Goal: Task Accomplishment & Management: Manage account settings

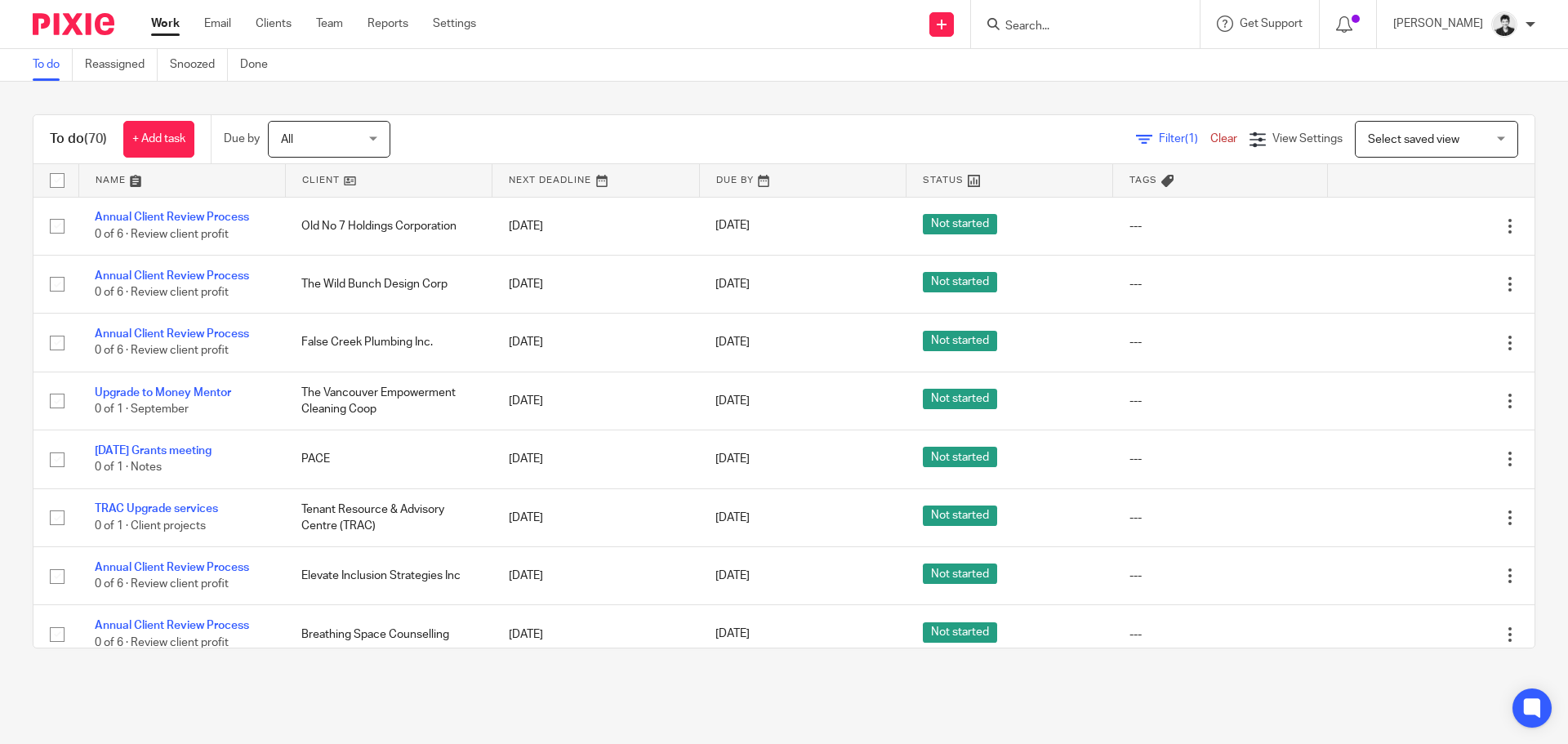
click at [355, 131] on span "All" at bounding box center [324, 138] width 87 height 34
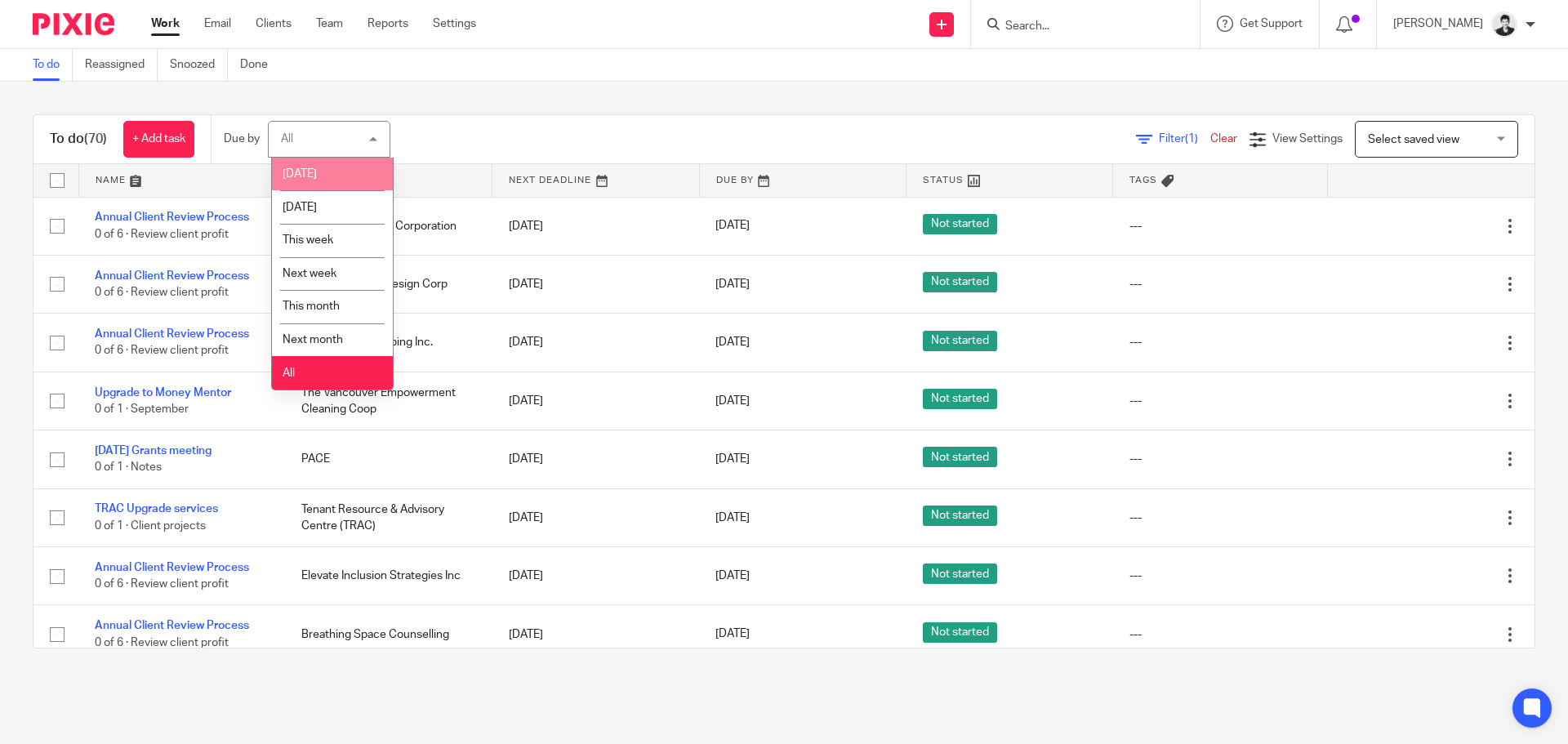
click at [344, 171] on li "Today" at bounding box center [333, 174] width 121 height 33
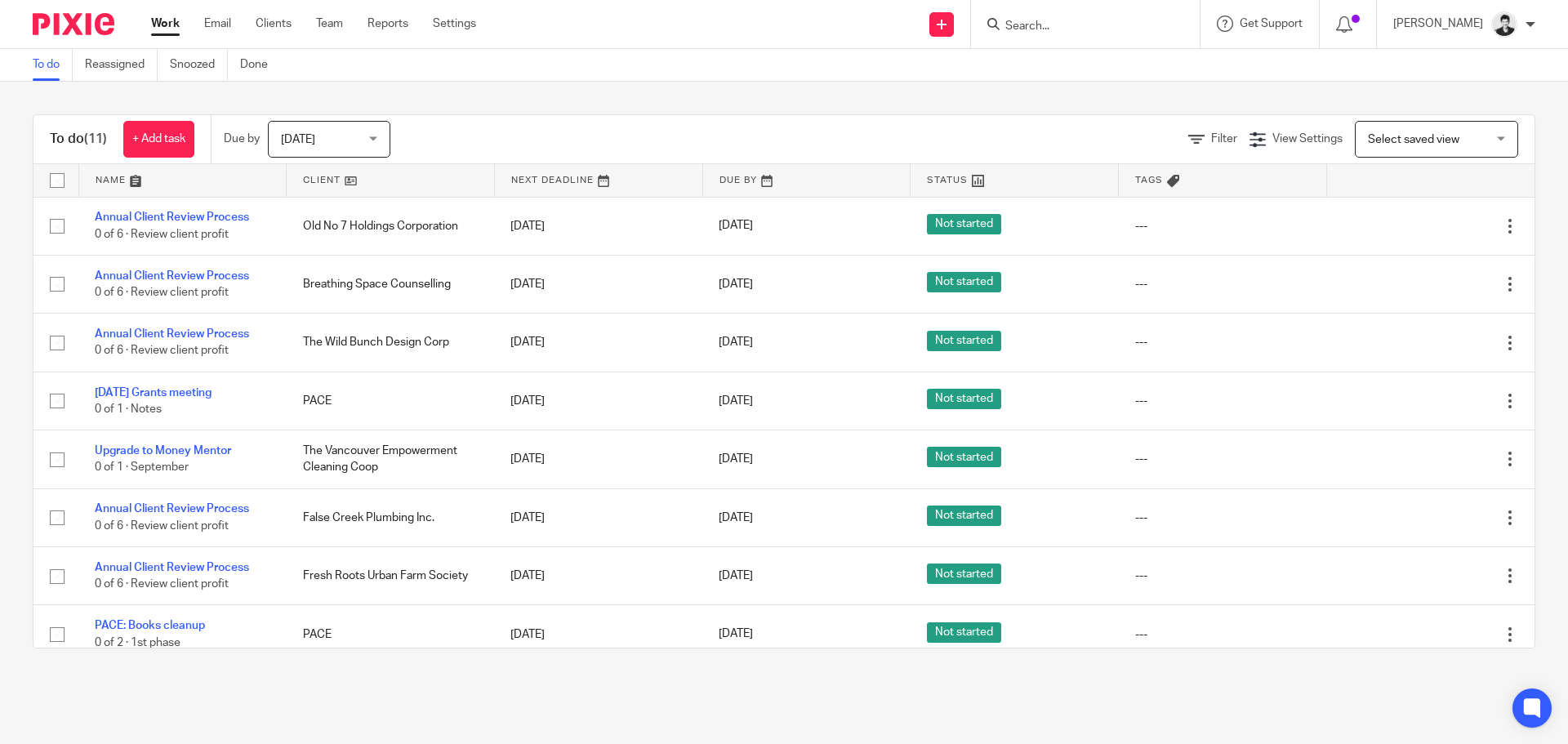
click at [1102, 23] on input "Search" at bounding box center [1077, 26] width 147 height 15
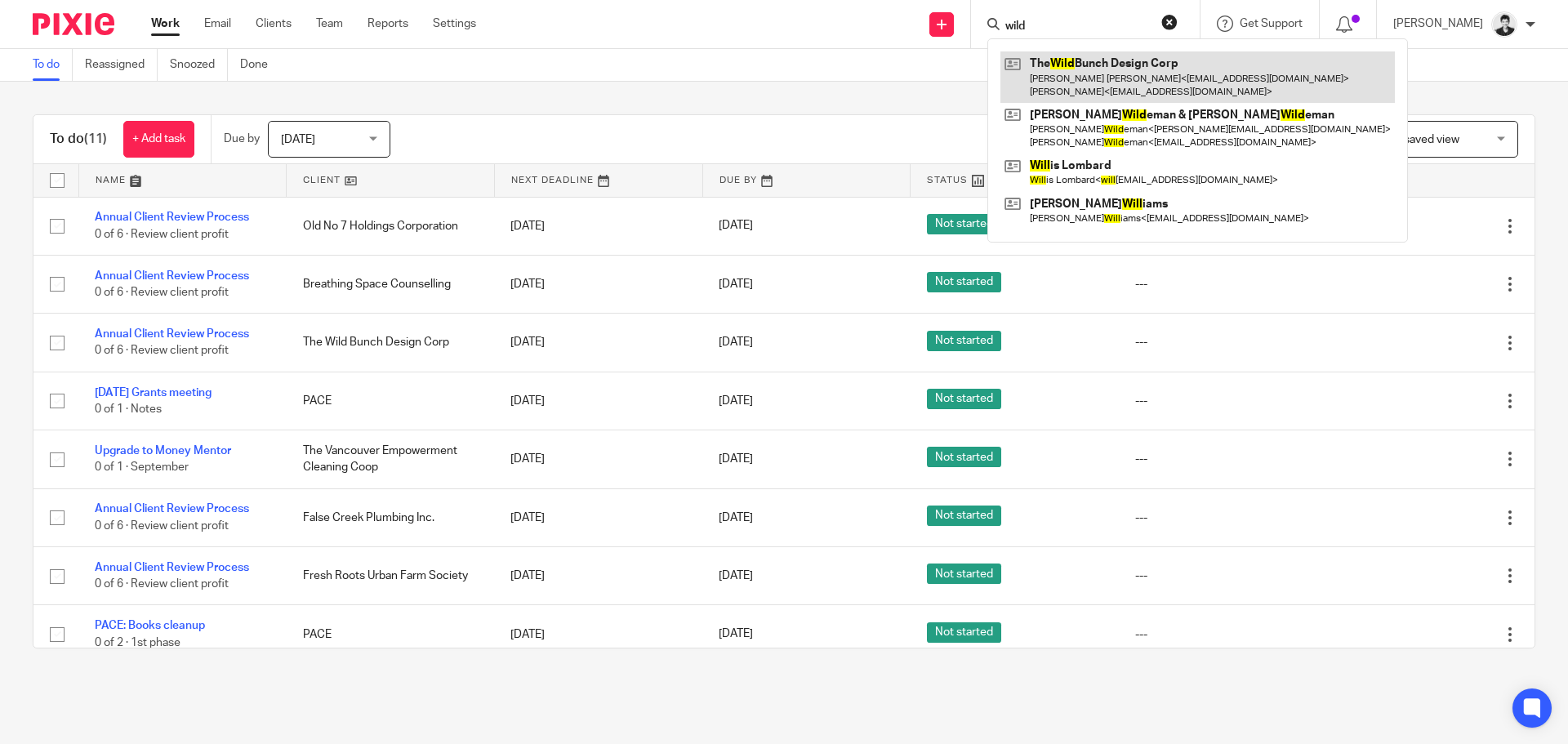
type input "wild"
click at [1126, 86] on link at bounding box center [1197, 77] width 394 height 51
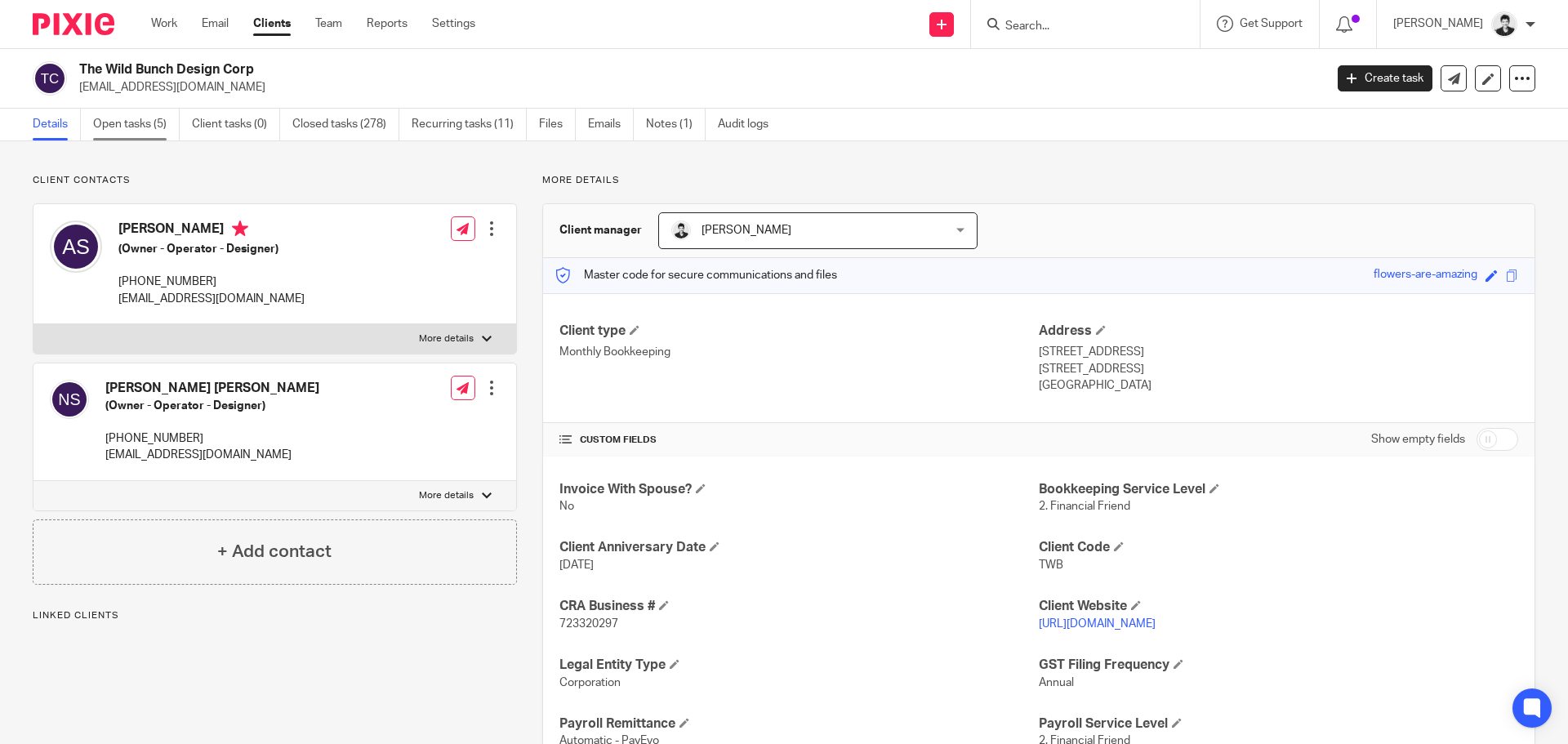
click at [152, 115] on link "Open tasks (5)" at bounding box center [136, 124] width 87 height 32
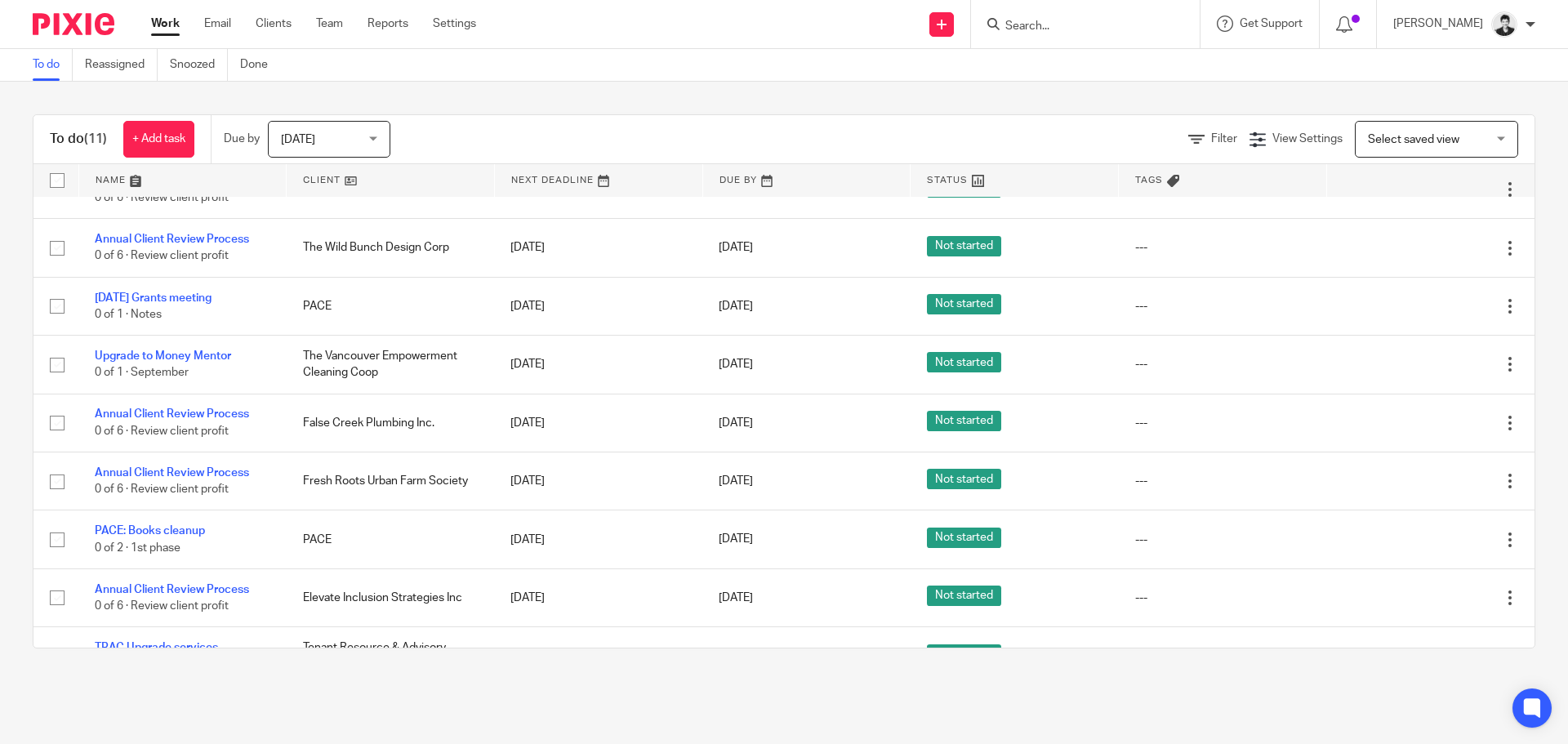
scroll to position [199, 0]
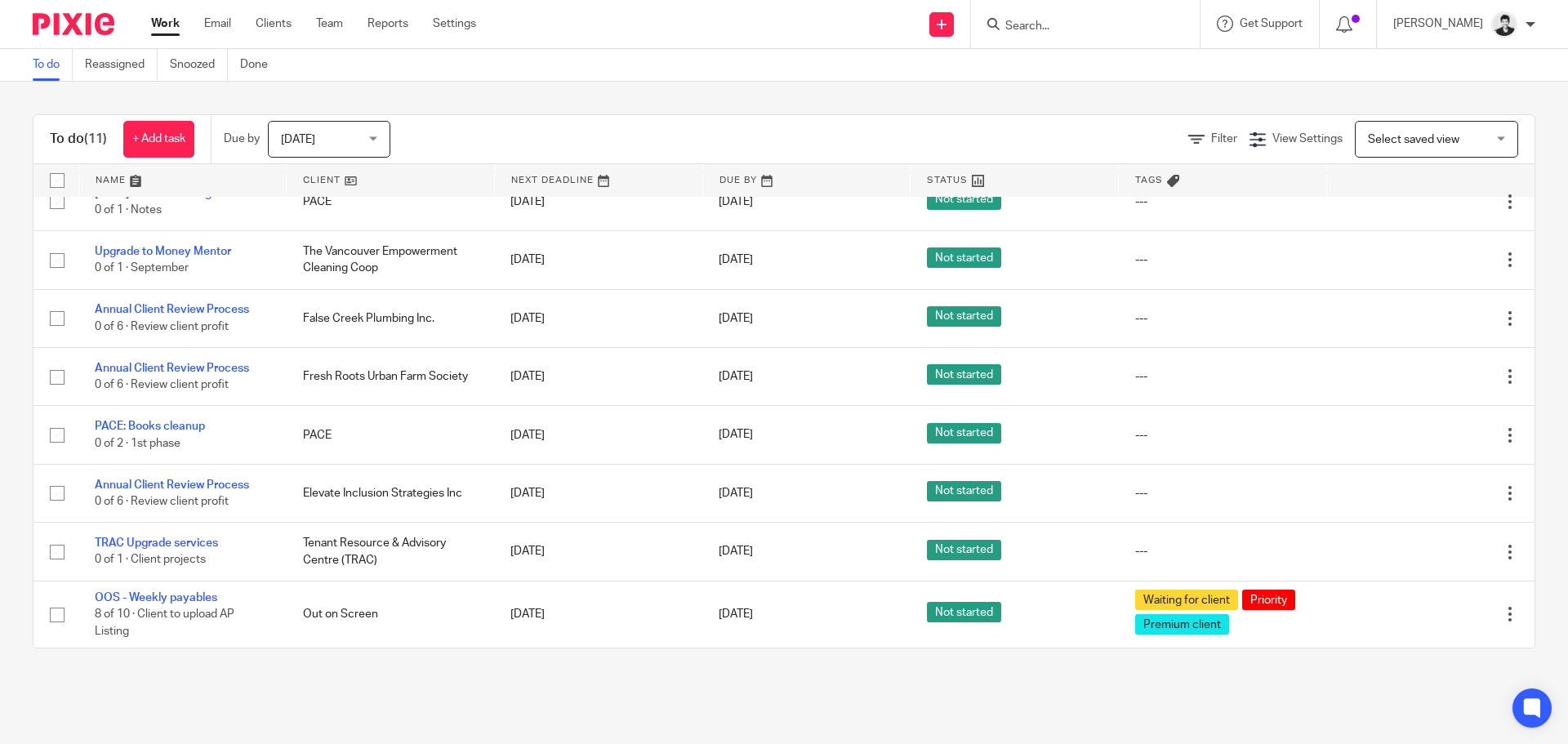
click at [1062, 31] on input "Search" at bounding box center [1077, 26] width 147 height 15
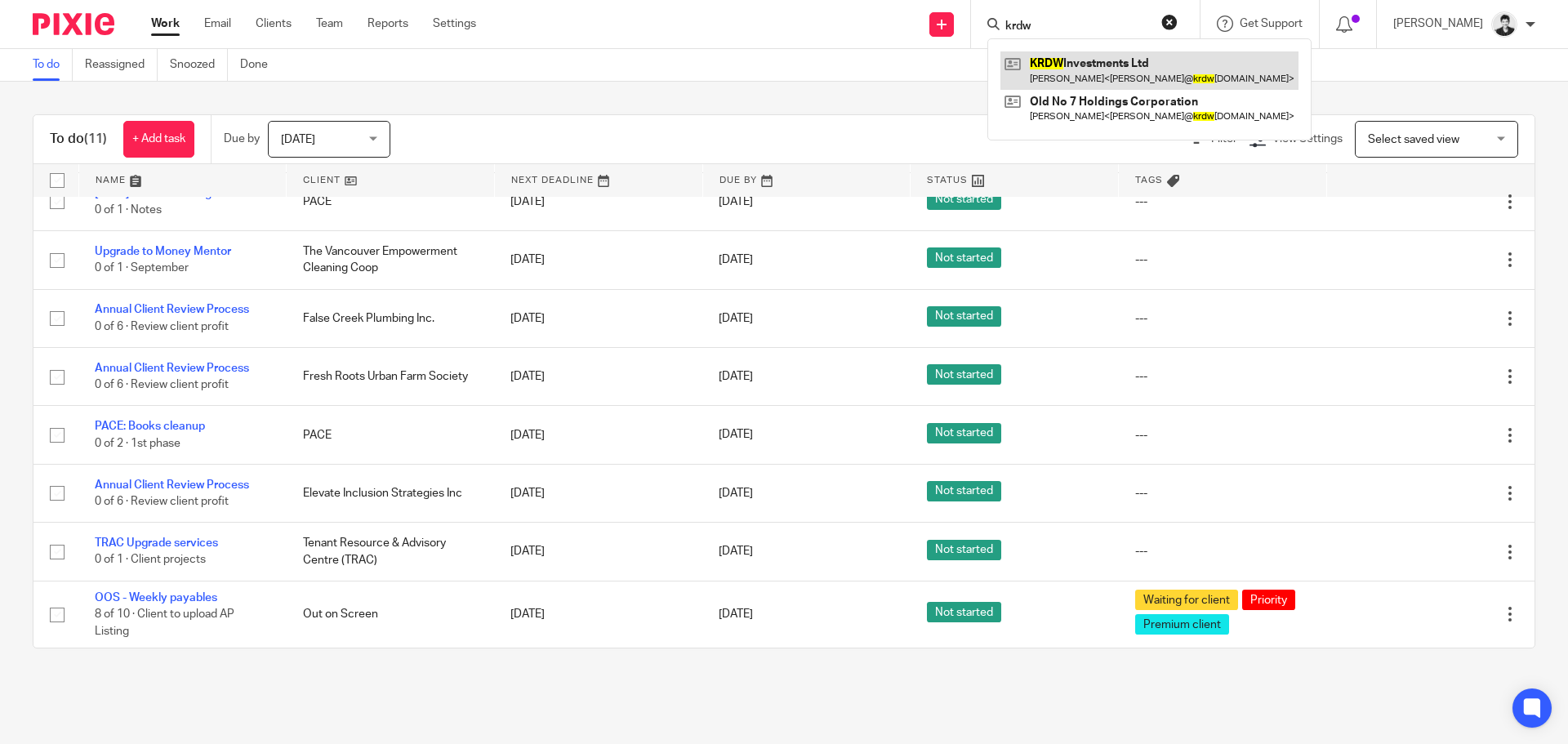
type input "krdw"
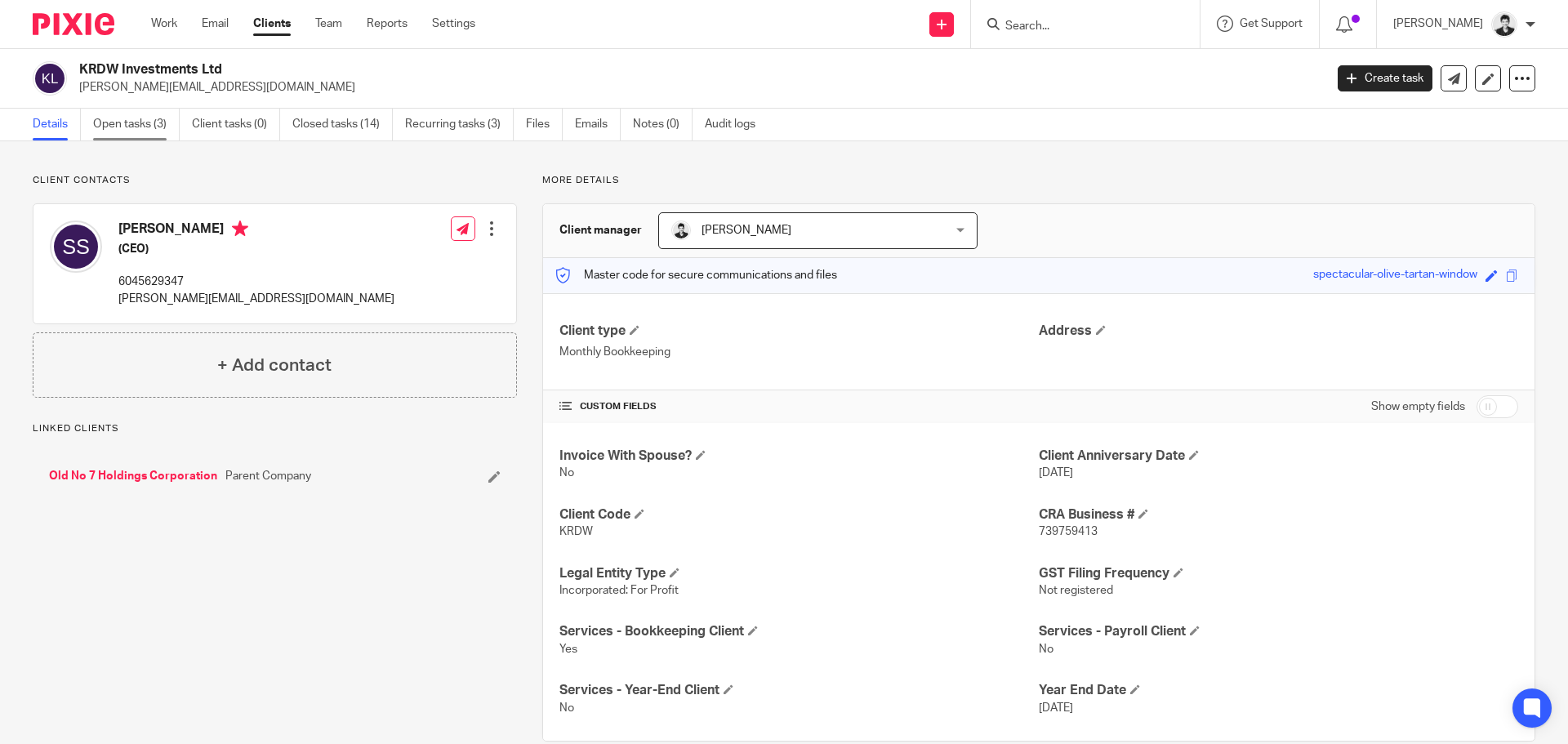
click at [131, 123] on link "Open tasks (3)" at bounding box center [136, 124] width 87 height 32
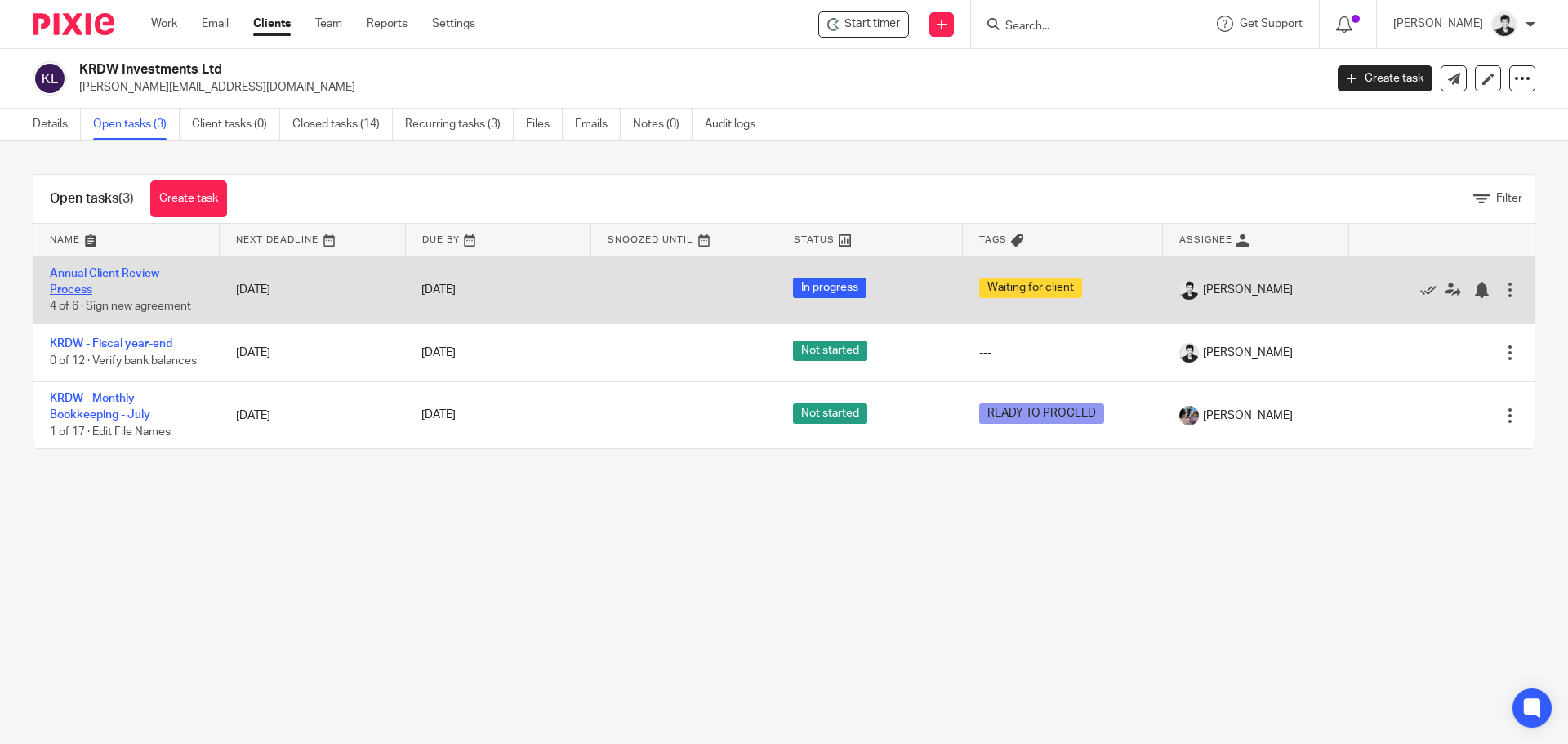
click at [121, 270] on link "Annual Client Review Process" at bounding box center [105, 282] width 110 height 27
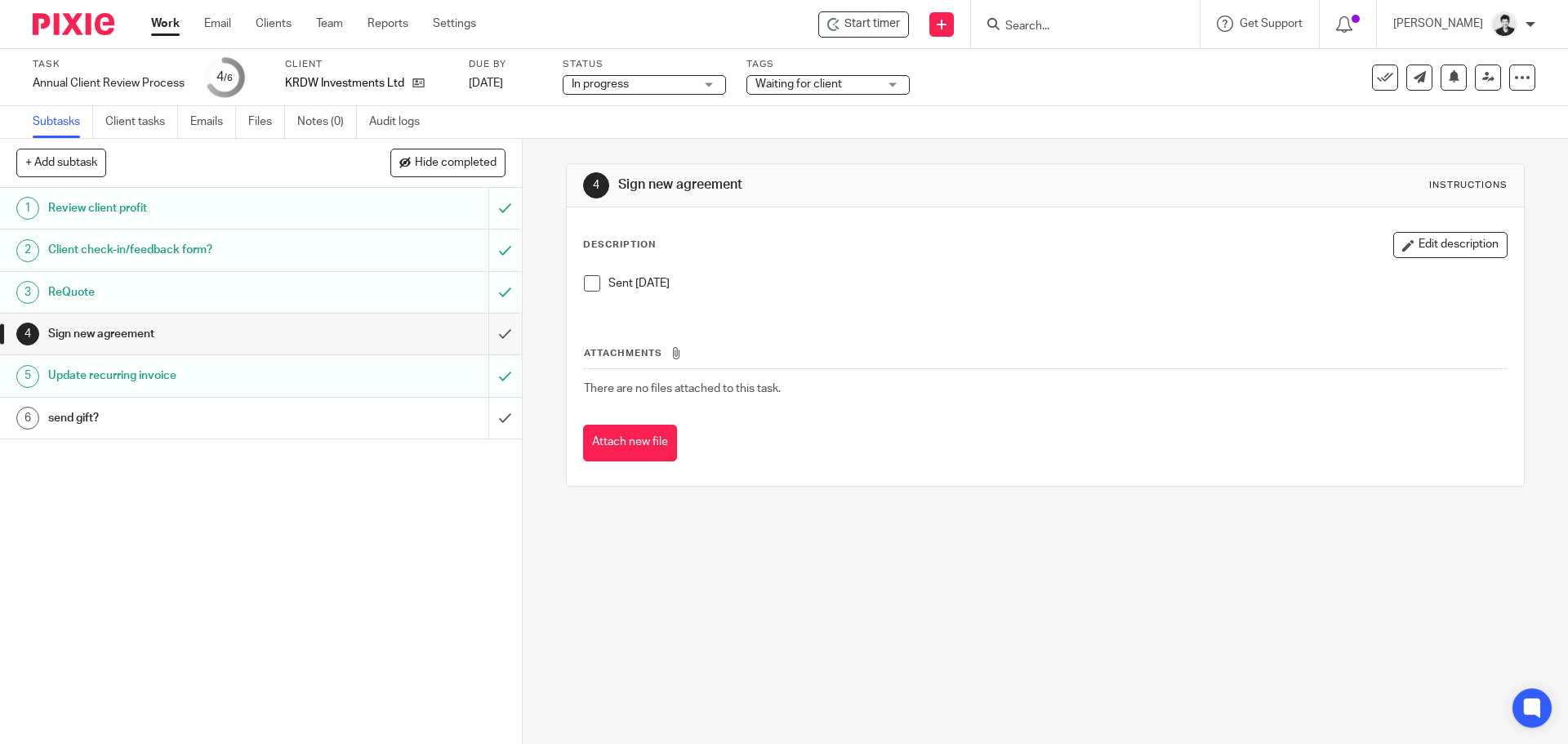
click at [788, 87] on span "Waiting for client" at bounding box center [799, 84] width 87 height 12
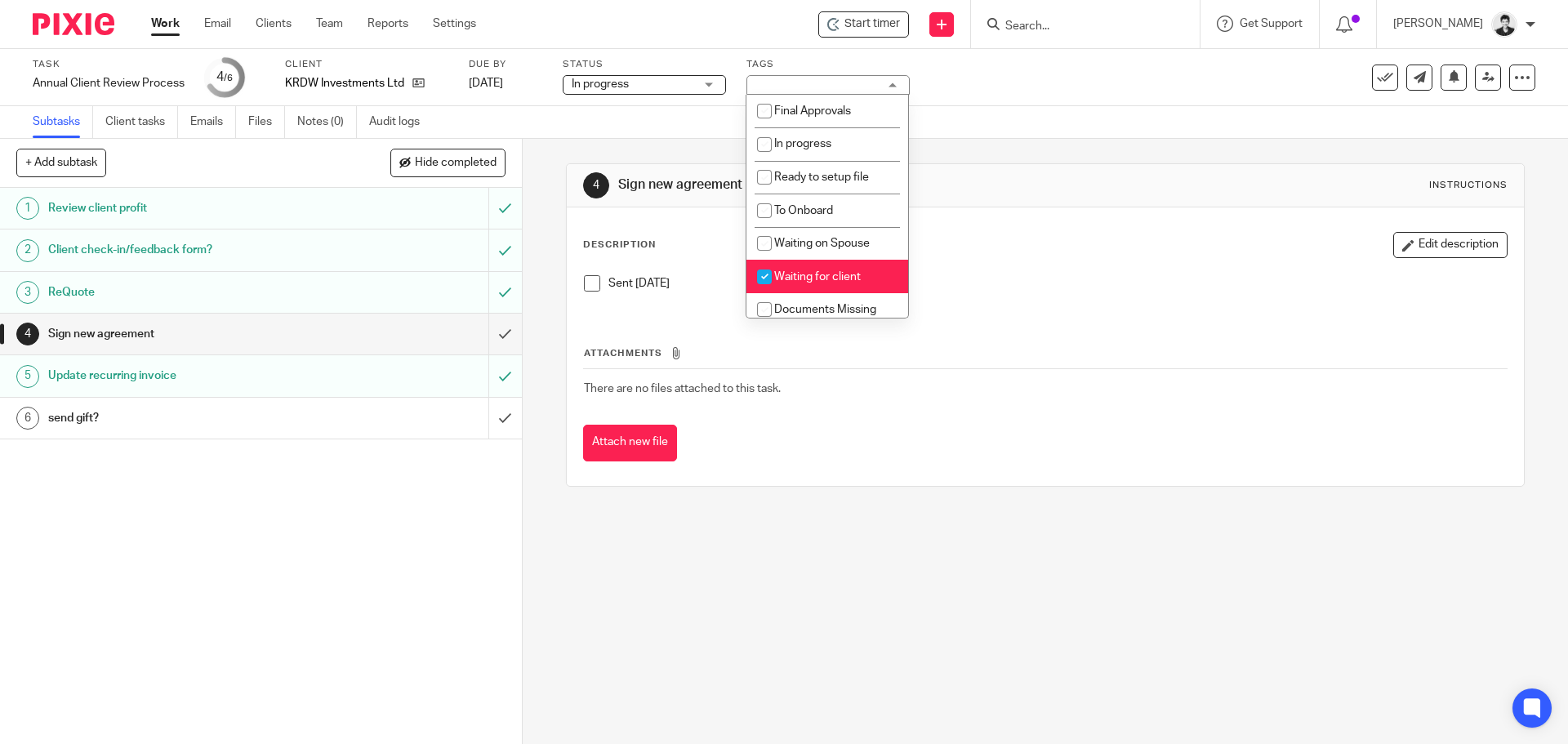
click at [841, 269] on li "Waiting for client" at bounding box center [827, 277] width 161 height 33
checkbox input "false"
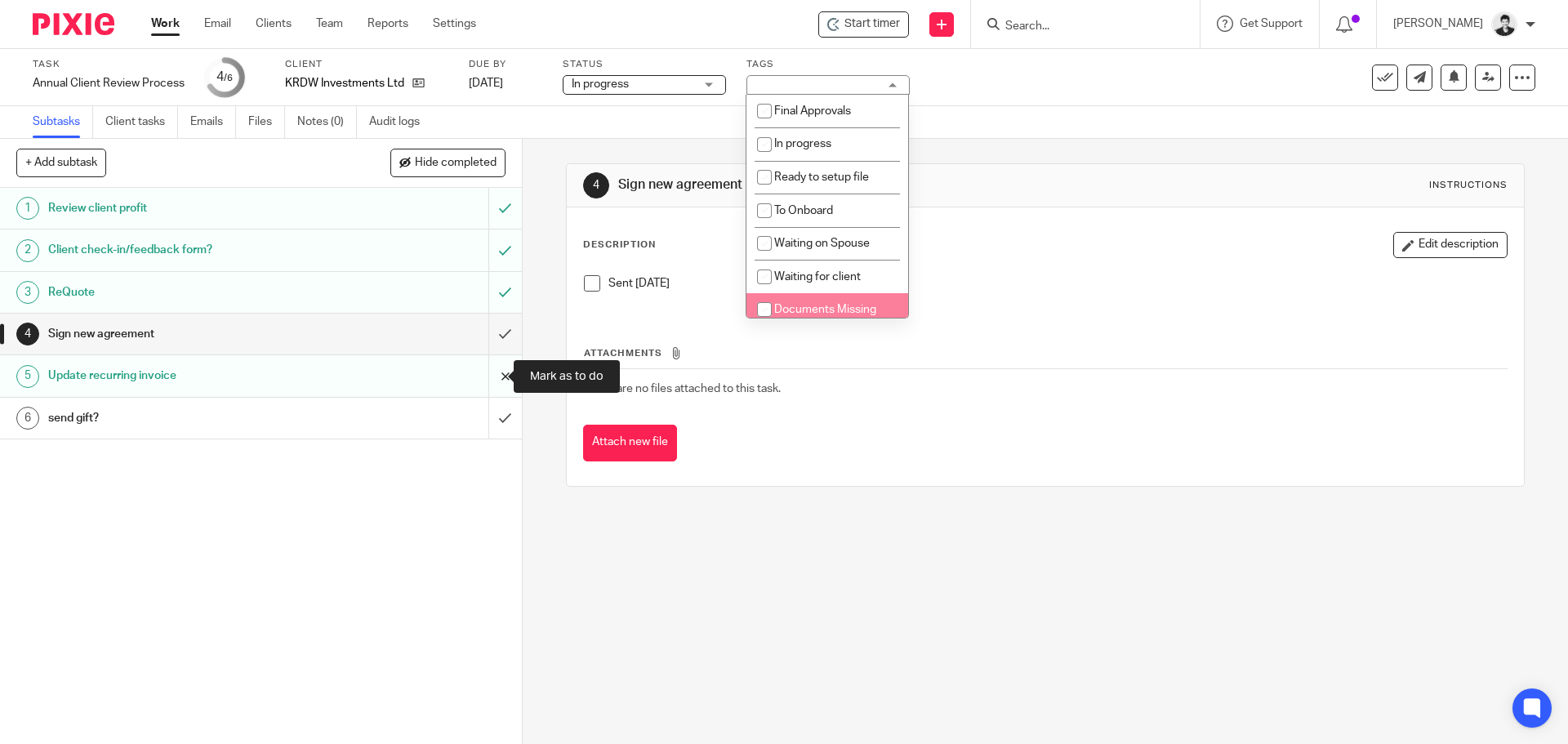
click at [492, 369] on input "submit" at bounding box center [261, 375] width 522 height 41
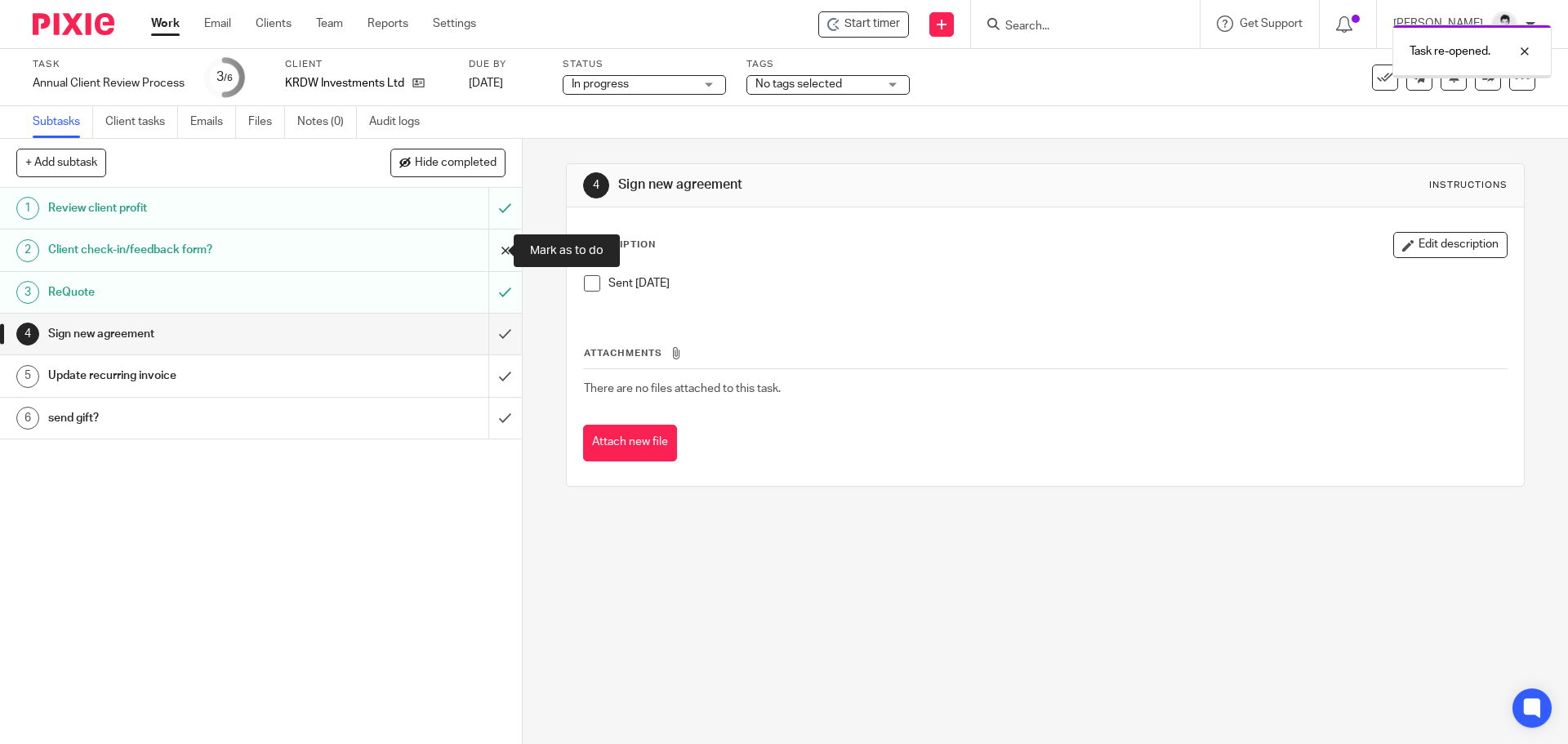
click at [493, 257] on input "submit" at bounding box center [261, 250] width 522 height 41
click at [488, 207] on input "submit" at bounding box center [261, 208] width 522 height 41
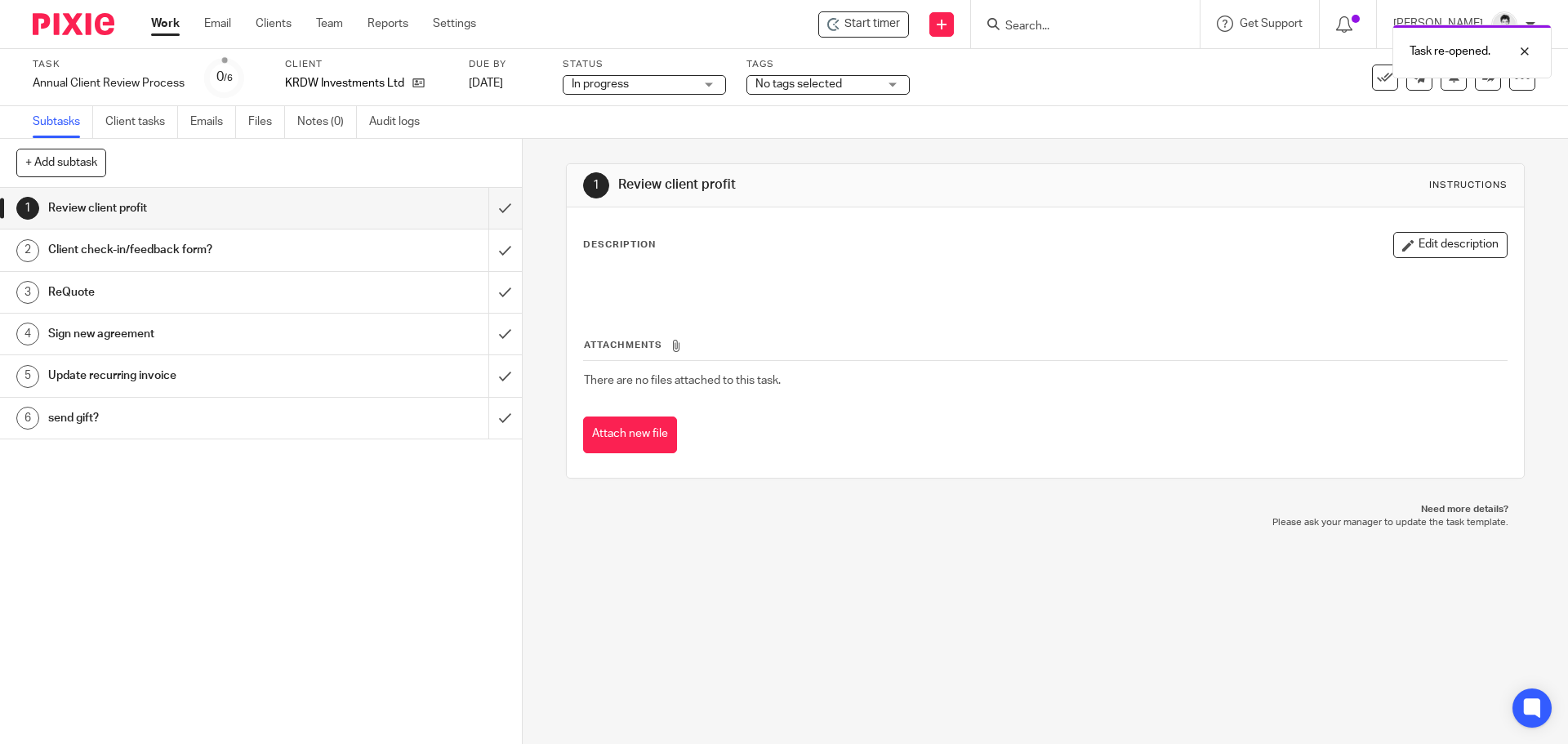
click at [171, 376] on h1 "Update recurring invoice" at bounding box center [189, 375] width 283 height 24
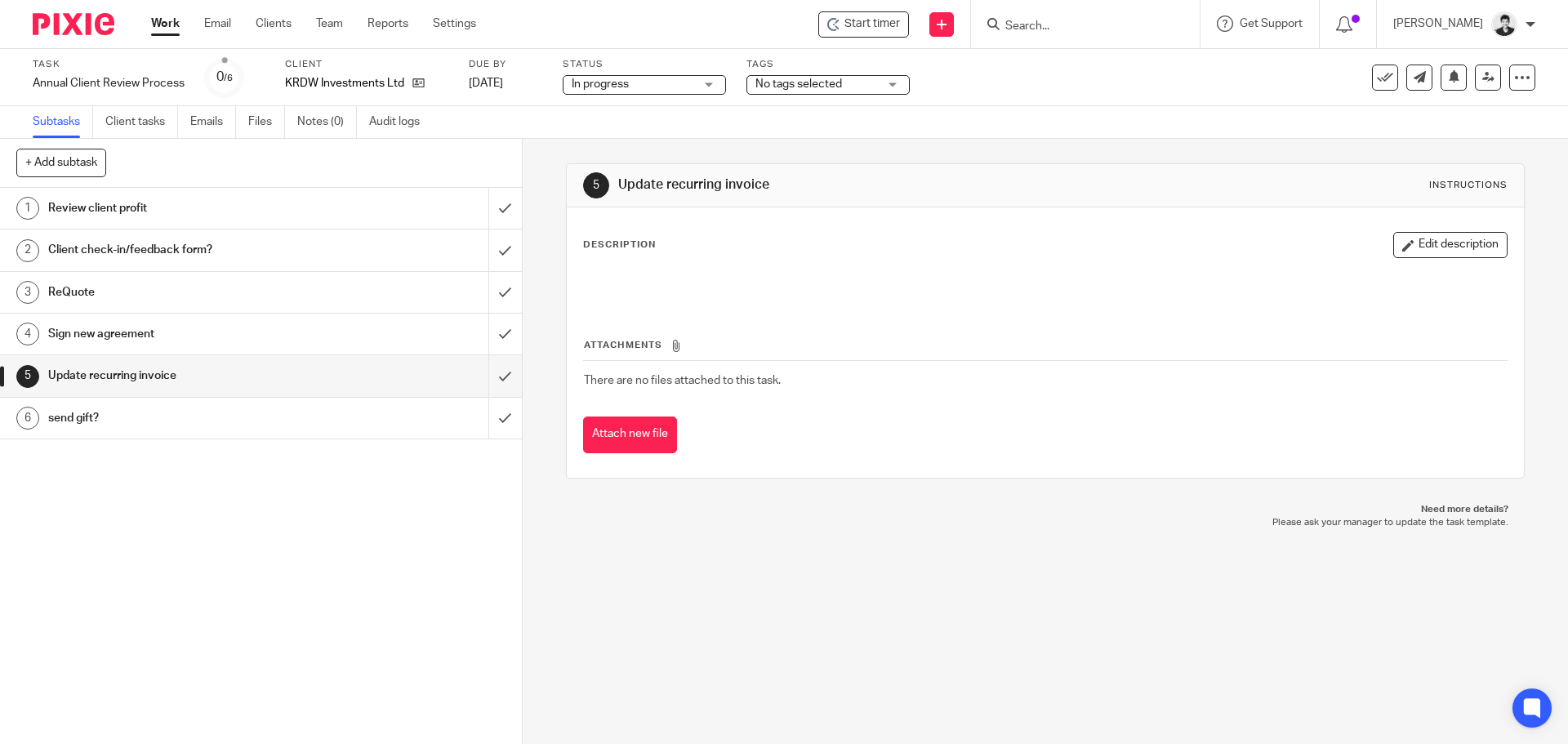
click at [1410, 231] on div "Description Edit description Attachments There are no files attached to this ta…" at bounding box center [1046, 342] width 957 height 270
click at [344, 344] on div "Sign new agreement" at bounding box center [259, 333] width 424 height 24
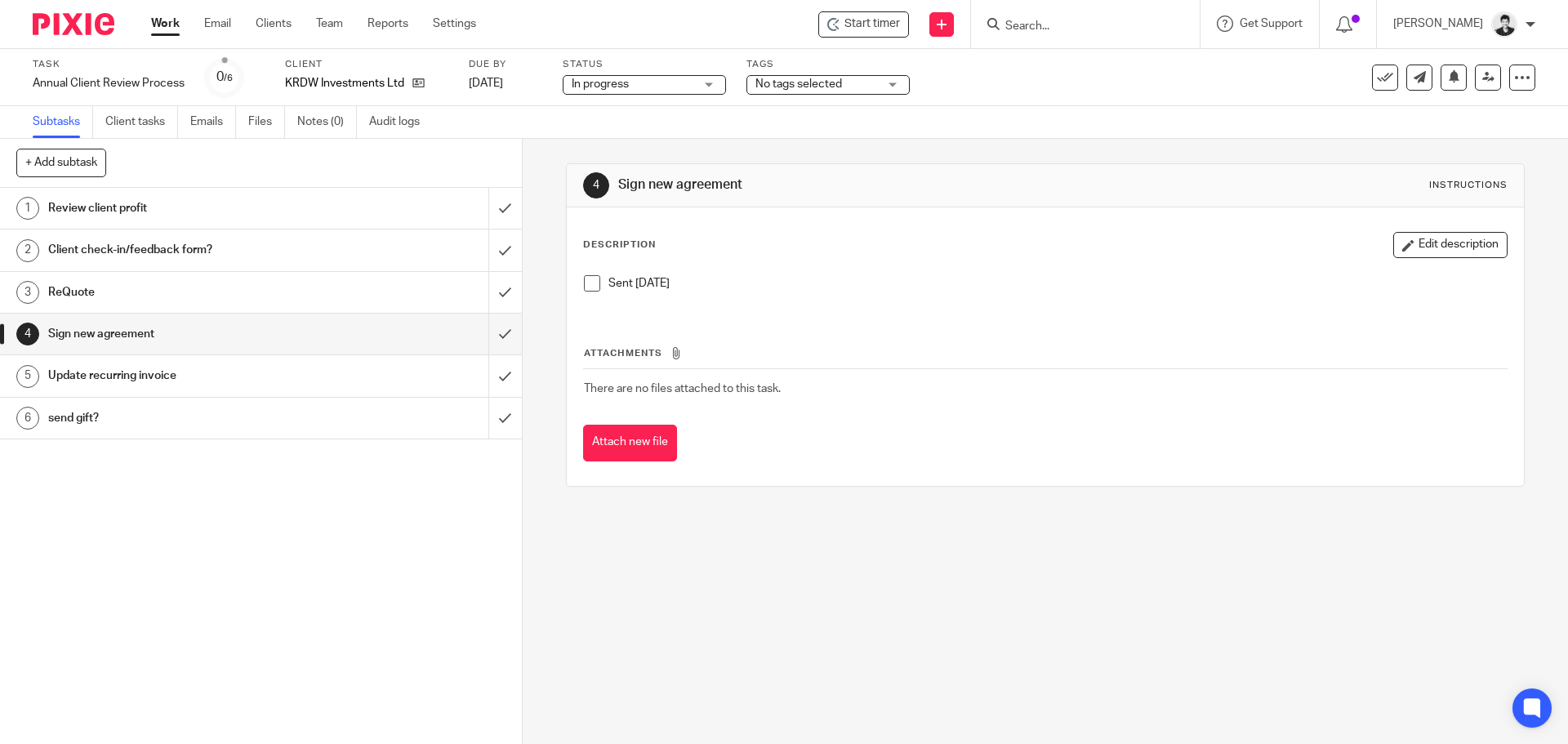
click at [1394, 241] on button "Edit description" at bounding box center [1451, 244] width 114 height 26
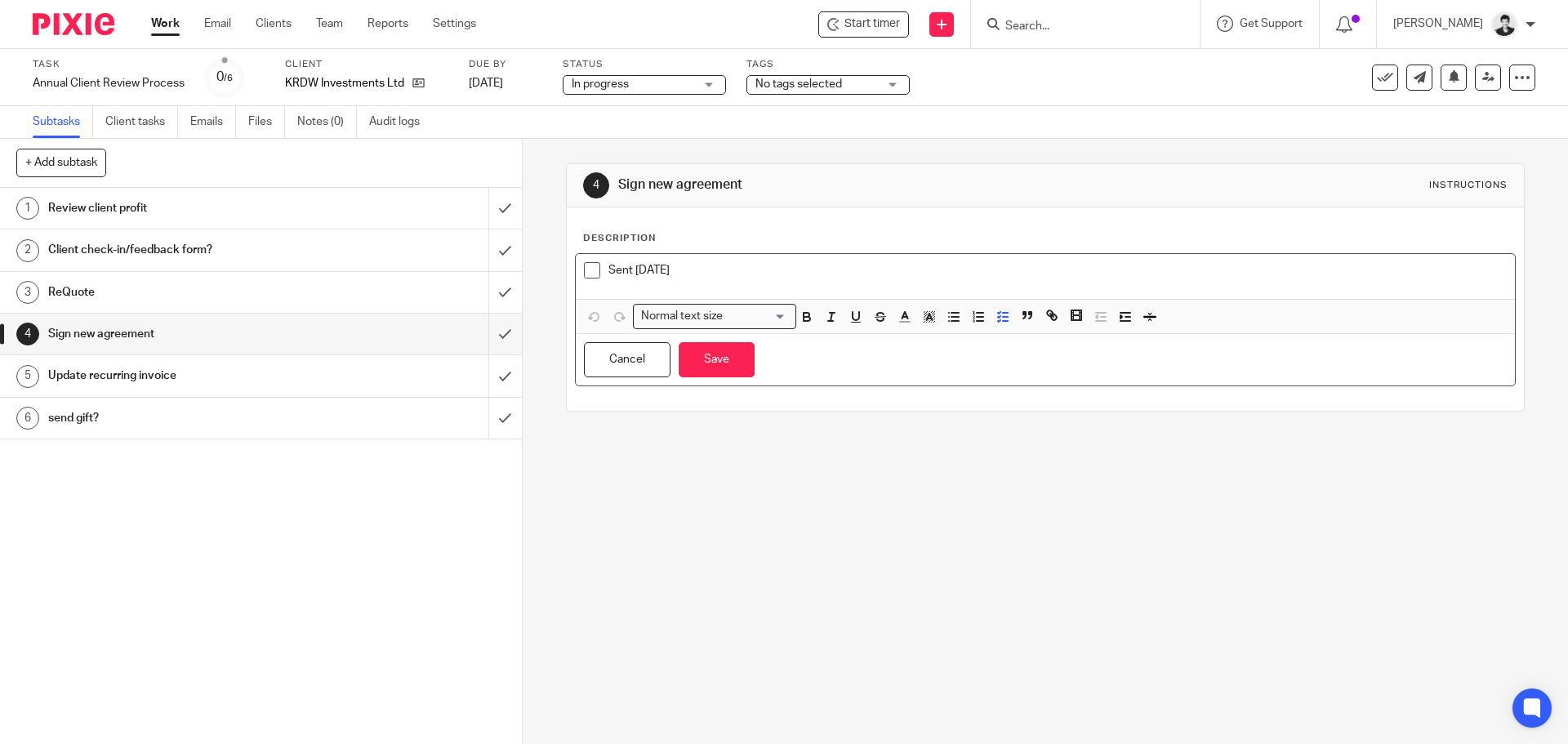
drag, startPoint x: 625, startPoint y: 275, endPoint x: 551, endPoint y: 279, distance: 74.1
click at [551, 279] on div "4 Sign new agreement Instructions Description Sent August 21 Normal text size L…" at bounding box center [1045, 441] width 1046 height 605
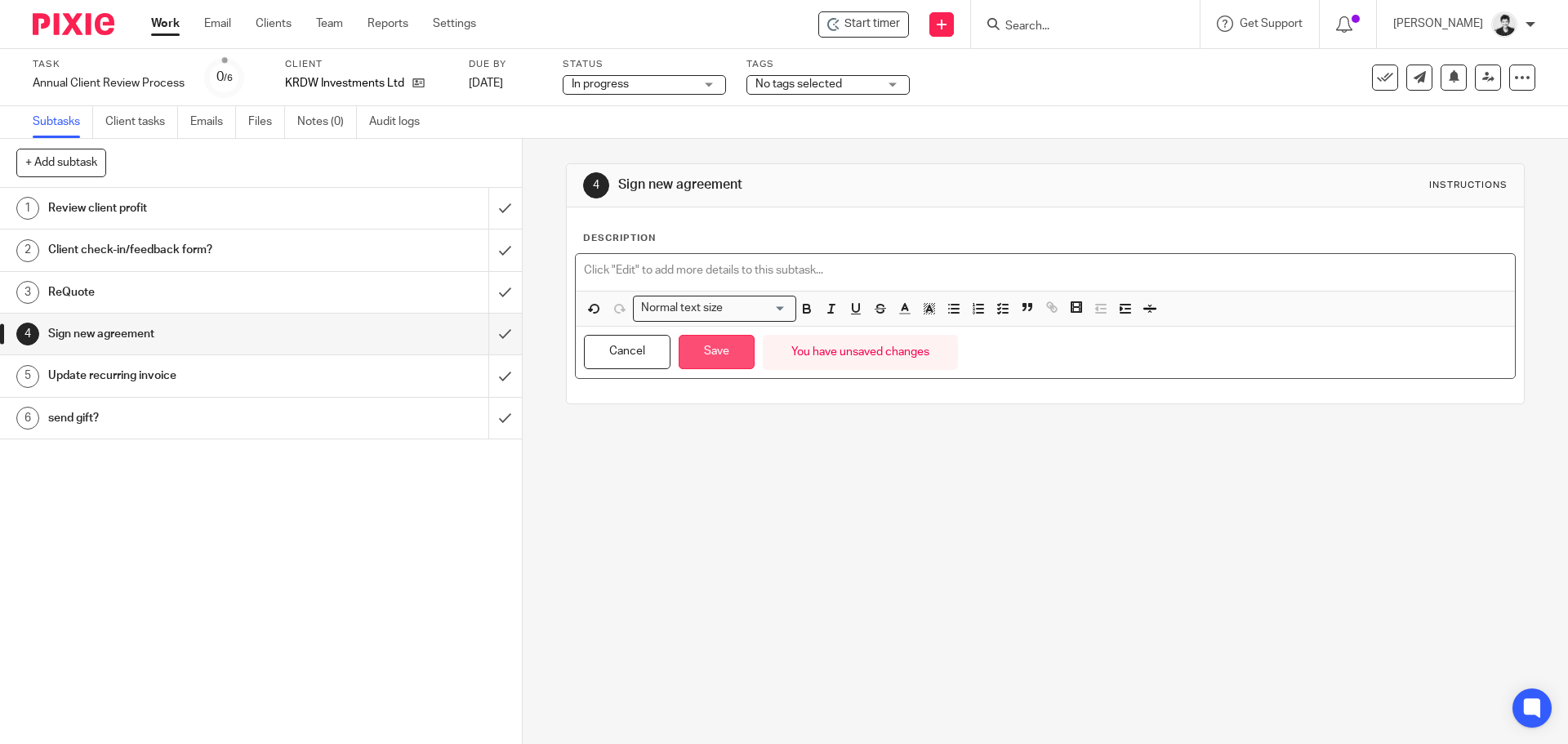
click at [726, 358] on button "Save" at bounding box center [717, 352] width 76 height 35
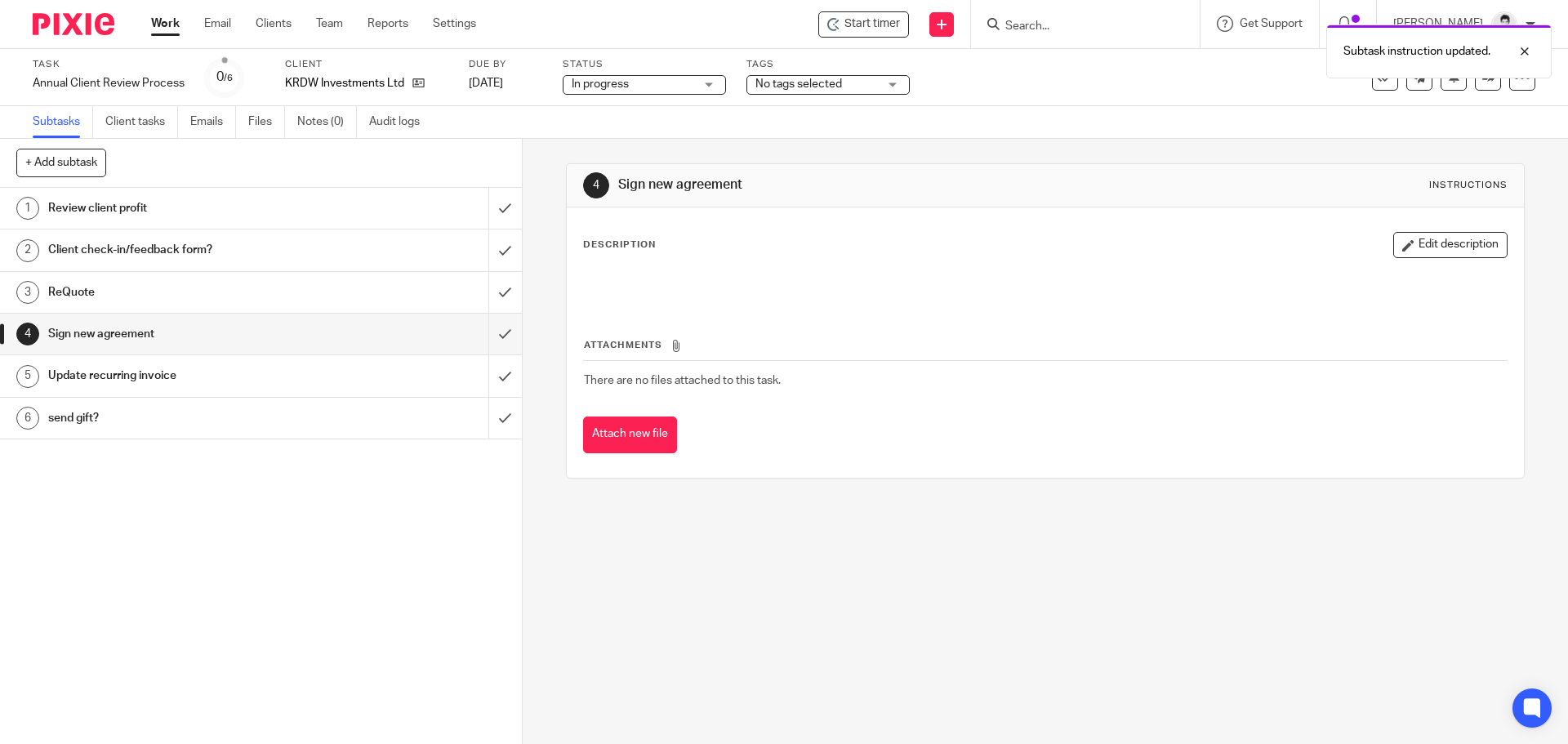
click at [505, 93] on div "Due by Aug 28, 2025" at bounding box center [505, 77] width 73 height 39
click at [505, 85] on link "Aug 28, 2025" at bounding box center [505, 84] width 73 height 18
click at [157, 22] on link "Work" at bounding box center [165, 23] width 28 height 17
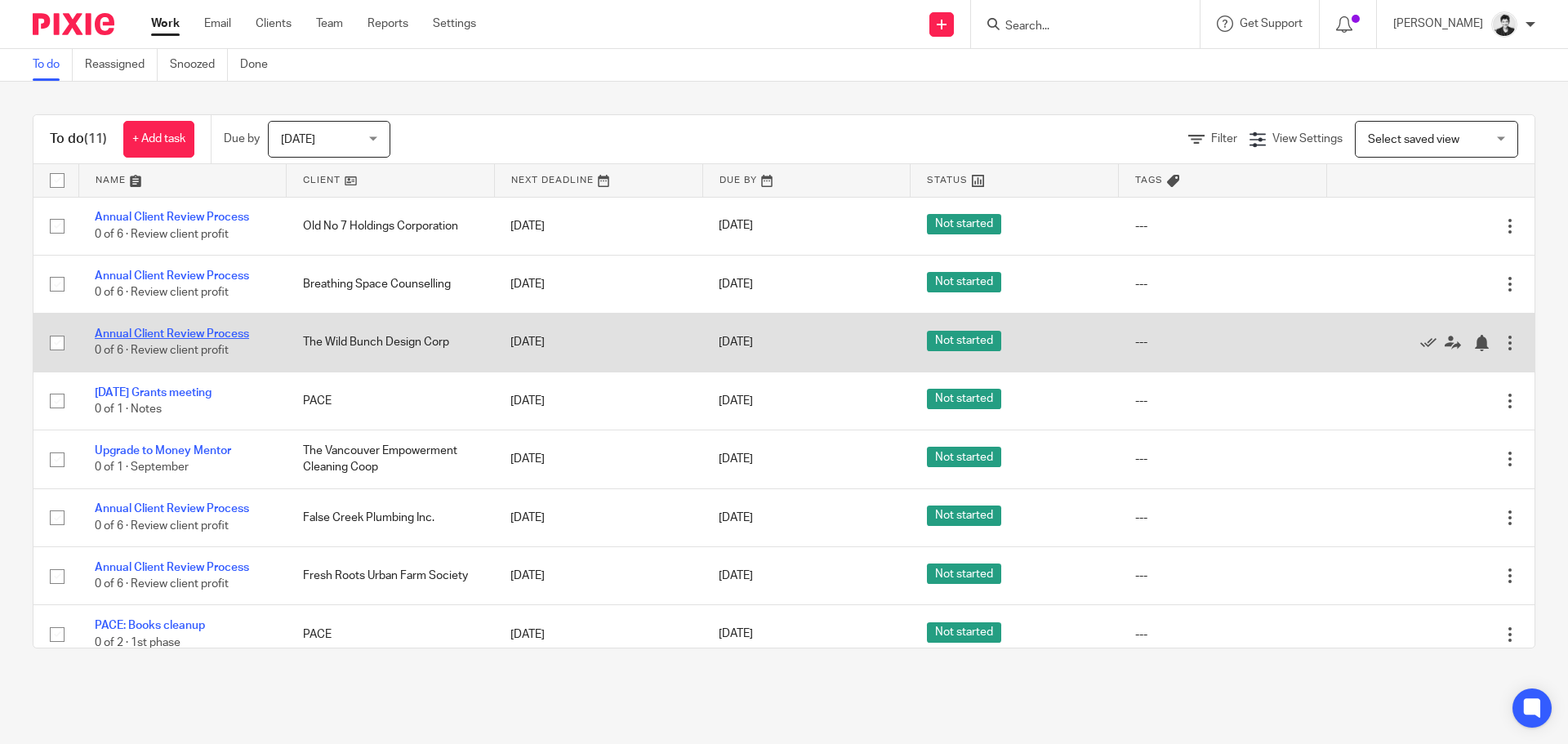
click at [197, 339] on link "Annual Client Review Process" at bounding box center [172, 334] width 155 height 12
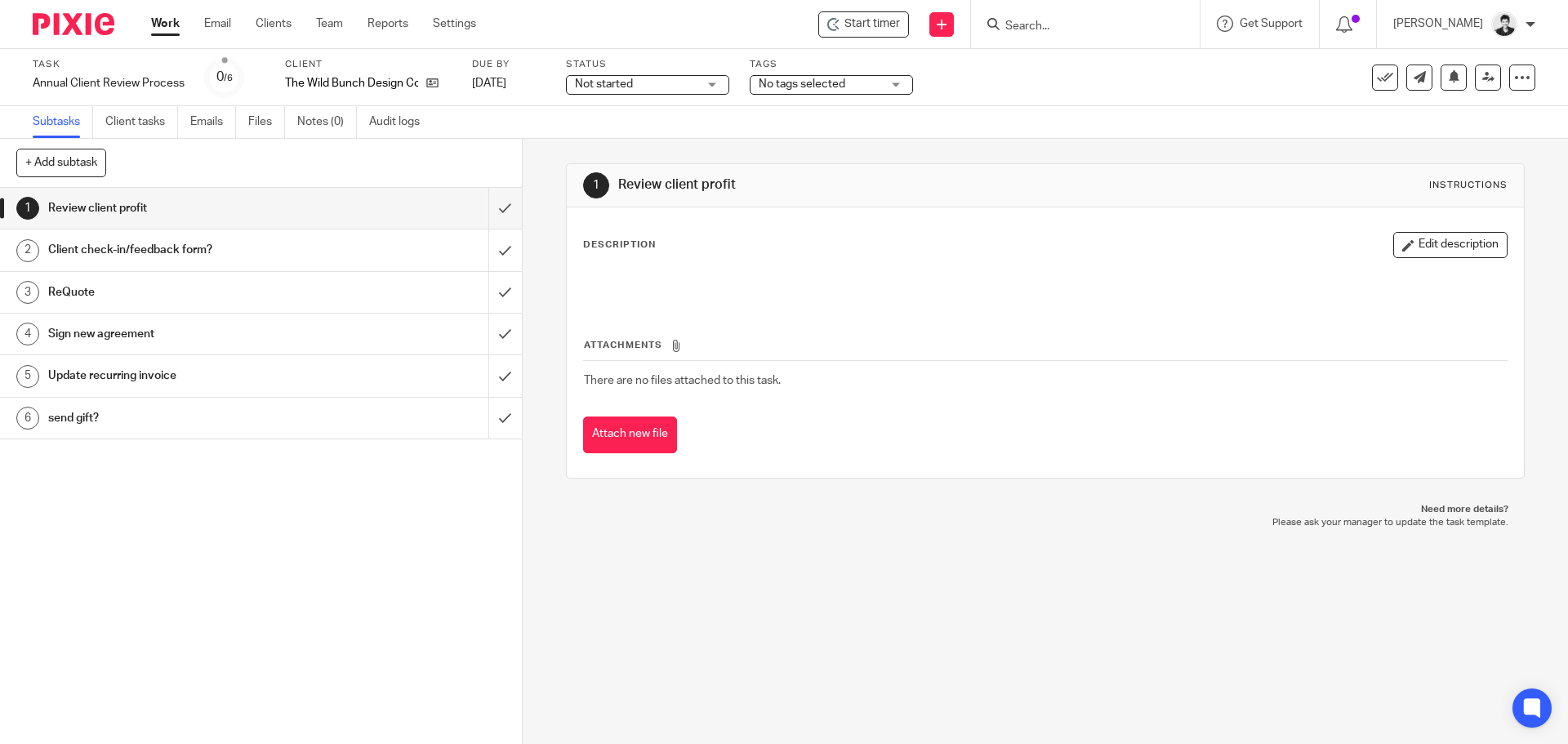
click at [637, 83] on span "Not started" at bounding box center [636, 85] width 122 height 18
click at [642, 161] on div "Not started In progress" at bounding box center [648, 128] width 163 height 66
click at [679, 154] on li "In progress" at bounding box center [648, 144] width 161 height 33
click at [789, 75] on div "No tags selected" at bounding box center [831, 85] width 163 height 20
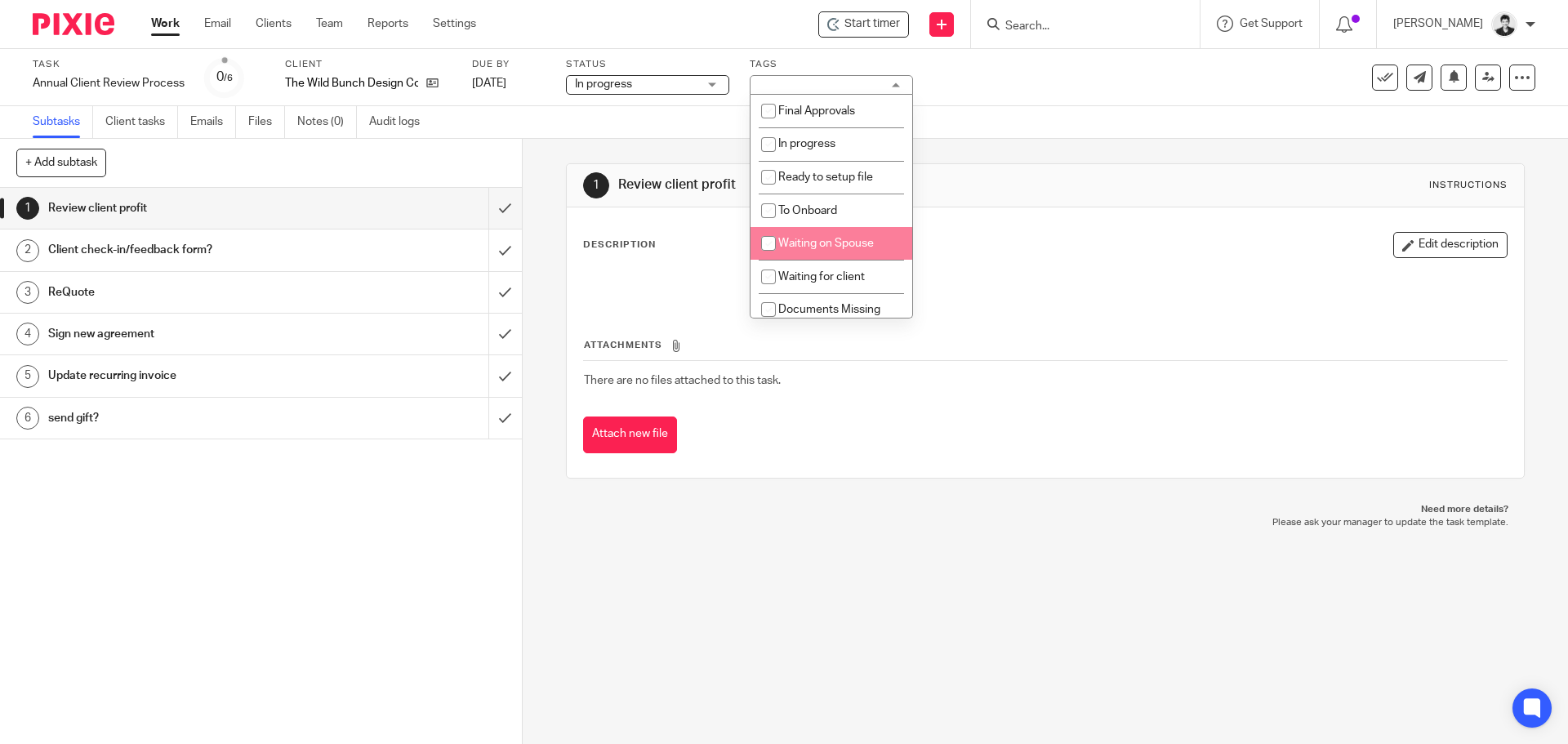
click at [811, 273] on span "Waiting for client" at bounding box center [822, 277] width 87 height 12
checkbox input "true"
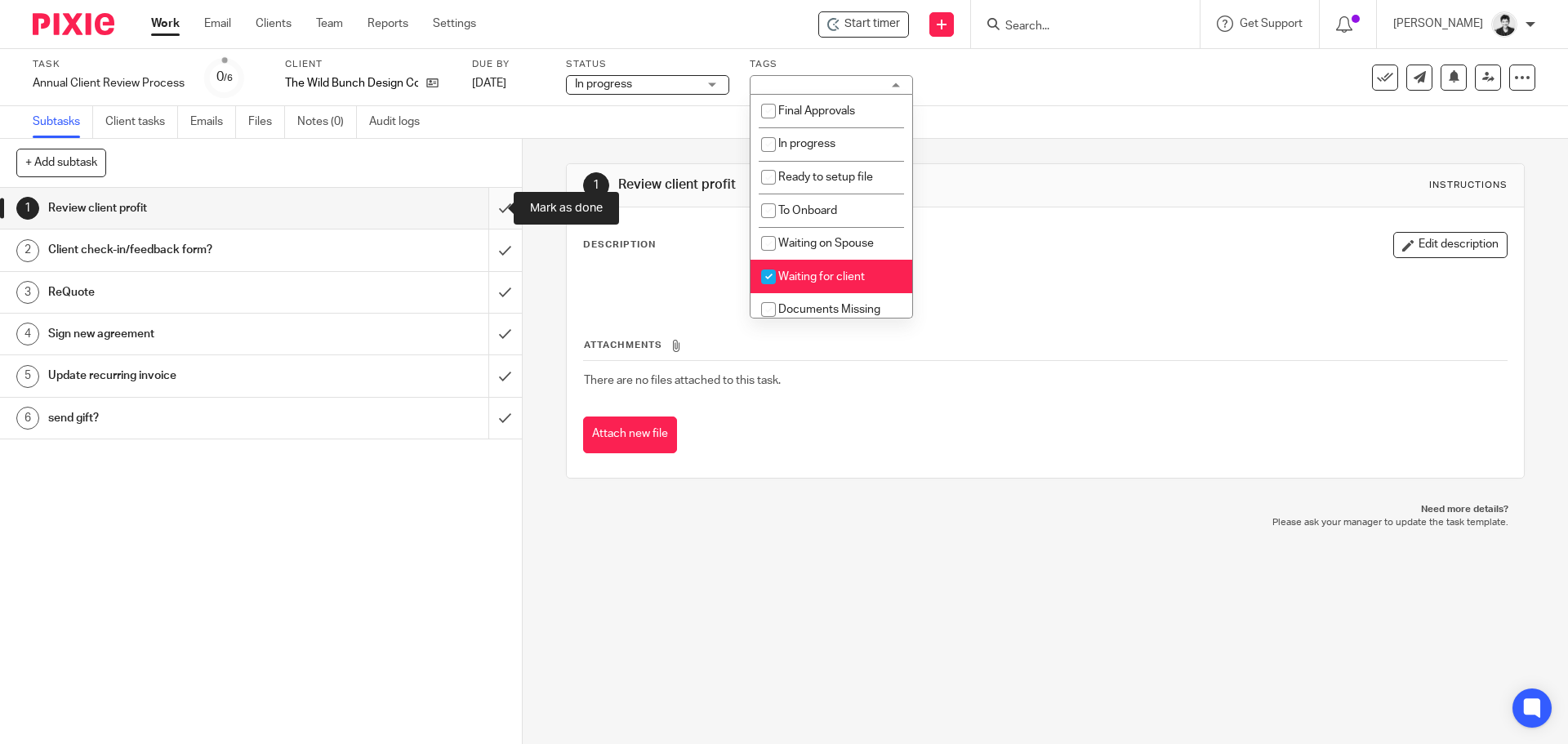
click at [490, 204] on input "submit" at bounding box center [261, 208] width 522 height 41
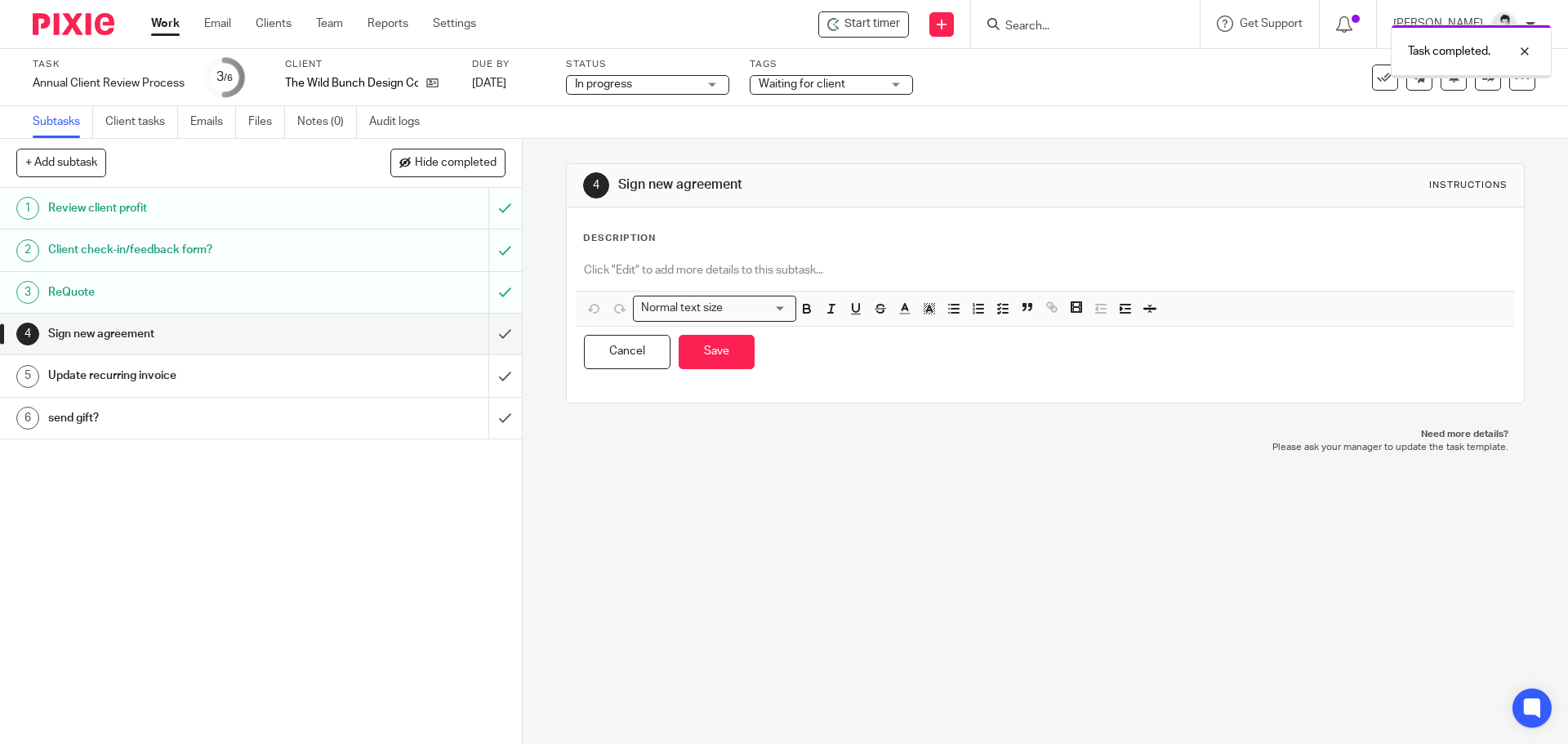
click at [728, 280] on div at bounding box center [1046, 273] width 939 height 37
click at [999, 306] on icon "button" at bounding box center [1003, 308] width 15 height 15
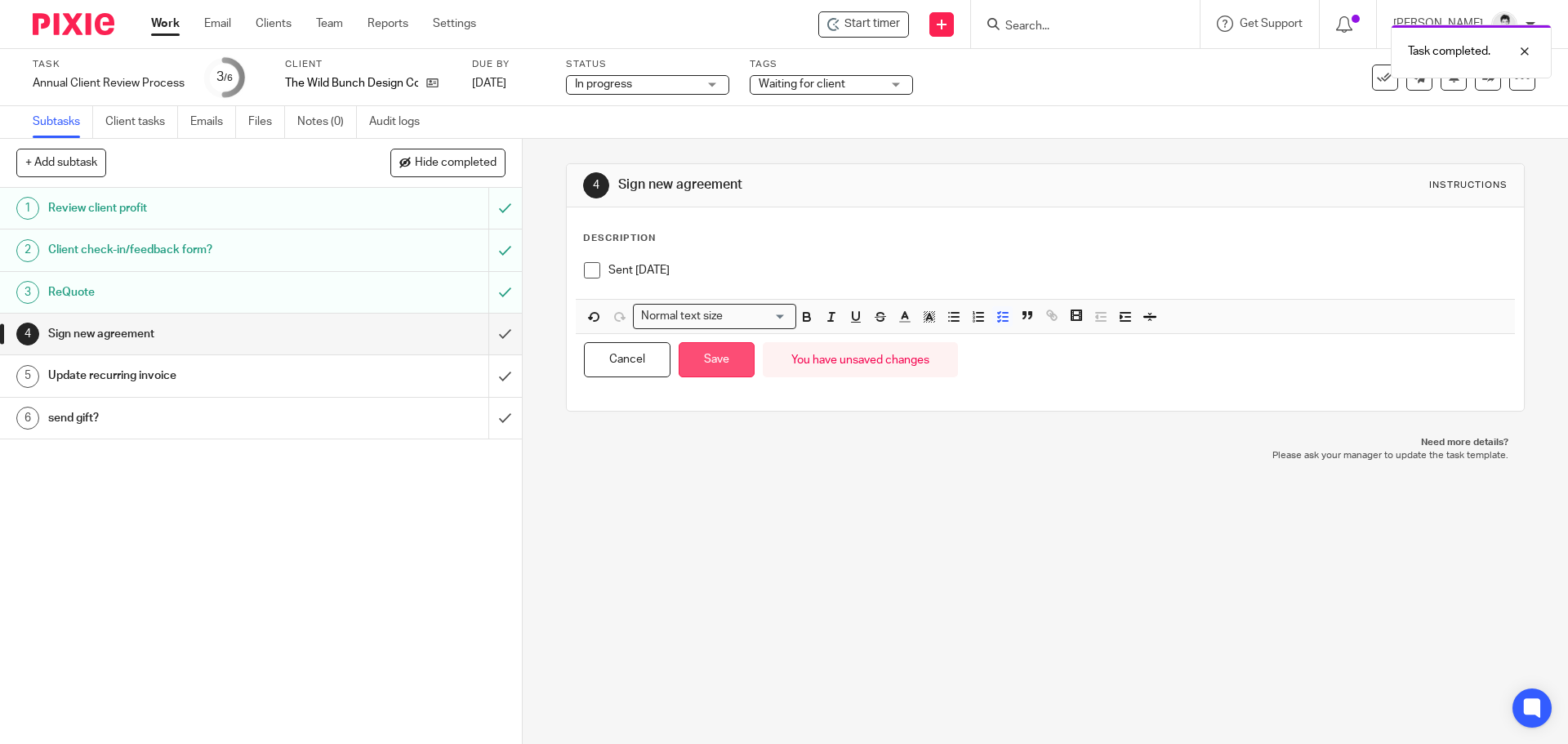
click at [709, 350] on button "Save" at bounding box center [717, 360] width 76 height 35
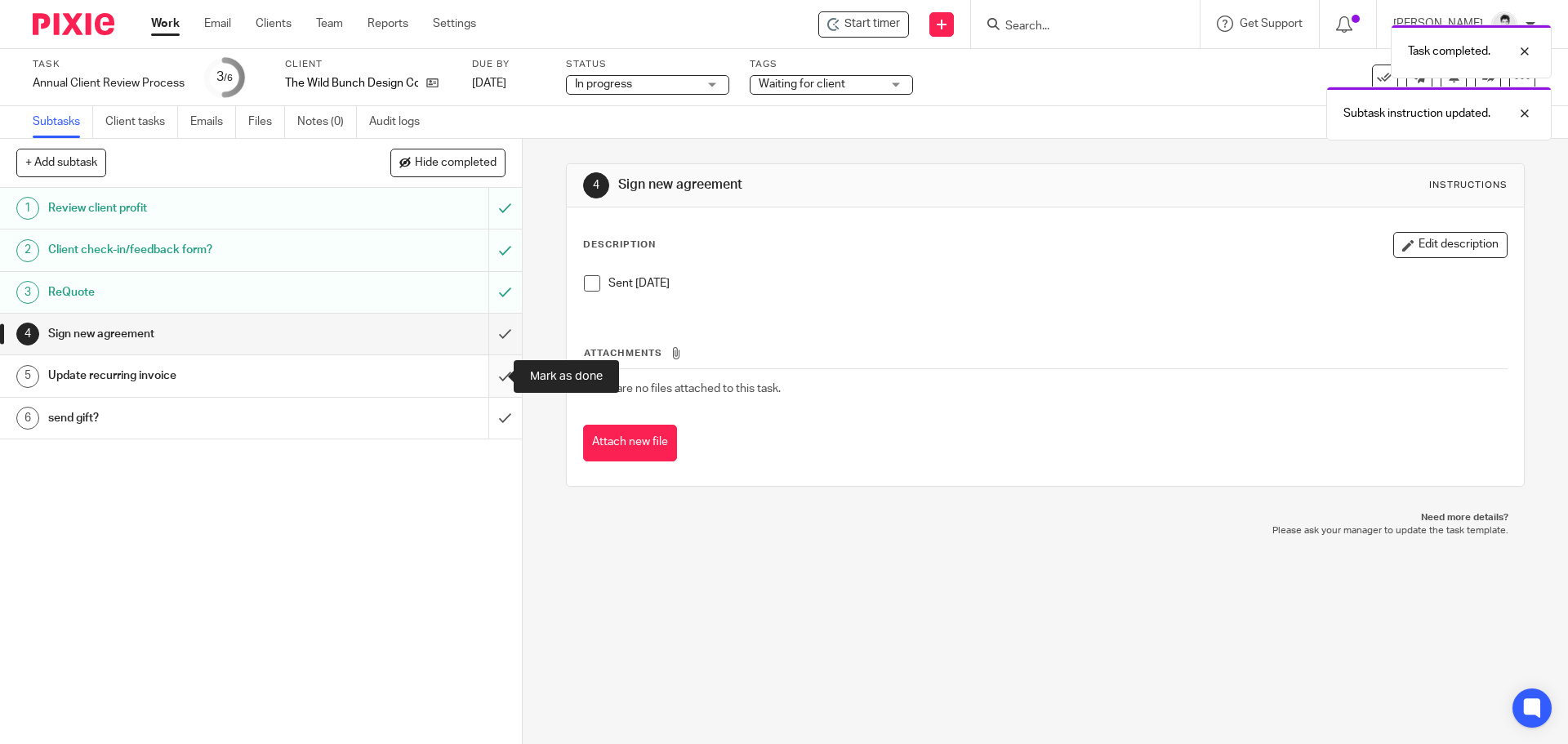
click at [486, 386] on input "submit" at bounding box center [261, 375] width 522 height 41
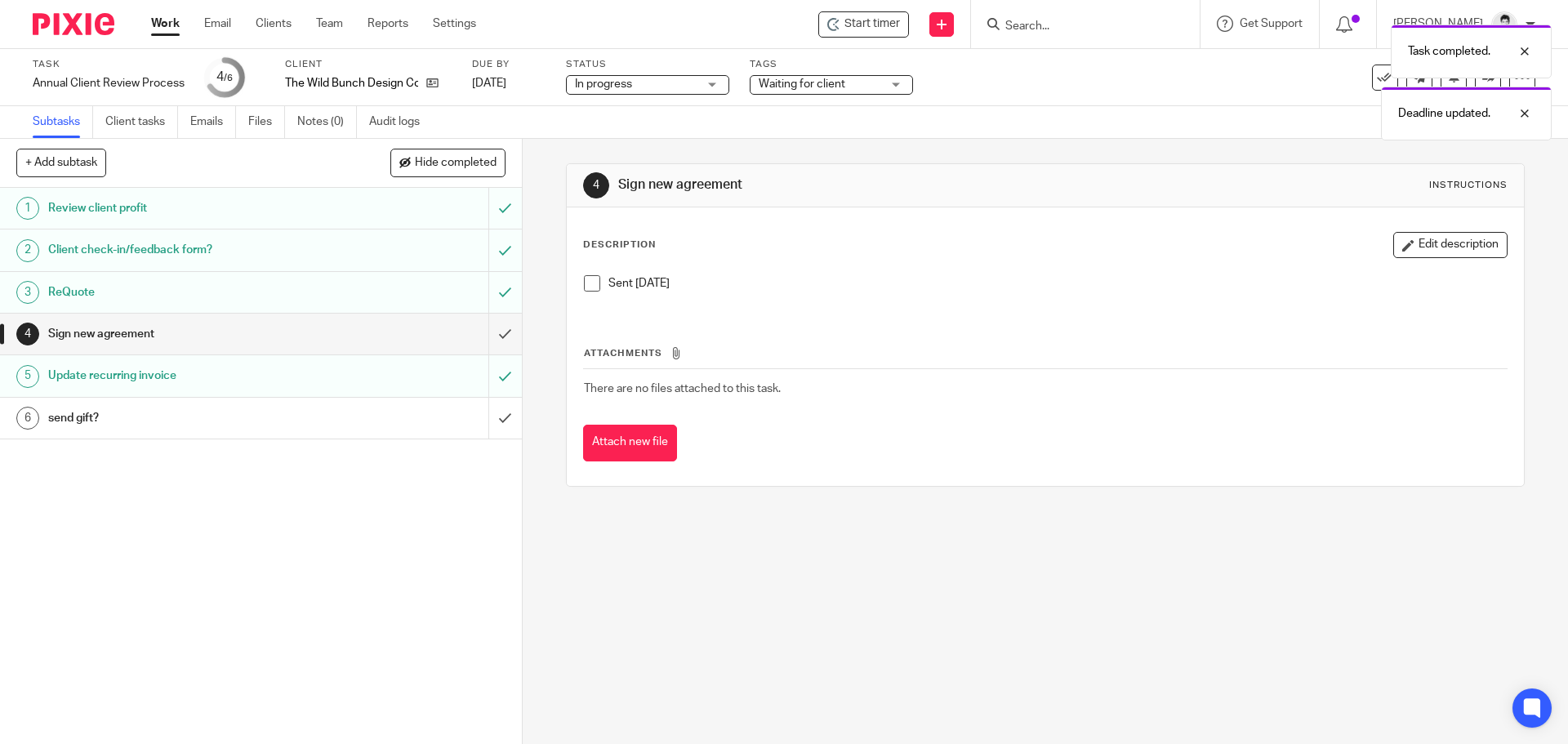
click at [174, 22] on link "Work" at bounding box center [165, 23] width 28 height 17
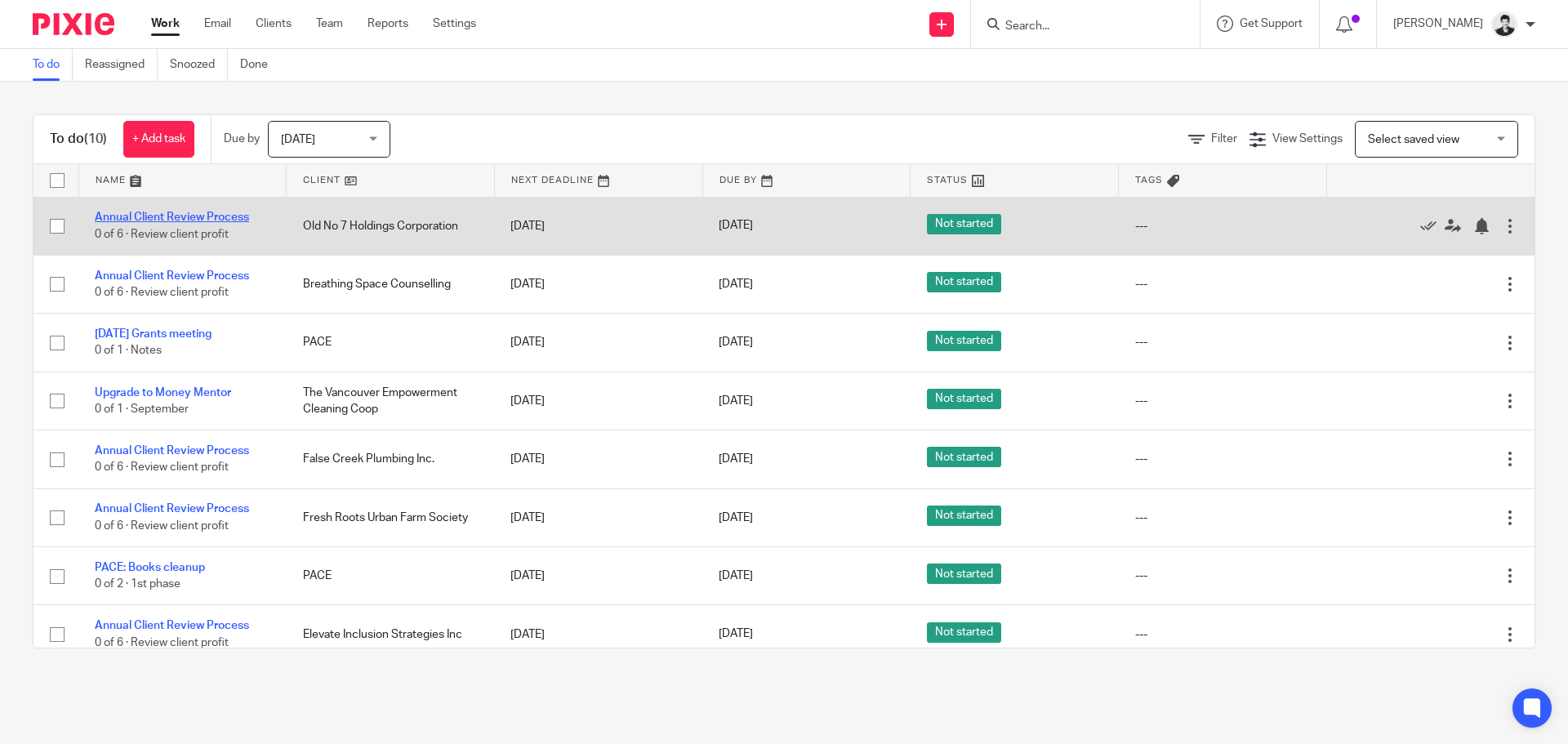
click at [161, 221] on link "Annual Client Review Process" at bounding box center [172, 217] width 155 height 12
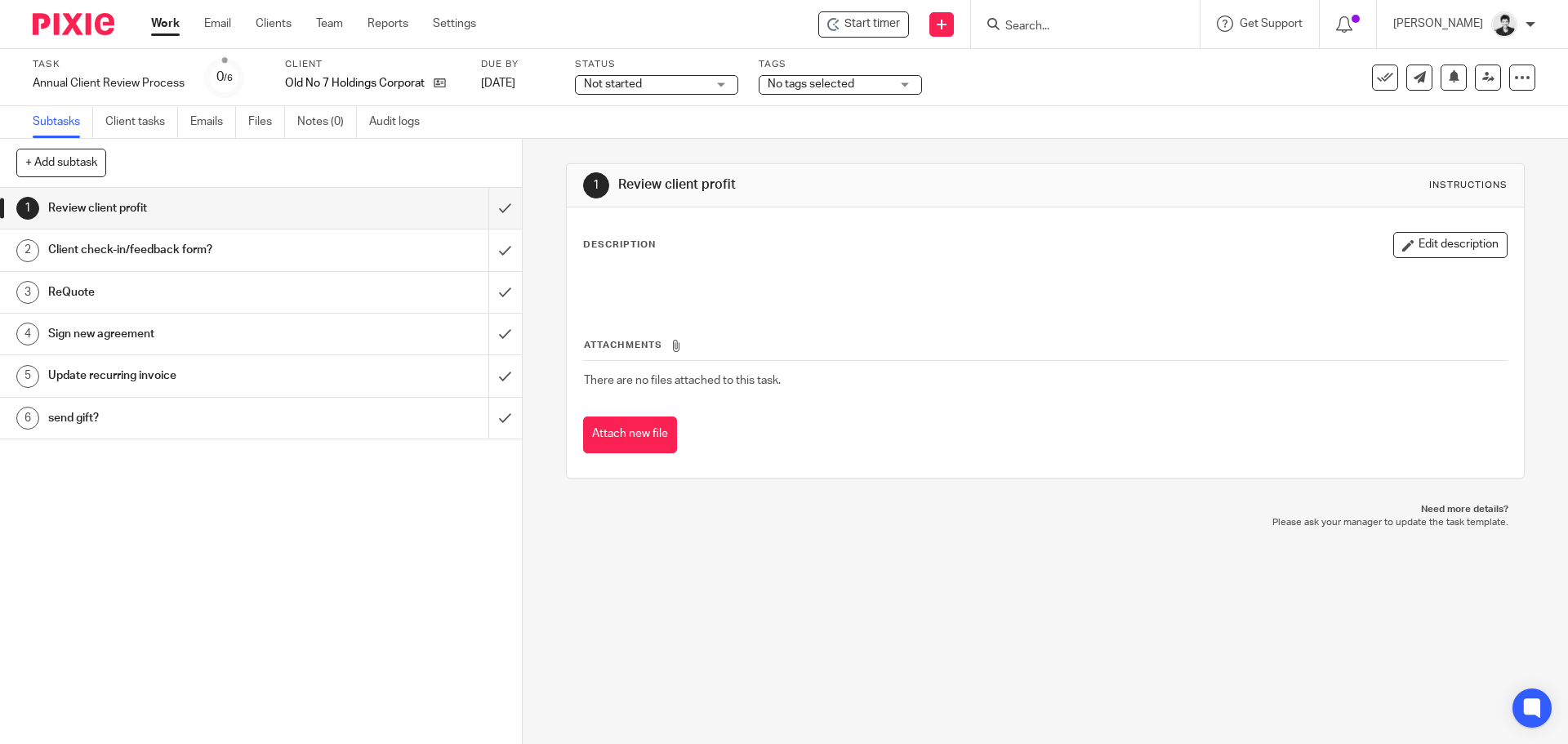
click at [156, 29] on link "Work" at bounding box center [165, 23] width 28 height 17
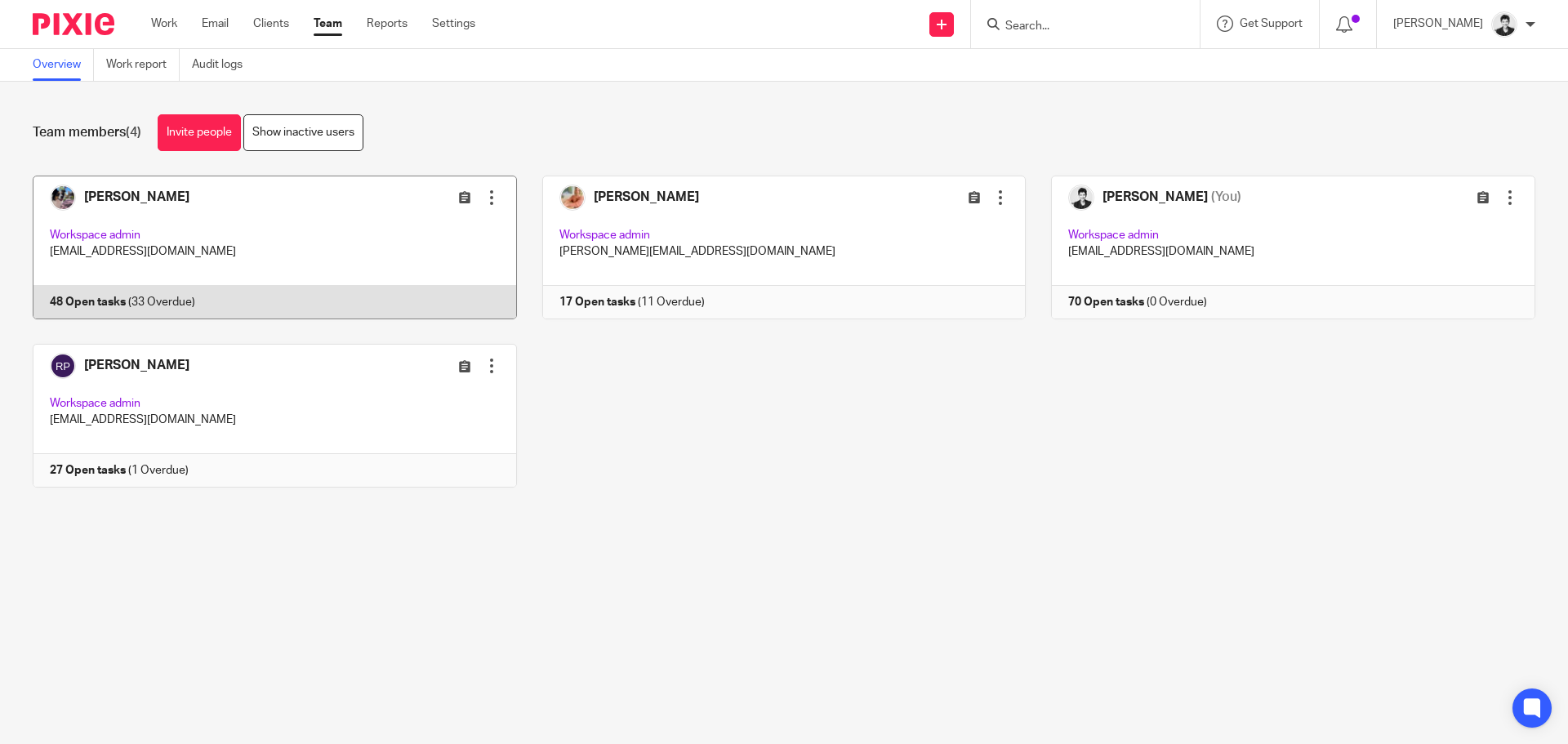
click at [229, 250] on link at bounding box center [262, 247] width 510 height 144
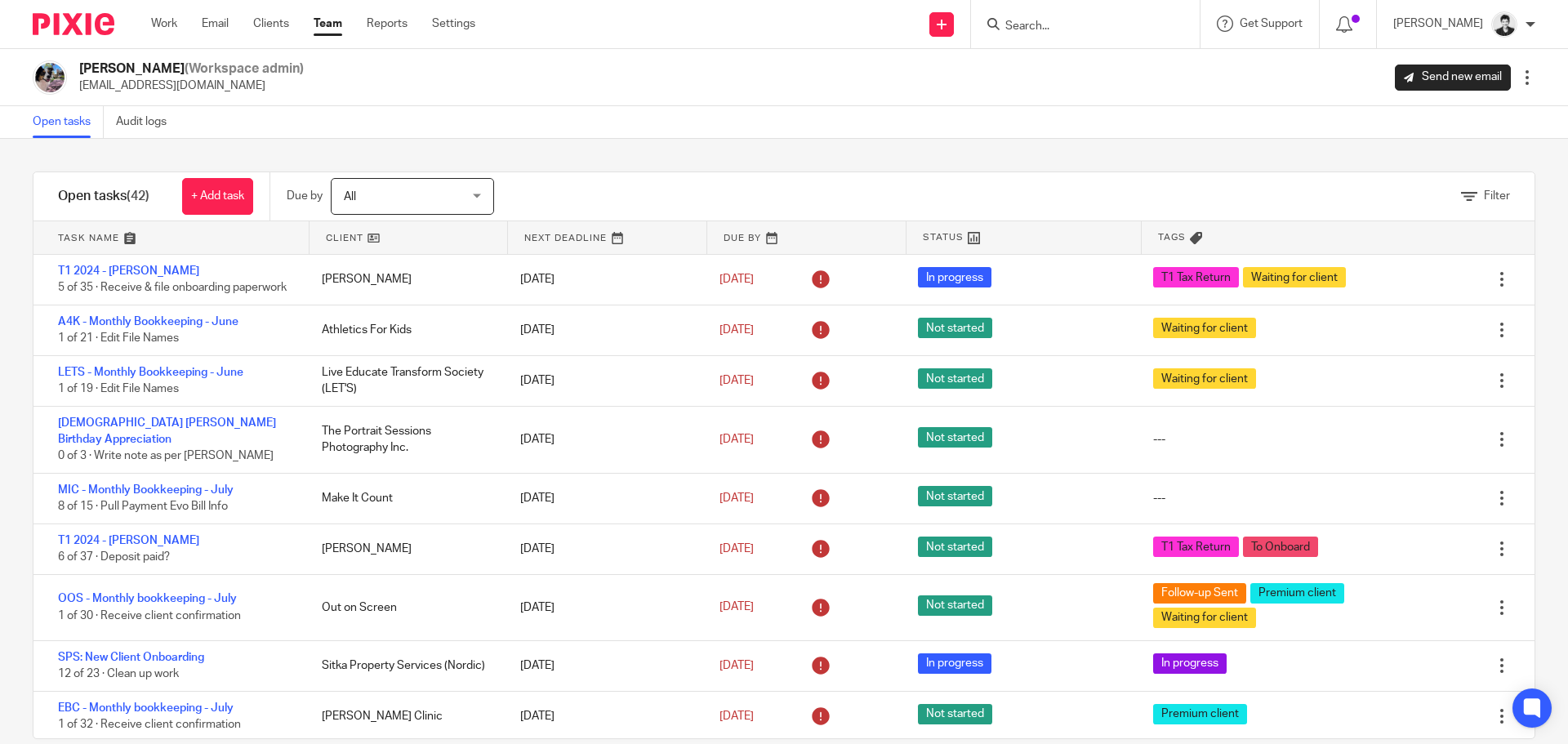
click at [605, 234] on link at bounding box center [606, 237] width 199 height 32
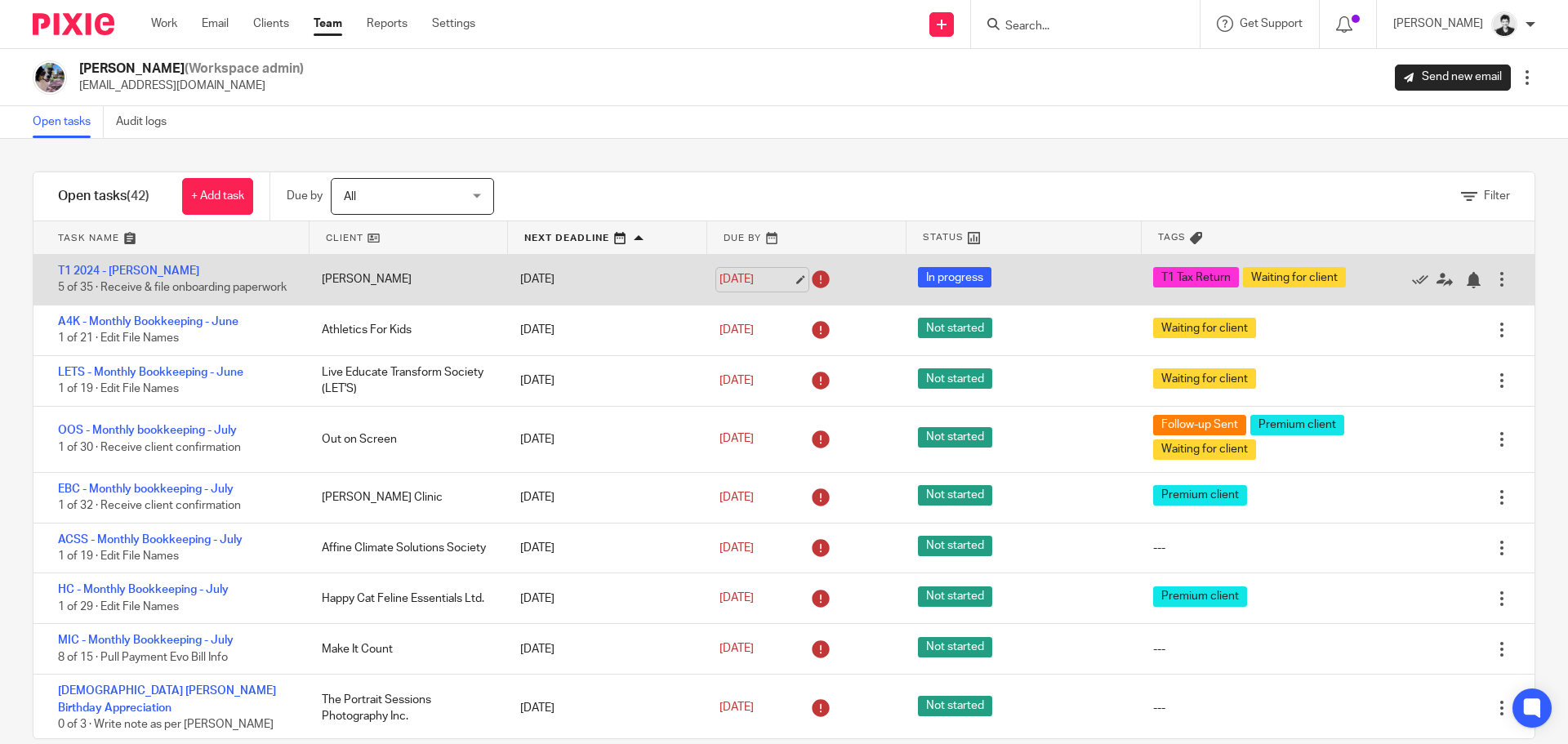
click at [784, 287] on link "Jun 13, 2025" at bounding box center [756, 280] width 73 height 18
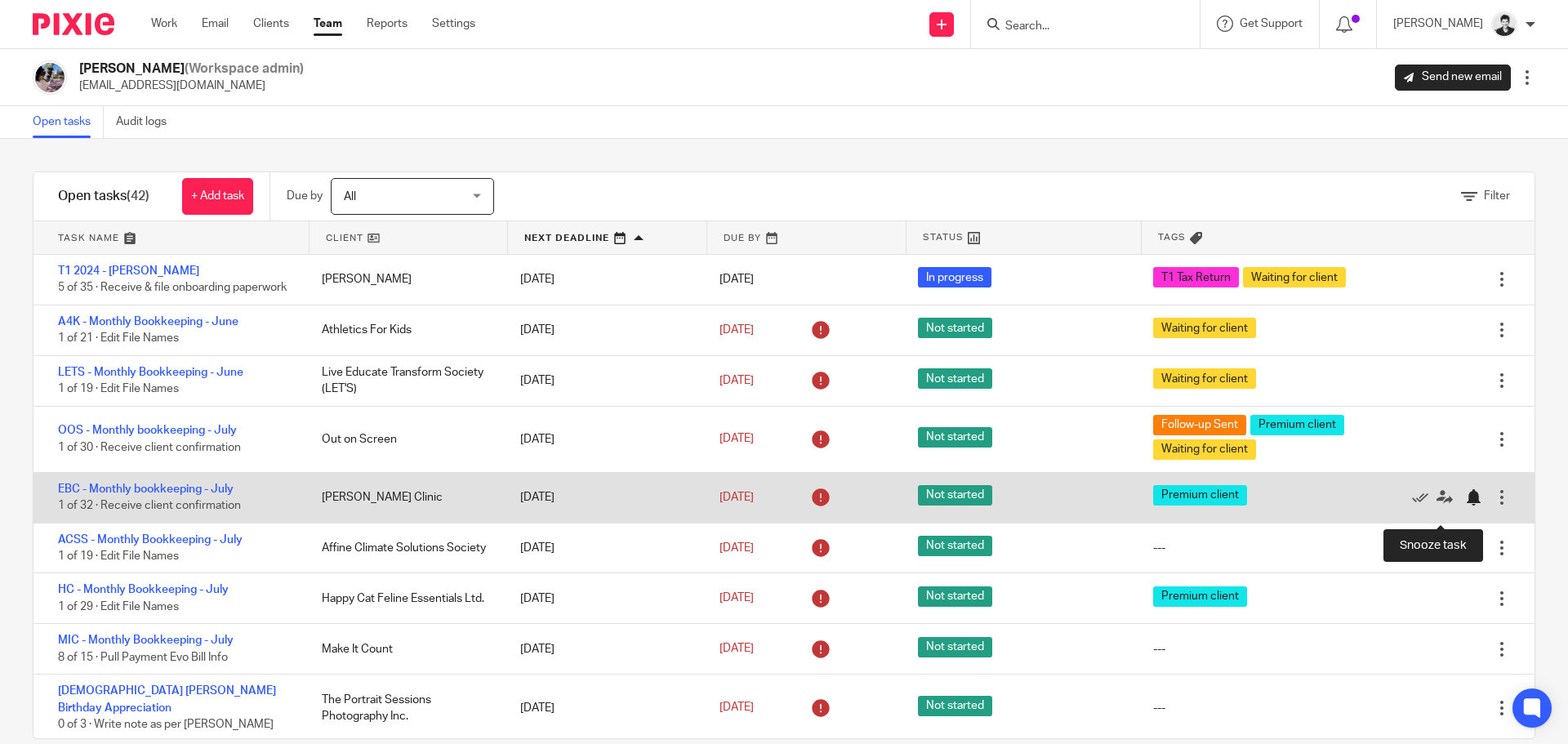
click at [1465, 505] on div at bounding box center [1473, 497] width 17 height 17
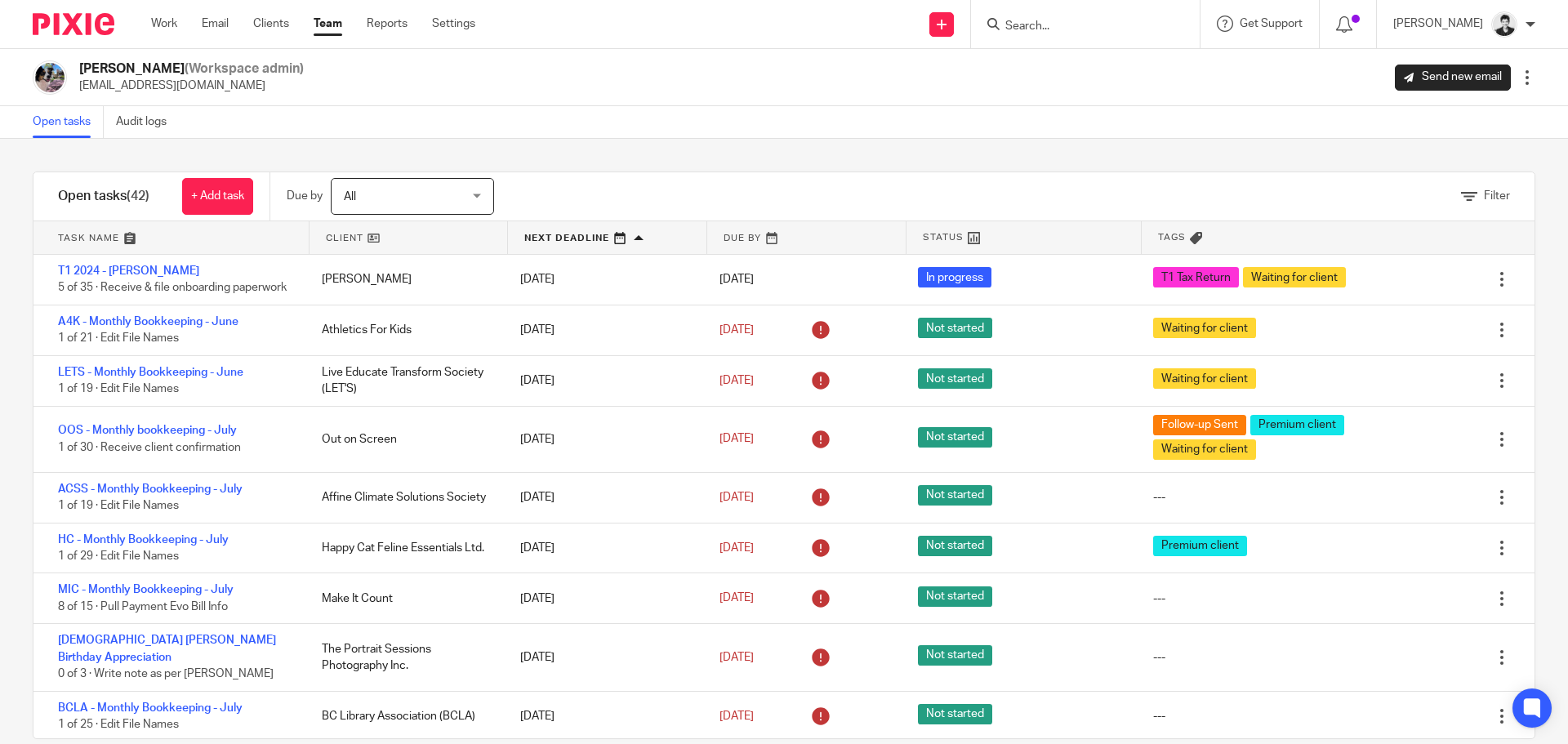
click at [413, 196] on span "All" at bounding box center [404, 196] width 119 height 34
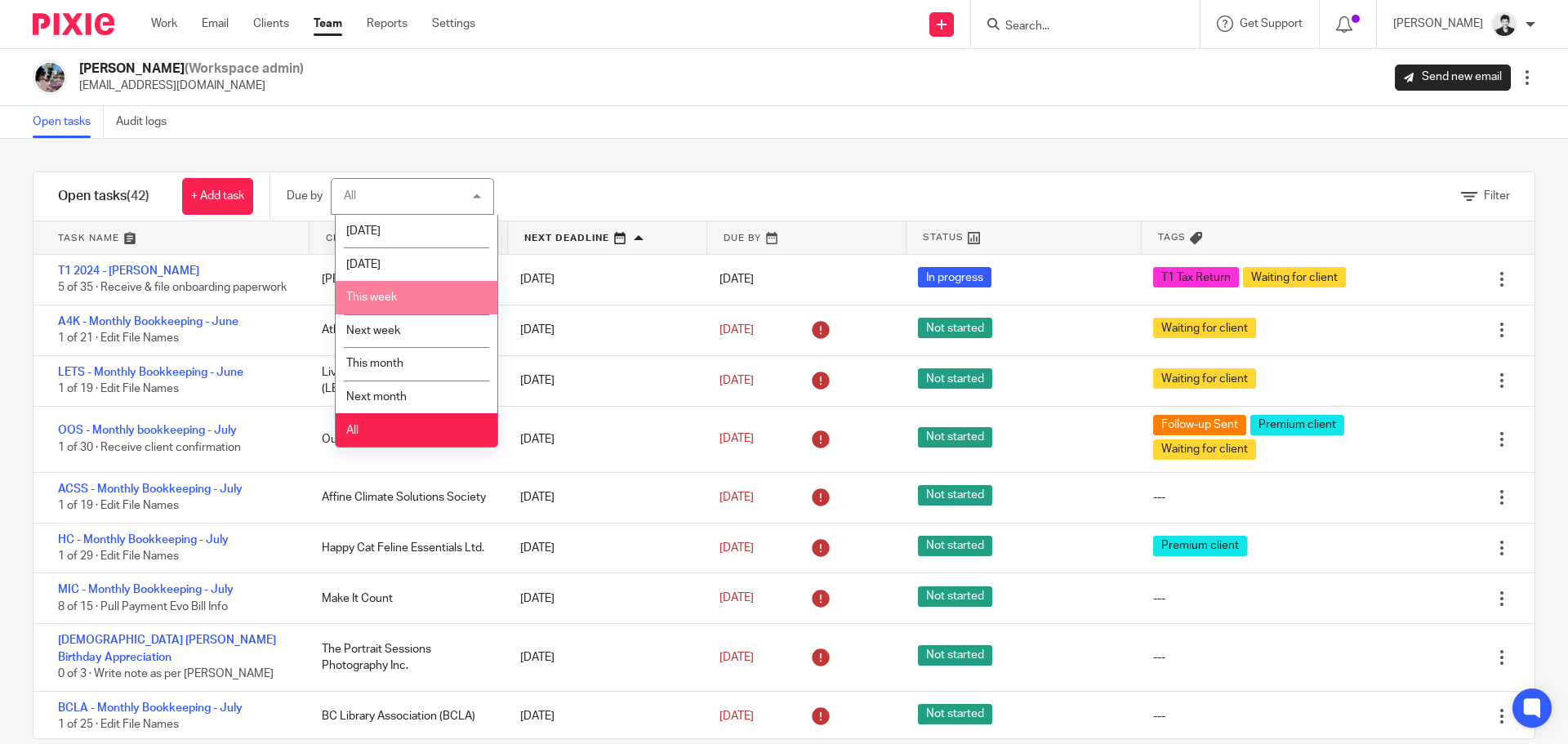
click at [419, 294] on li "This week" at bounding box center [416, 297] width 161 height 33
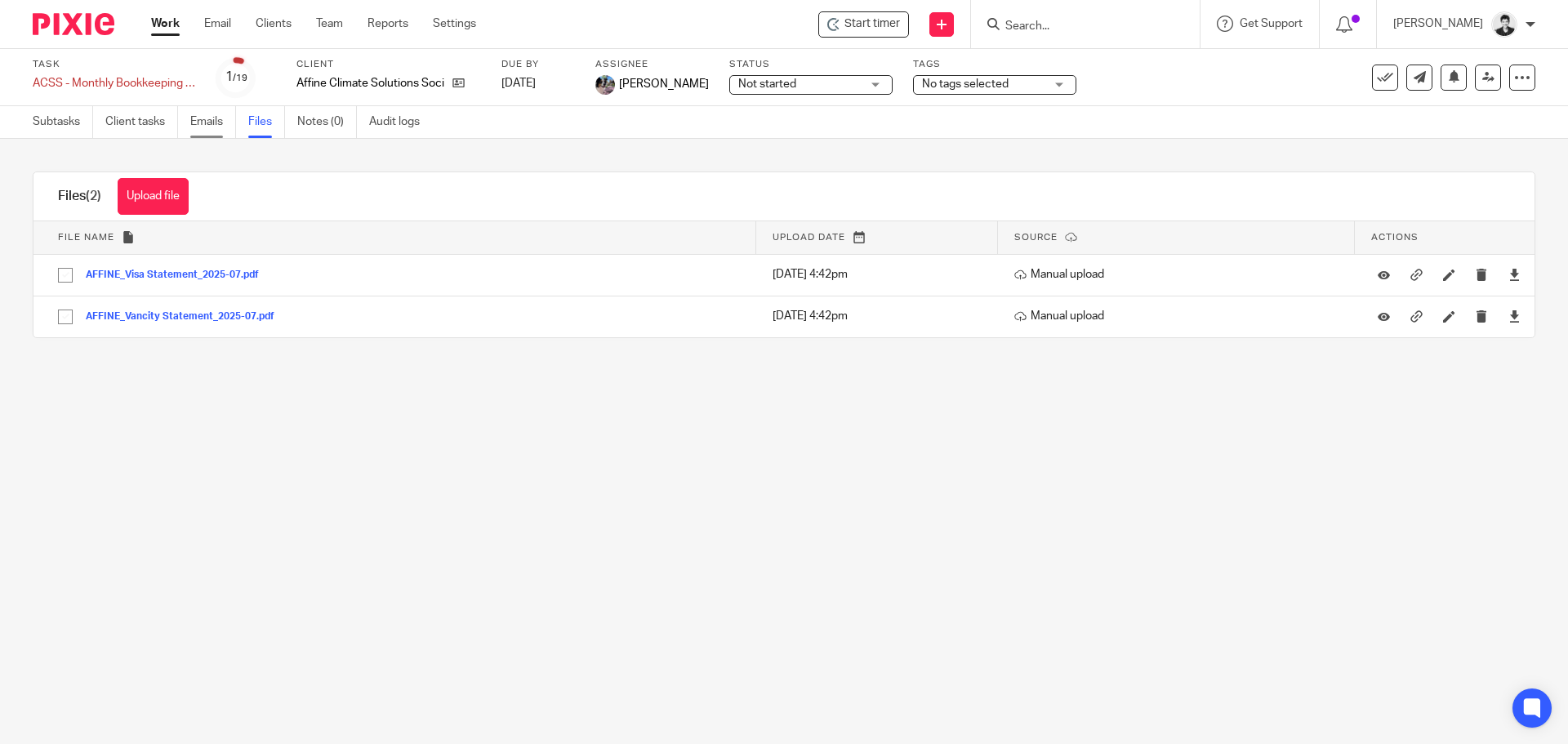
click at [215, 129] on link "Emails" at bounding box center [213, 122] width 46 height 32
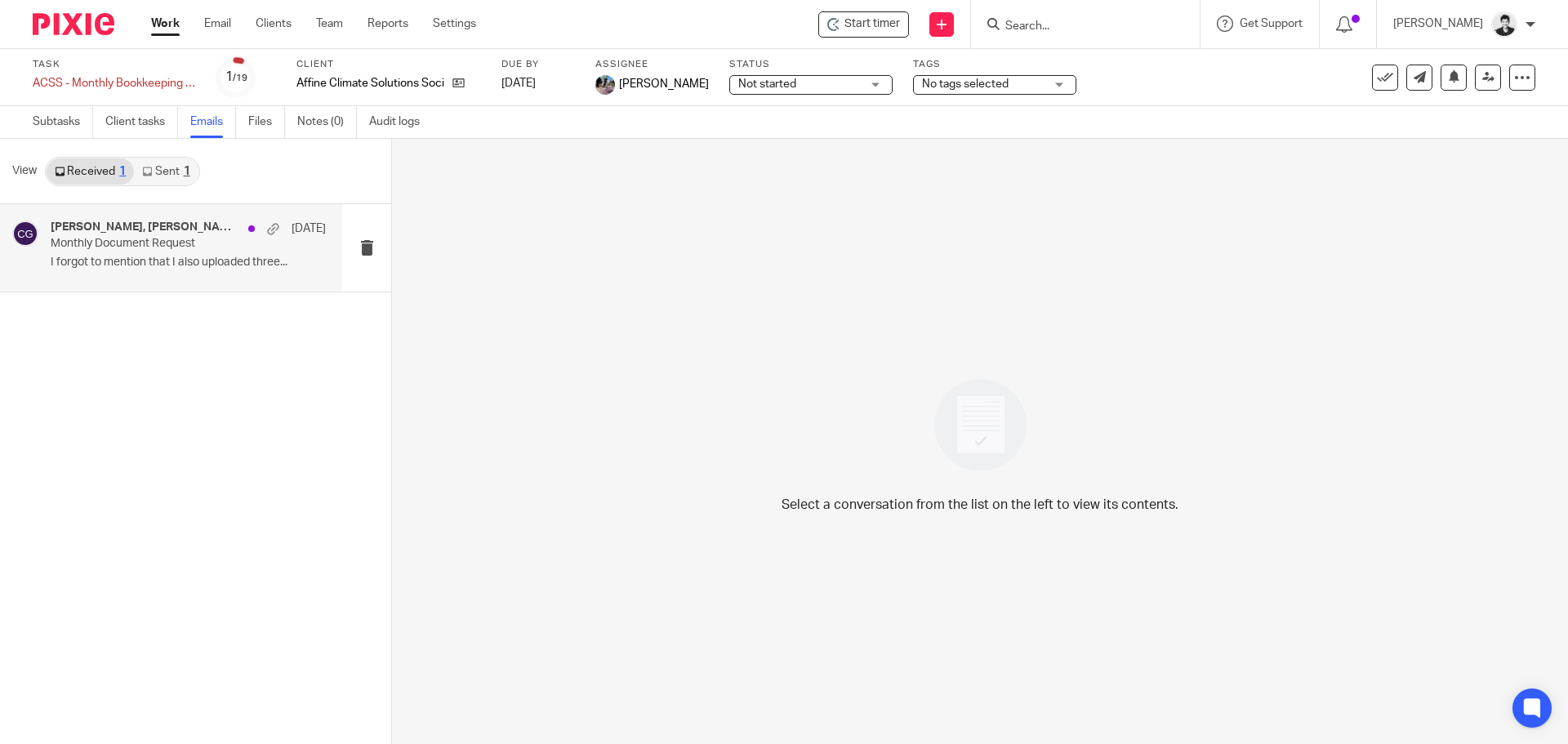
drag, startPoint x: 130, startPoint y: 259, endPoint x: 142, endPoint y: 279, distance: 23.3
click at [131, 260] on p "I forgot to mention that I also uploaded three..." at bounding box center [188, 262] width 275 height 14
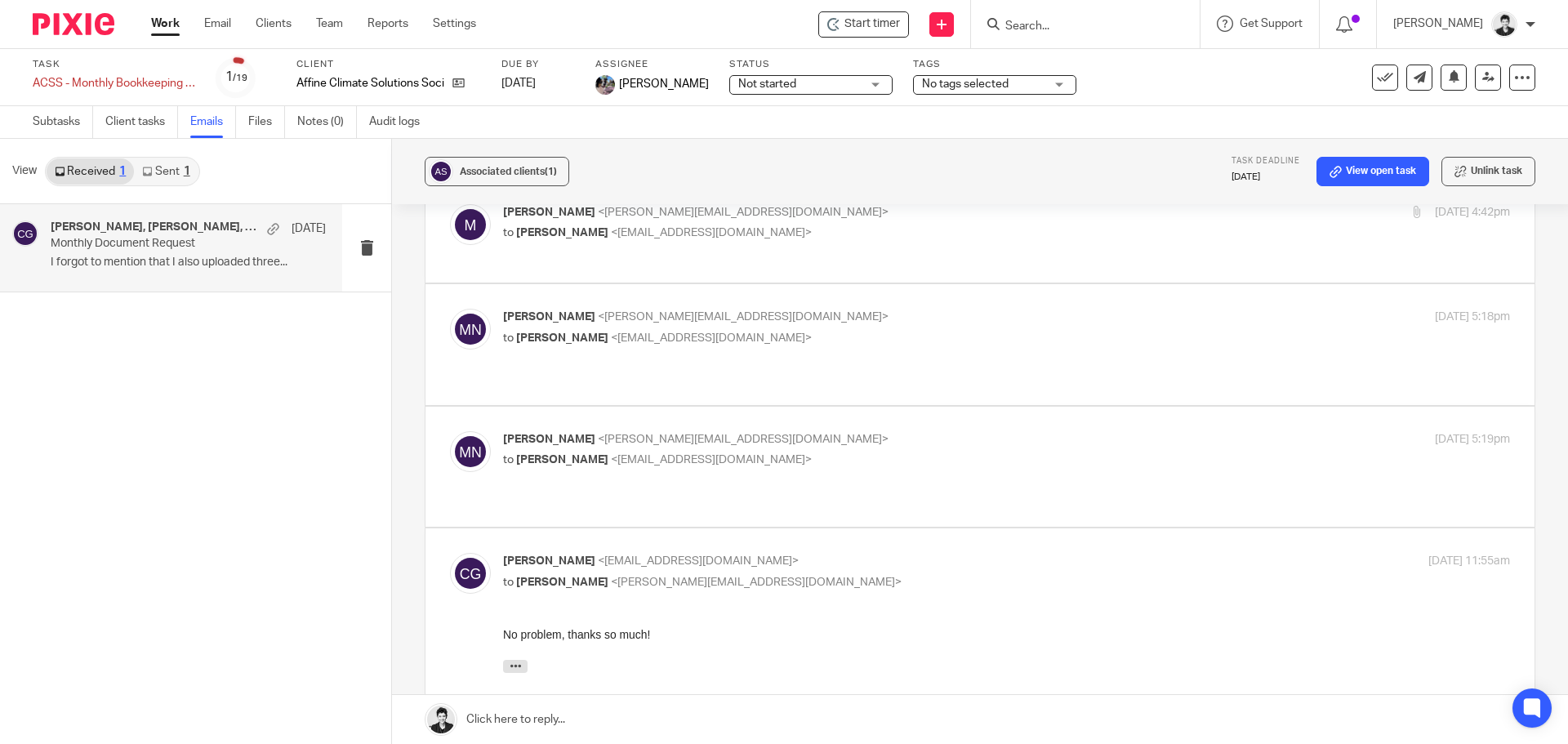
scroll to position [297, 0]
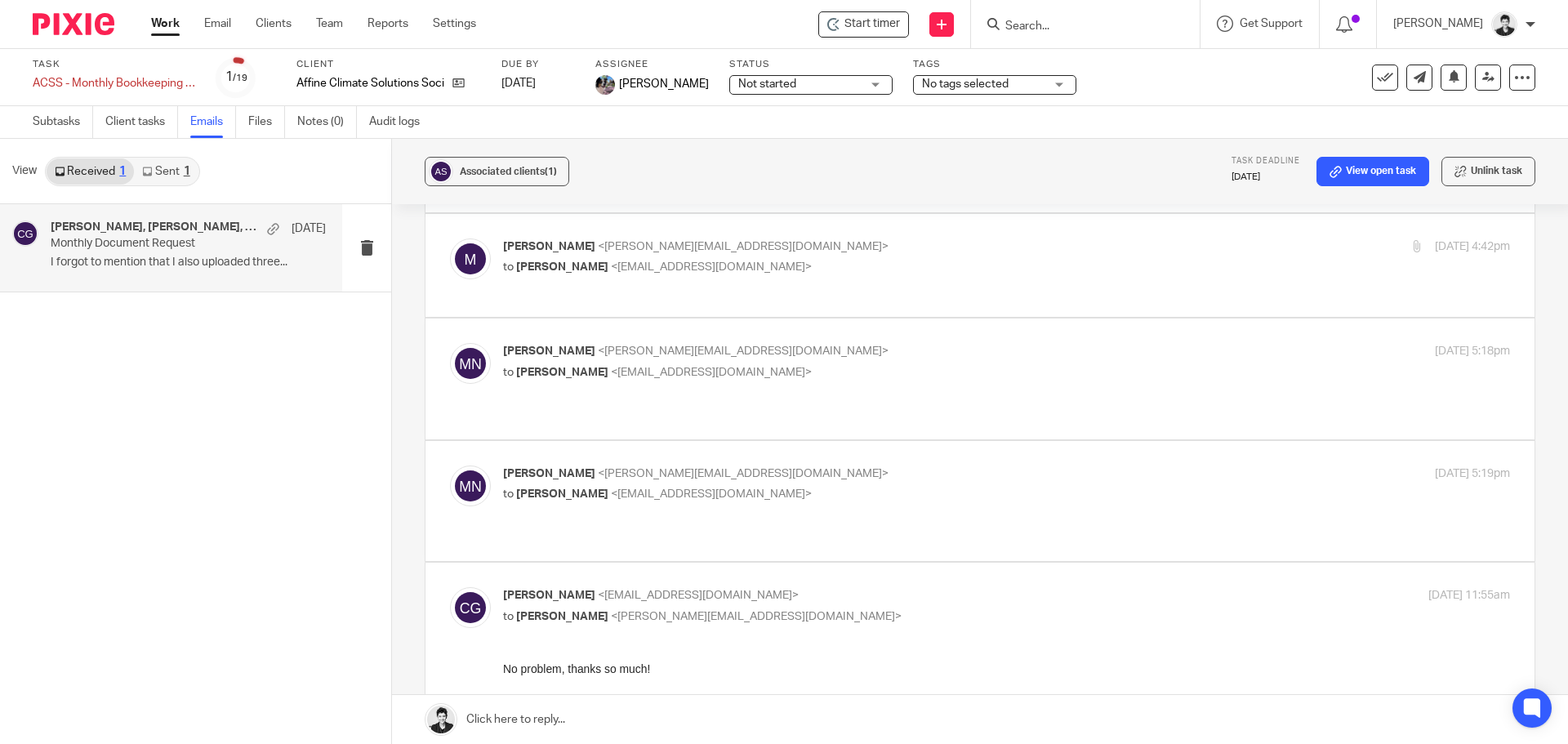
click at [719, 468] on span "<m.neuberger@affineclimate.ca>" at bounding box center [742, 474] width 291 height 12
checkbox input "true"
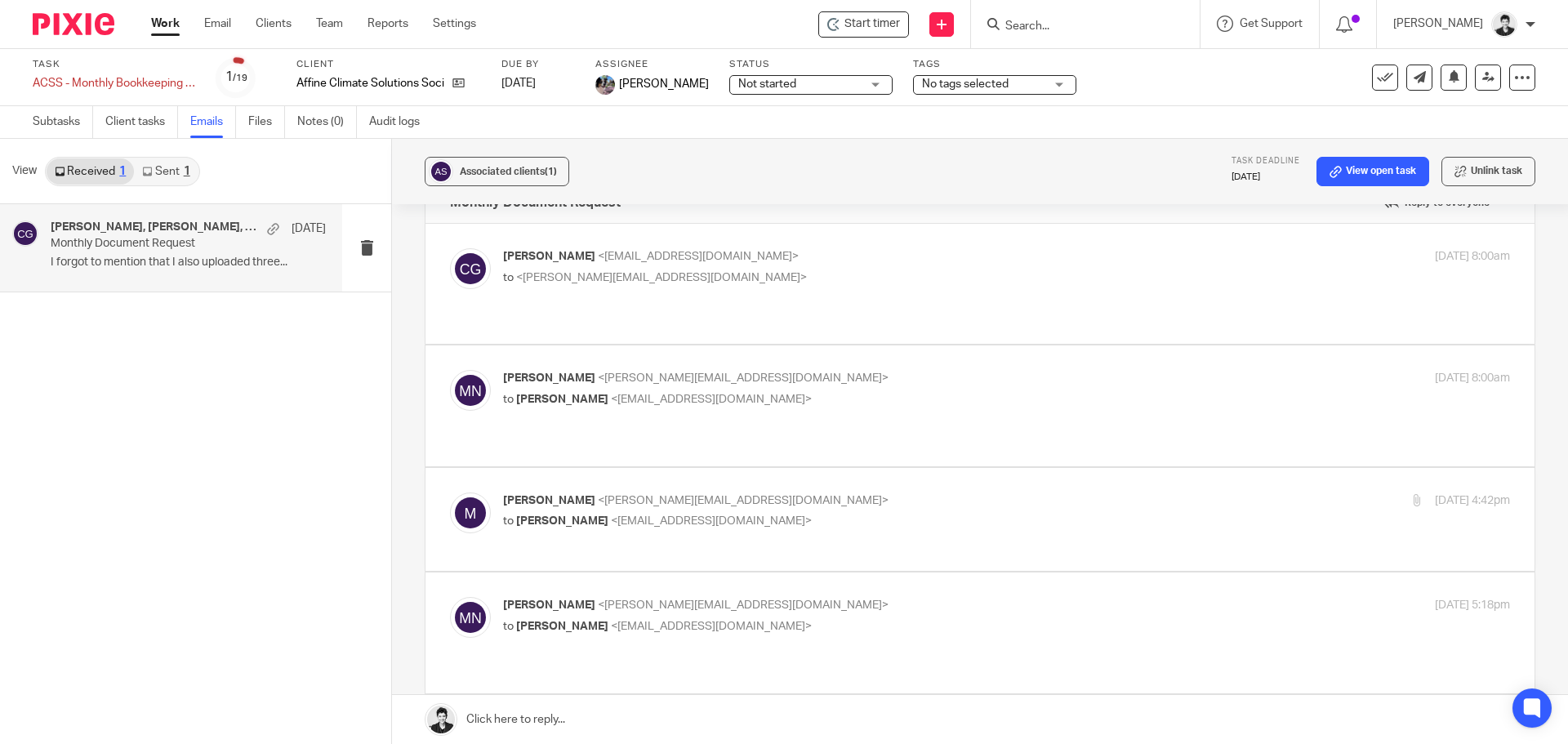
scroll to position [0, 0]
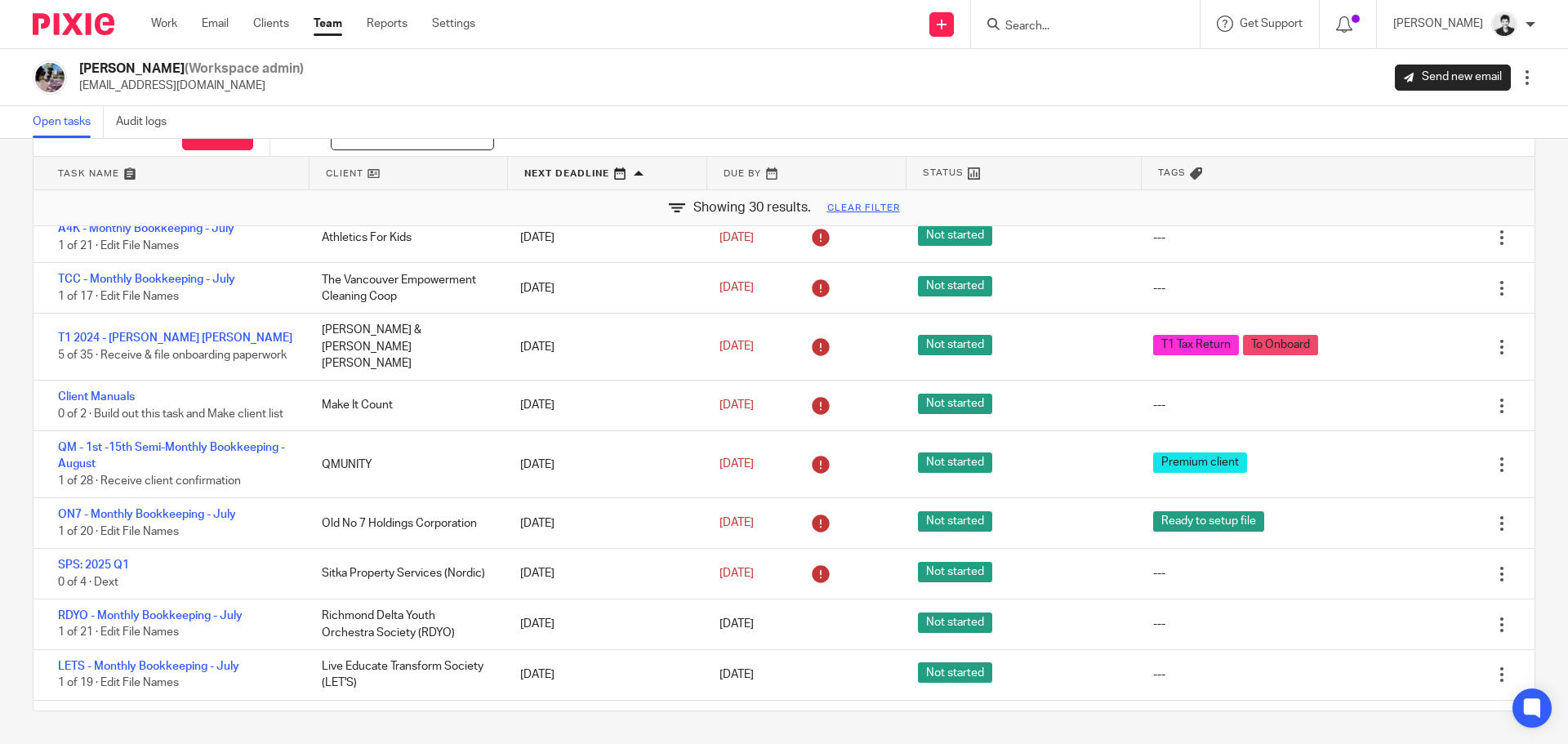
scroll to position [975, 0]
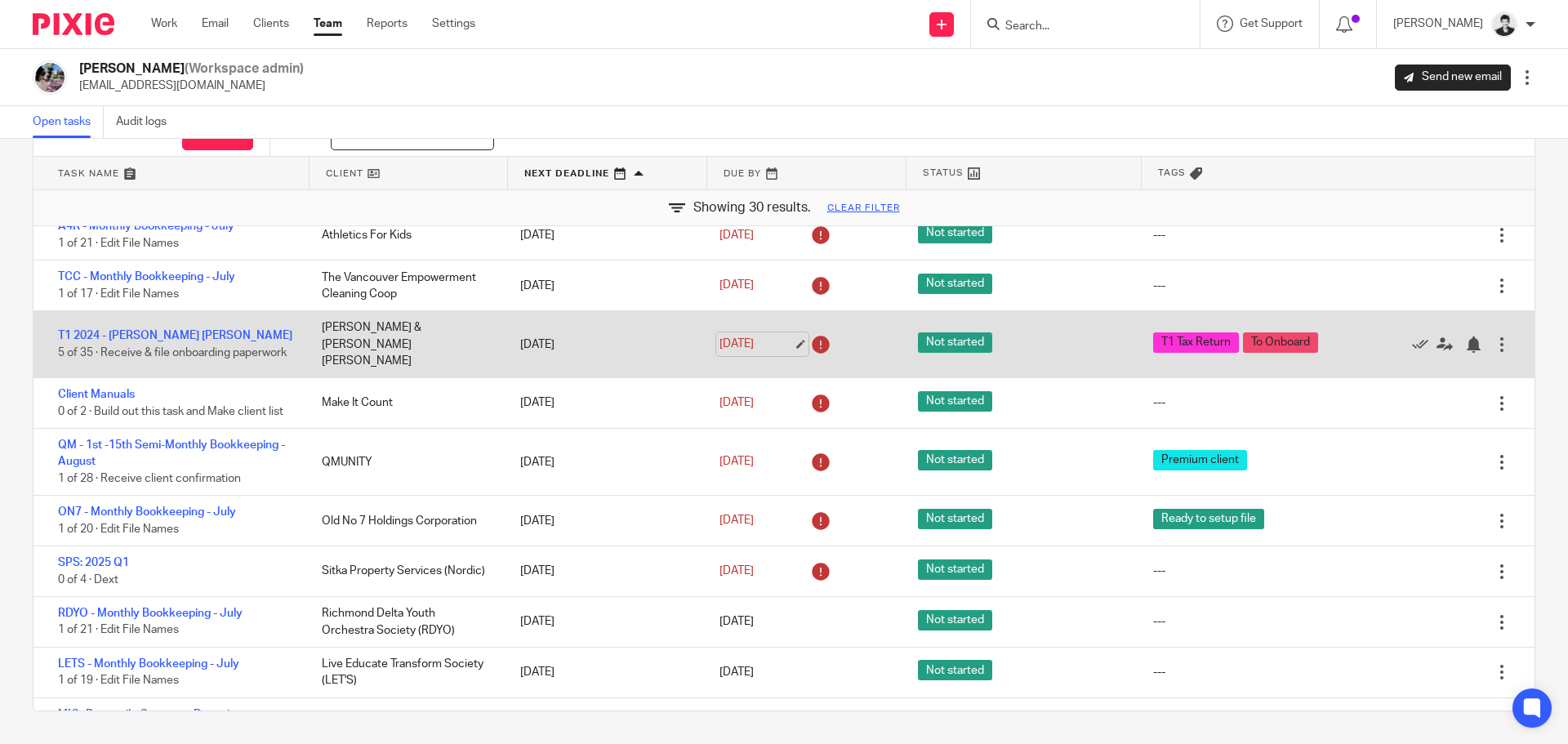
click at [750, 335] on link "[DATE]" at bounding box center [756, 344] width 73 height 18
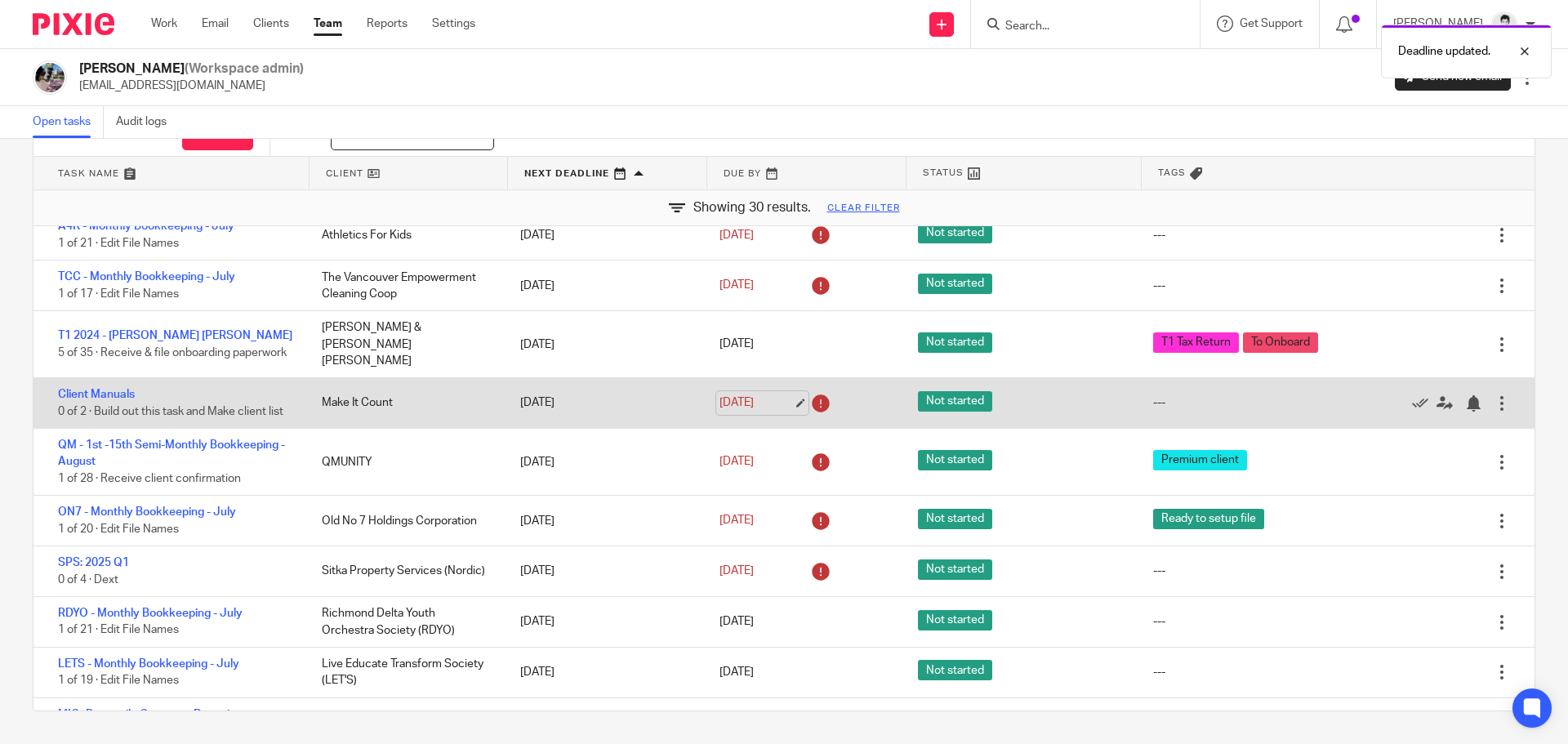
click at [762, 394] on link "[DATE]" at bounding box center [756, 403] width 73 height 18
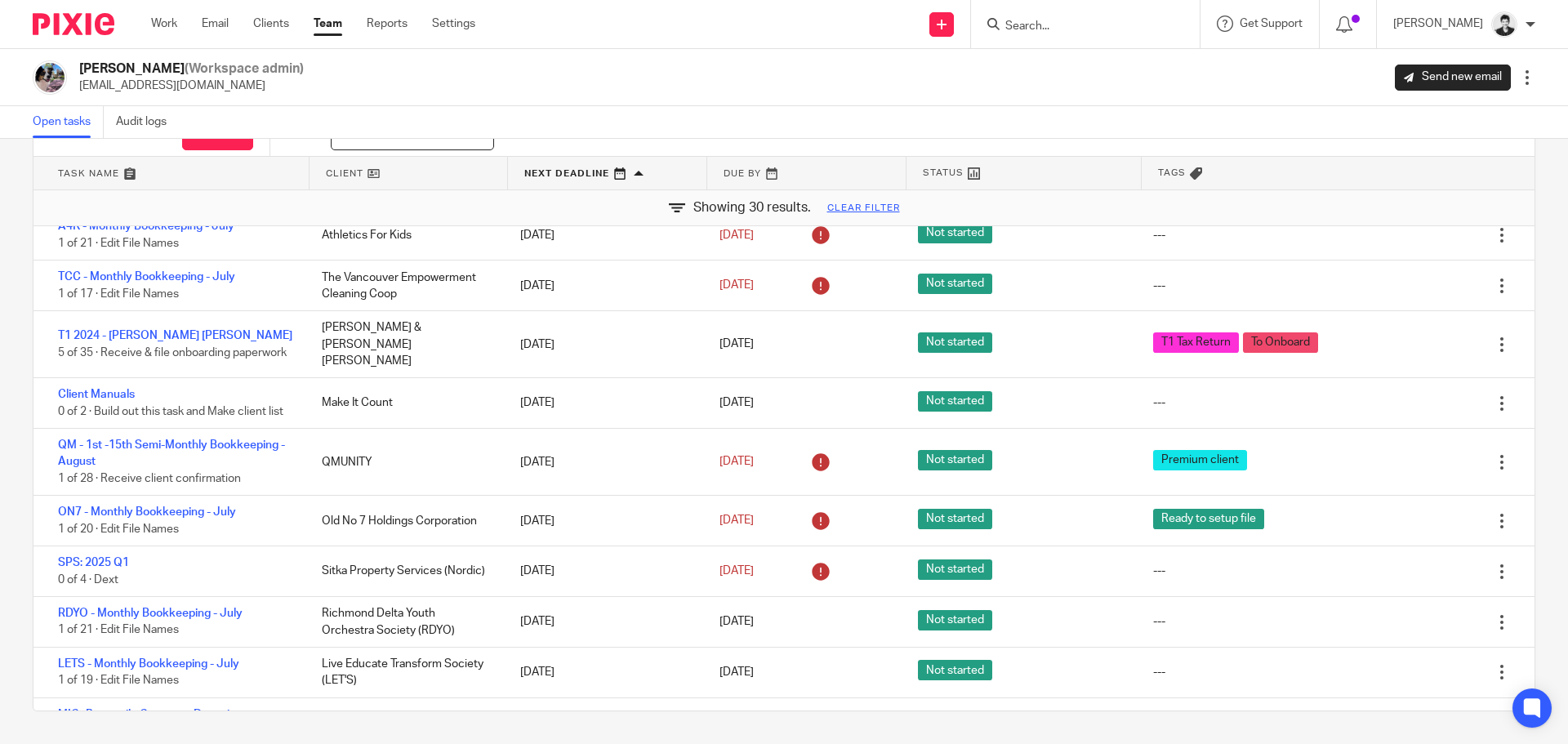
scroll to position [1064, 0]
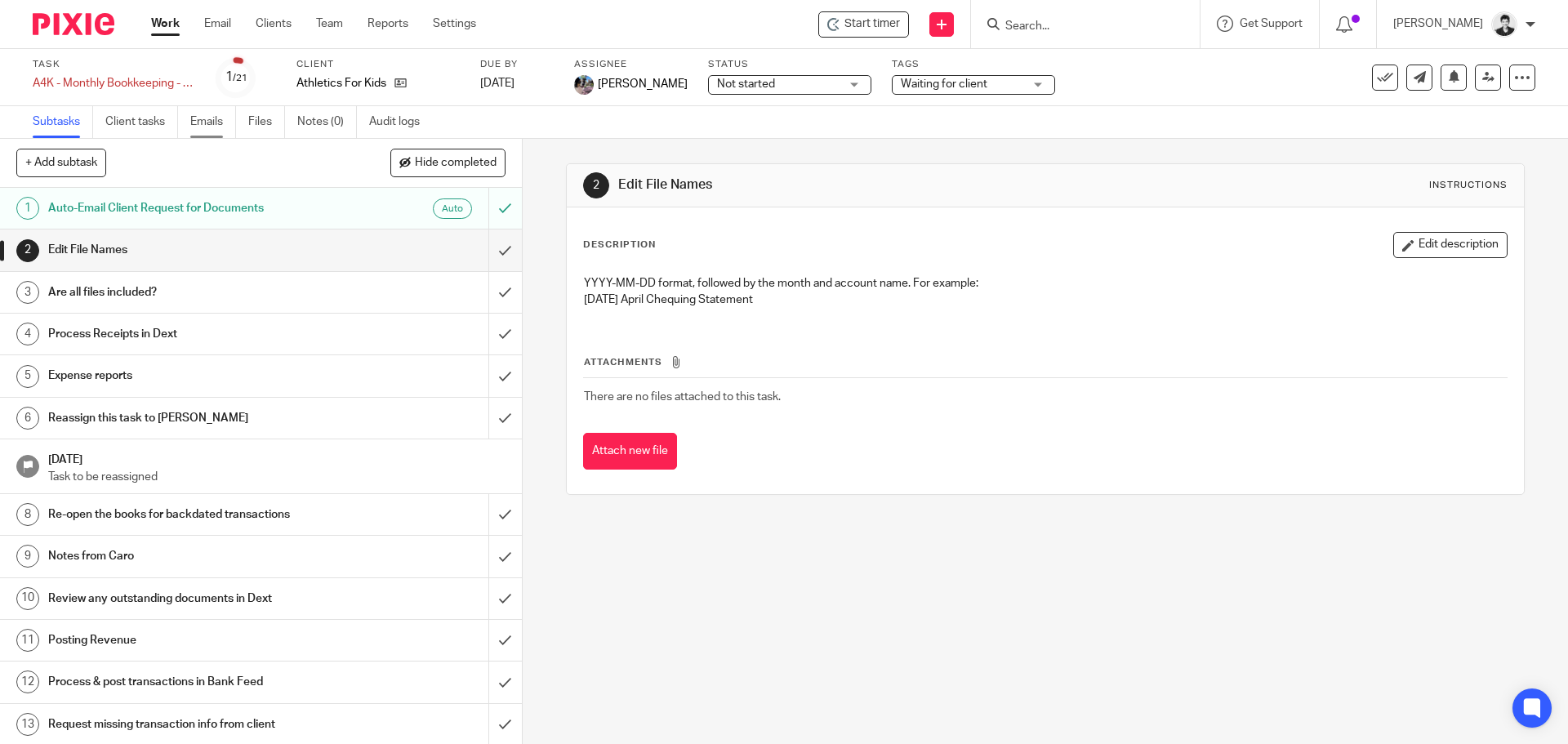
click at [213, 130] on link "Emails" at bounding box center [213, 122] width 46 height 32
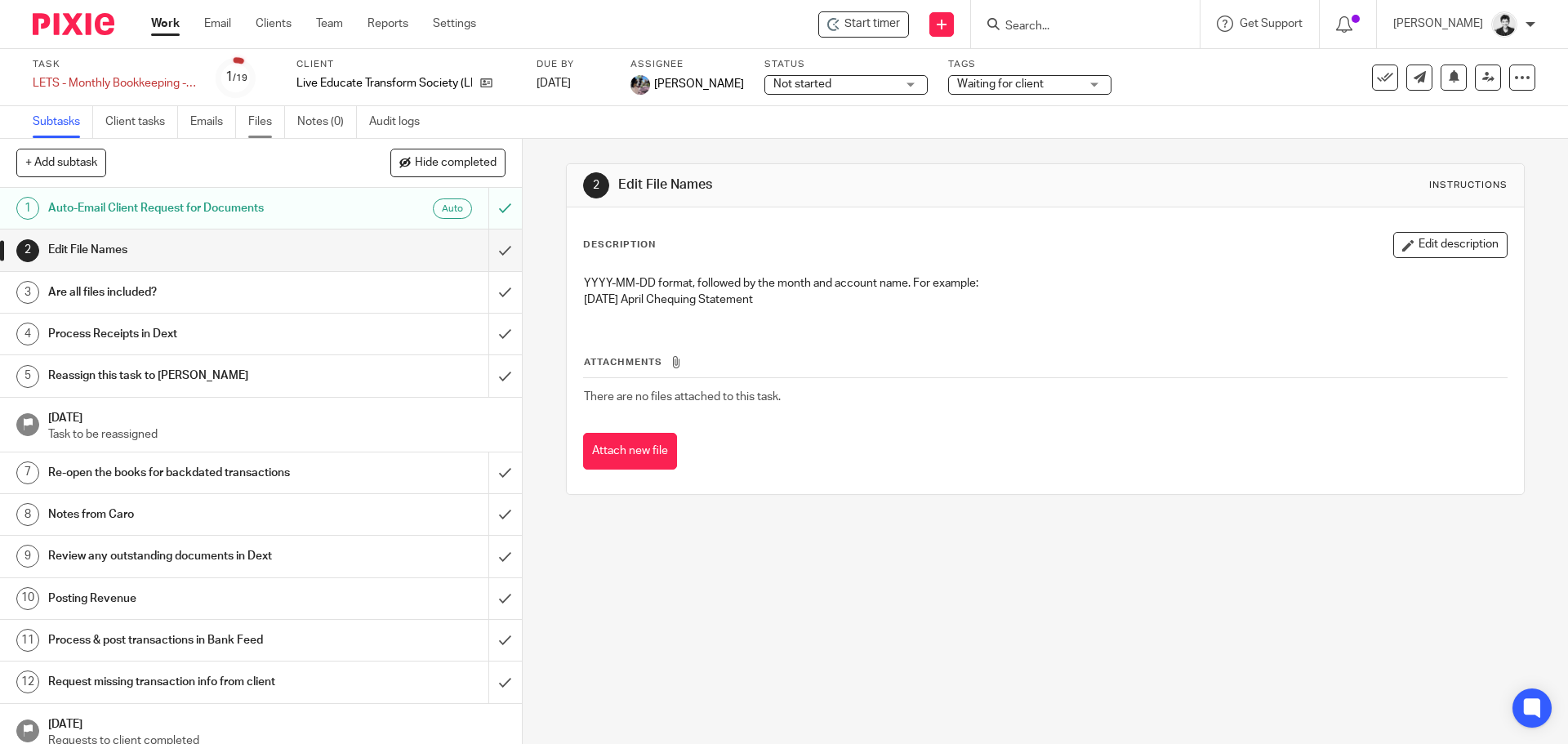
click at [267, 121] on link "Files" at bounding box center [267, 122] width 37 height 32
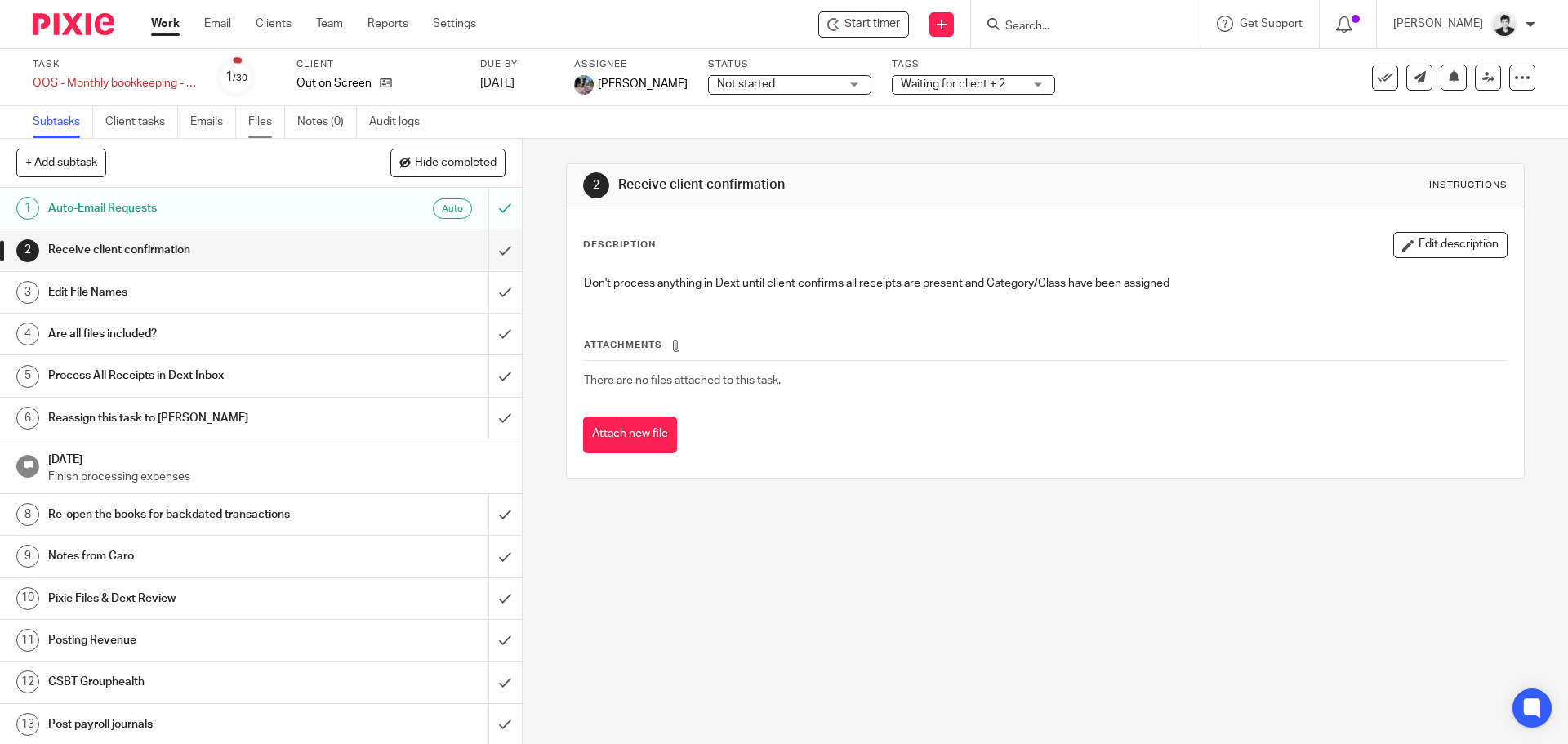
click at [270, 136] on link "Files" at bounding box center [267, 122] width 37 height 32
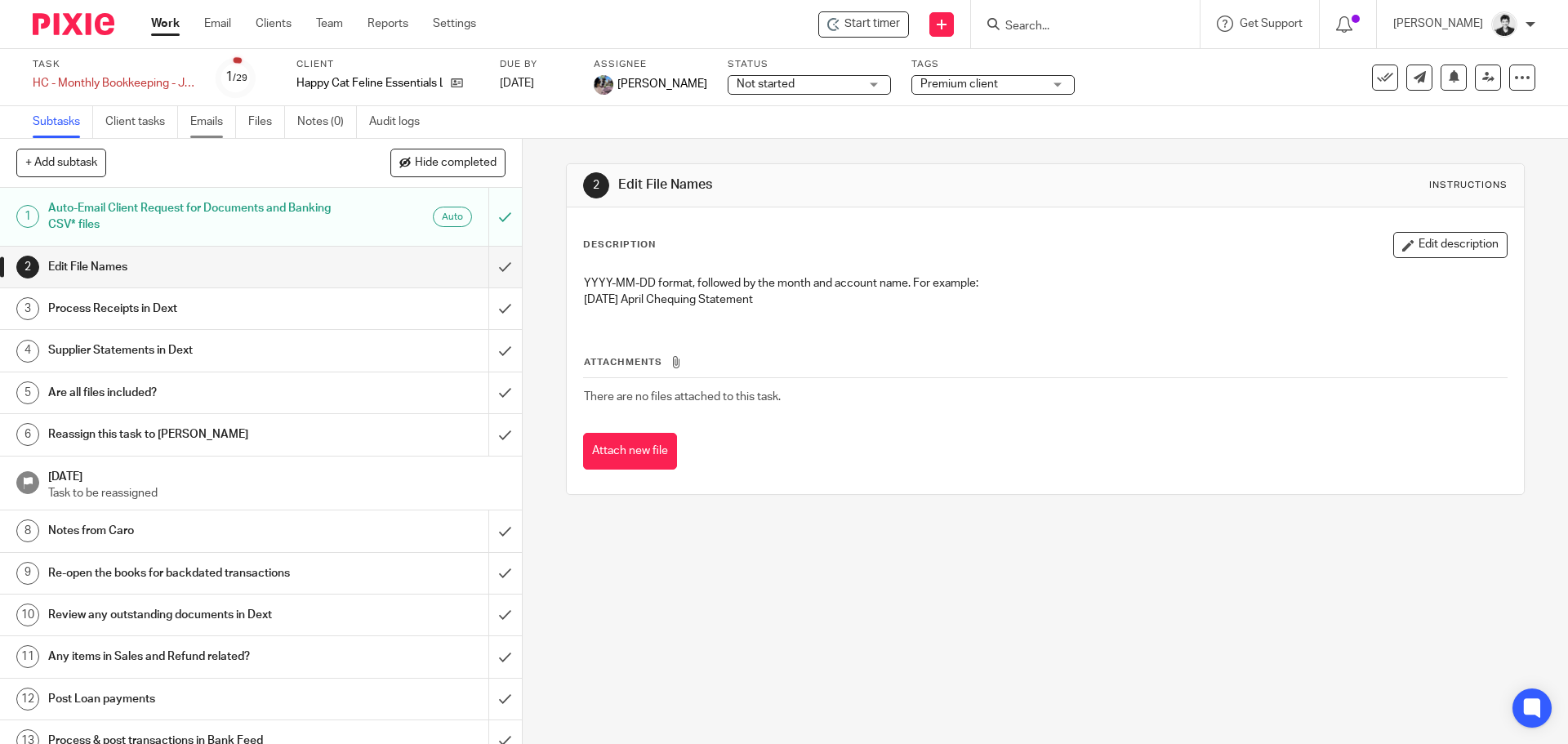
click at [220, 132] on link "Emails" at bounding box center [213, 122] width 46 height 32
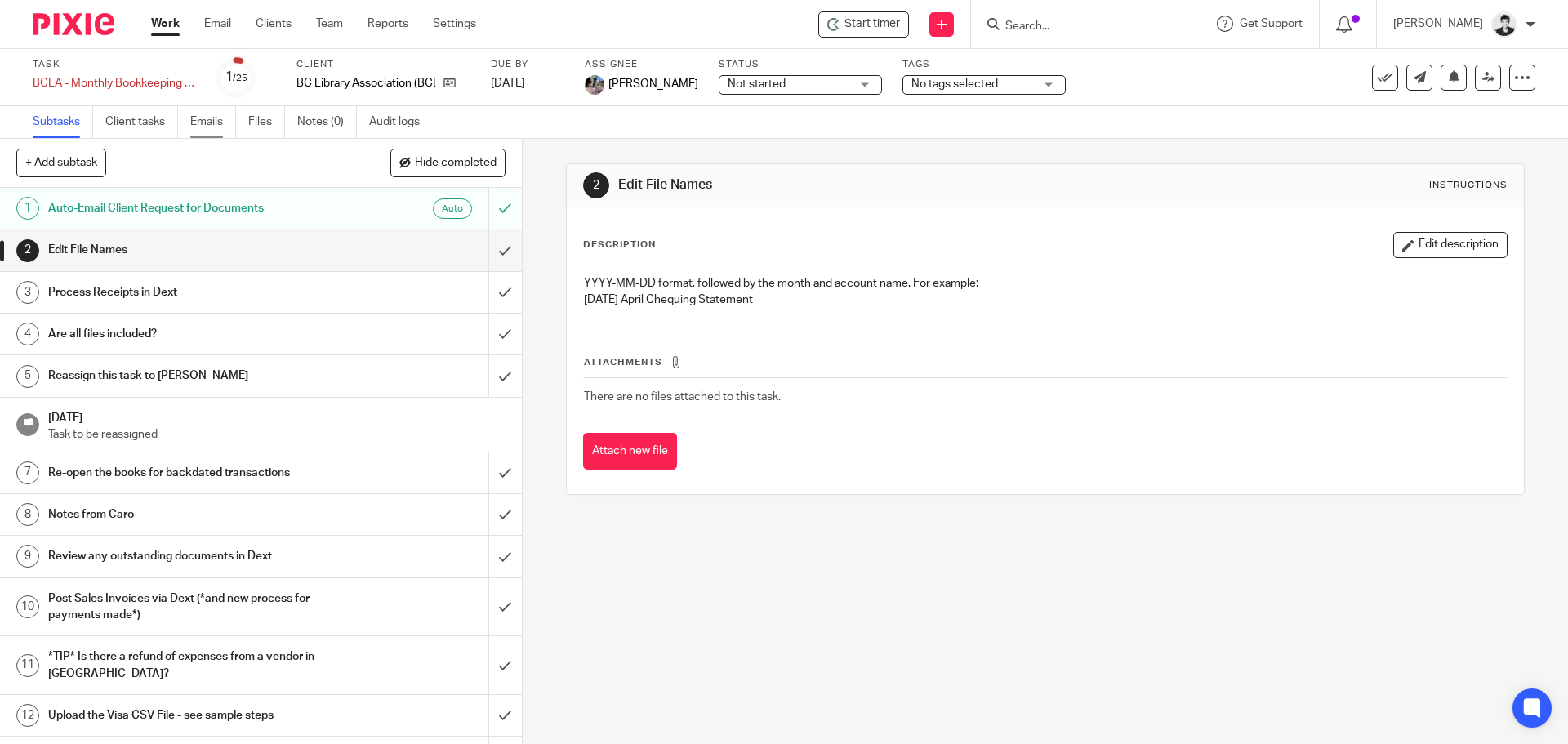
click at [209, 126] on link "Emails" at bounding box center [213, 122] width 46 height 32
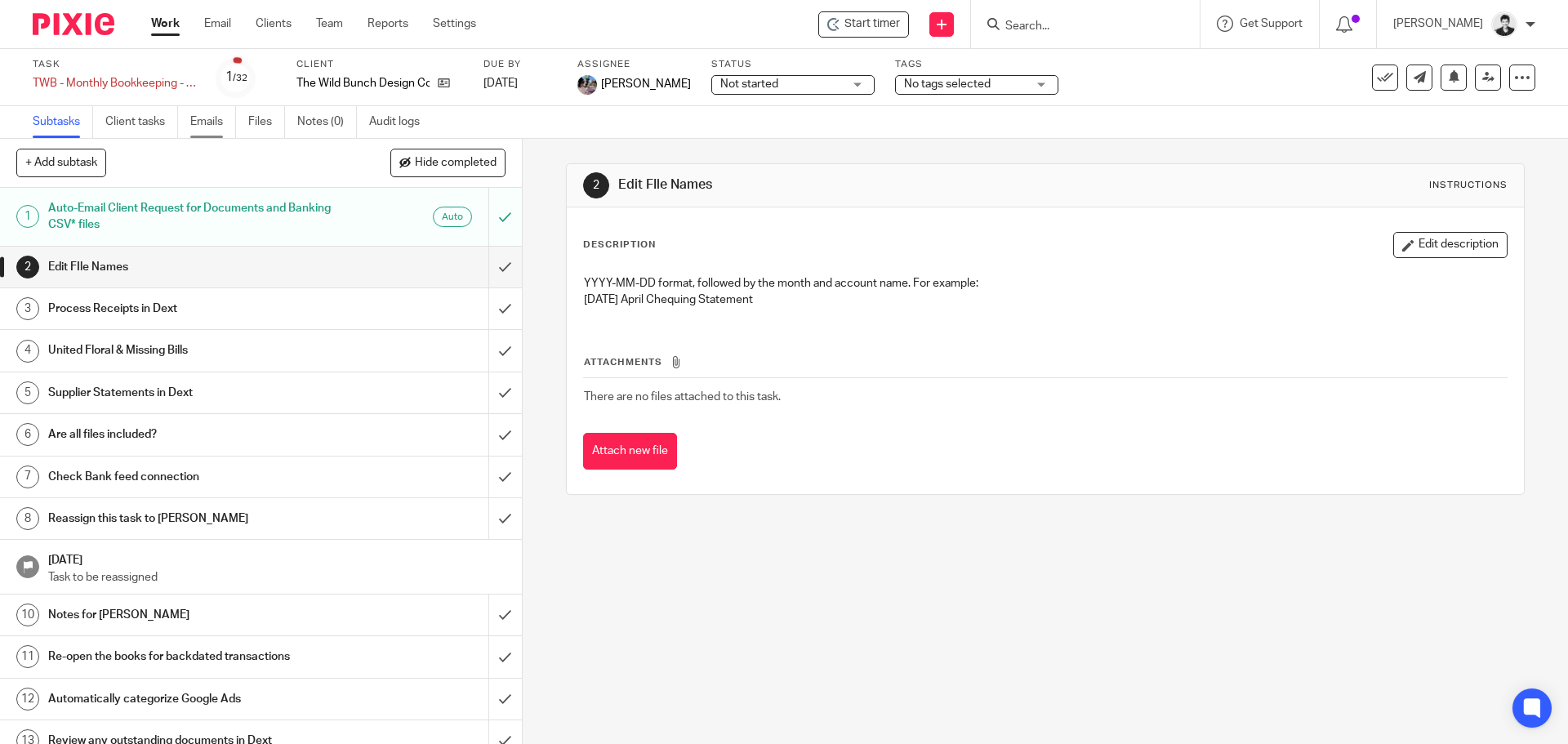
click at [212, 118] on link "Emails" at bounding box center [213, 122] width 46 height 32
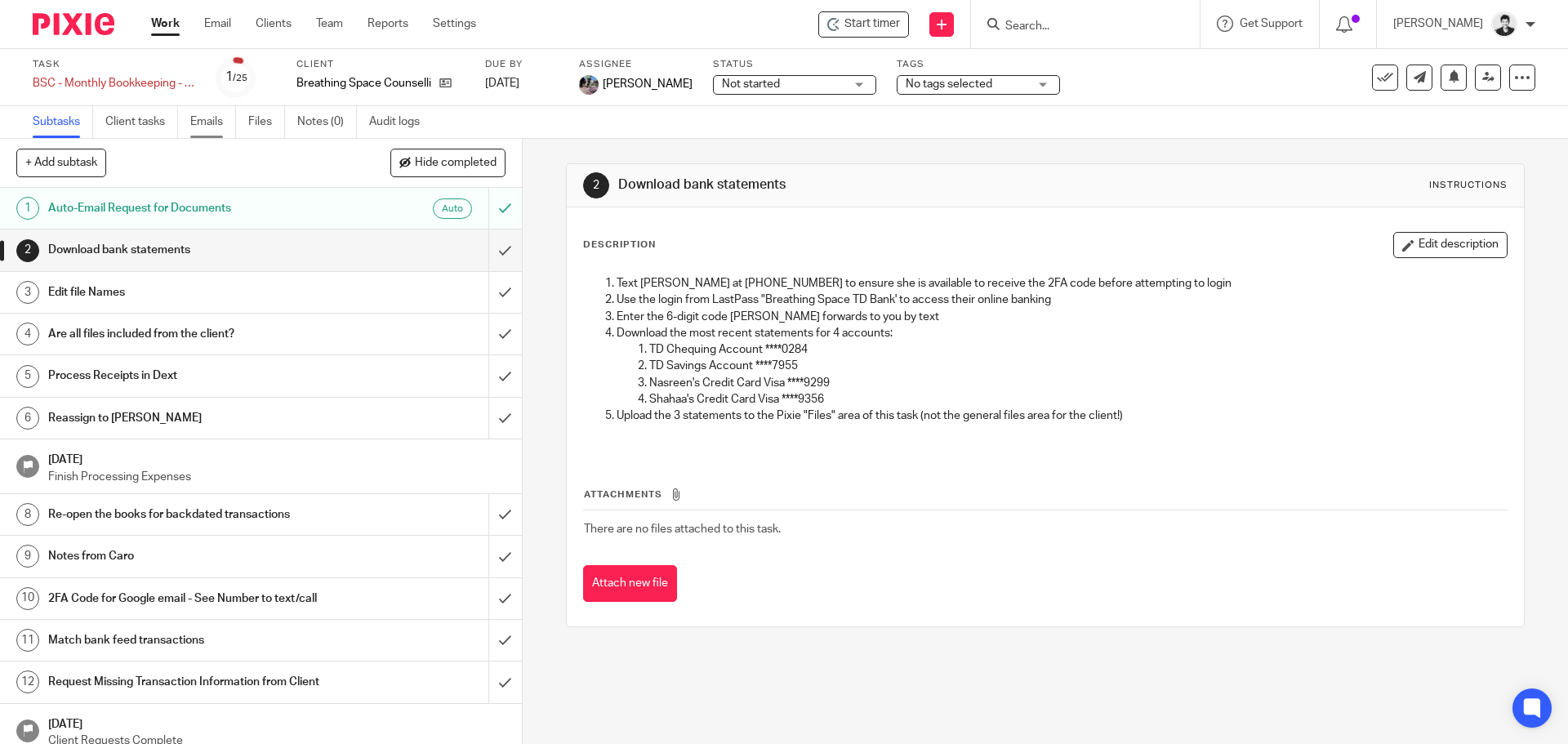
click at [213, 118] on link "Emails" at bounding box center [213, 122] width 46 height 32
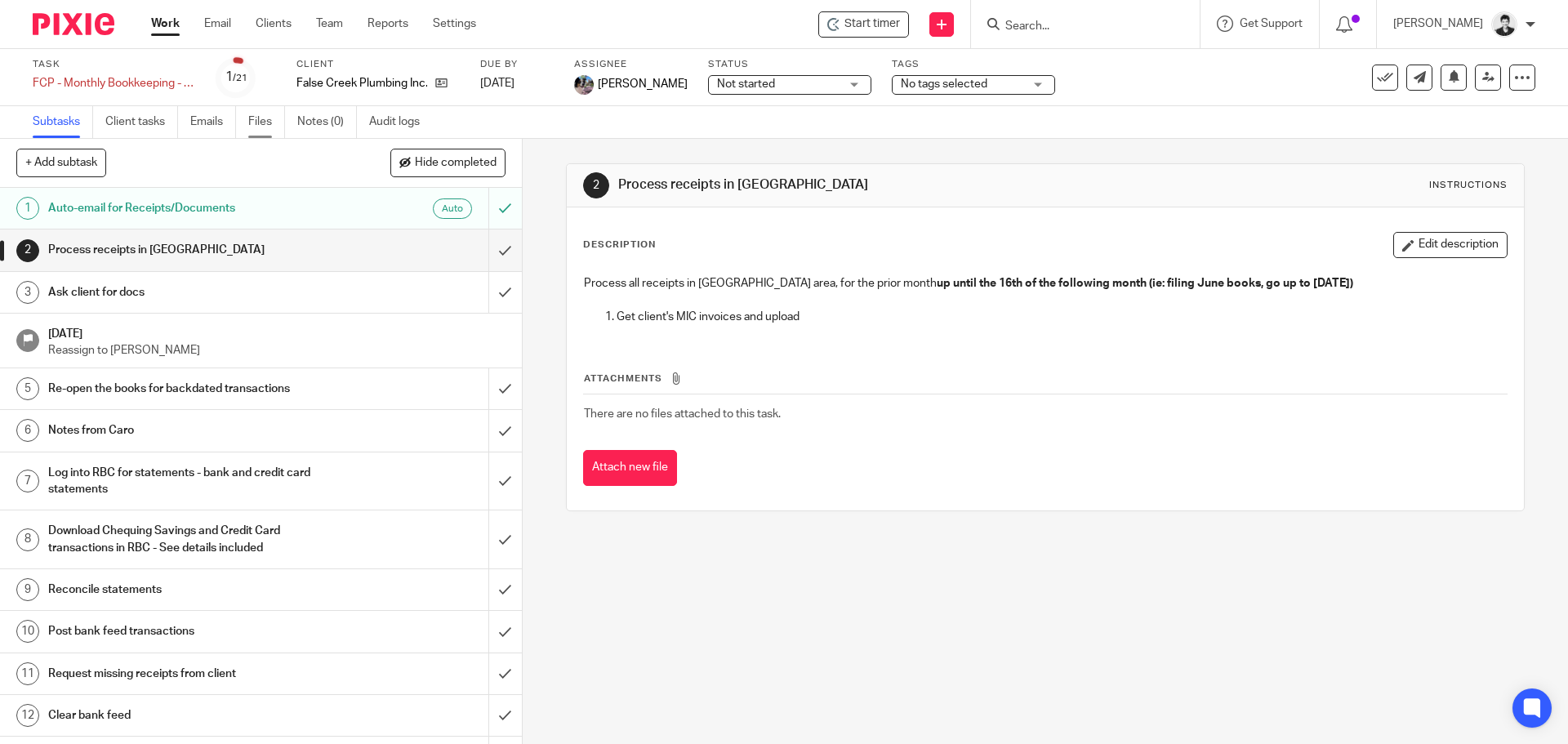
click at [270, 121] on link "Files" at bounding box center [267, 122] width 37 height 32
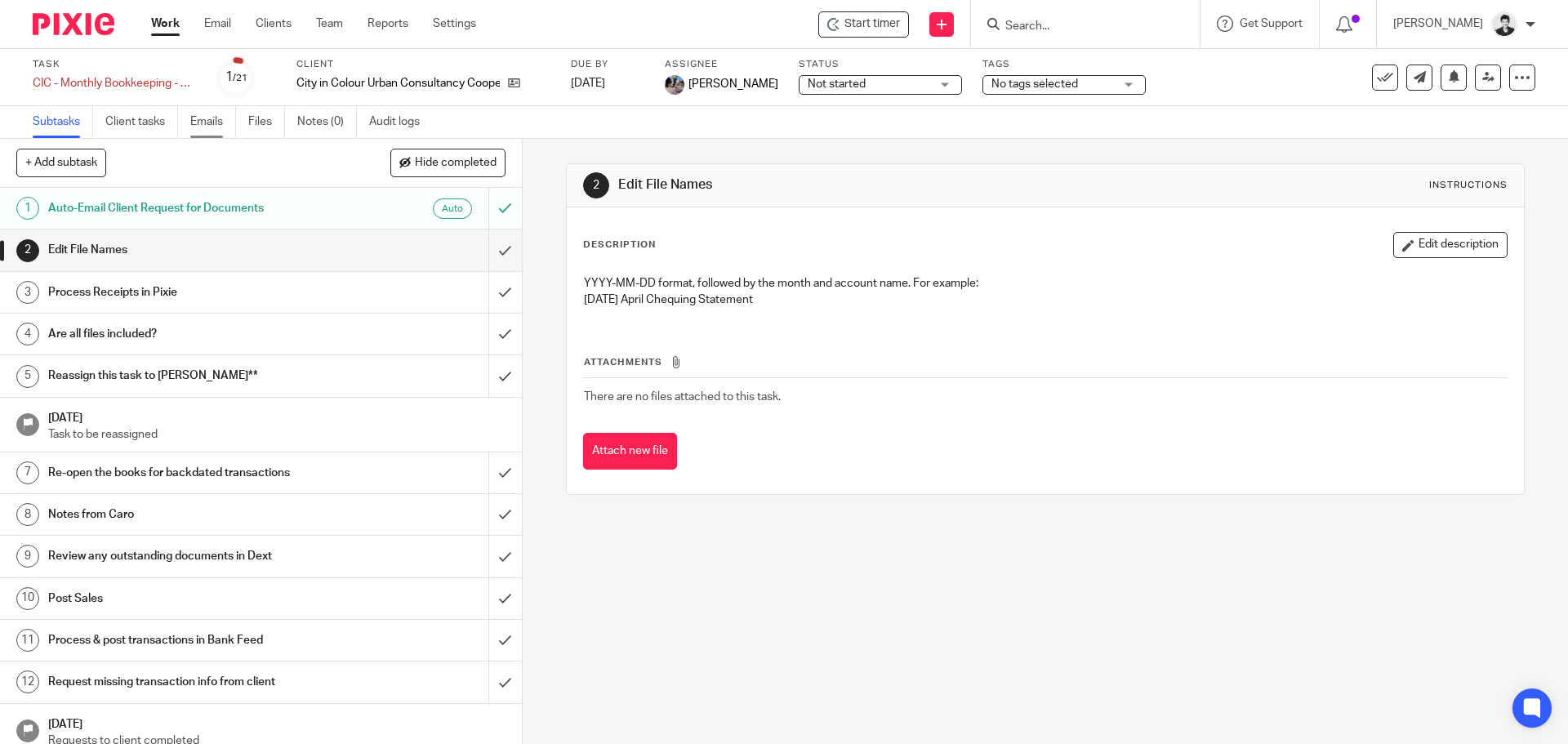
click at [203, 121] on link "Emails" at bounding box center [213, 122] width 46 height 32
click at [274, 121] on link "Files" at bounding box center [267, 122] width 37 height 32
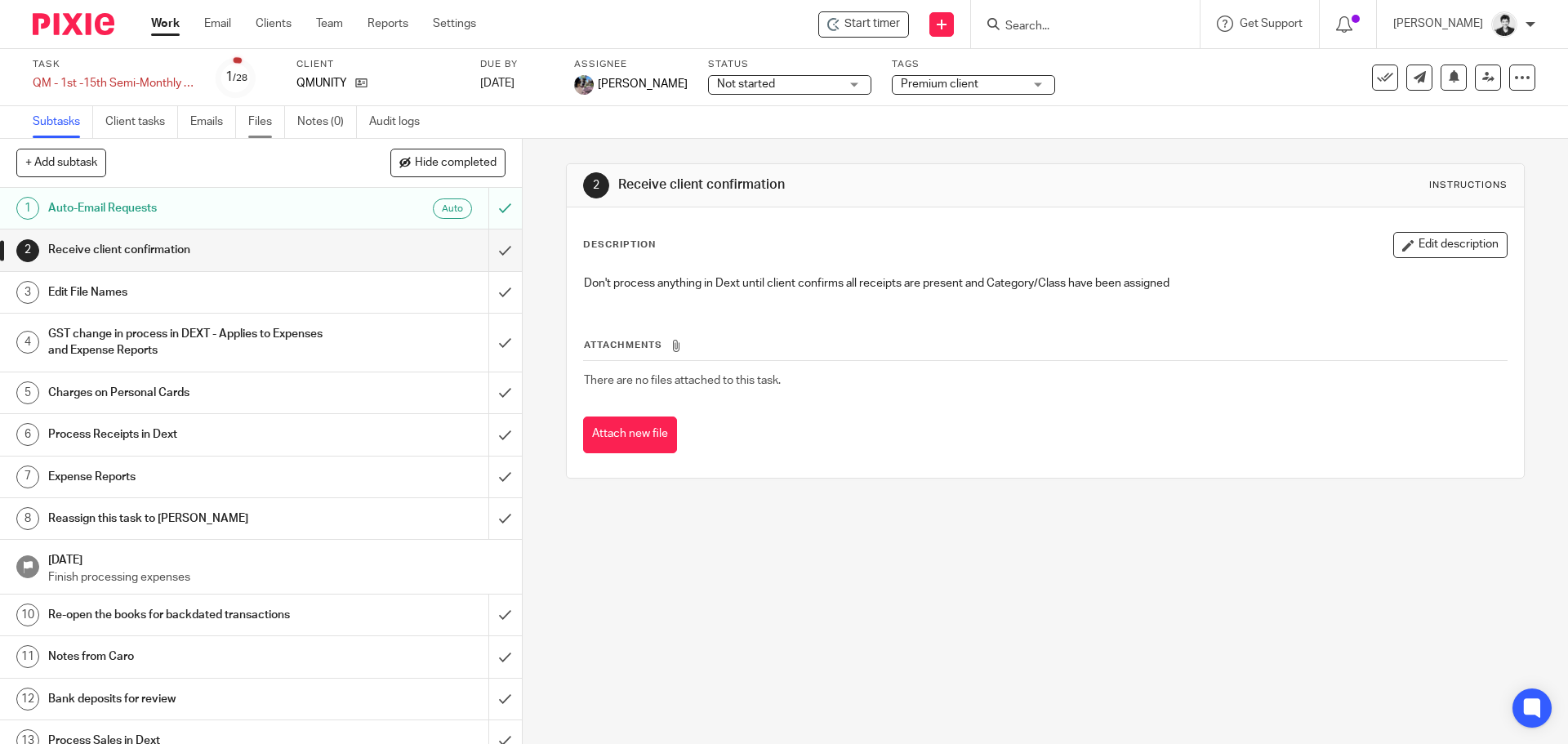
click at [265, 130] on link "Files" at bounding box center [267, 122] width 37 height 32
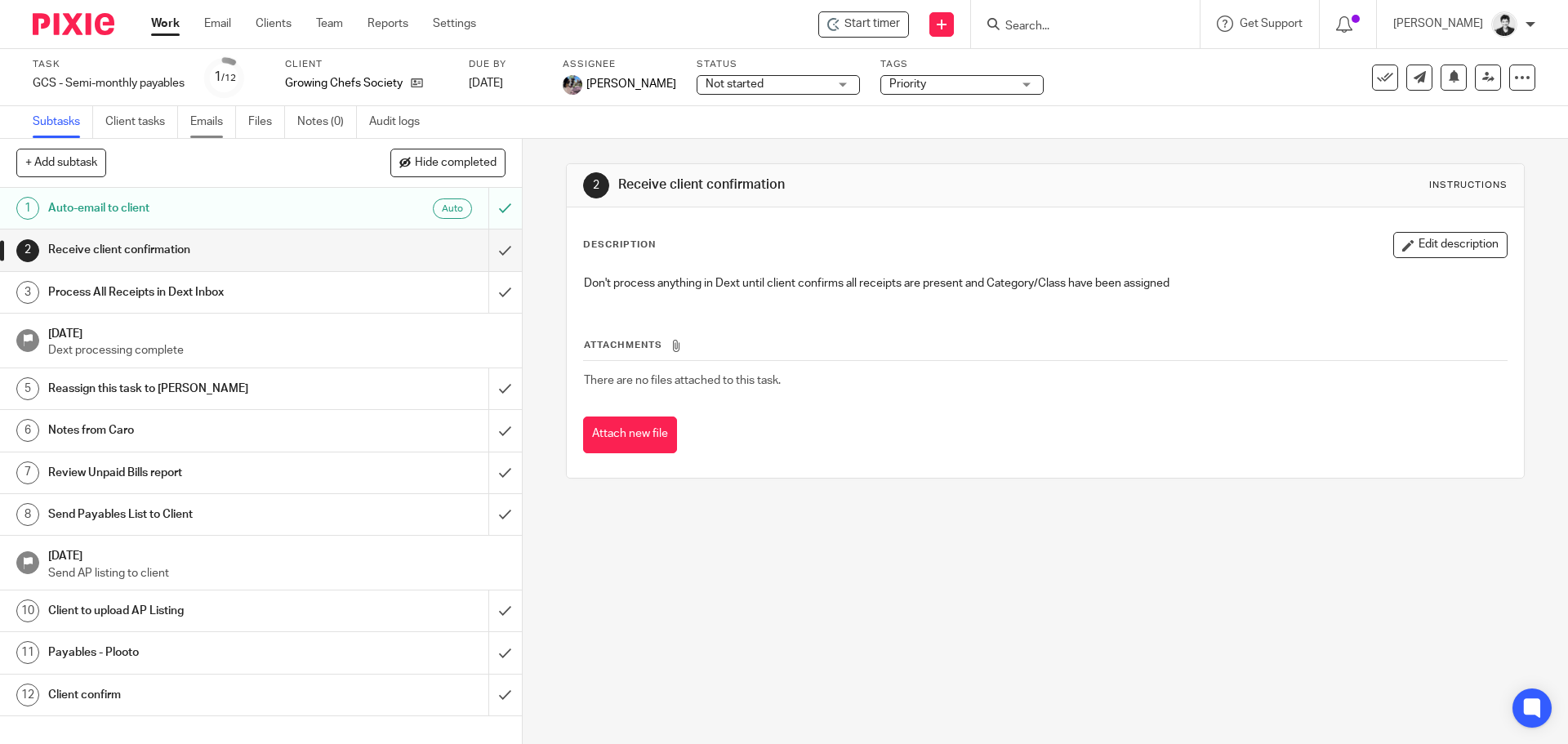
click at [208, 120] on link "Emails" at bounding box center [213, 122] width 46 height 32
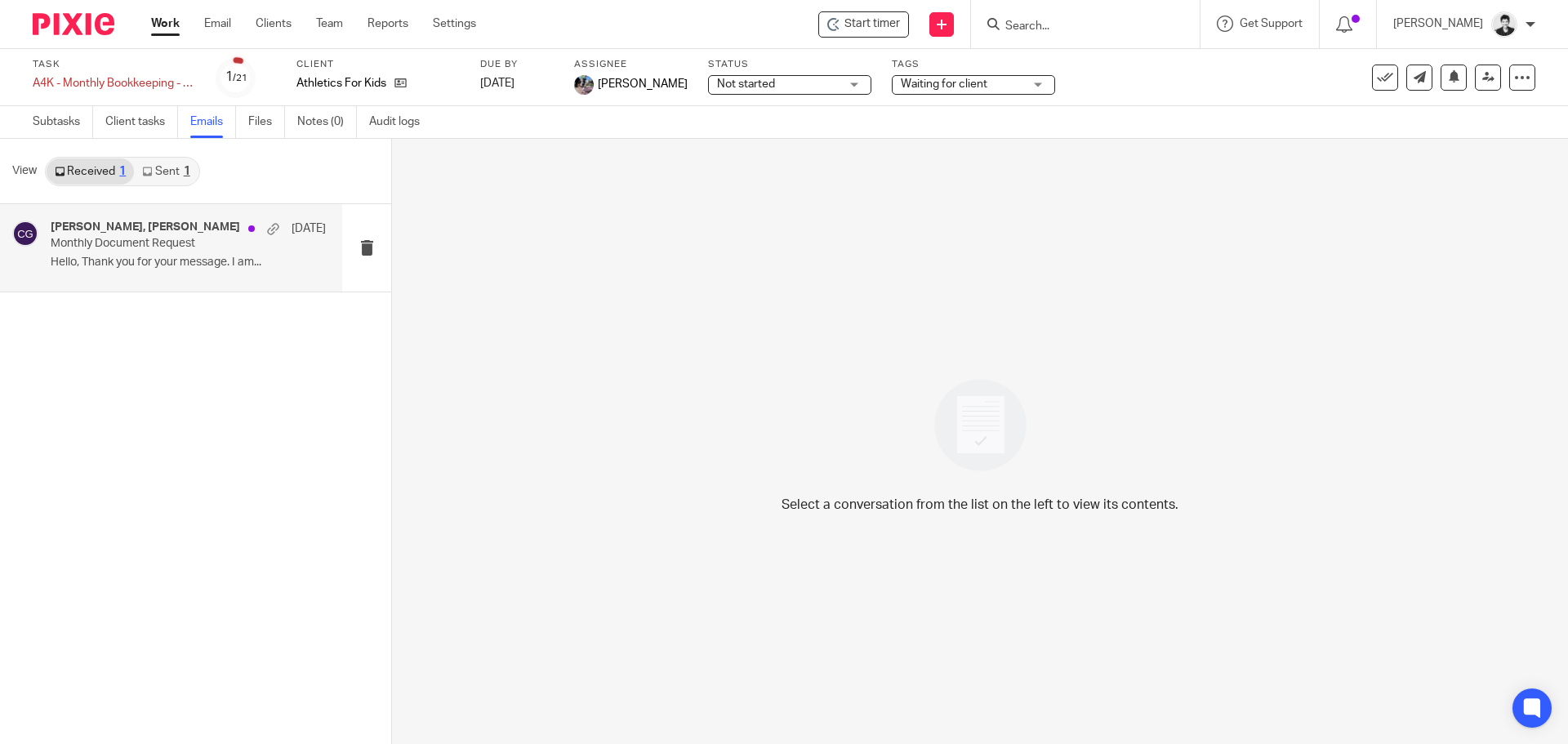
click at [103, 237] on p "Monthly Document Request" at bounding box center [160, 243] width 220 height 14
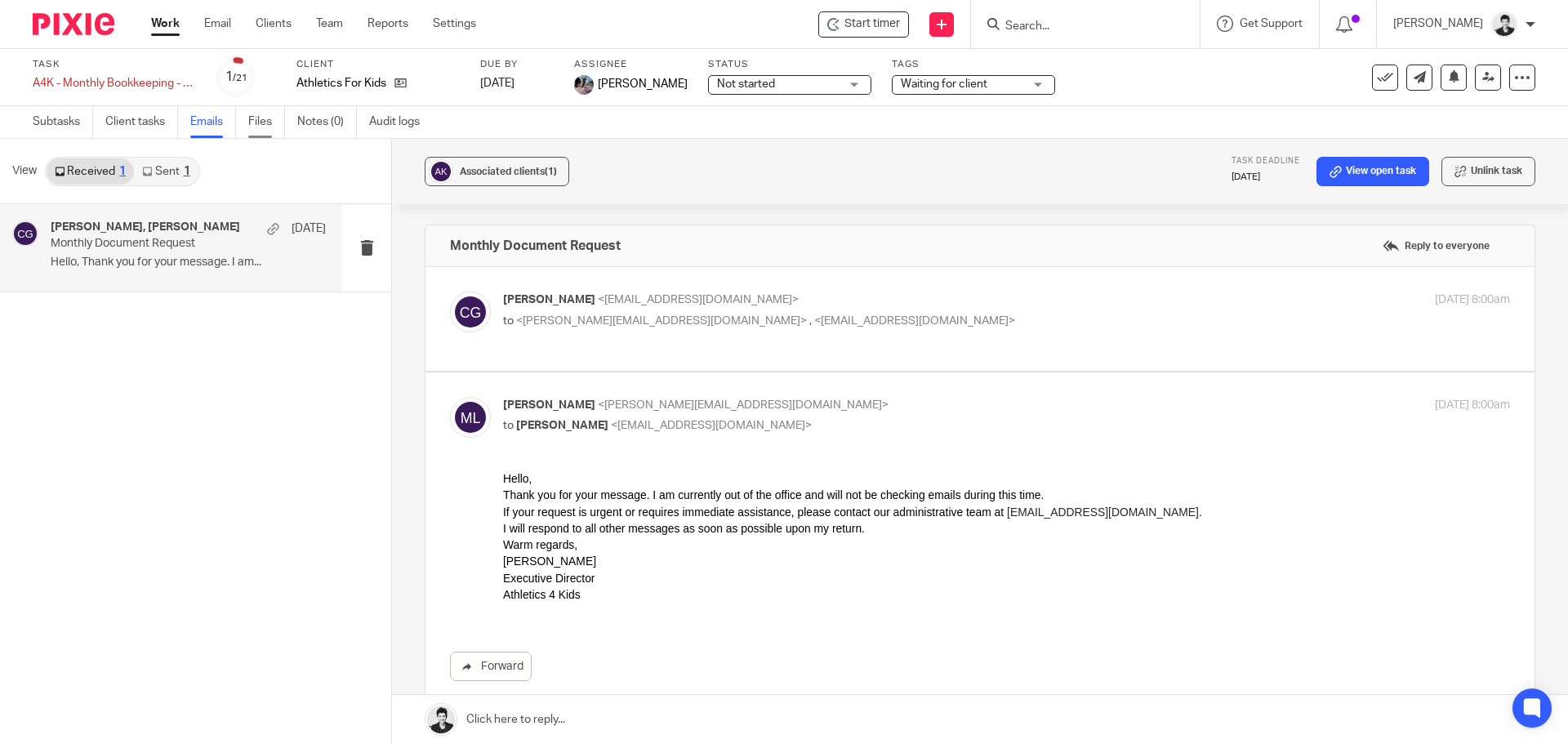
click at [270, 112] on link "Files" at bounding box center [267, 122] width 37 height 32
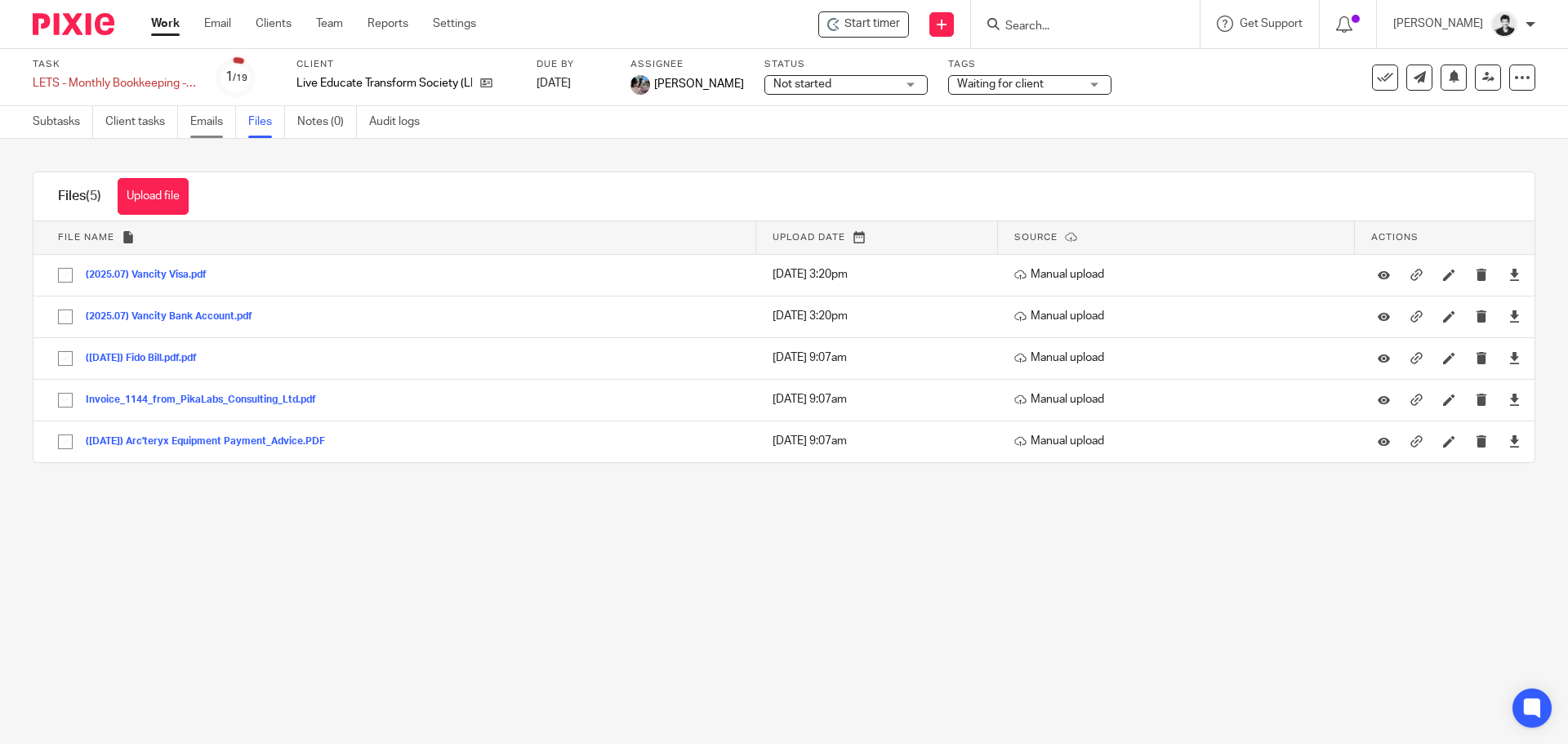
click at [207, 123] on link "Emails" at bounding box center [213, 122] width 46 height 32
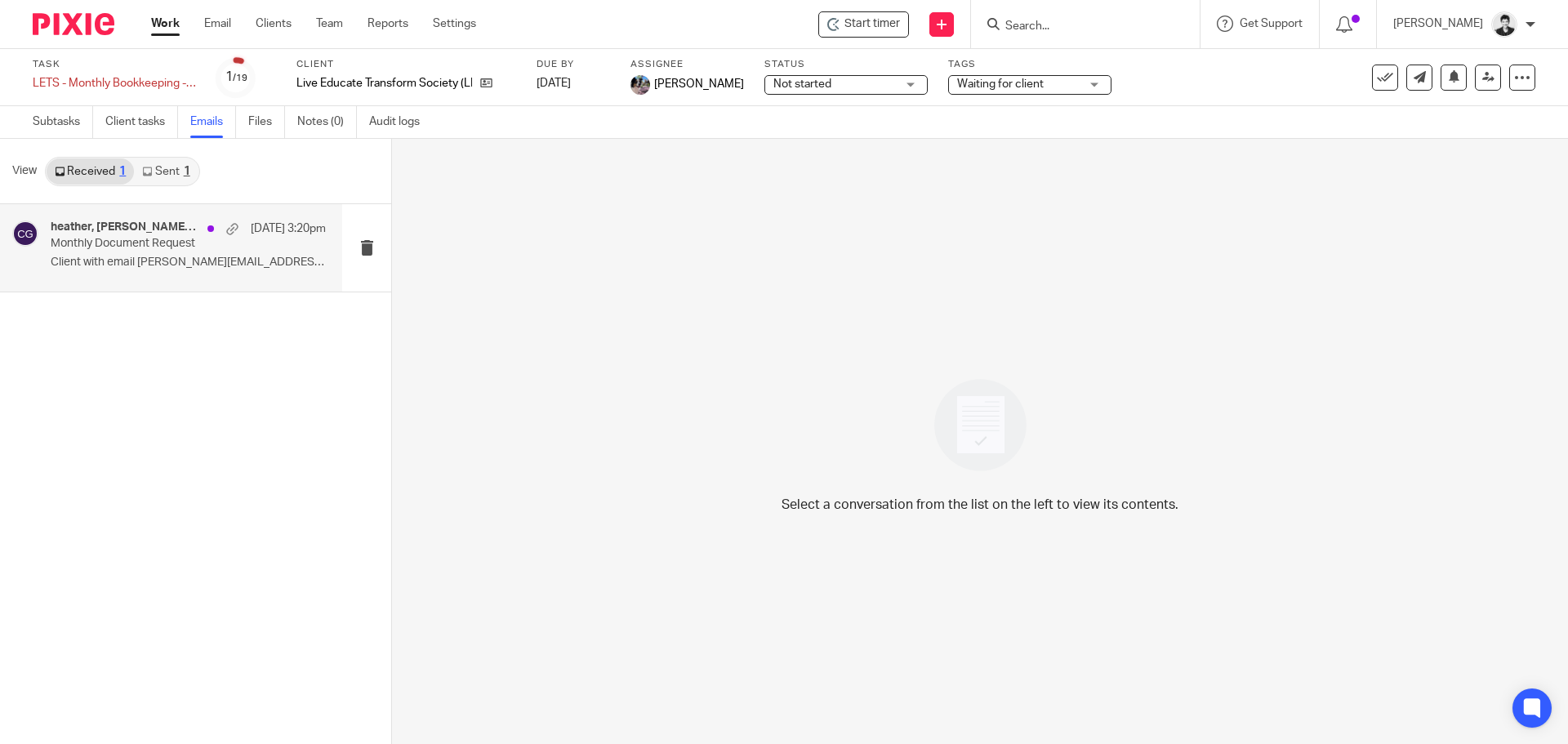
click at [114, 240] on p "Monthly Document Request" at bounding box center [160, 243] width 220 height 14
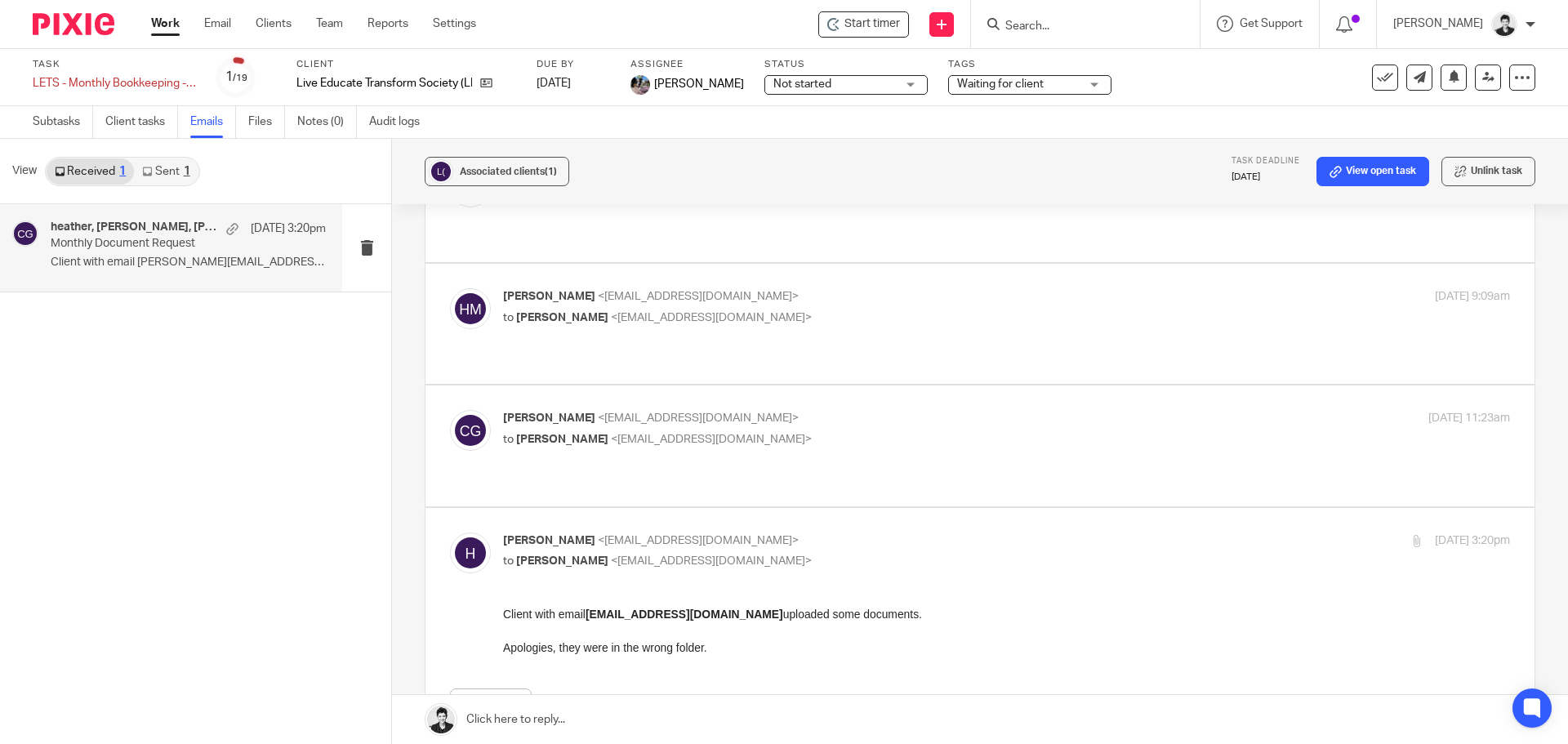
scroll to position [468, 0]
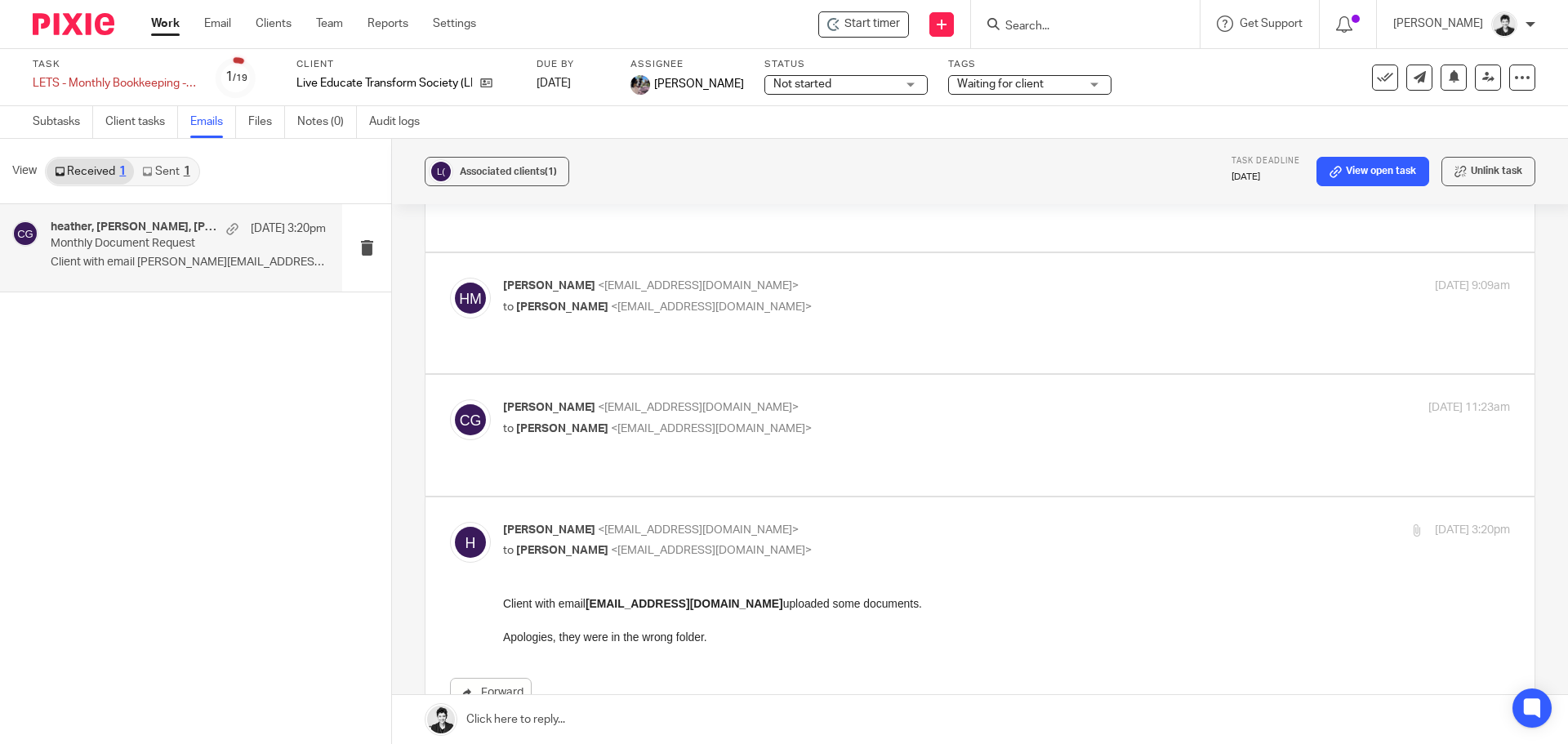
click at [517, 423] on span "Heather McCain" at bounding box center [562, 429] width 92 height 12
checkbox input "true"
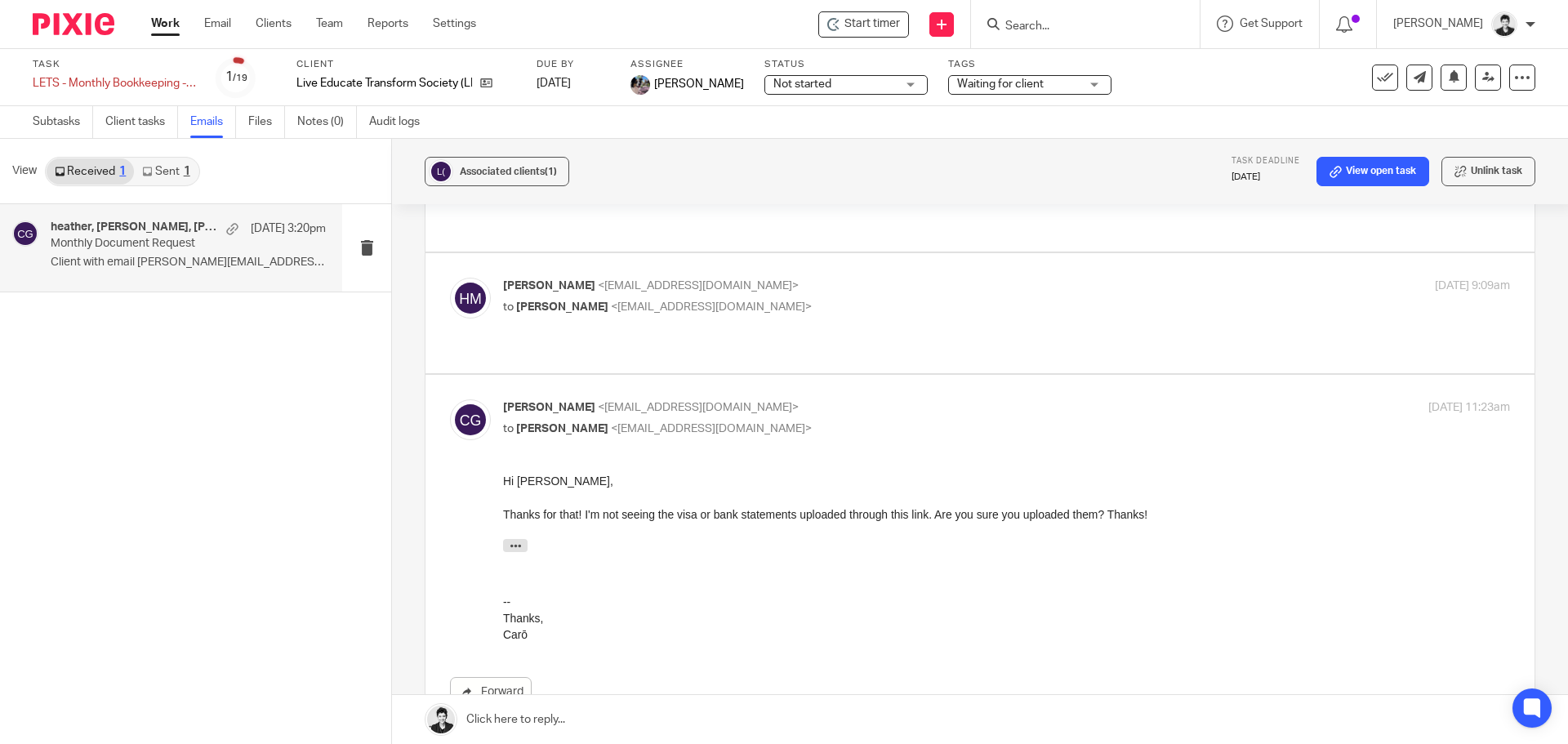
scroll to position [0, 0]
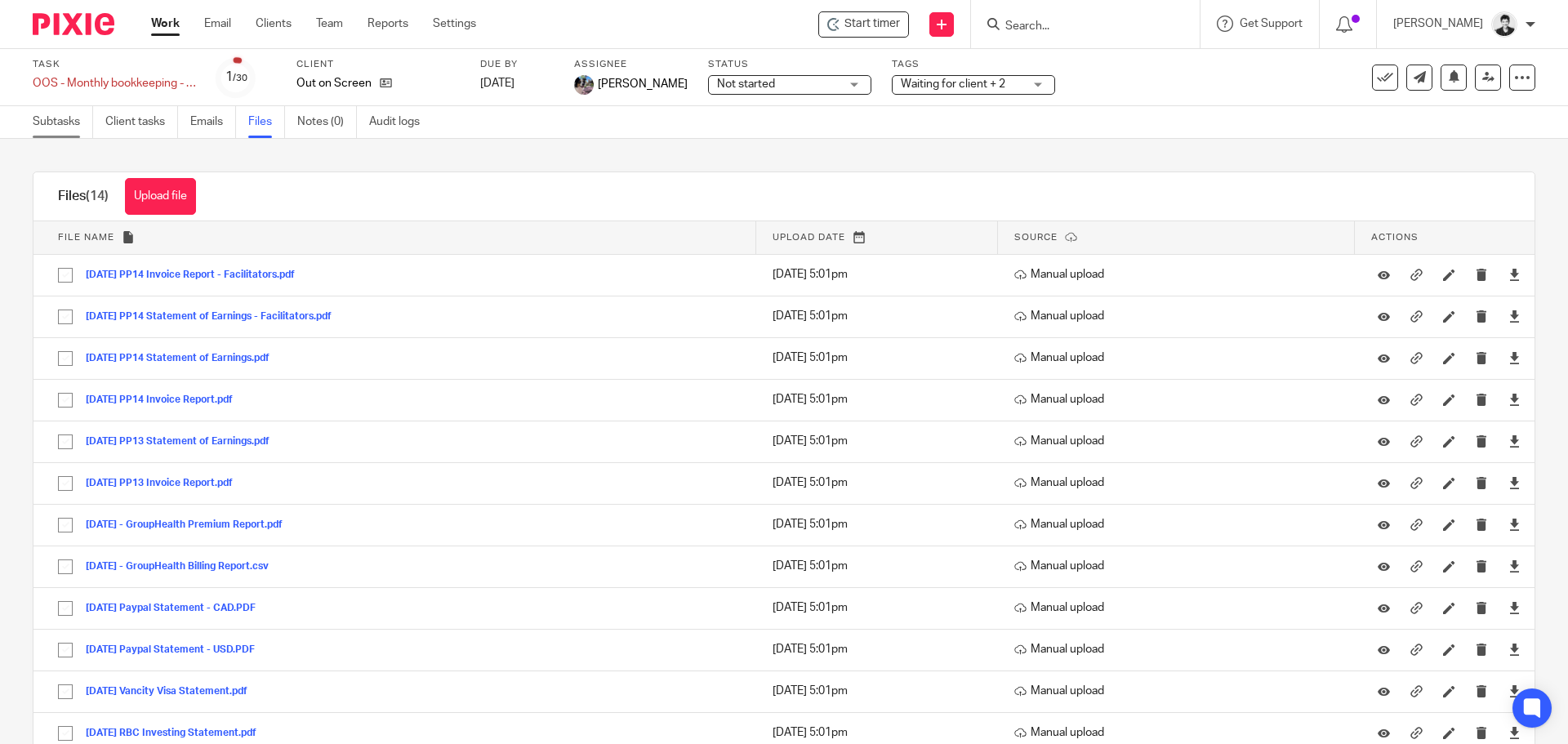
click at [47, 128] on link "Subtasks" at bounding box center [63, 122] width 61 height 32
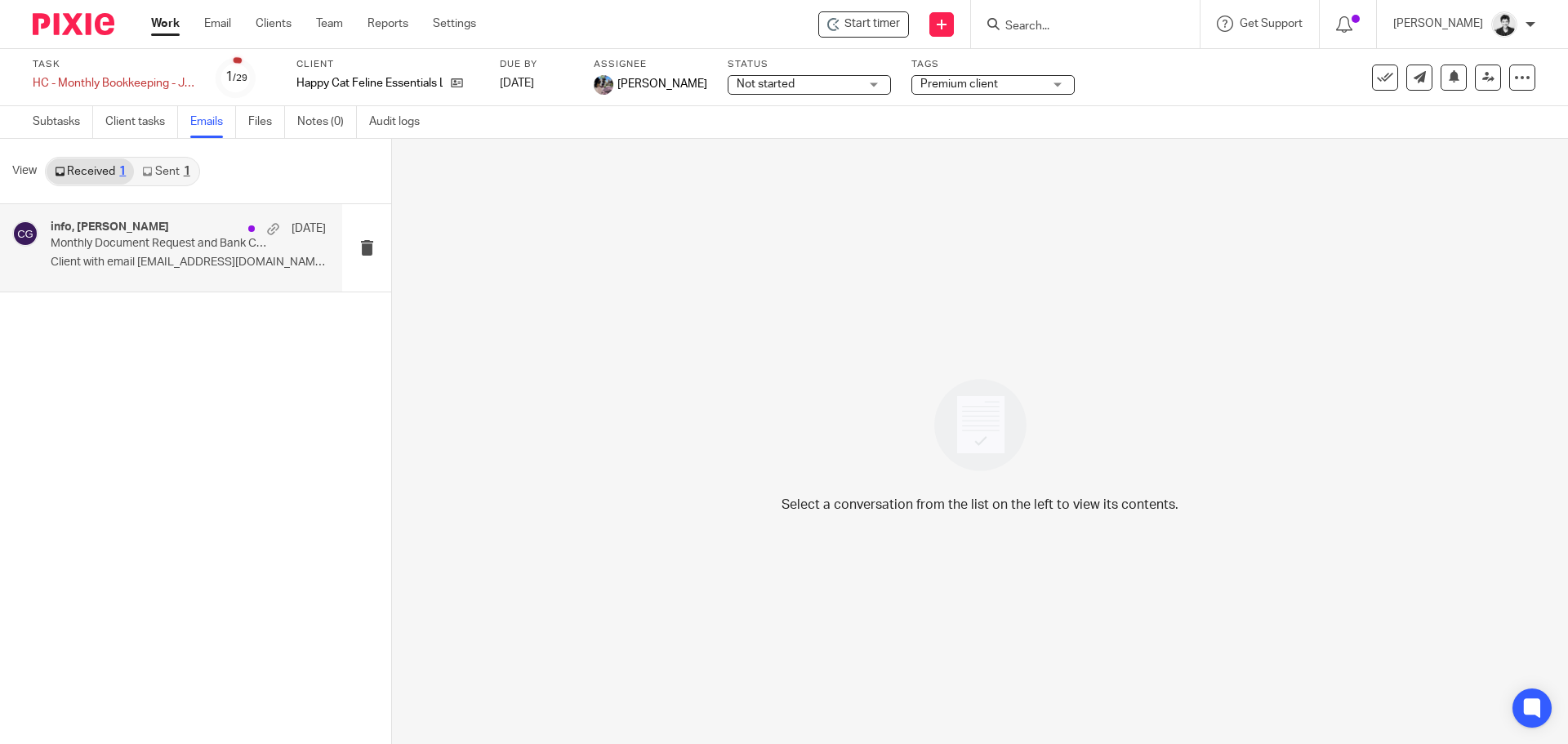
click at [176, 245] on p "Monthly Document Request and Bank Connection" at bounding box center [160, 243] width 220 height 14
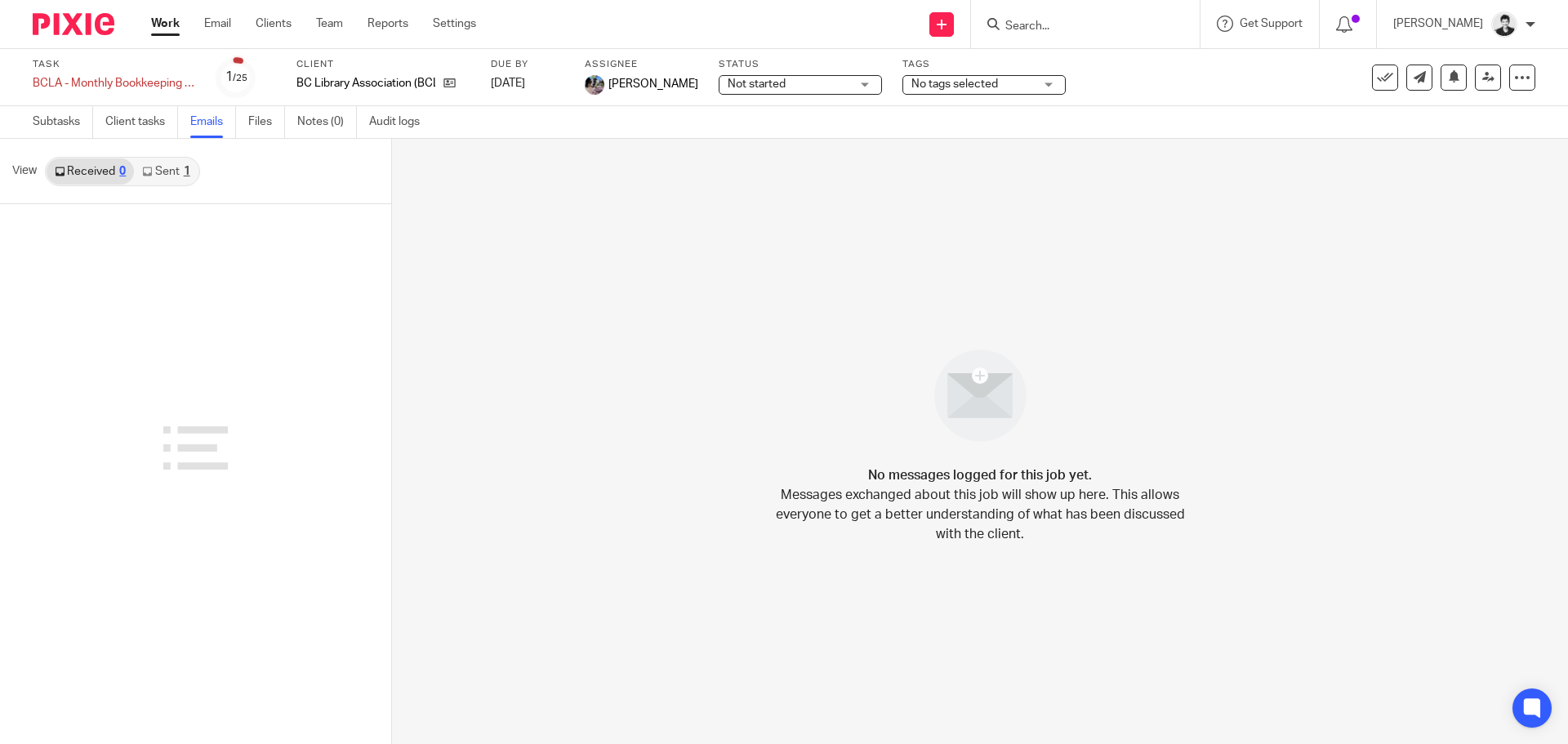
click at [181, 176] on link "Sent 1" at bounding box center [165, 171] width 64 height 26
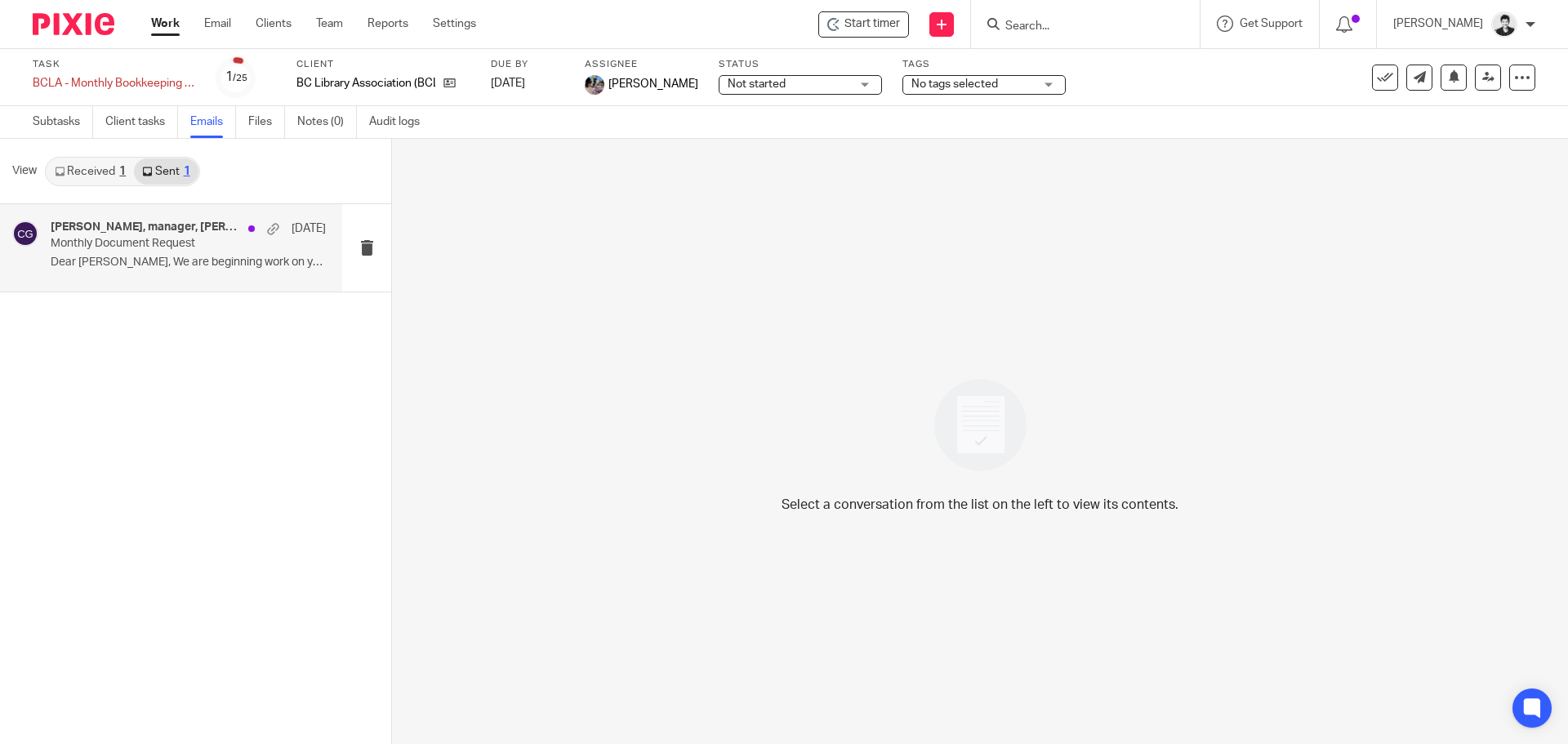
click at [192, 255] on p "Dear Angie, We are beginning work on your..." at bounding box center [188, 262] width 275 height 14
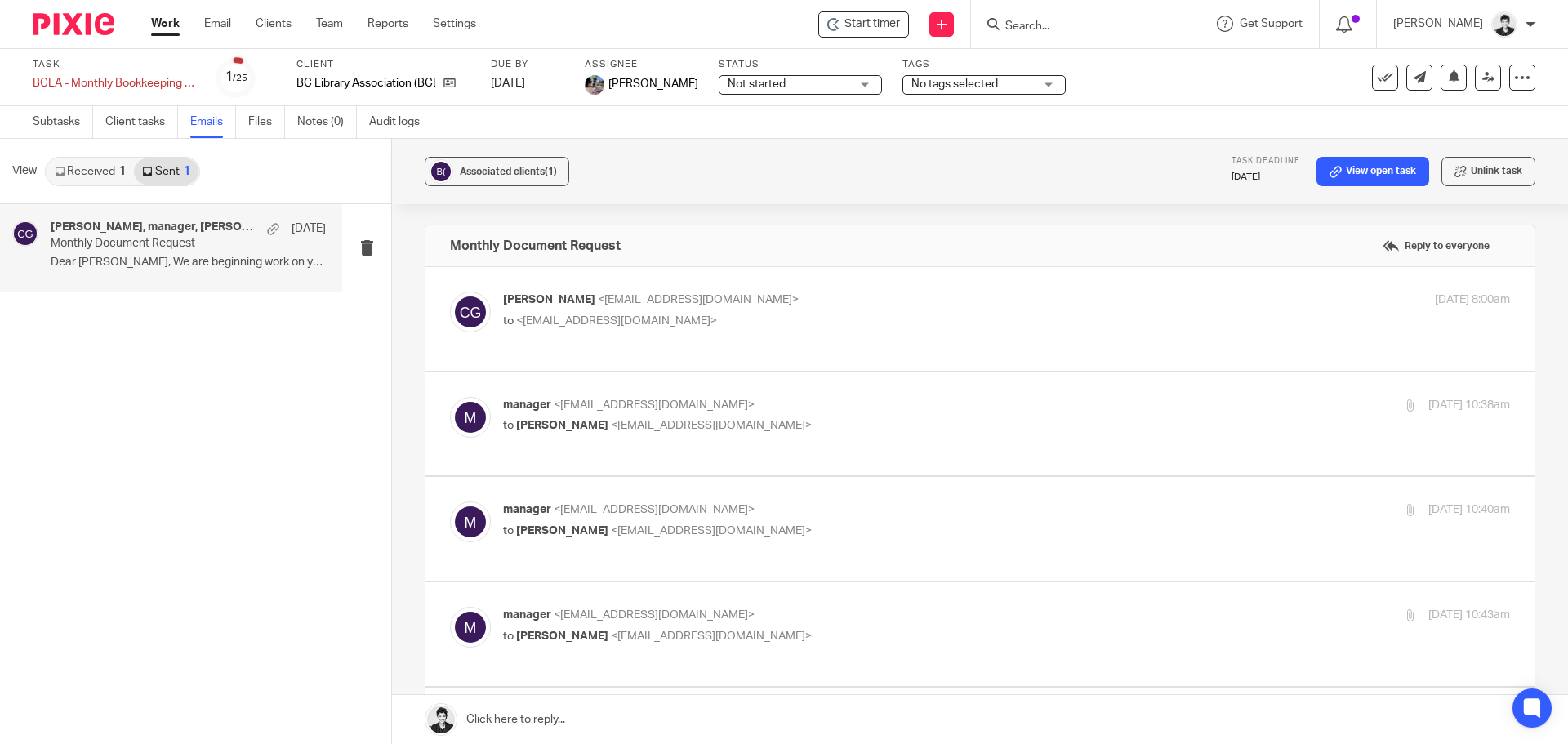
click at [102, 167] on link "Received 1" at bounding box center [90, 171] width 87 height 26
click at [106, 273] on div "Angie Ayupova, manager, Carō Garofalo Aug 2 Monthly Document Request Hi Carō, I…" at bounding box center [188, 247] width 275 height 55
click at [745, 428] on span "<admin@letsmakeitcount.ca>" at bounding box center [711, 425] width 201 height 12
checkbox input "true"
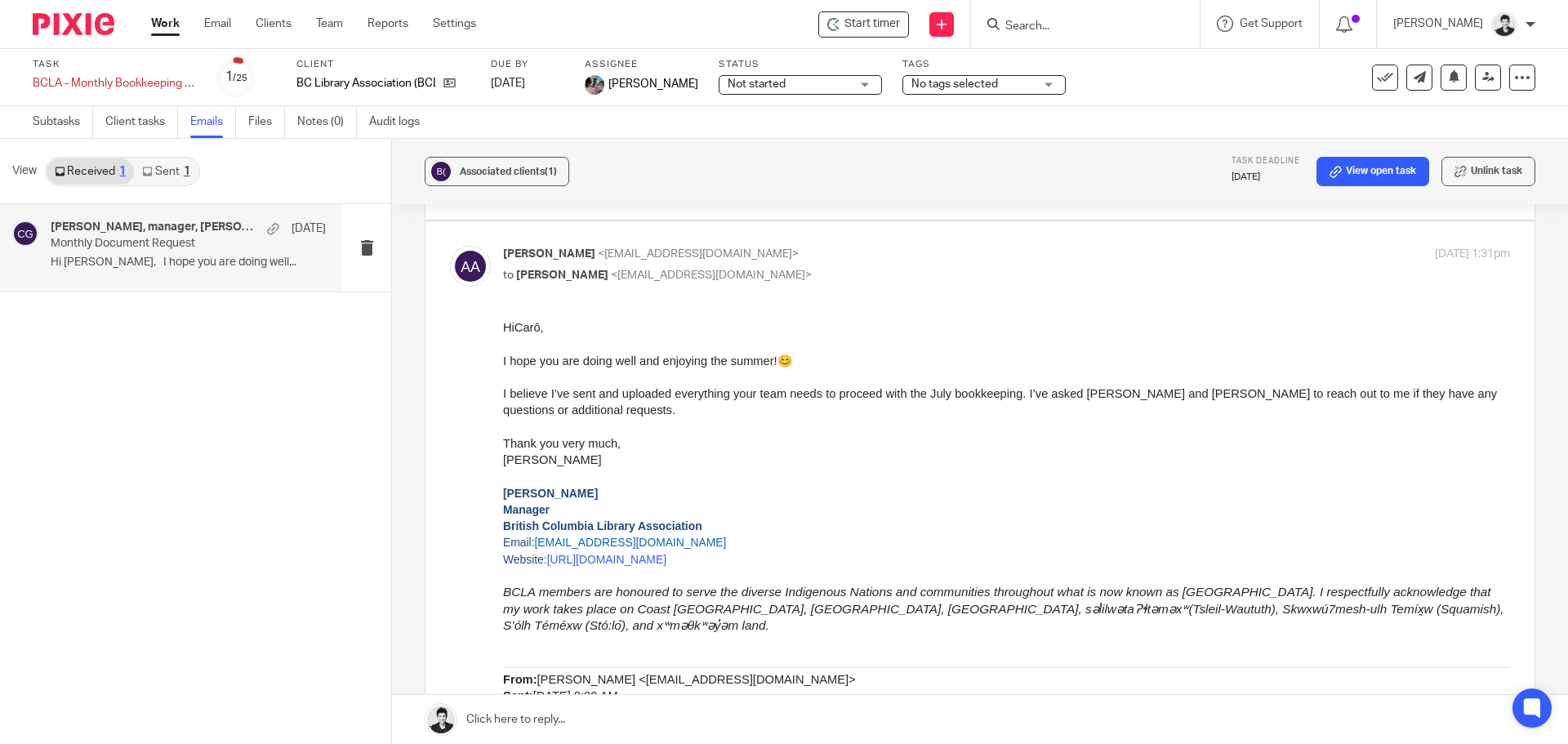
scroll to position [1019, 0]
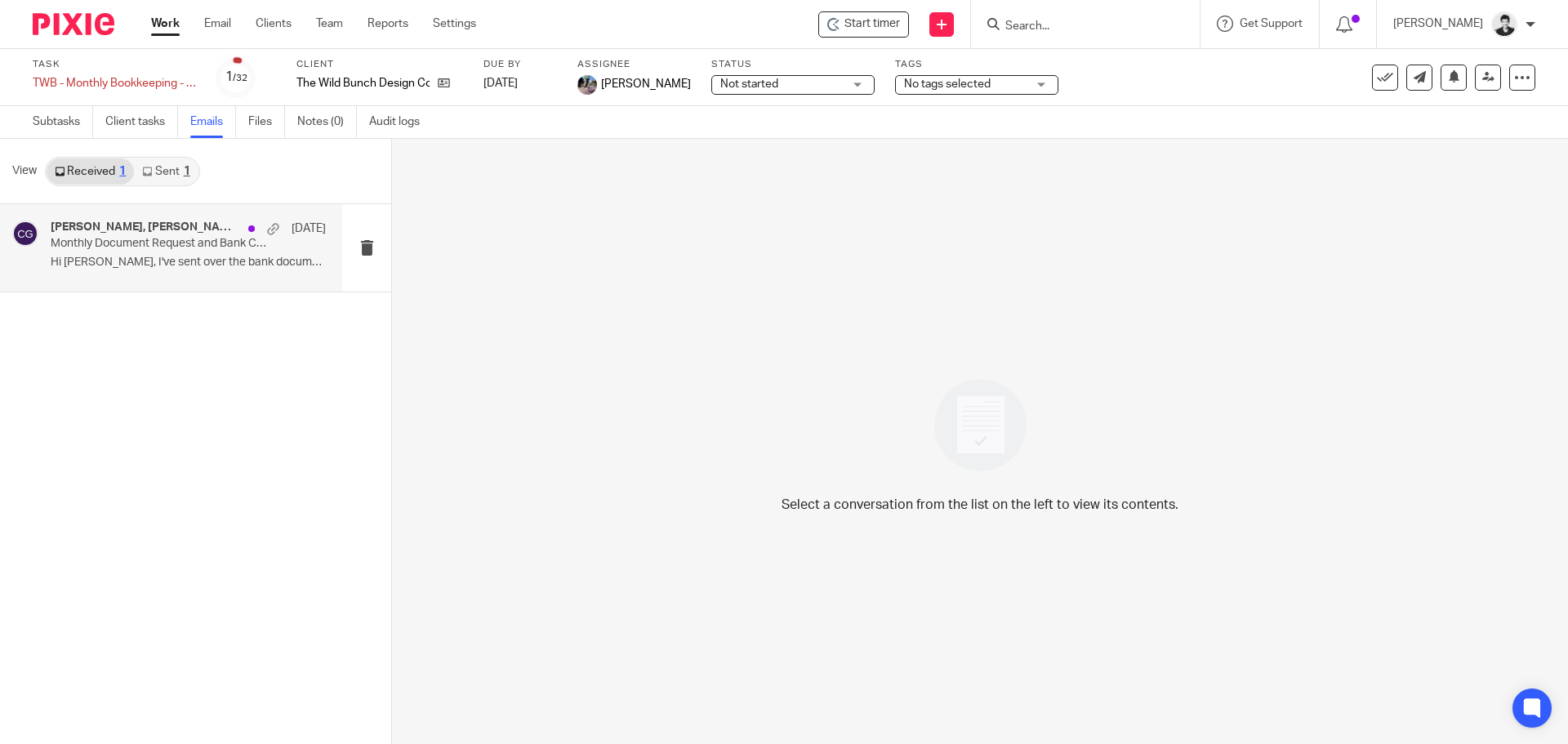
click at [112, 245] on p "Monthly Document Request and Bank Connection" at bounding box center [160, 243] width 220 height 14
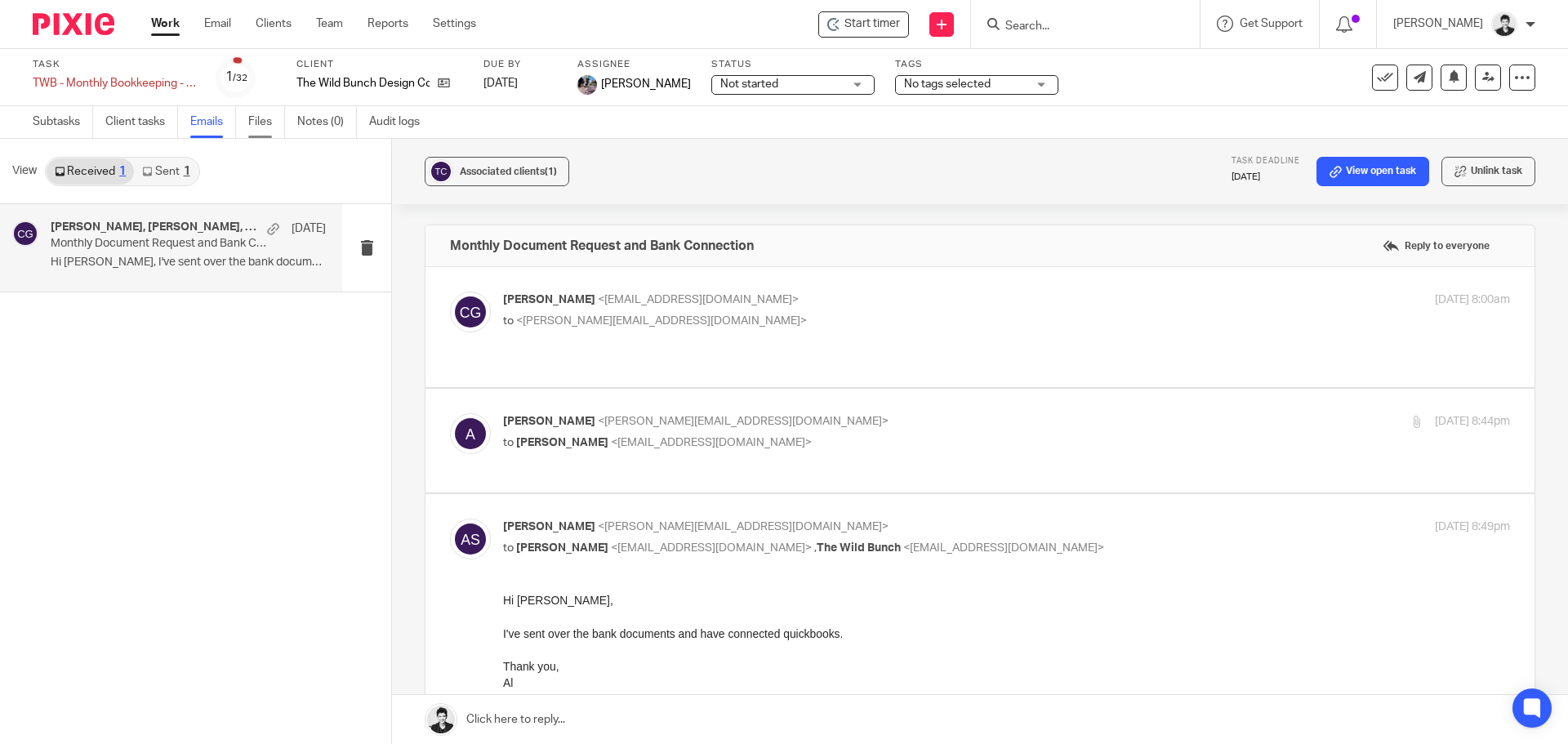
click at [265, 124] on link "Files" at bounding box center [267, 122] width 37 height 32
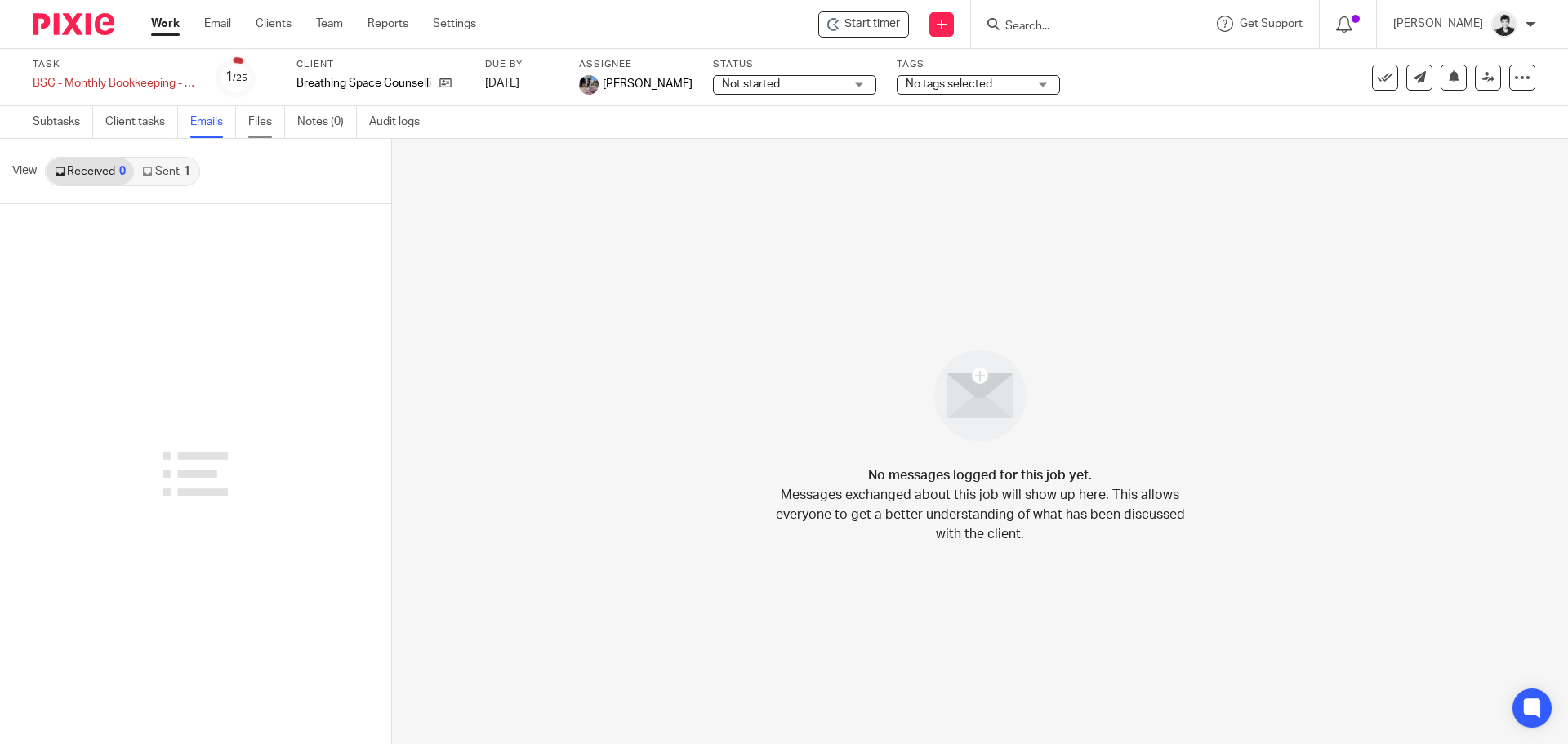
click at [257, 129] on link "Files" at bounding box center [267, 122] width 37 height 32
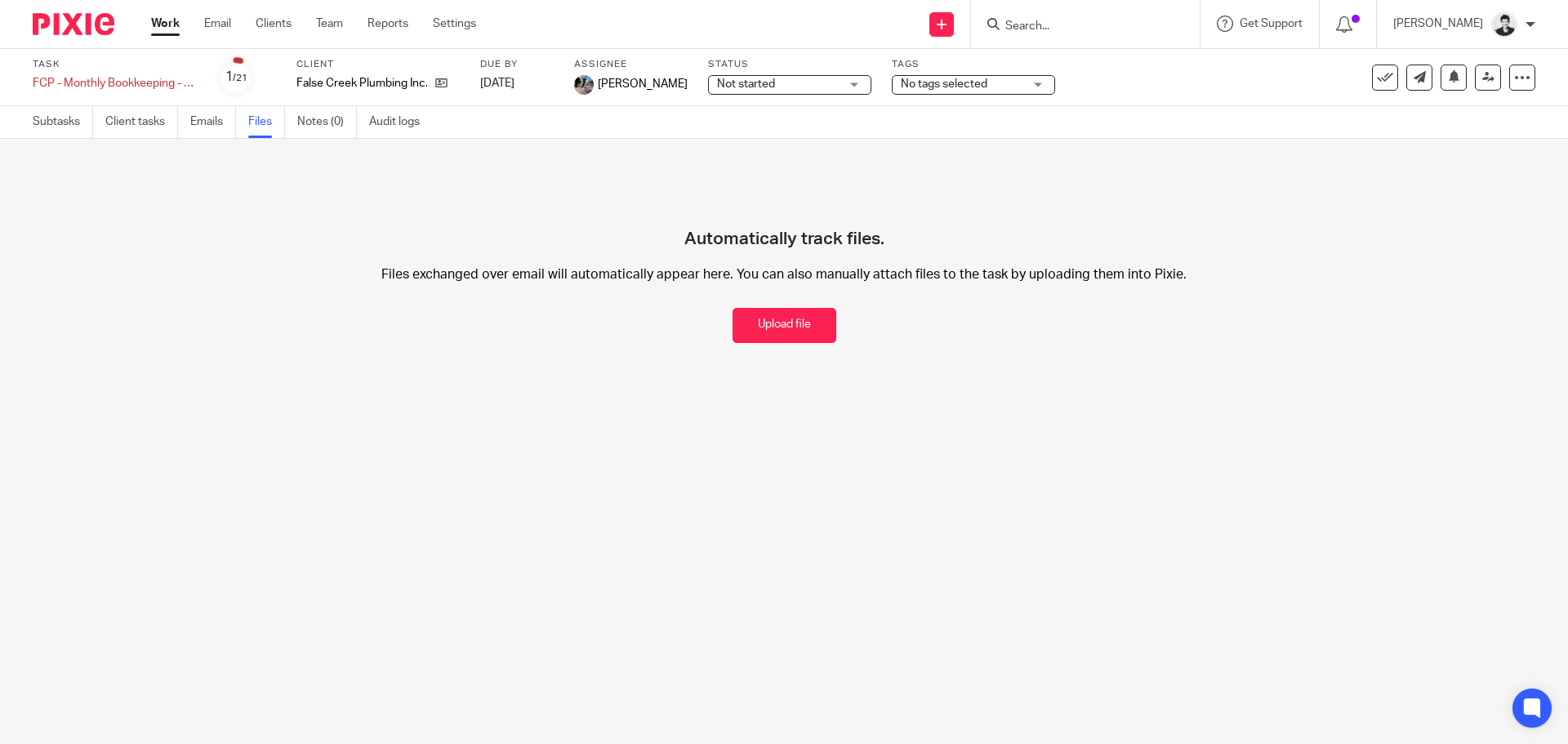
click at [76, 126] on link "Subtasks" at bounding box center [63, 122] width 61 height 32
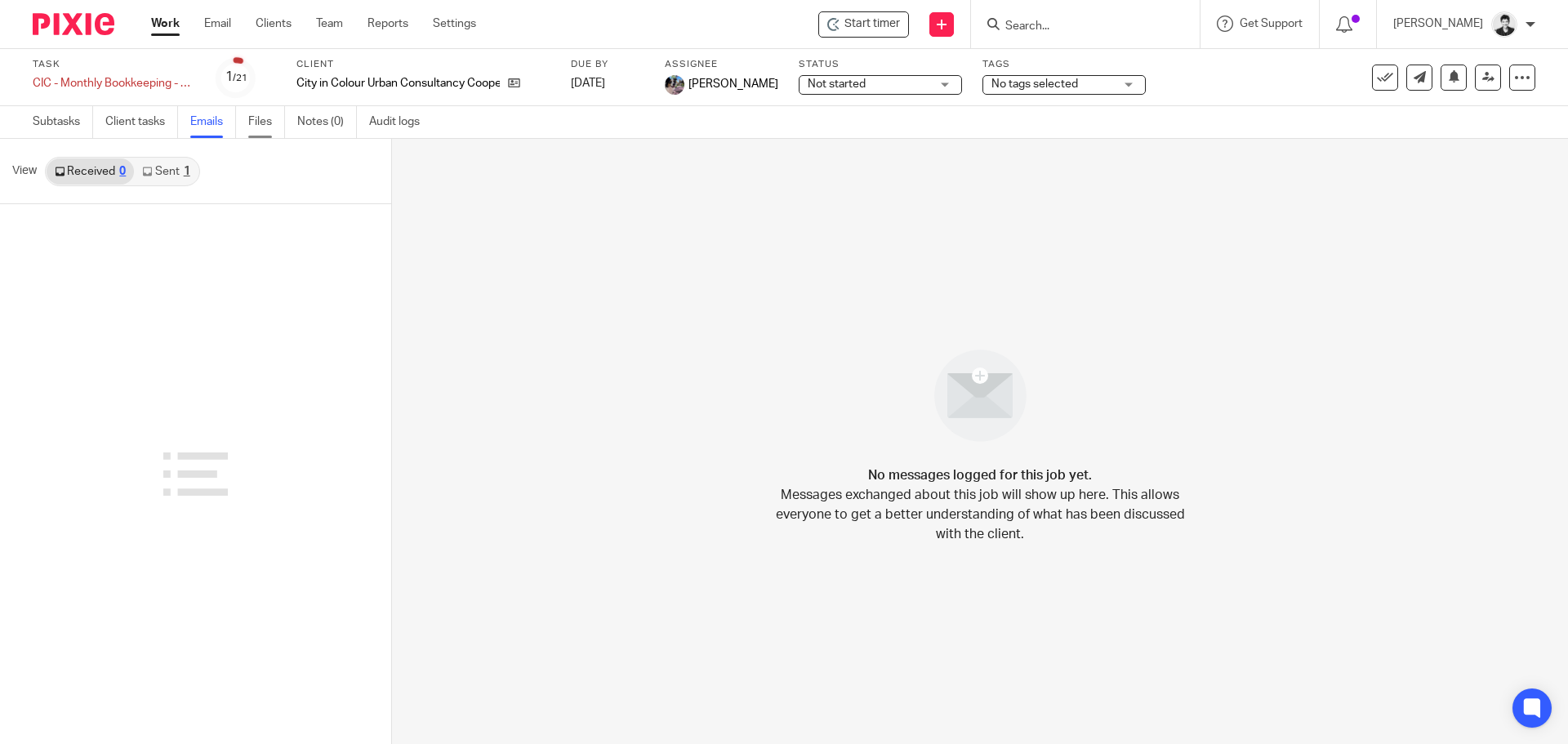
click at [253, 131] on link "Files" at bounding box center [267, 122] width 37 height 32
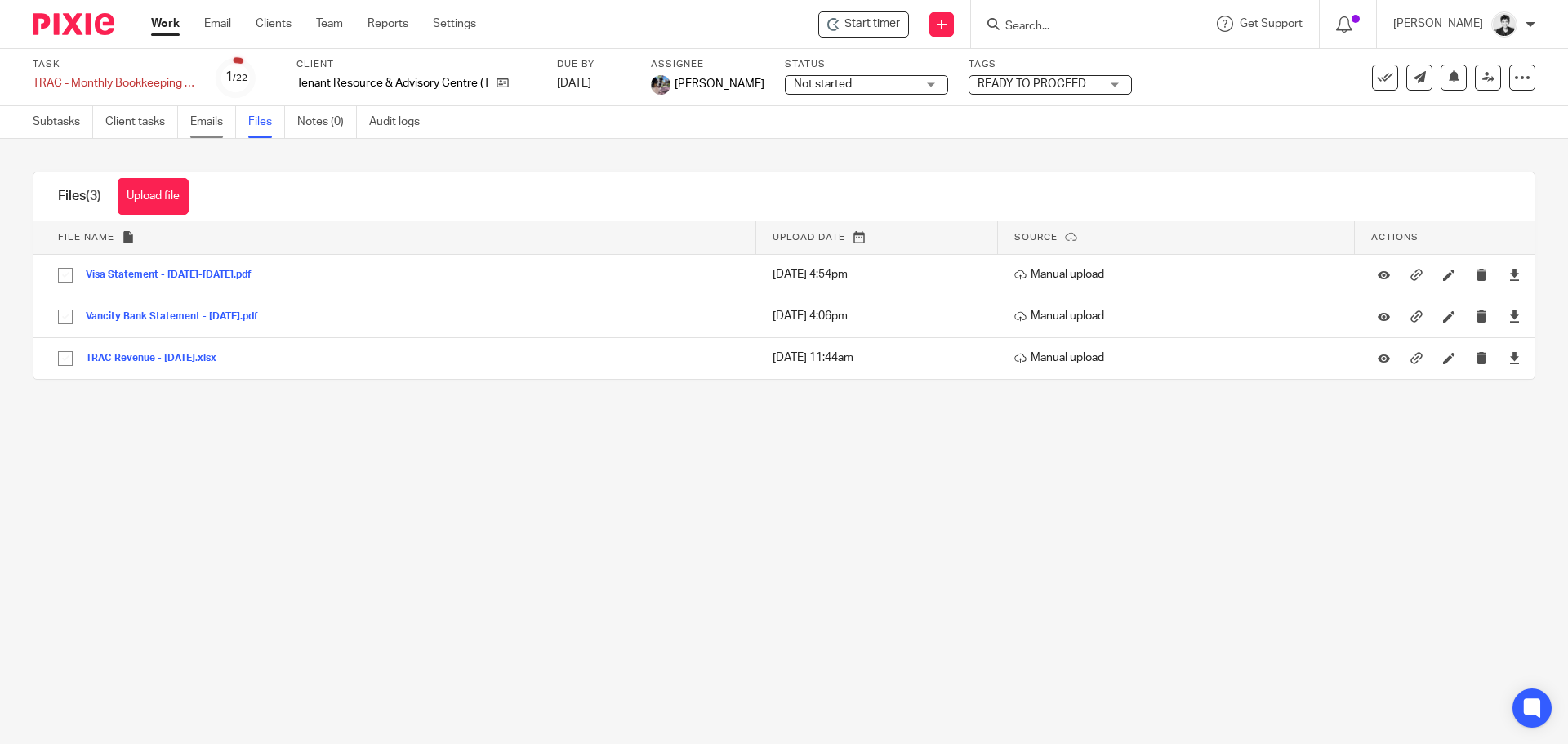
click at [208, 121] on link "Emails" at bounding box center [213, 122] width 46 height 32
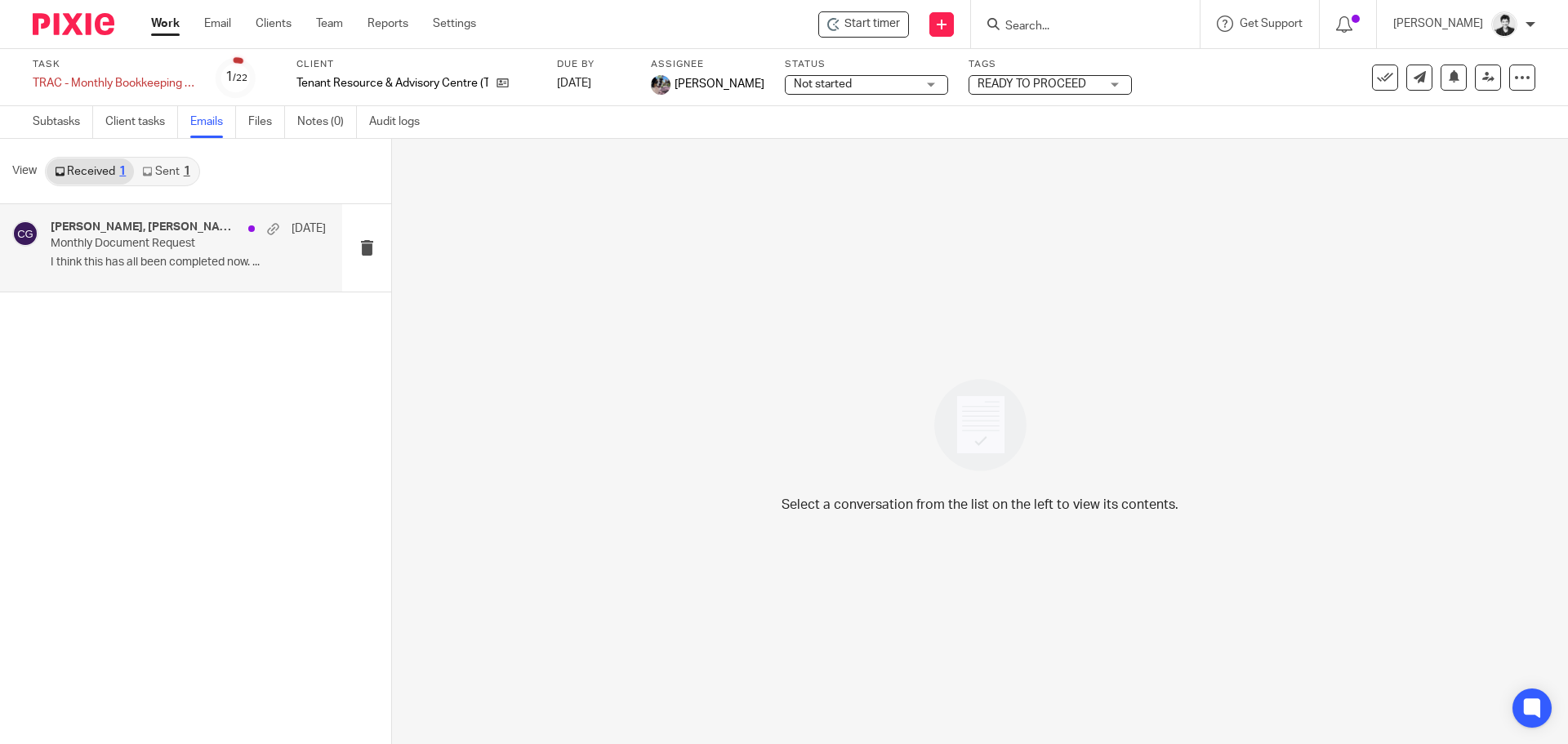
click at [125, 265] on p "I think this has all been completed now. ..." at bounding box center [188, 262] width 275 height 14
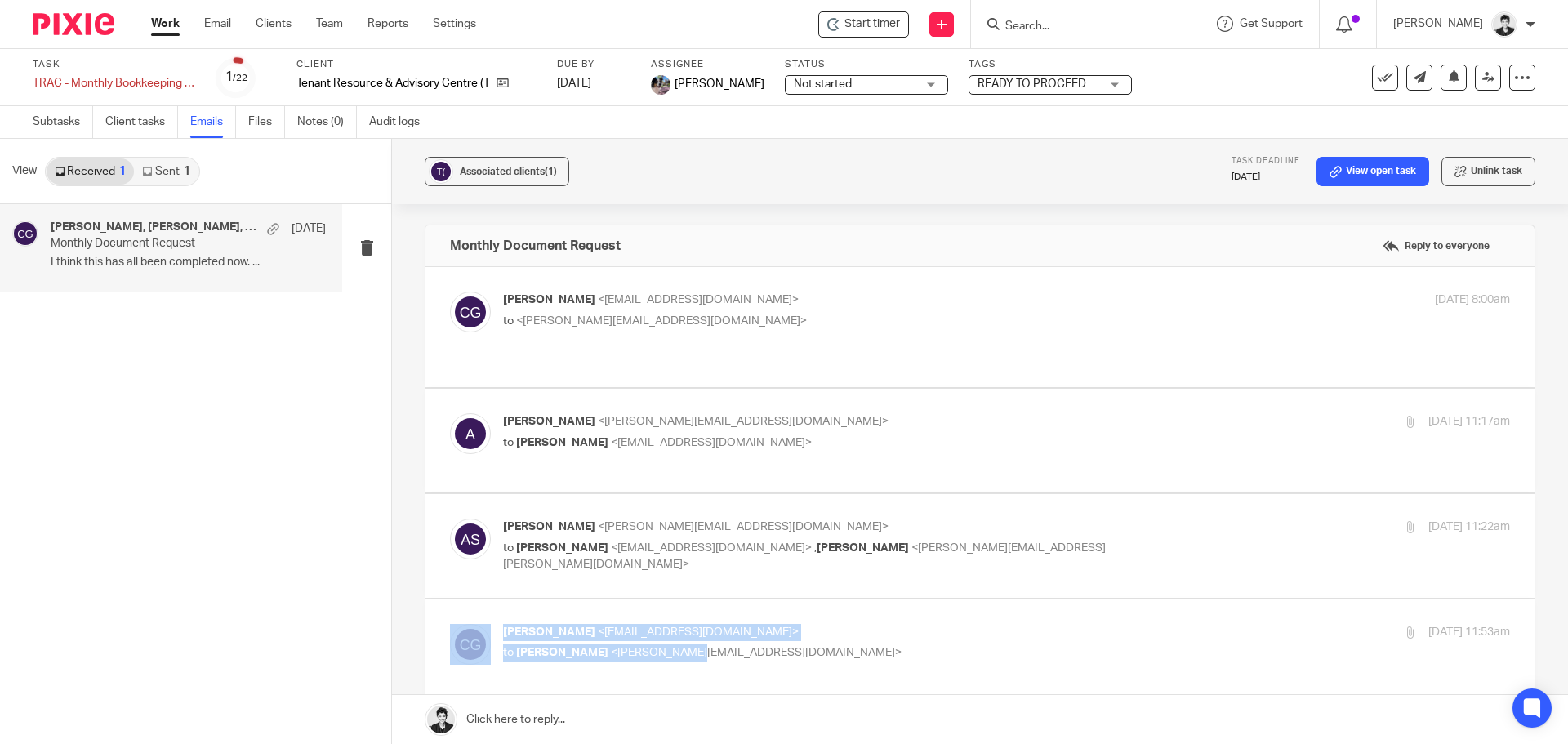
click at [668, 632] on div "Carō Garofalo <admin@letsmakeitcount.ca> to Gillian Cofsky <gillian@letsmakeitc…" at bounding box center [980, 651] width 1109 height 104
click at [699, 646] on span "<gillian@letsmakeitcount.ca>" at bounding box center [756, 652] width 291 height 12
checkbox input "true"
click at [610, 434] on p "to Carō Garofalo <admin@letsmakeitcount.ca>" at bounding box center [838, 443] width 671 height 18
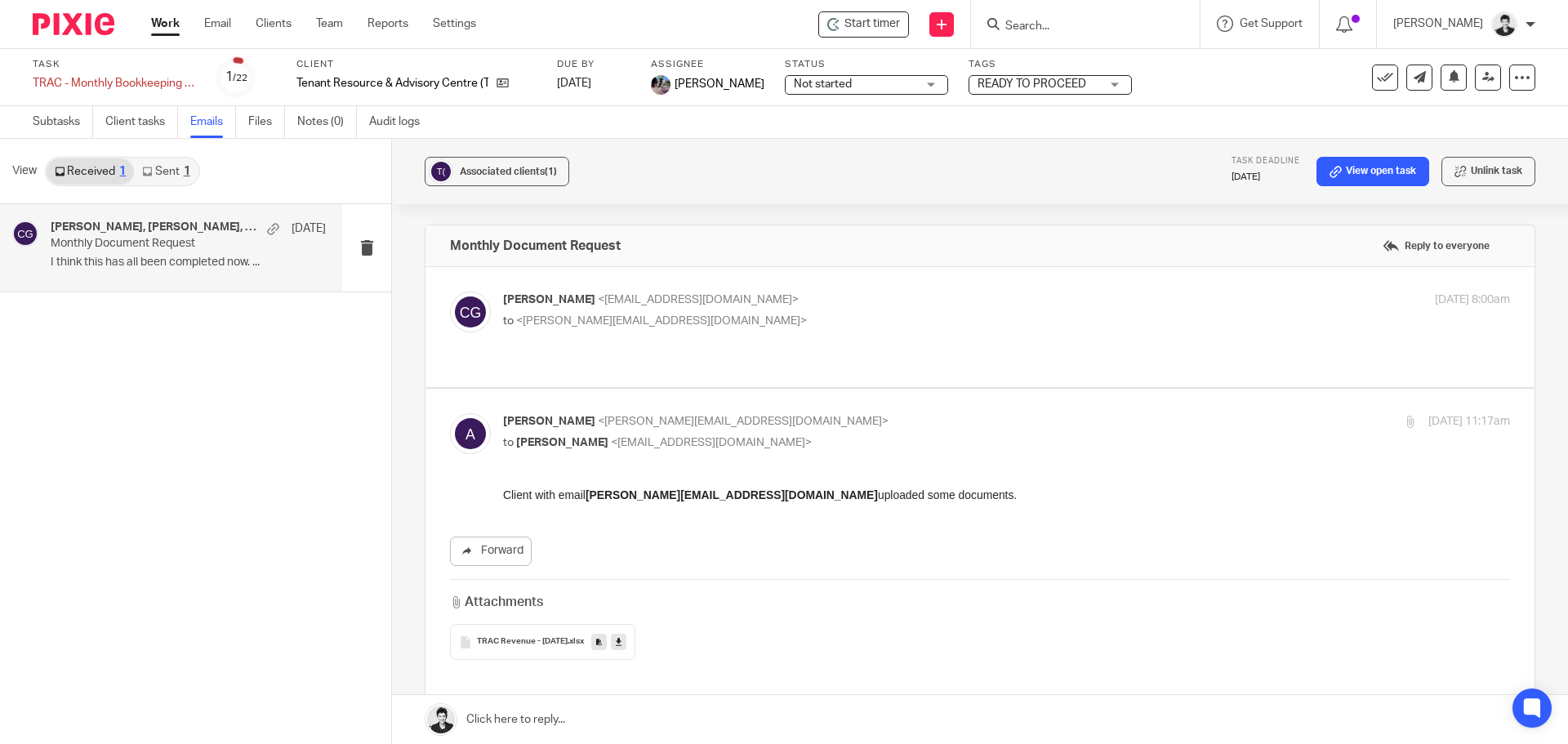
click at [1277, 414] on div "Aug 5, 2025 11:17am" at bounding box center [1342, 422] width 336 height 18
checkbox input "false"
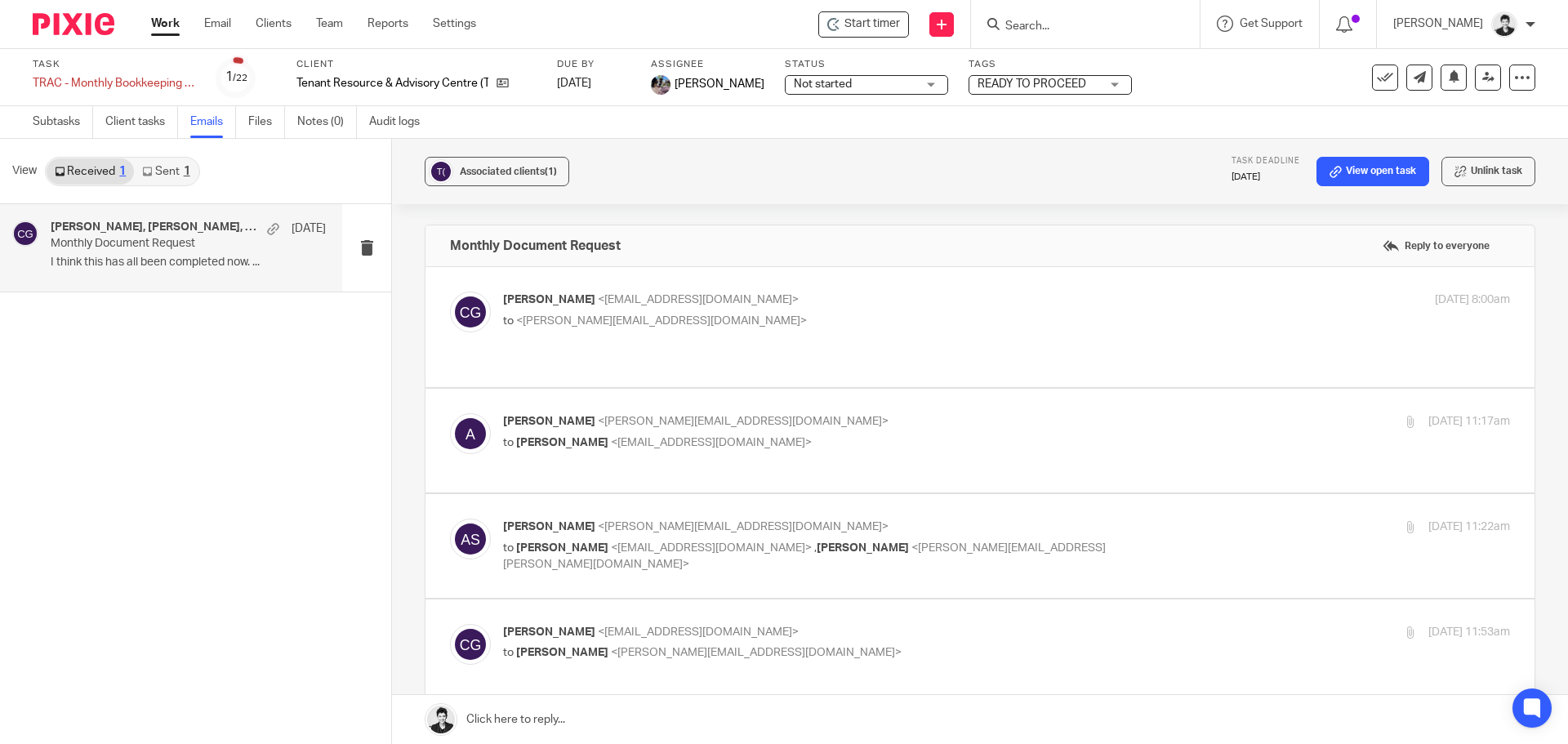
click at [690, 521] on span "<andrew@tenants.bc.ca>" at bounding box center [742, 527] width 291 height 12
checkbox input "true"
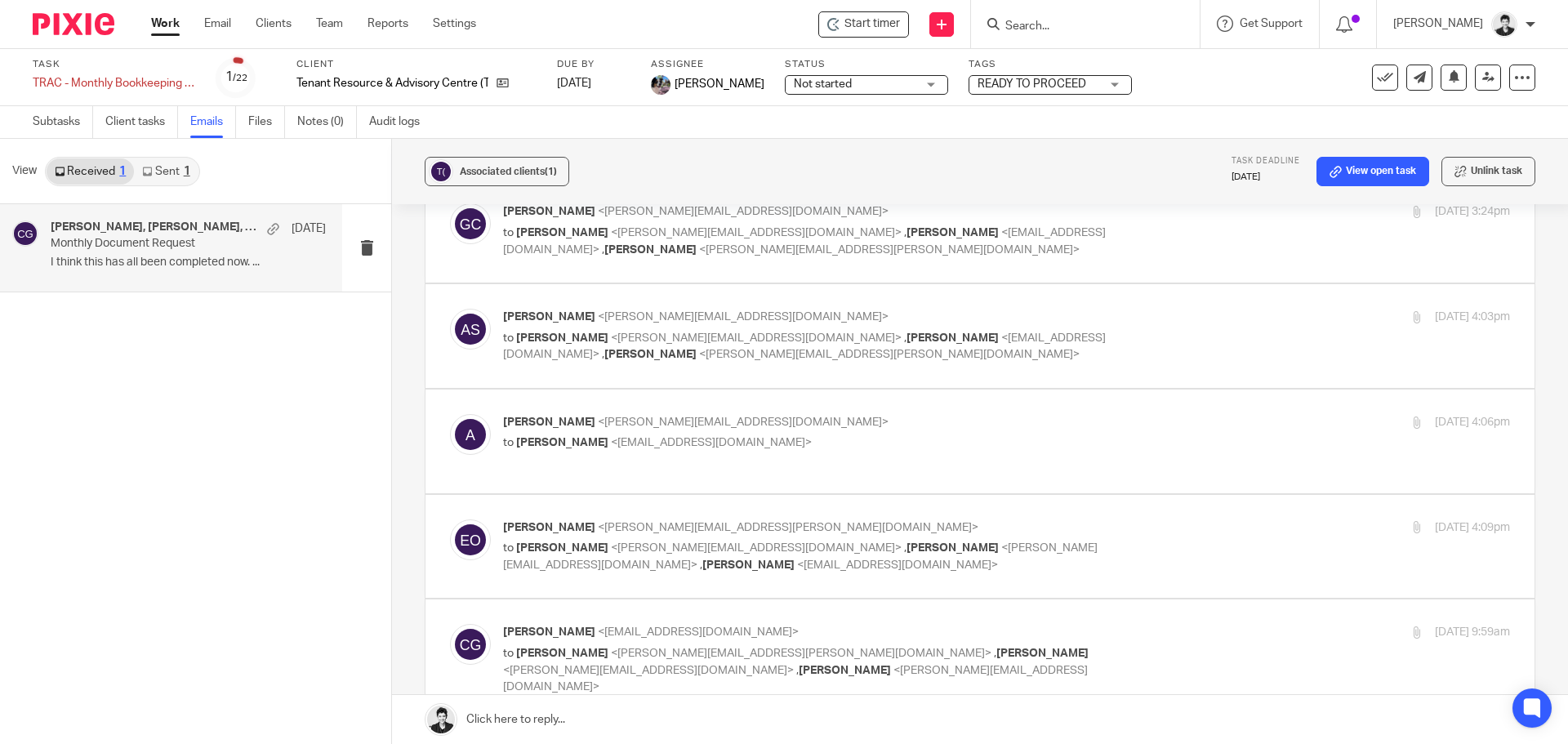
scroll to position [2116, 0]
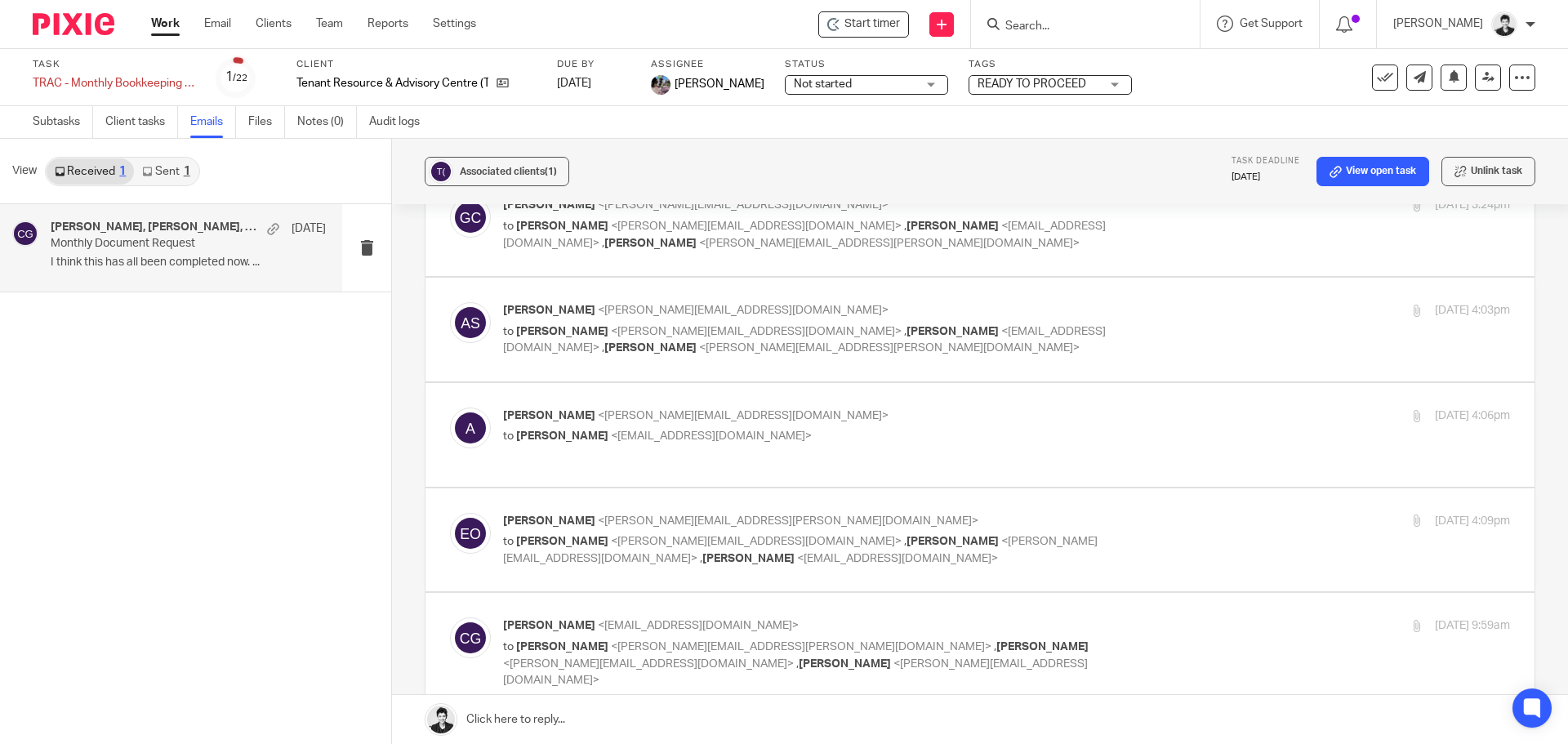
click at [874, 324] on p "to Gillian Cofsky <gillian@letsmakeitcount.ca> , Carō Garofalo <admin@letsmakei…" at bounding box center [838, 340] width 671 height 33
checkbox input "true"
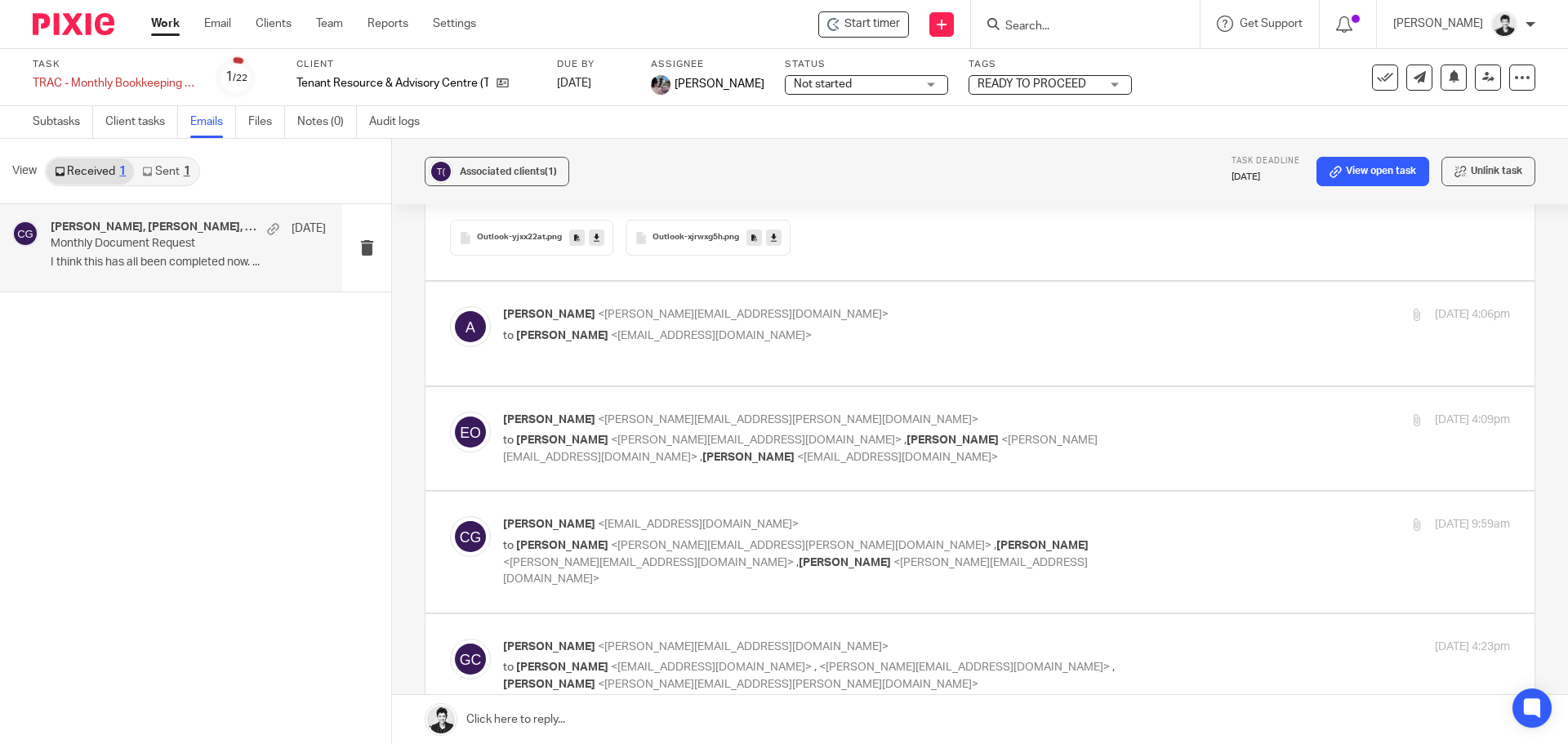
scroll to position [3341, 0]
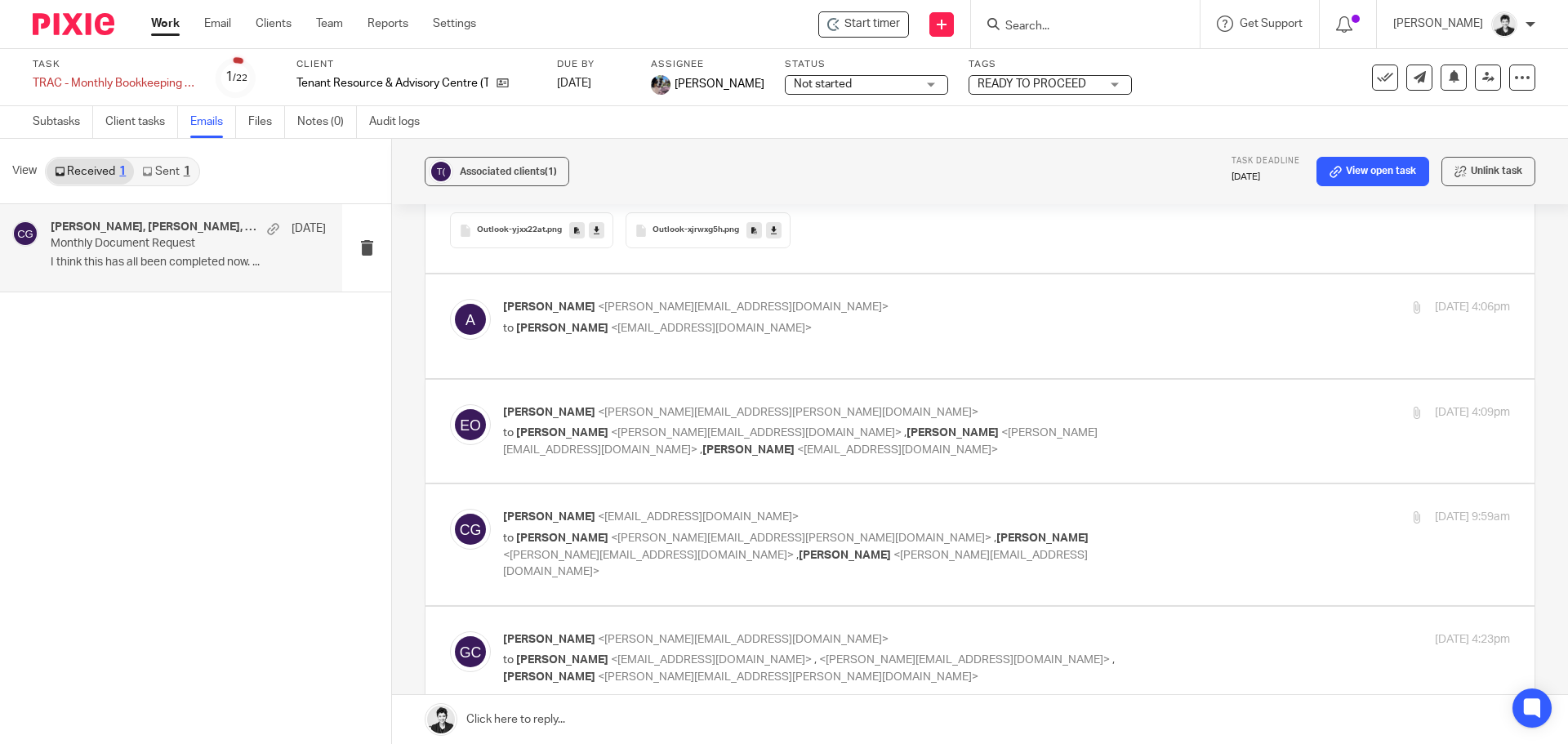
click at [604, 320] on p "to Carō Garofalo <admin@letsmakeitcount.ca>" at bounding box center [838, 328] width 671 height 18
checkbox input "true"
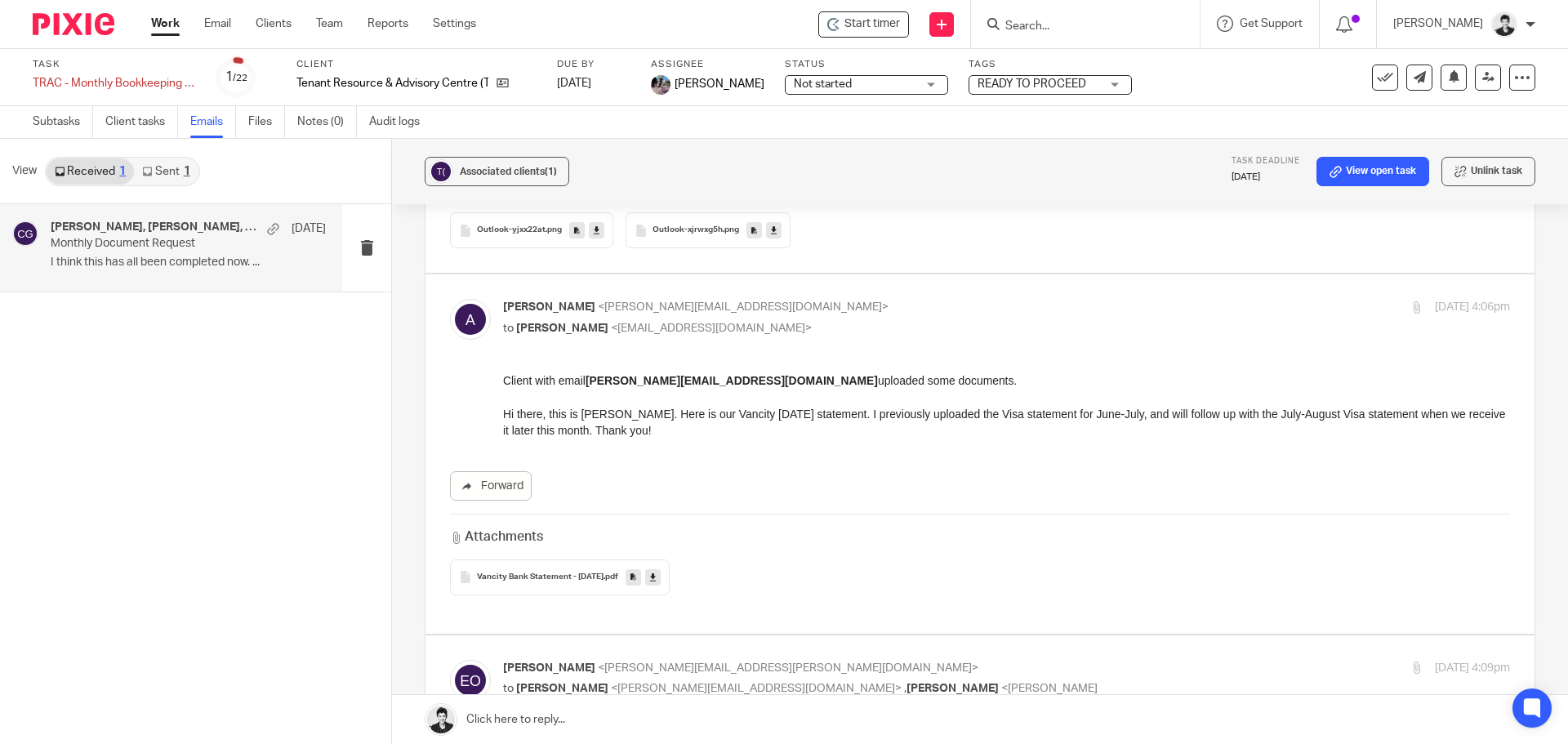
scroll to position [3677, 0]
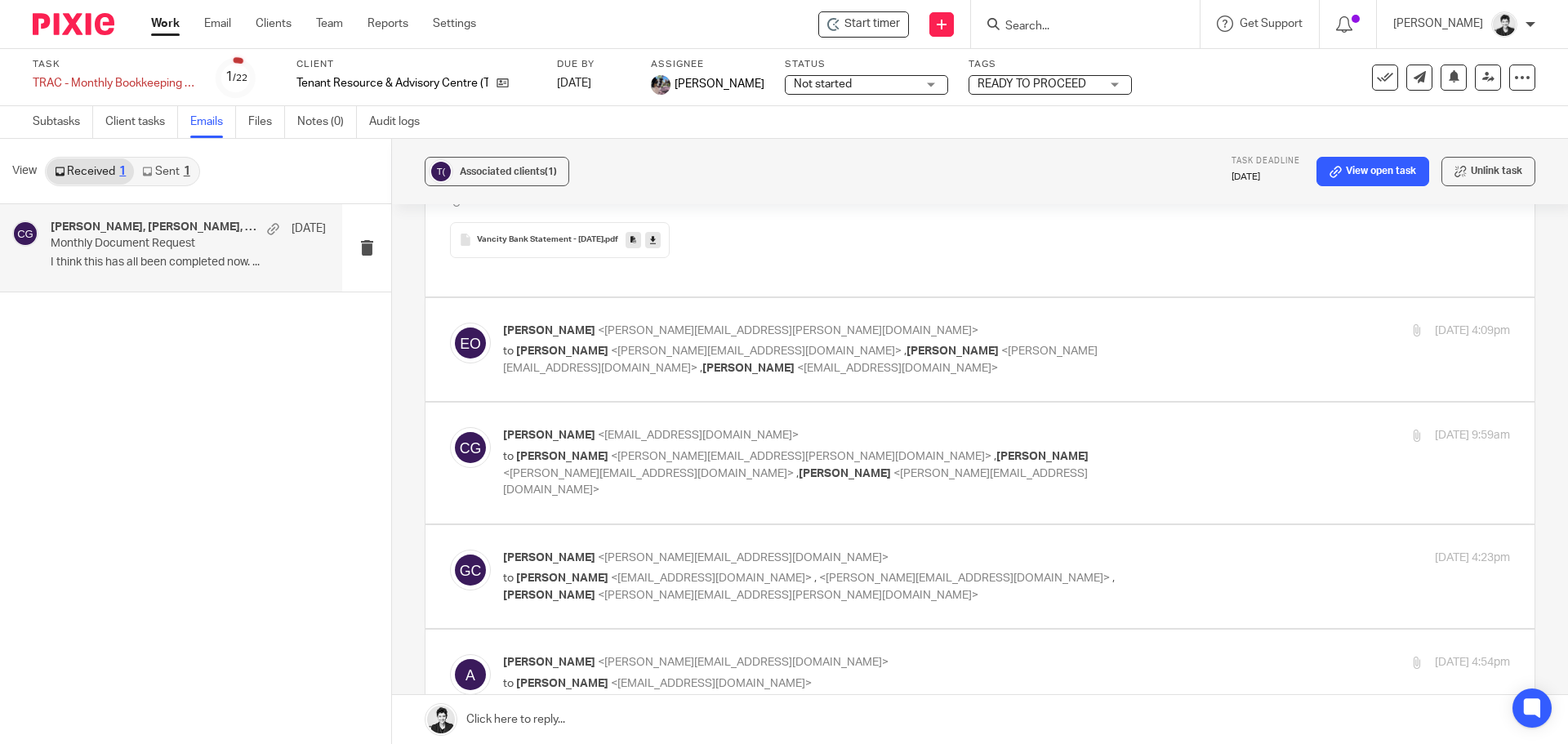
click at [624, 325] on span "<emma.owens@tenants.bc.ca>" at bounding box center [787, 330] width 381 height 12
checkbox input "true"
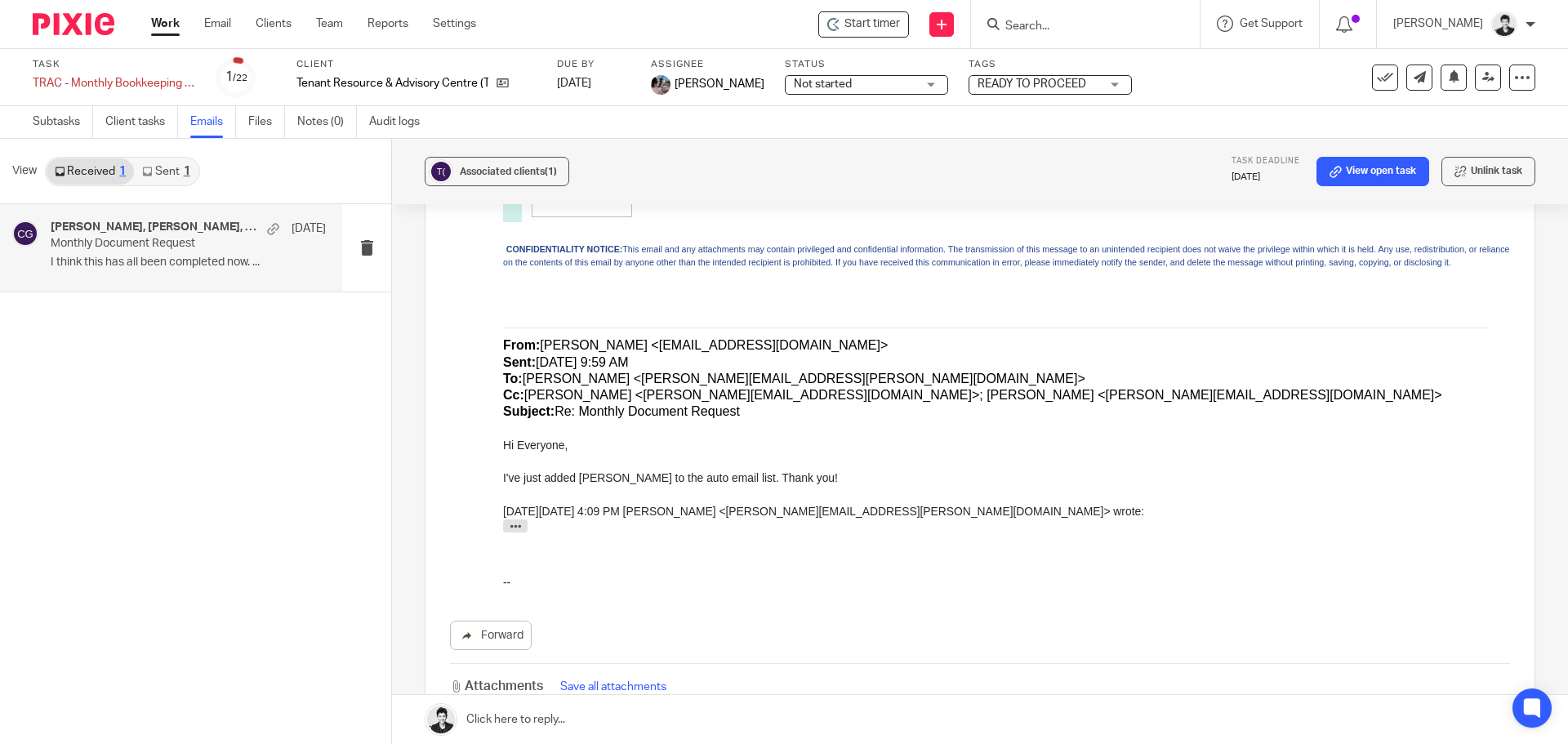
scroll to position [7462, 0]
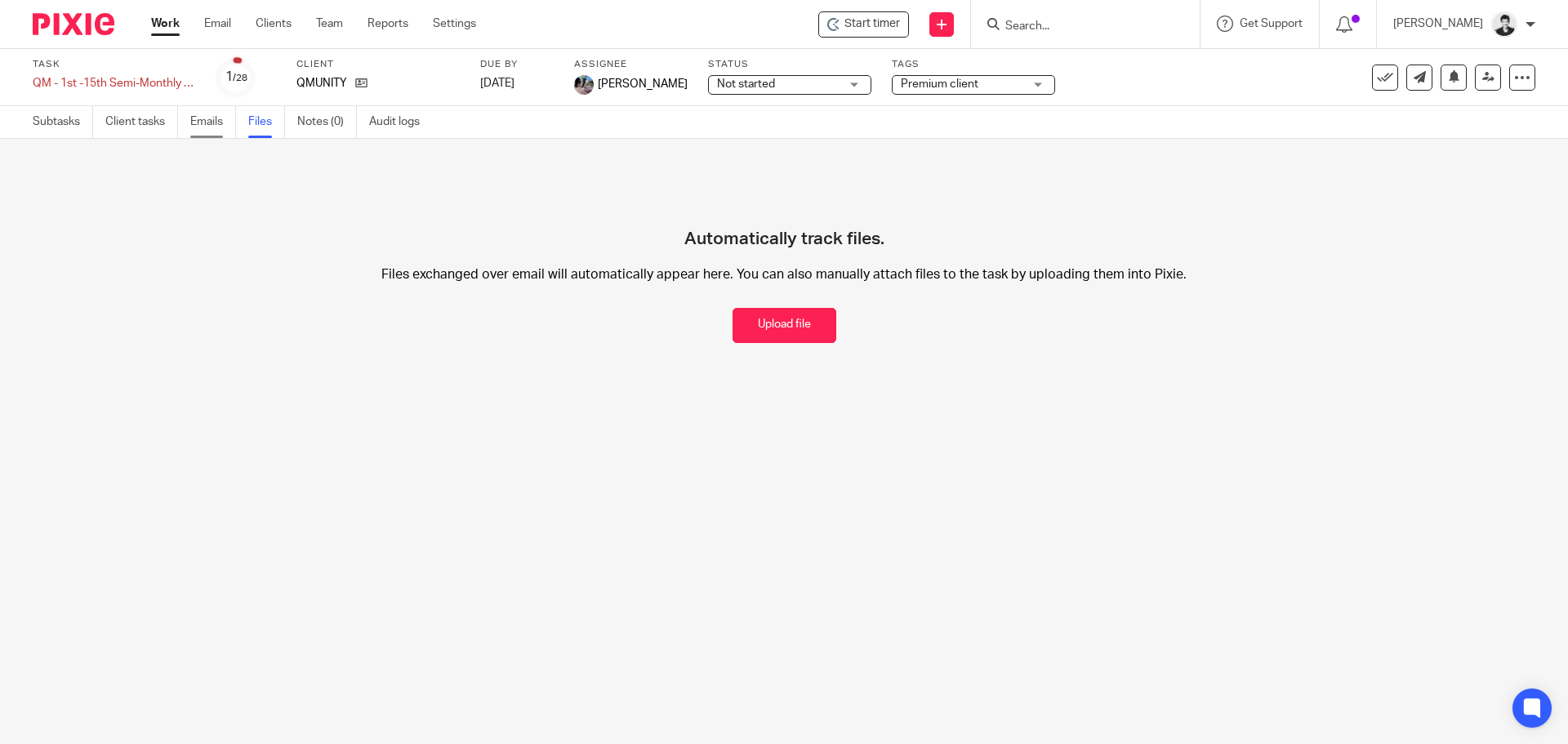
click at [210, 116] on link "Emails" at bounding box center [213, 122] width 46 height 32
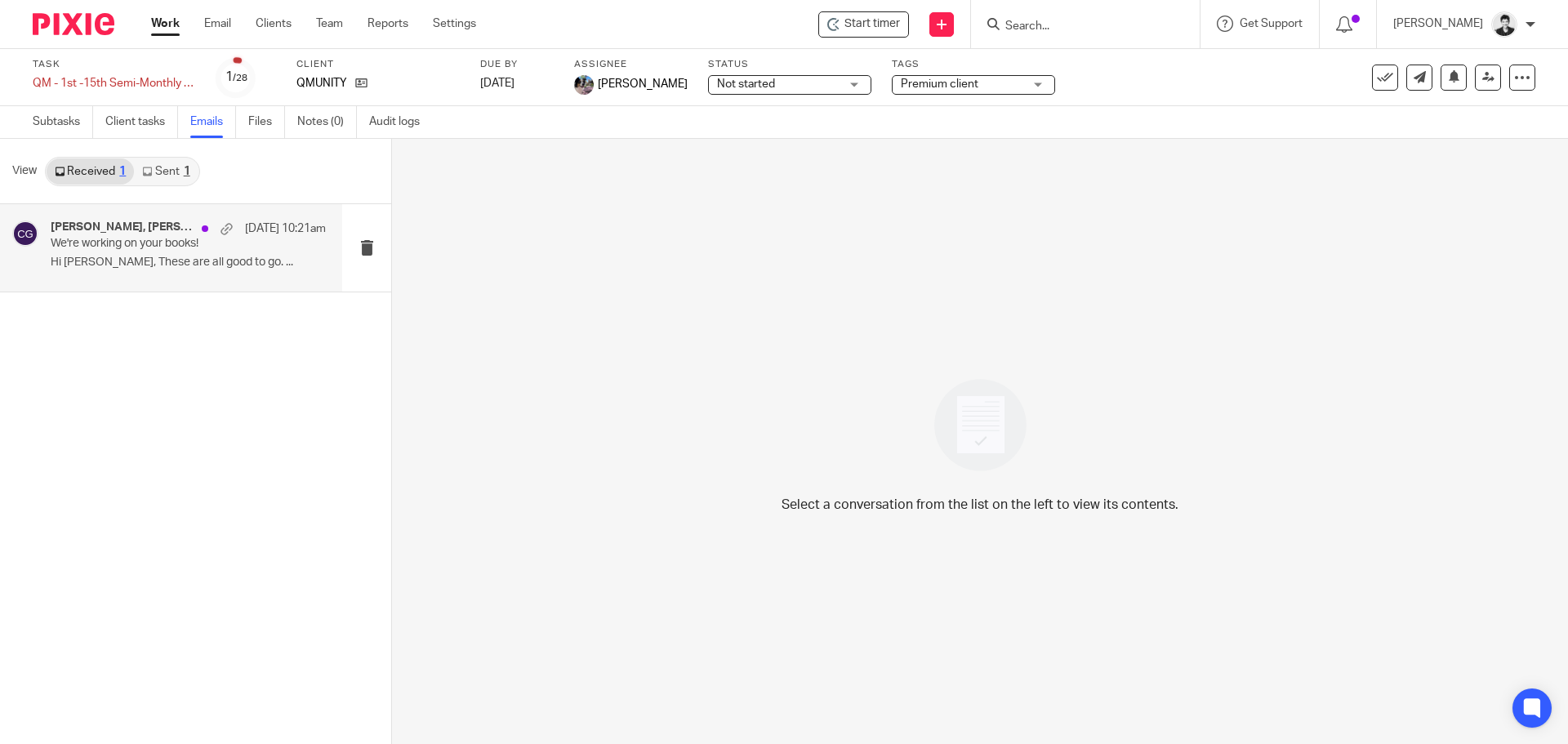
click at [157, 266] on p "Hi Carō, These are all good to go. ..." at bounding box center [188, 262] width 275 height 14
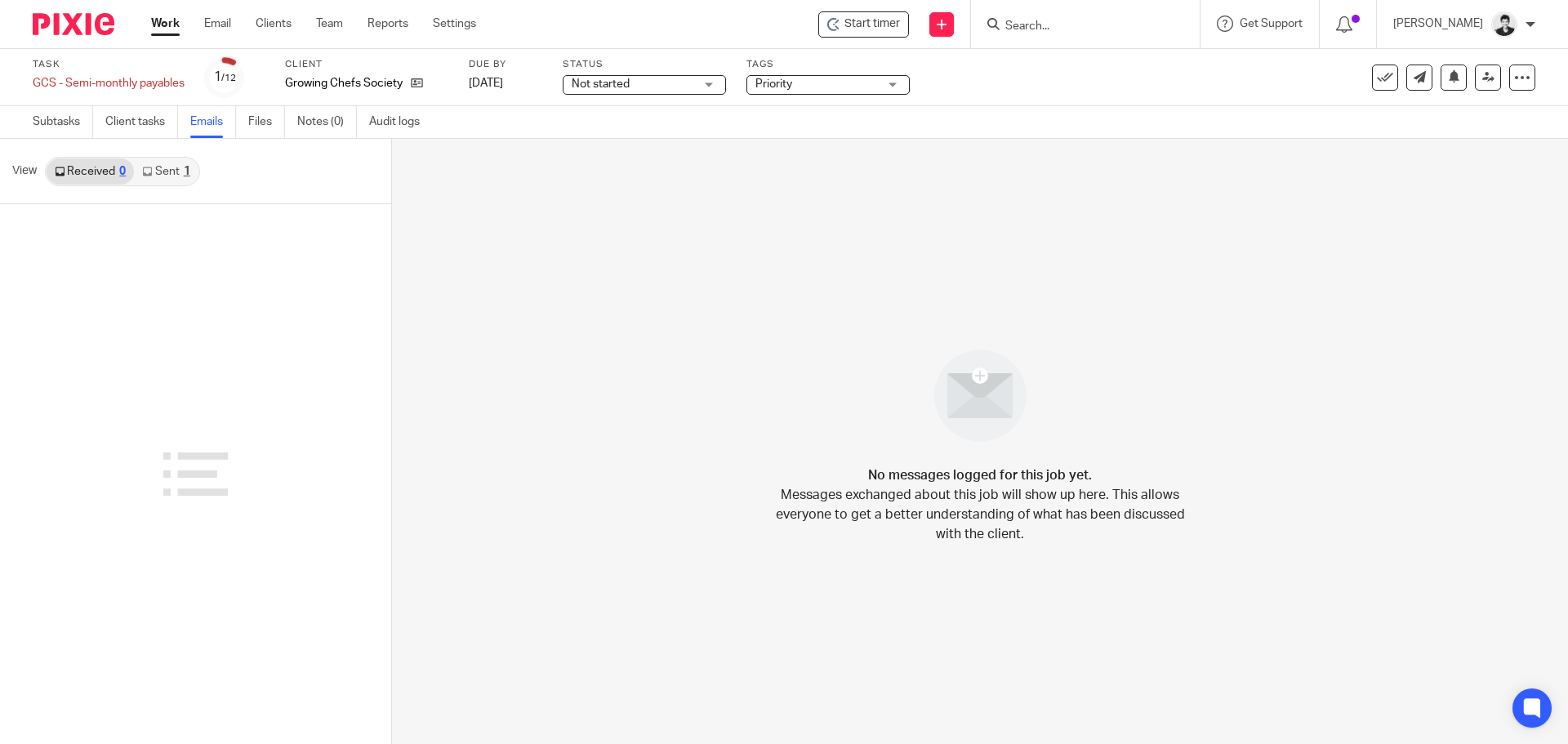
click at [156, 171] on link "Sent 1" at bounding box center [165, 171] width 64 height 26
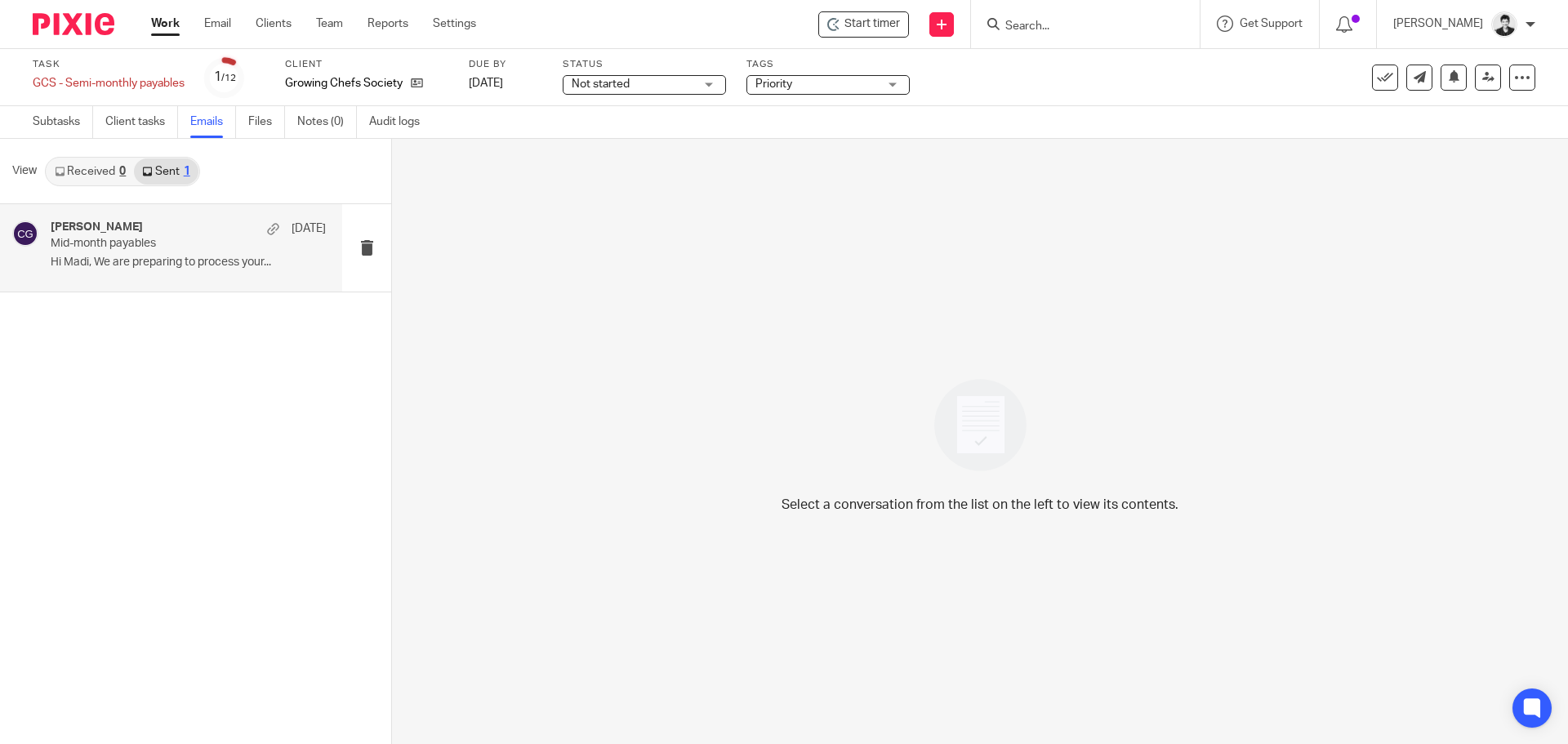
click at [182, 232] on div "Carō Garofalo Aug 18" at bounding box center [188, 228] width 275 height 17
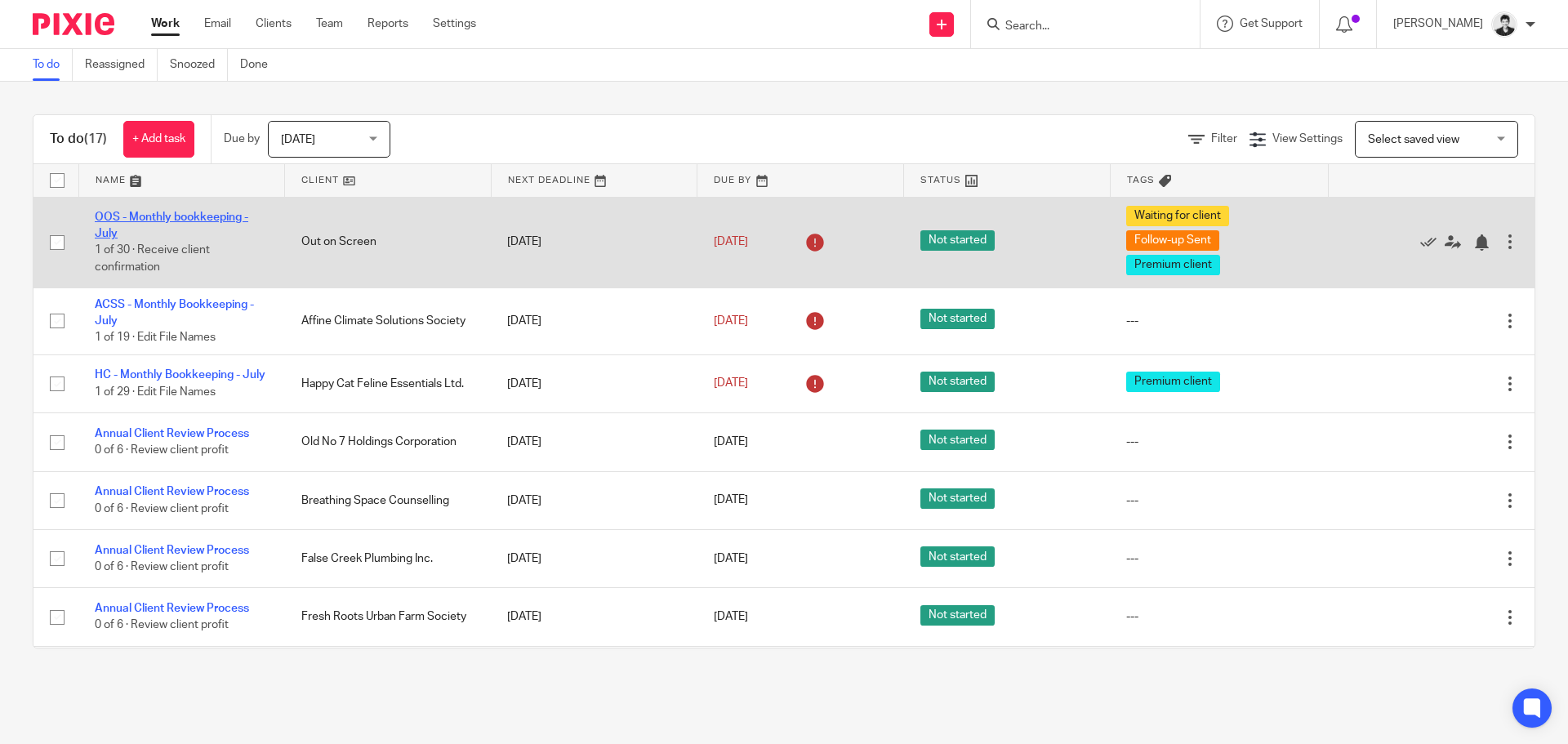
click at [154, 215] on link "OOS - Monthly bookkeeping - July" at bounding box center [171, 225] width 154 height 27
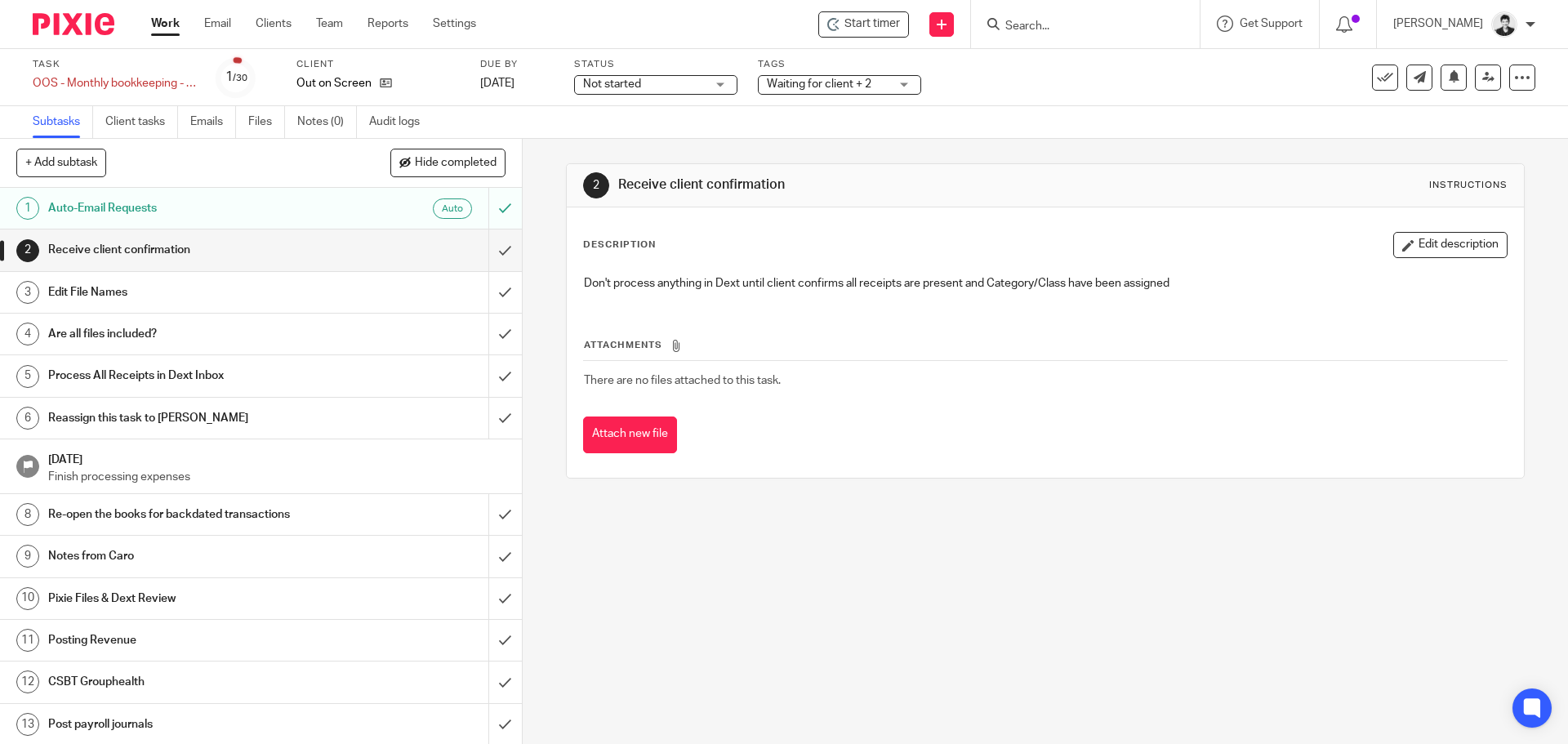
click at [782, 552] on div "2 Receive client confirmation Instructions Description Edit description Don't p…" at bounding box center [1045, 441] width 1046 height 605
click at [484, 253] on input "submit" at bounding box center [261, 250] width 522 height 41
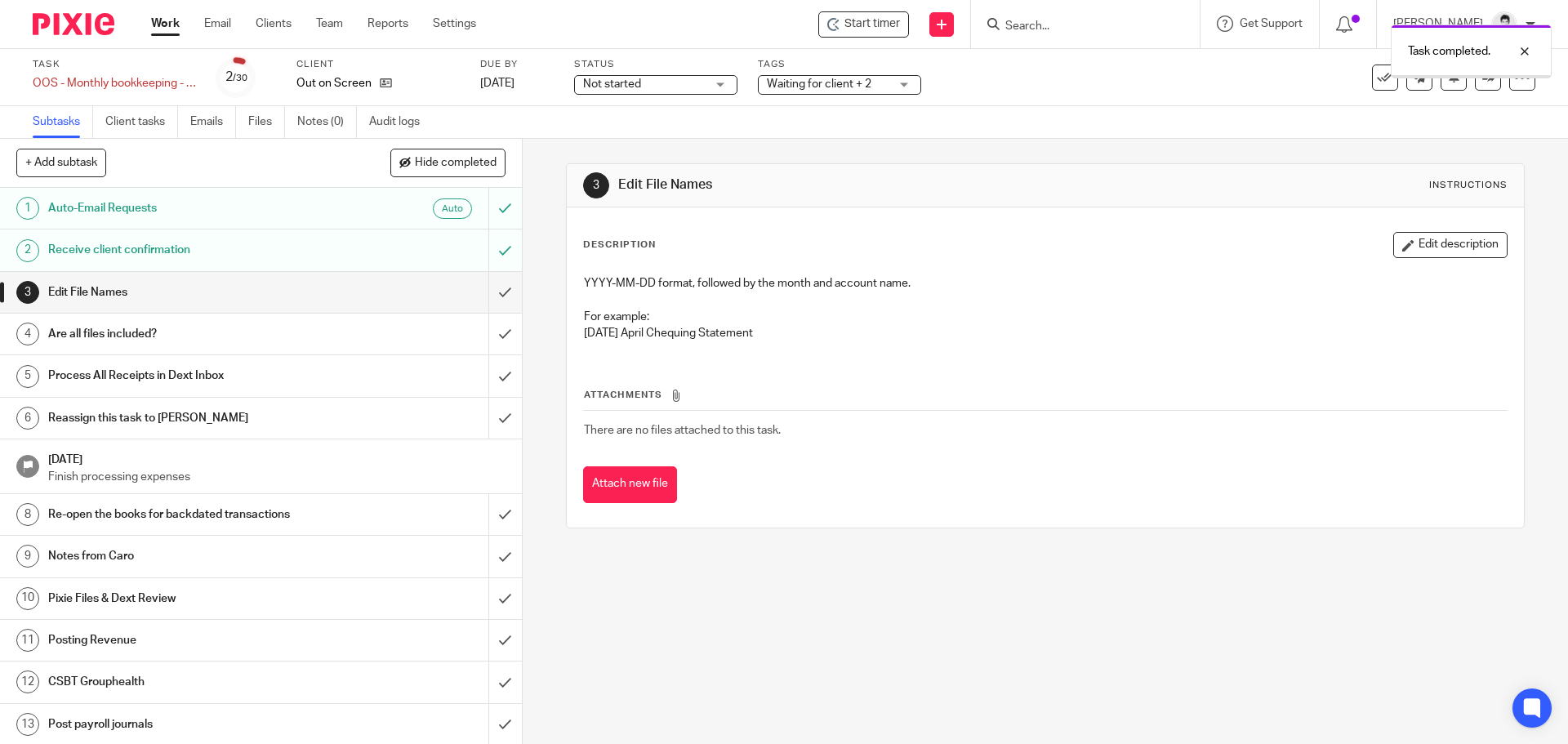
click at [264, 124] on link "Files" at bounding box center [267, 122] width 37 height 32
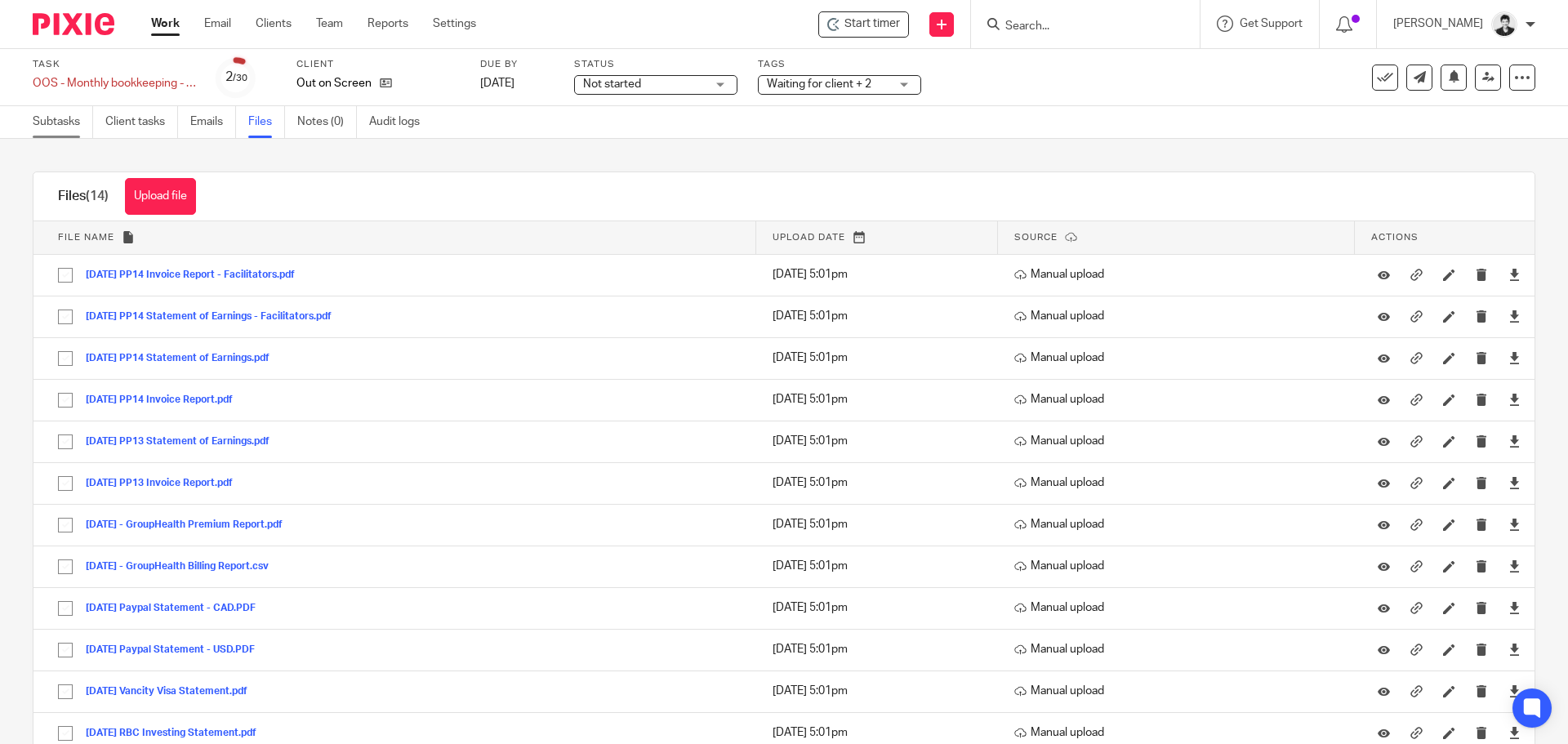
click at [58, 124] on link "Subtasks" at bounding box center [63, 122] width 61 height 32
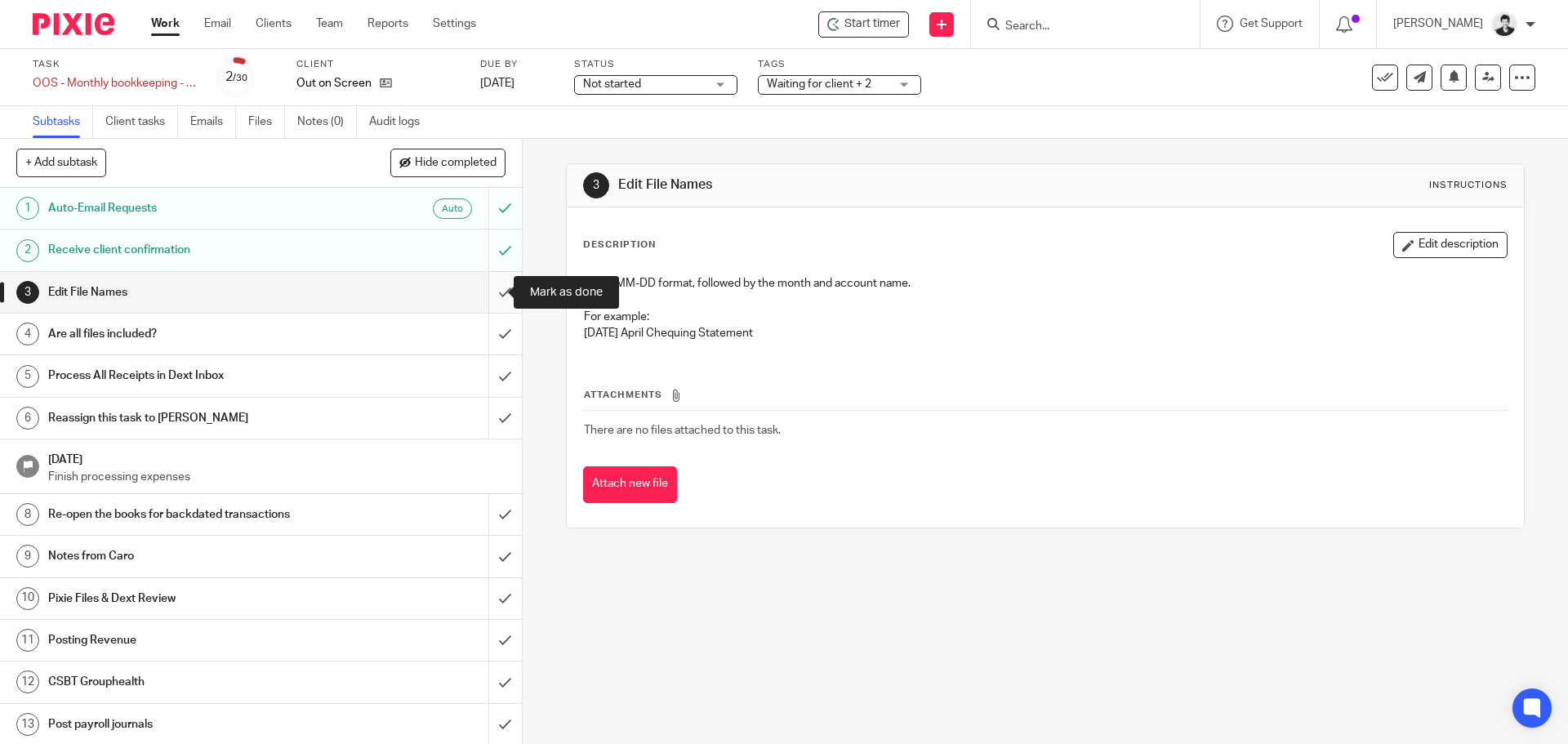
click at [494, 291] on input "submit" at bounding box center [261, 292] width 522 height 41
click at [273, 121] on link "Files" at bounding box center [267, 122] width 37 height 32
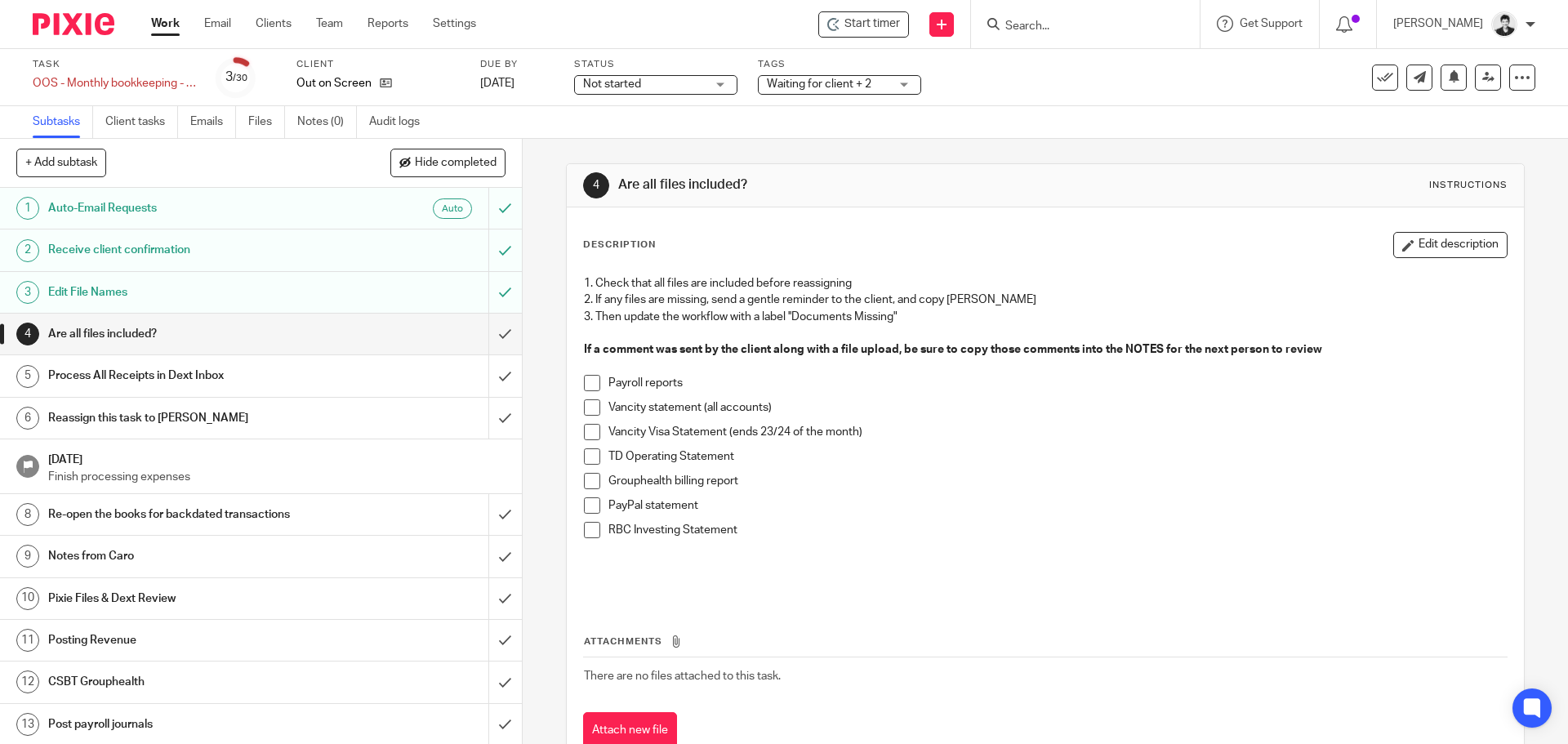
click at [591, 379] on span at bounding box center [592, 382] width 17 height 17
click at [588, 413] on span at bounding box center [592, 407] width 17 height 17
click at [589, 432] on span at bounding box center [592, 431] width 17 height 17
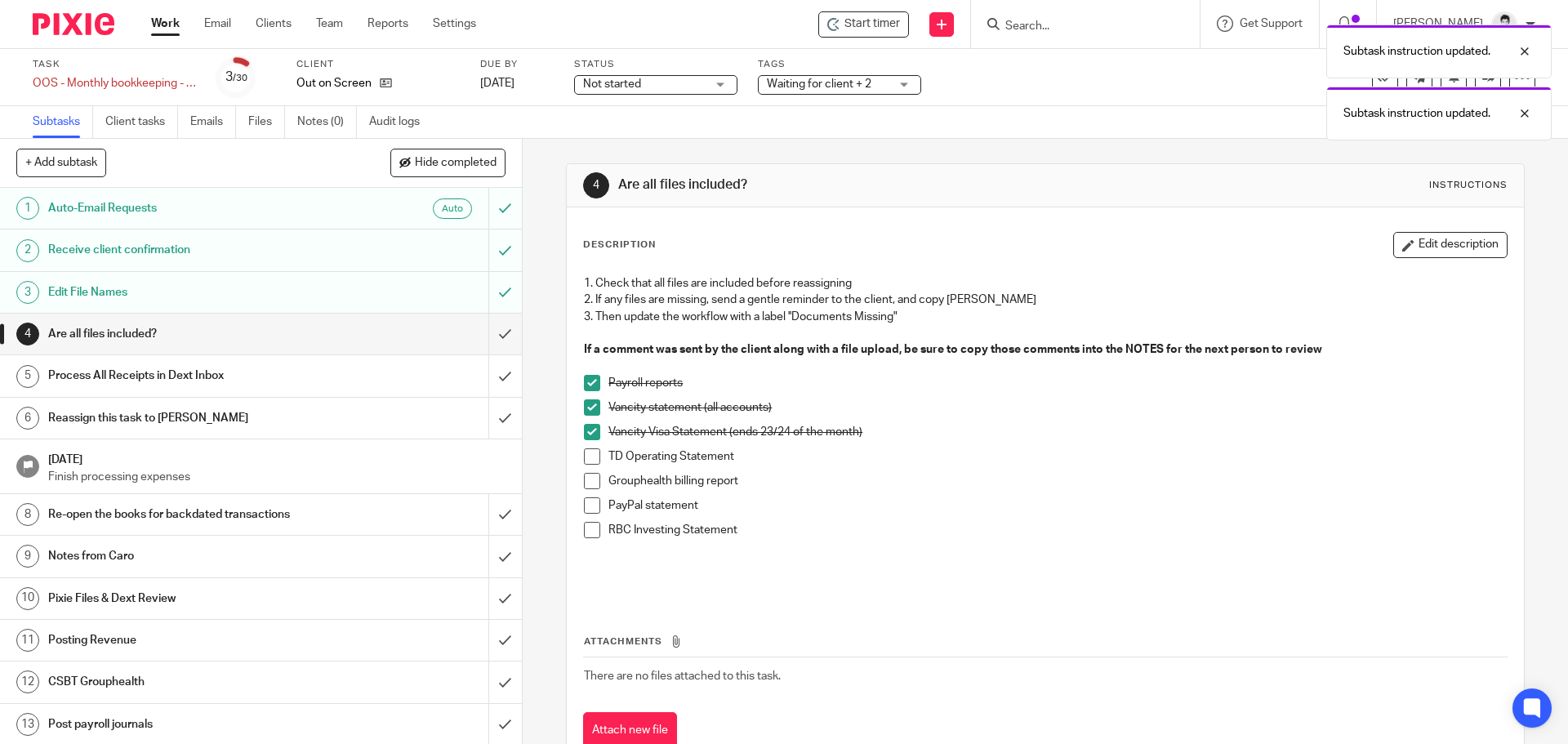
click at [592, 462] on span at bounding box center [592, 456] width 17 height 17
click at [584, 479] on span at bounding box center [592, 481] width 17 height 17
click at [584, 505] on span at bounding box center [592, 505] width 17 height 17
click at [584, 530] on span at bounding box center [592, 530] width 17 height 17
click at [493, 328] on input "submit" at bounding box center [261, 334] width 522 height 41
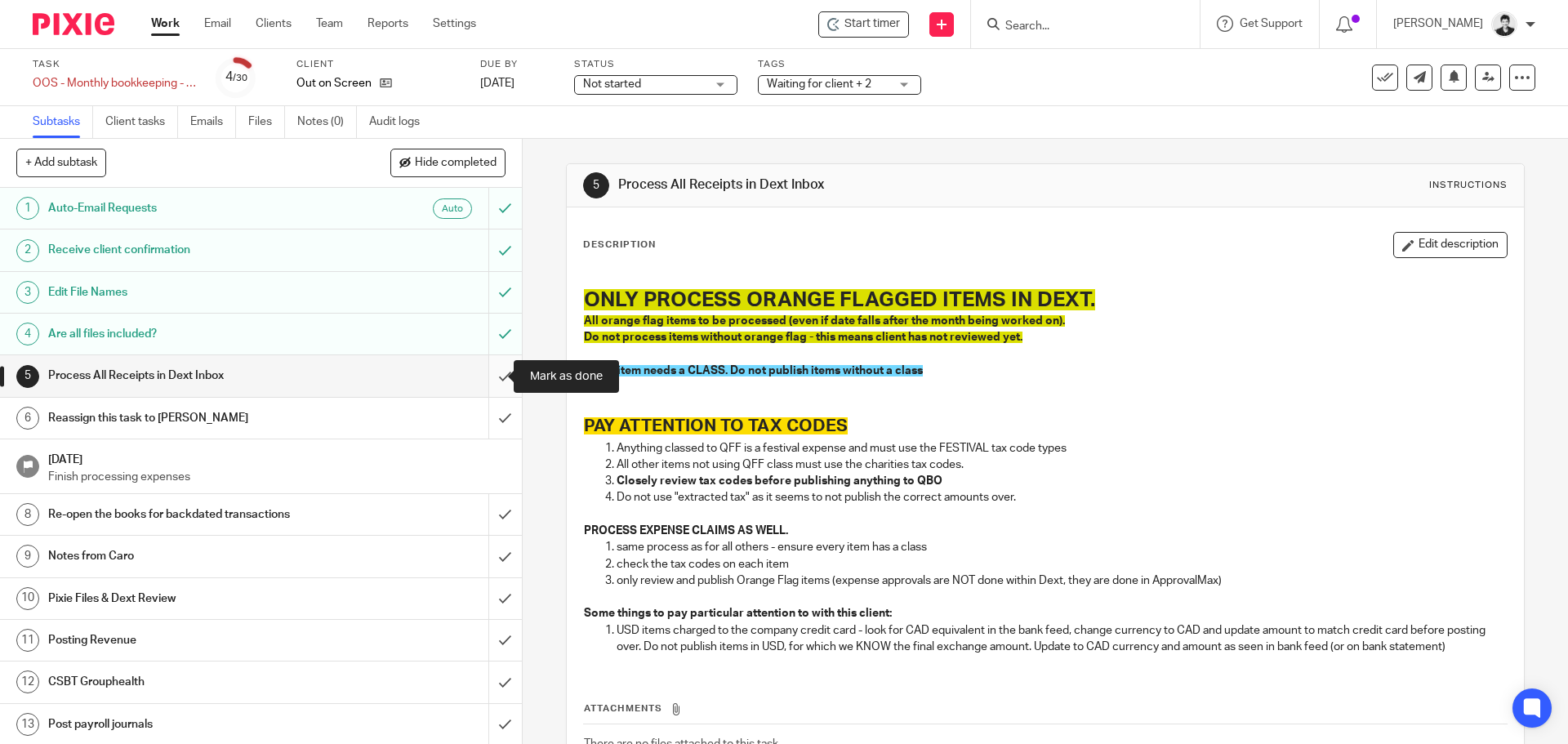
click at [488, 377] on input "submit" at bounding box center [261, 375] width 522 height 41
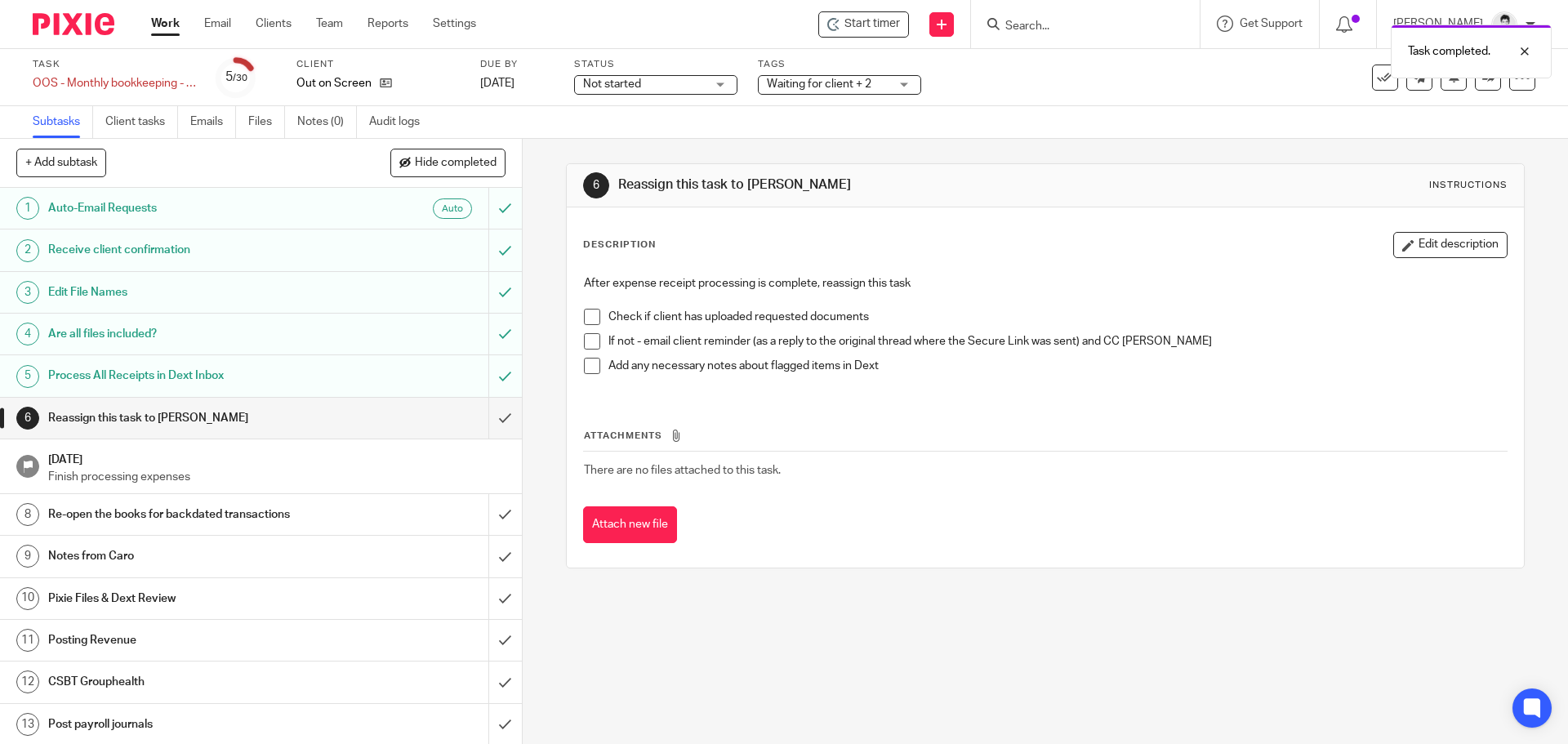
click at [215, 556] on h1 "Notes from Caro" at bounding box center [189, 555] width 283 height 24
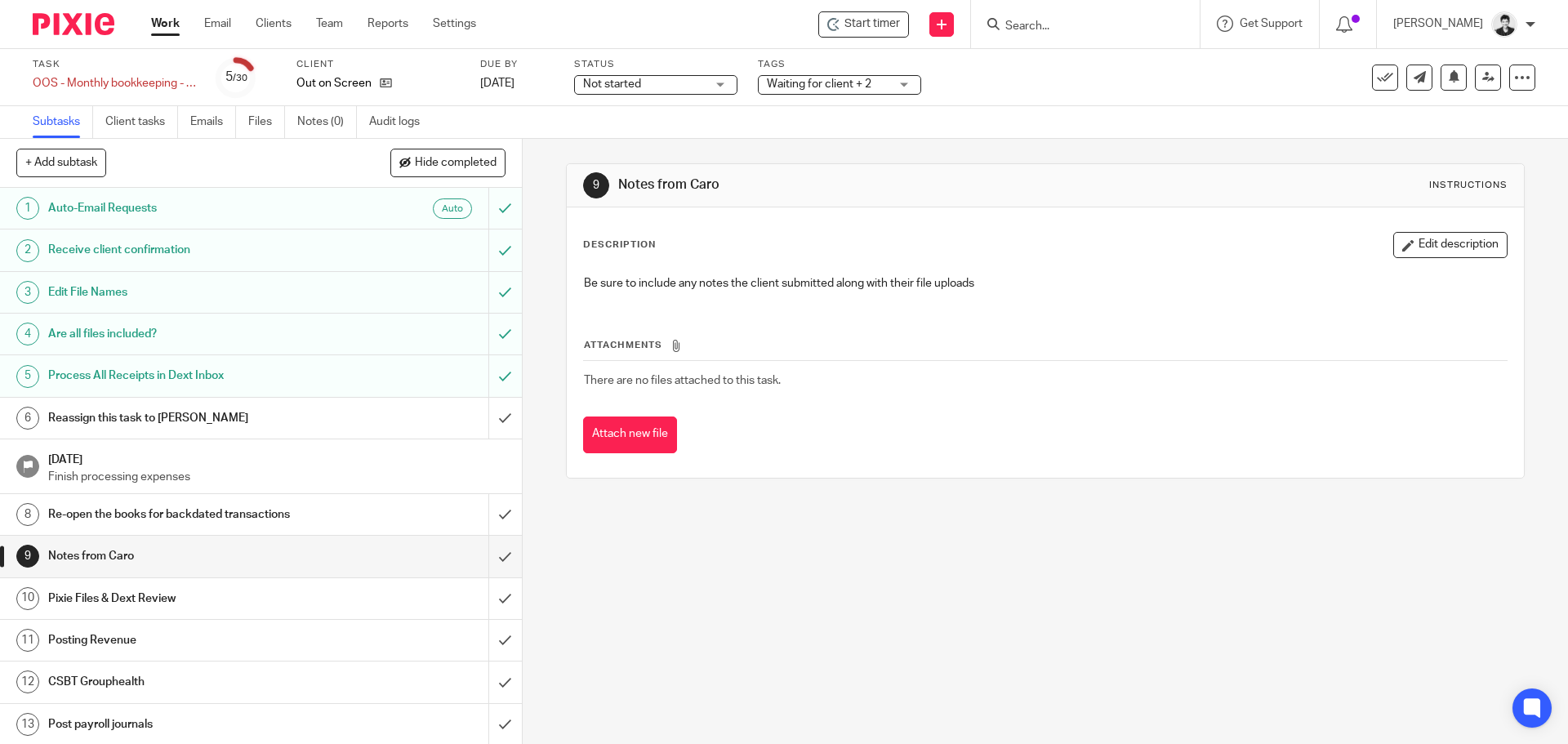
drag, startPoint x: 1405, startPoint y: 241, endPoint x: 1112, endPoint y: 287, distance: 296.6
click at [1400, 242] on button "Edit description" at bounding box center [1451, 244] width 114 height 26
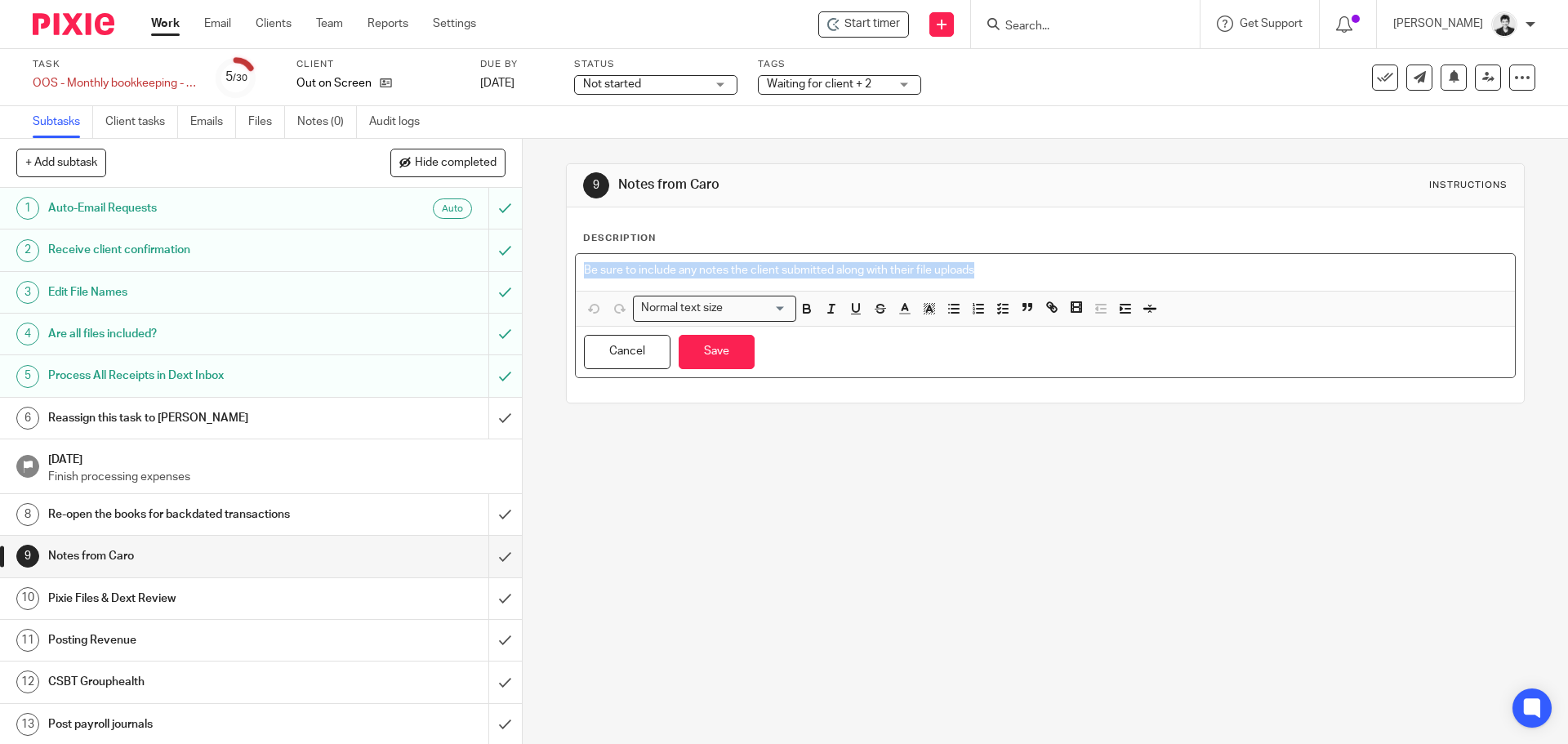
drag, startPoint x: 653, startPoint y: 281, endPoint x: 529, endPoint y: 272, distance: 124.3
click at [529, 272] on div "9 Notes from Caro Instructions Description Be sure to include any notes the cli…" at bounding box center [1045, 441] width 1046 height 605
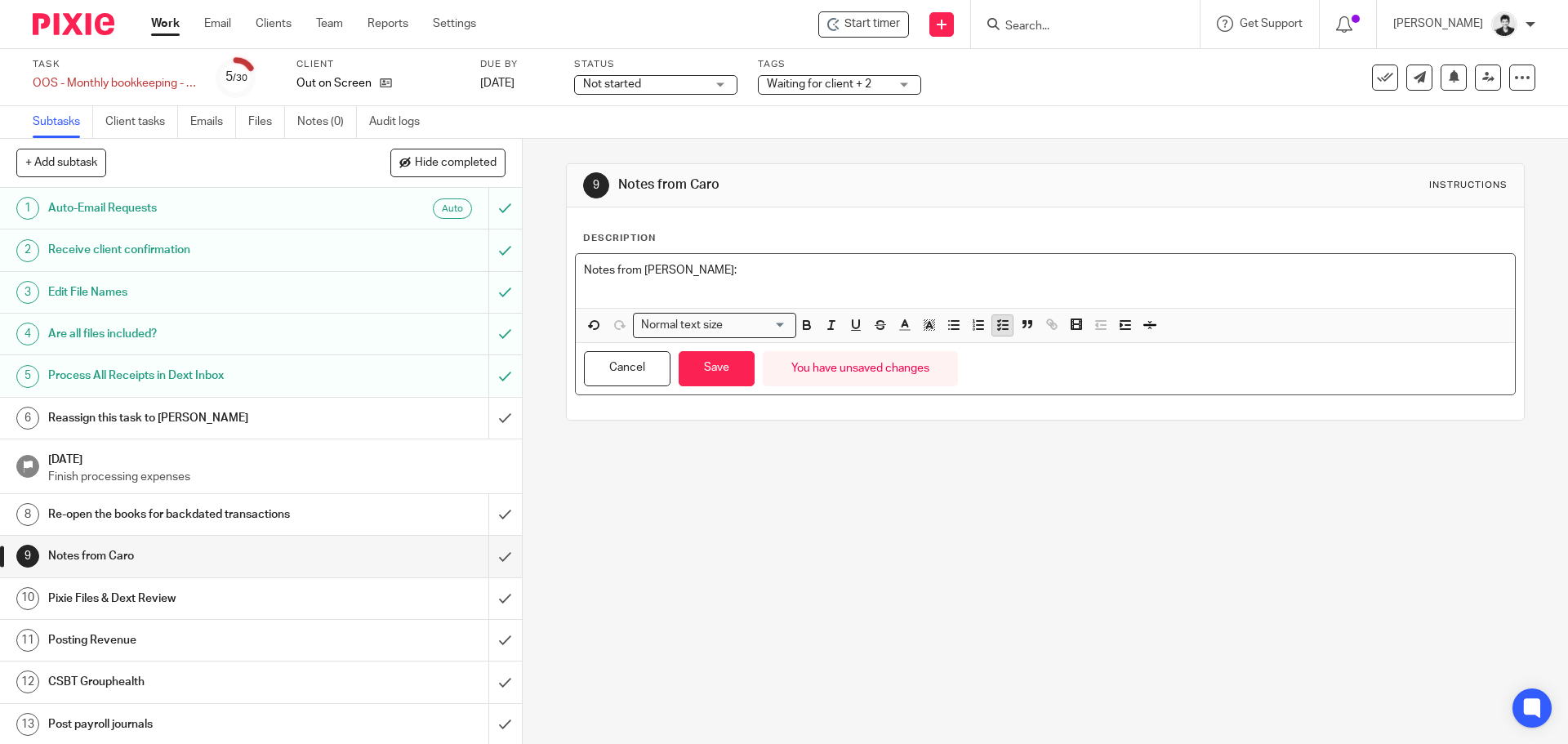
click at [1001, 320] on icon "button" at bounding box center [1003, 325] width 15 height 15
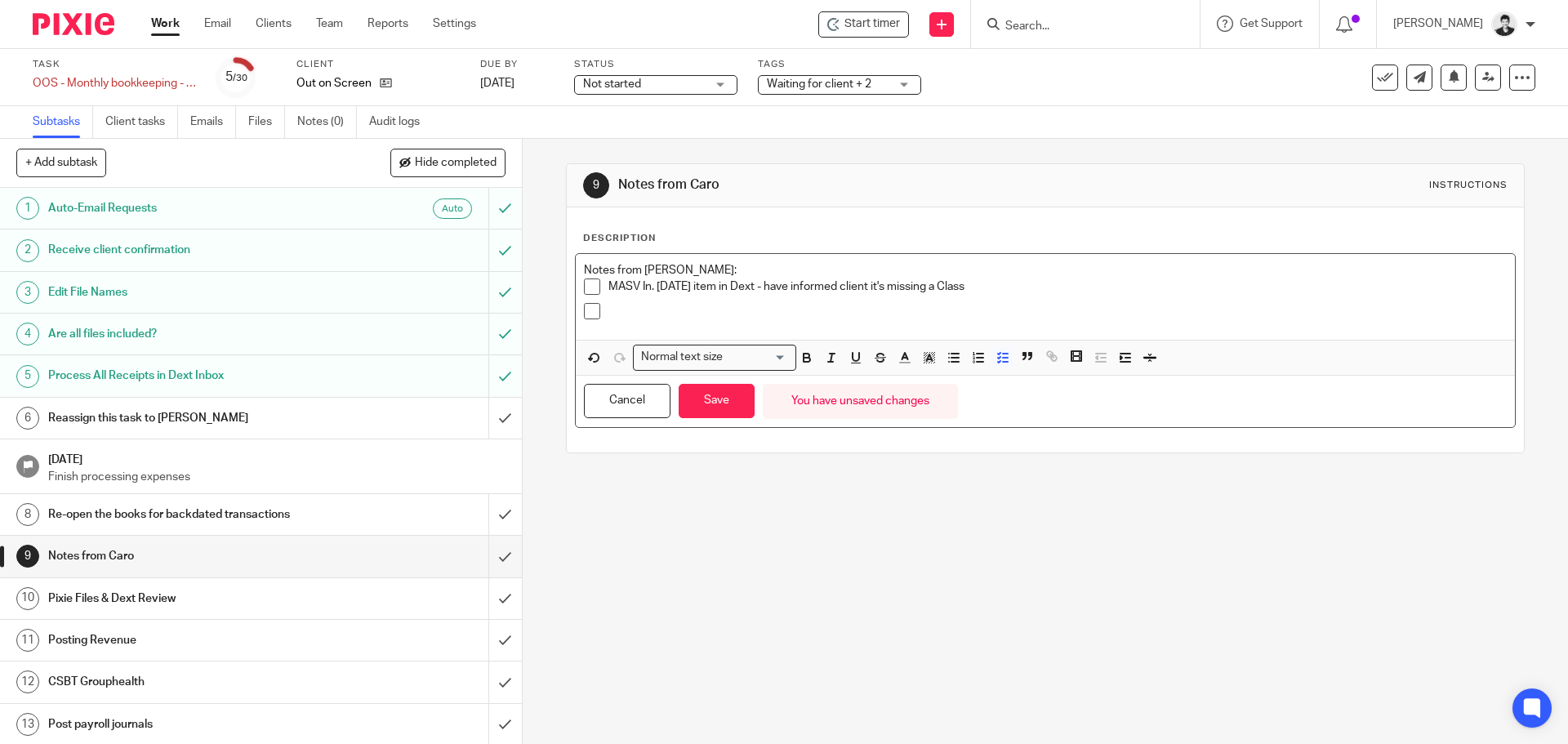
click at [632, 315] on p at bounding box center [1057, 311] width 898 height 17
click at [638, 305] on p at bounding box center [1057, 311] width 898 height 17
click at [650, 304] on p at bounding box center [1057, 311] width 898 height 17
click at [902, 323] on div "July 11 Amazon item in Dext - have informed" at bounding box center [1057, 315] width 898 height 24
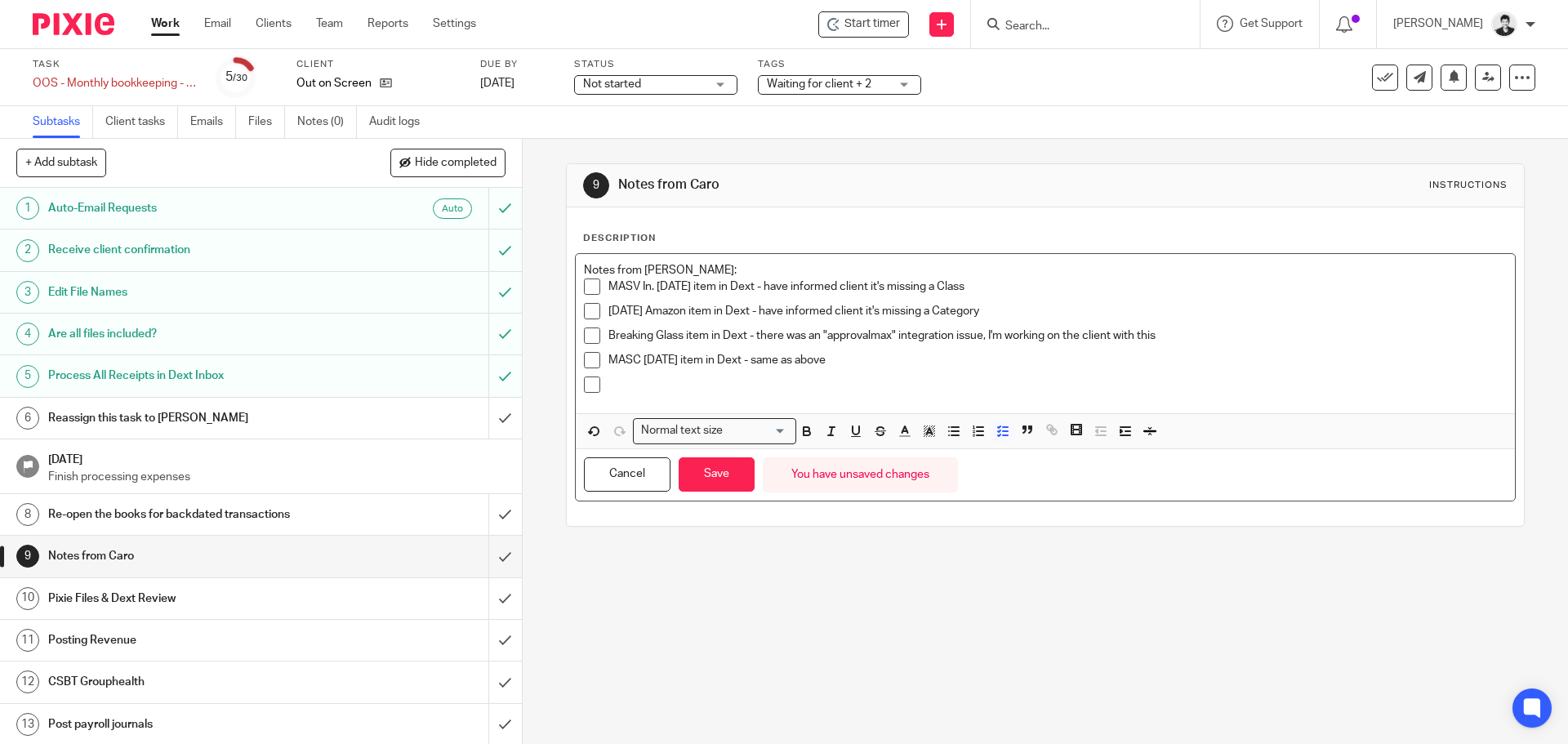
click at [672, 394] on div at bounding box center [1057, 388] width 898 height 24
click at [702, 384] on p at bounding box center [1057, 384] width 898 height 17
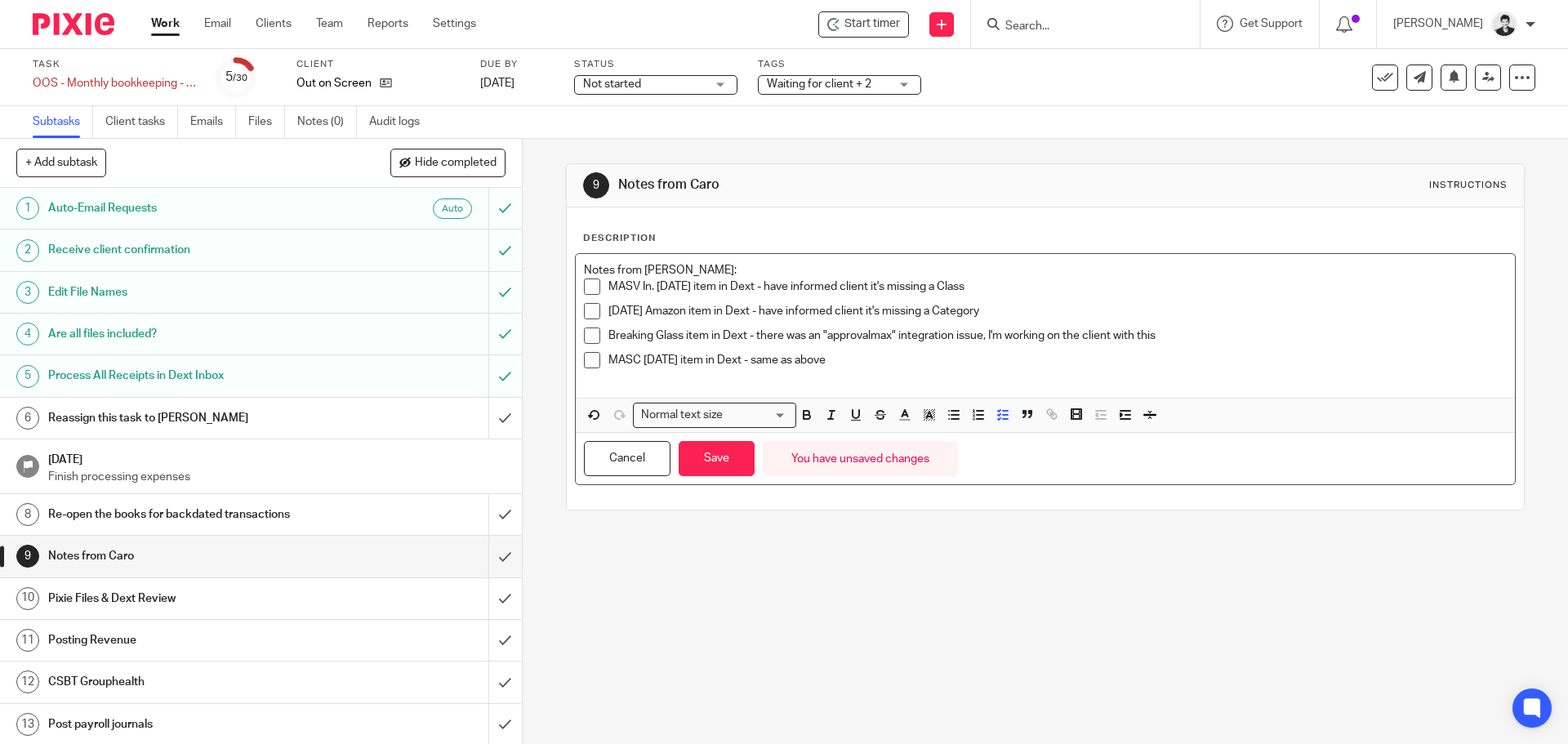
click at [854, 369] on p at bounding box center [1057, 376] width 898 height 17
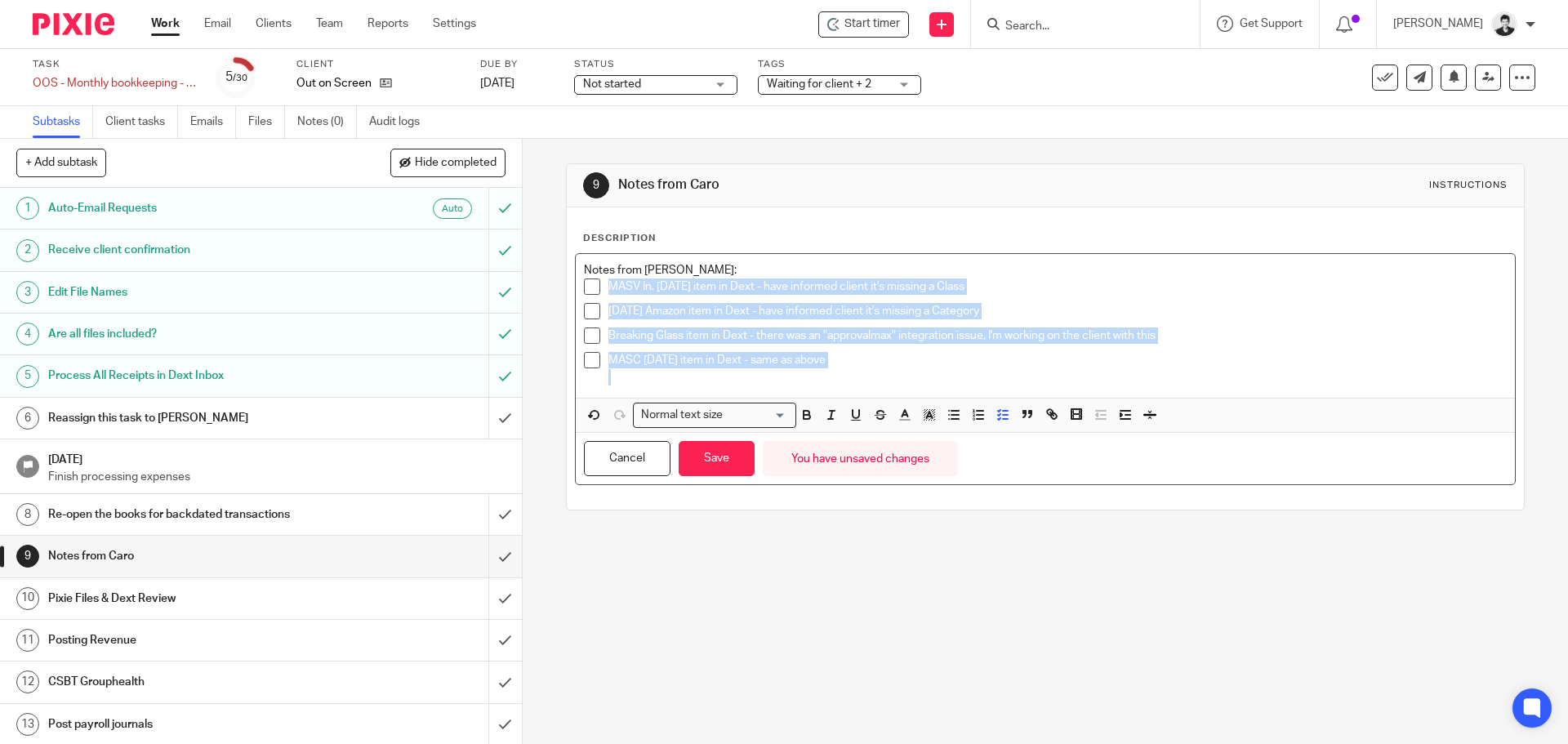
drag, startPoint x: 868, startPoint y: 372, endPoint x: 600, endPoint y: 296, distance: 278.6
click at [600, 296] on ul "MASV In. July 5th item in Dext - have informed client it's missing a Class July…" at bounding box center [1045, 331] width 922 height 107
copy ul "MASV In. July 5th item in Dext - have informed client it's missing a Class July…"
click at [728, 457] on button "Save" at bounding box center [717, 459] width 76 height 35
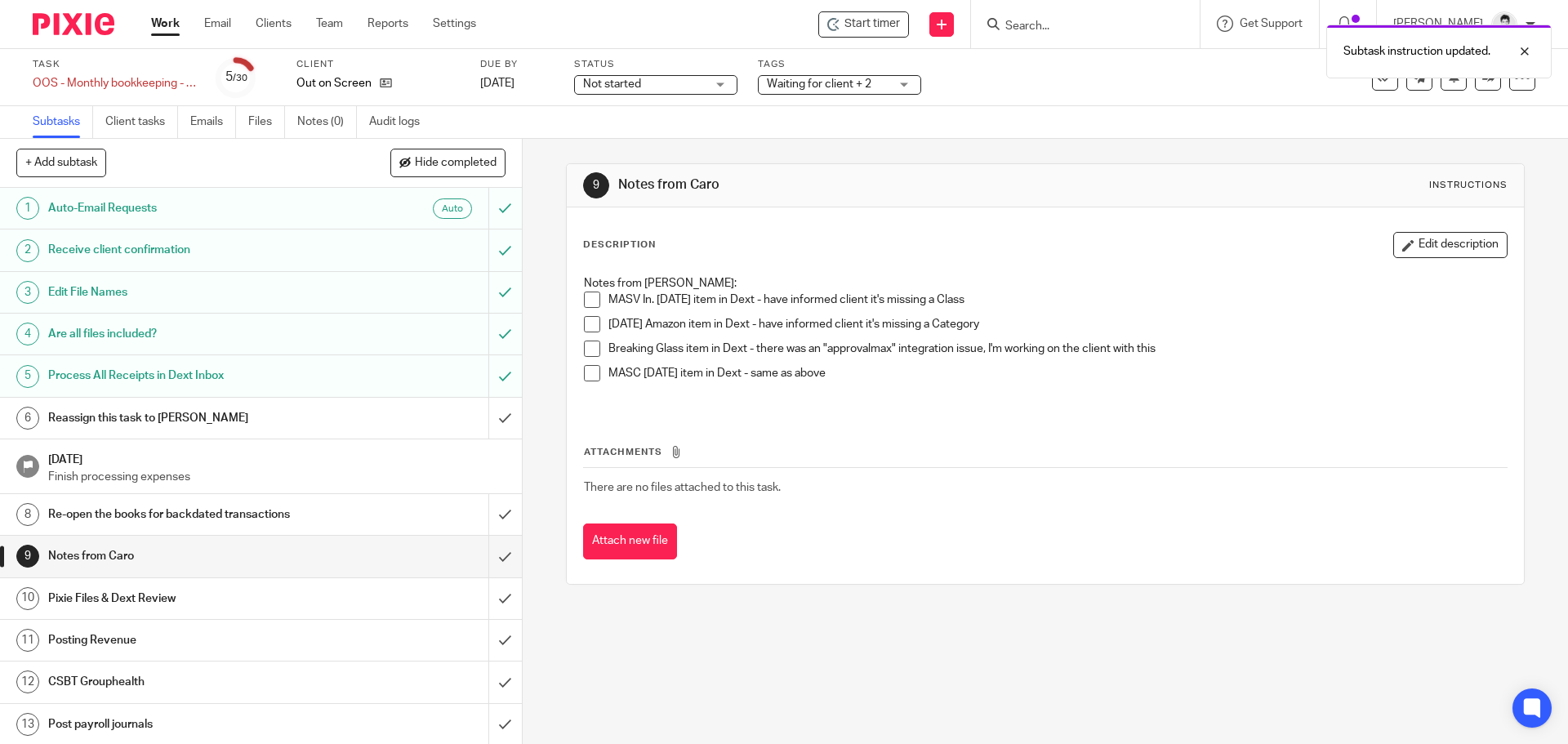
click at [1399, 231] on div "Description Edit description Notes from Gillian: MASV In. July 5th item in Dext…" at bounding box center [1046, 395] width 957 height 376
click at [1403, 260] on div "Description Edit description Notes from Gillian: MASV In. July 5th item in Dext…" at bounding box center [1045, 322] width 924 height 180
click at [1431, 238] on button "Edit description" at bounding box center [1451, 244] width 114 height 26
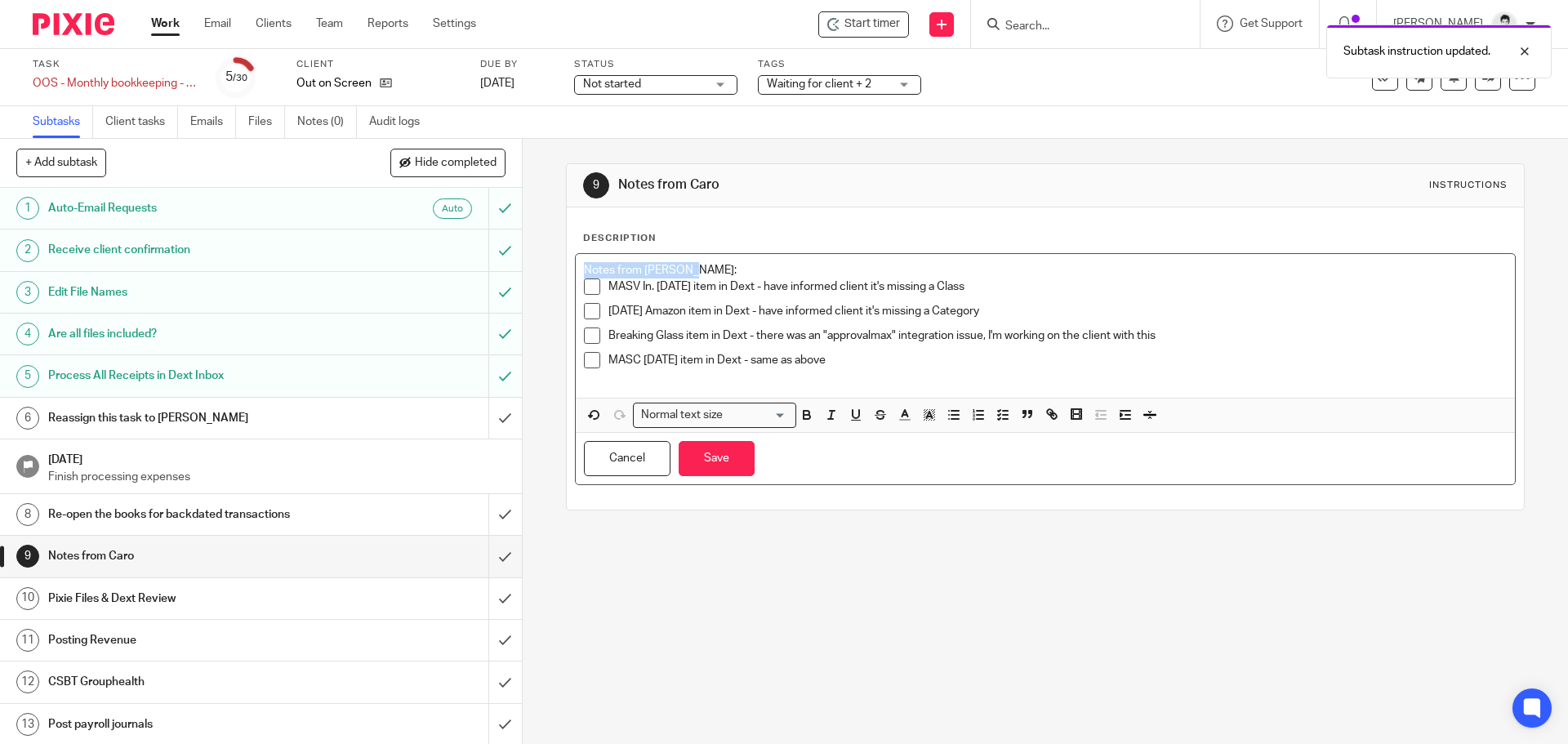
drag, startPoint x: 706, startPoint y: 265, endPoint x: 522, endPoint y: 274, distance: 184.2
click at [522, 274] on div "9 Notes from Caro Instructions Description Notes from Gillian: MASV In. July 5t…" at bounding box center [1045, 441] width 1046 height 605
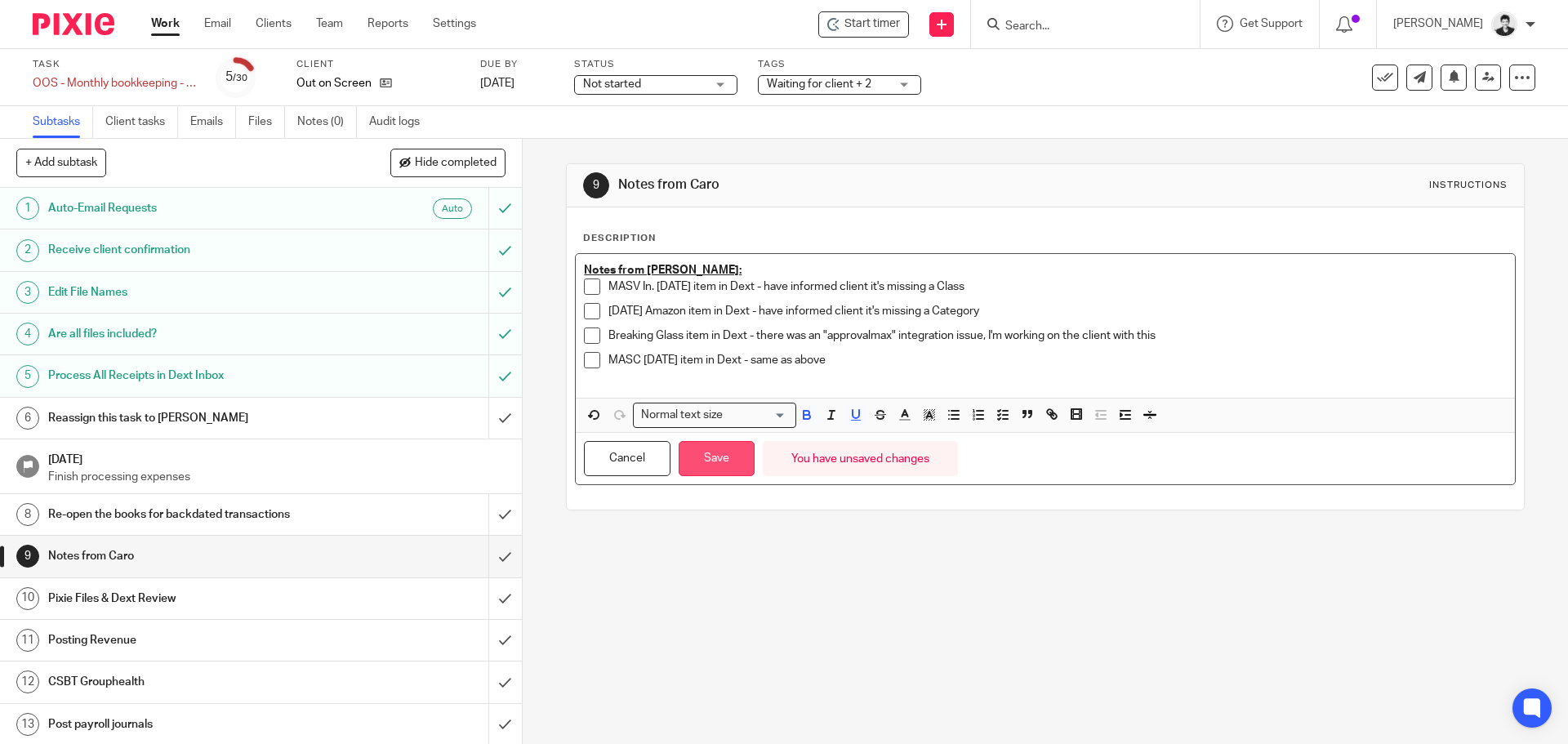
click at [731, 456] on button "Save" at bounding box center [717, 459] width 76 height 35
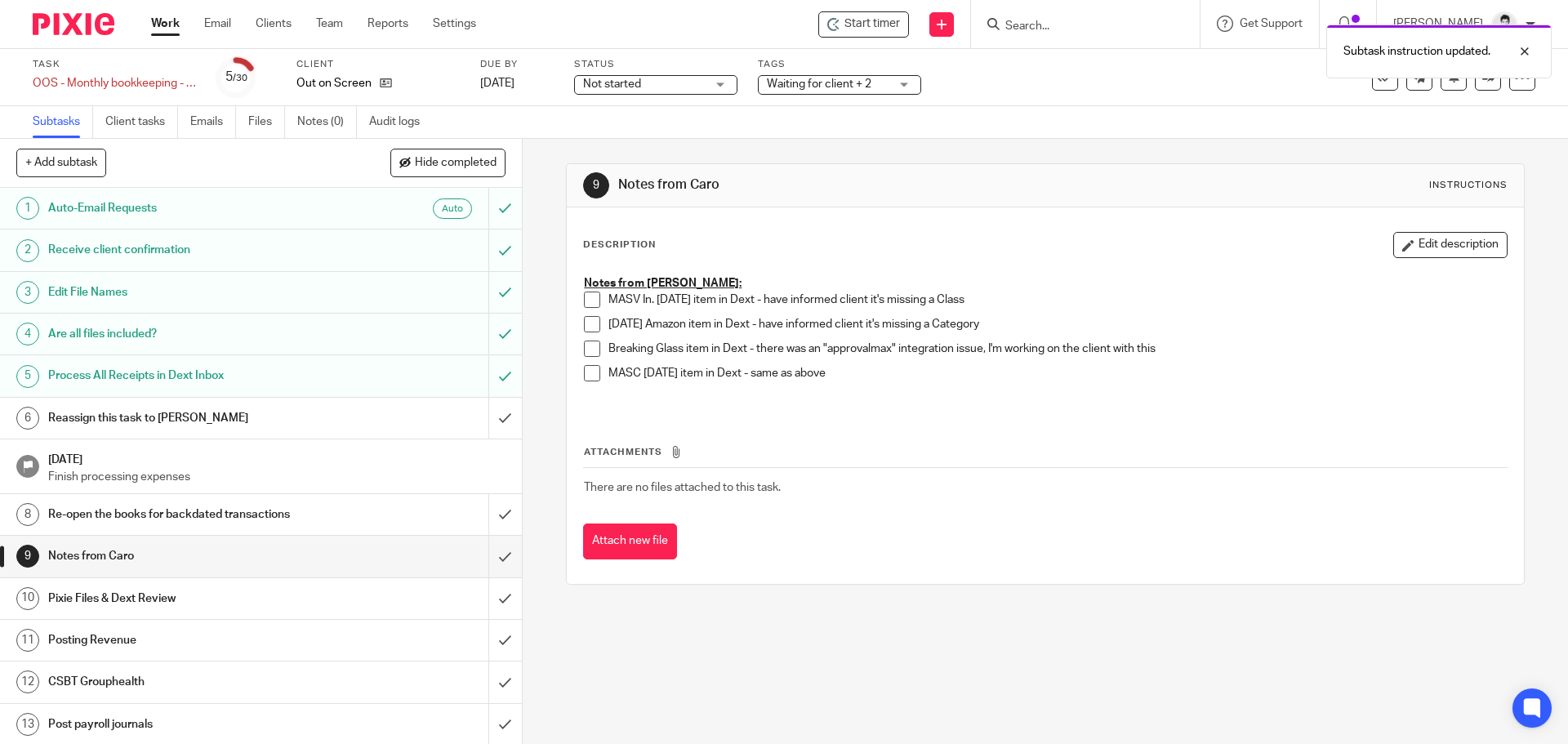
click at [409, 427] on div "Reassign this task to [PERSON_NAME]" at bounding box center [259, 417] width 424 height 24
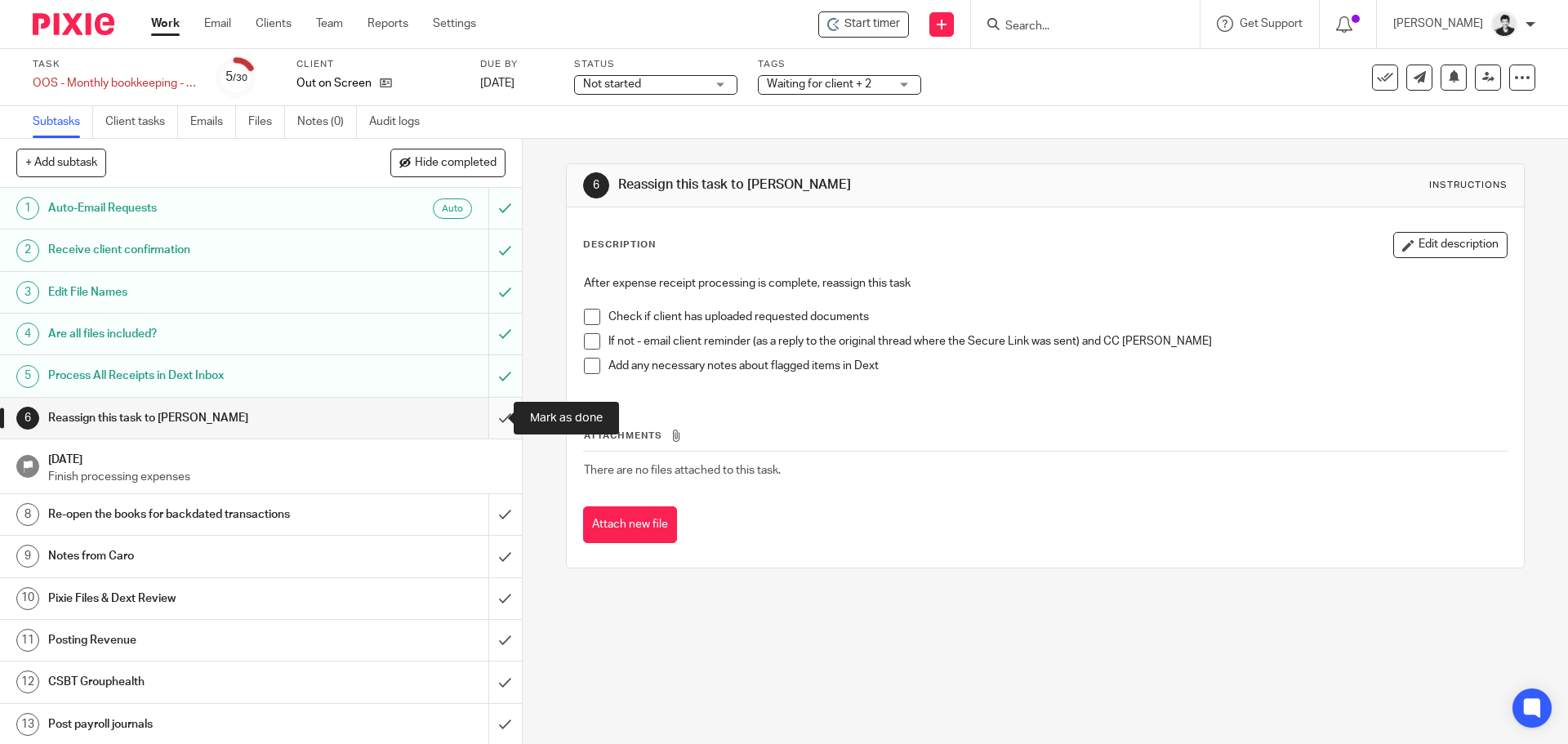
click at [488, 421] on input "submit" at bounding box center [261, 418] width 522 height 41
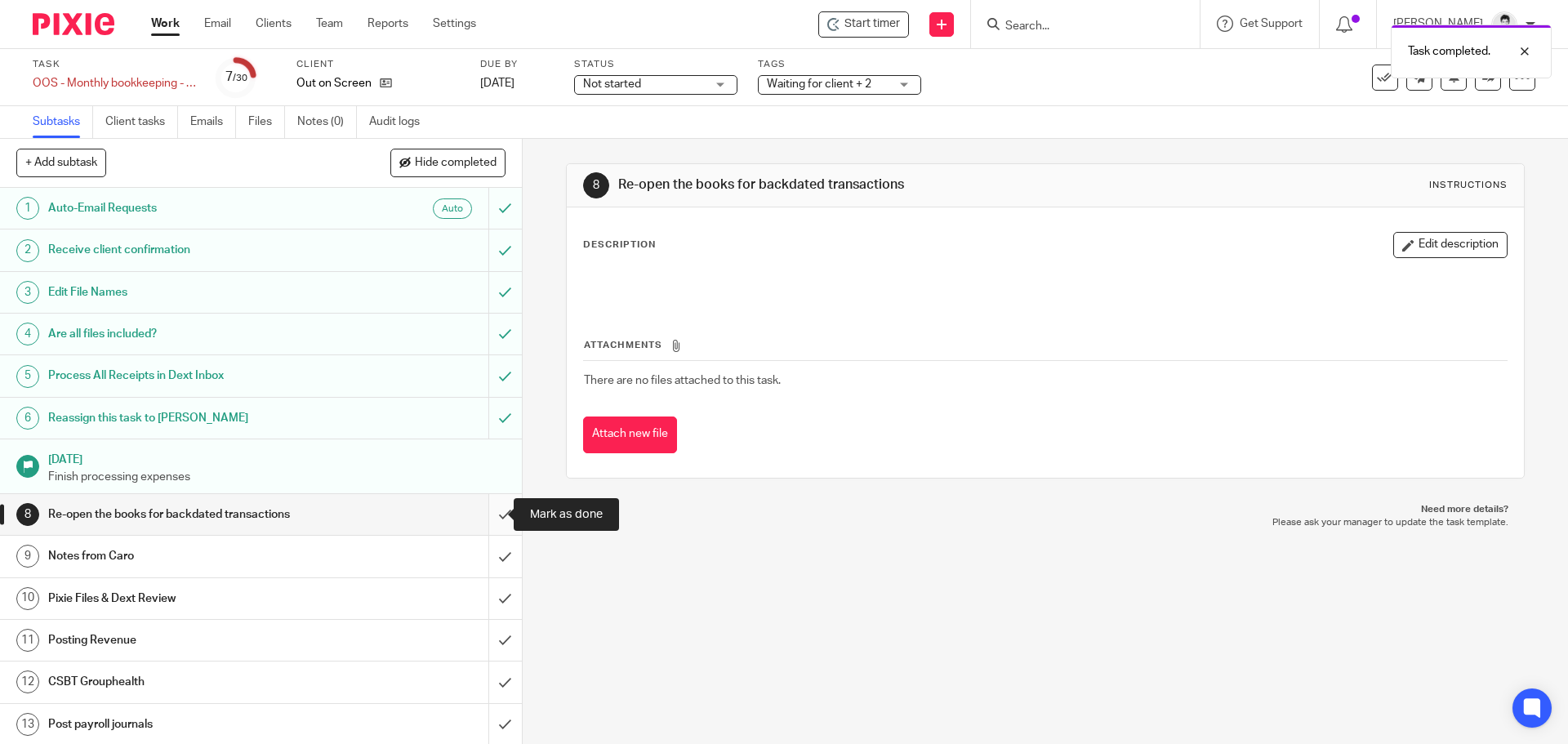
click at [487, 512] on input "submit" at bounding box center [261, 514] width 522 height 41
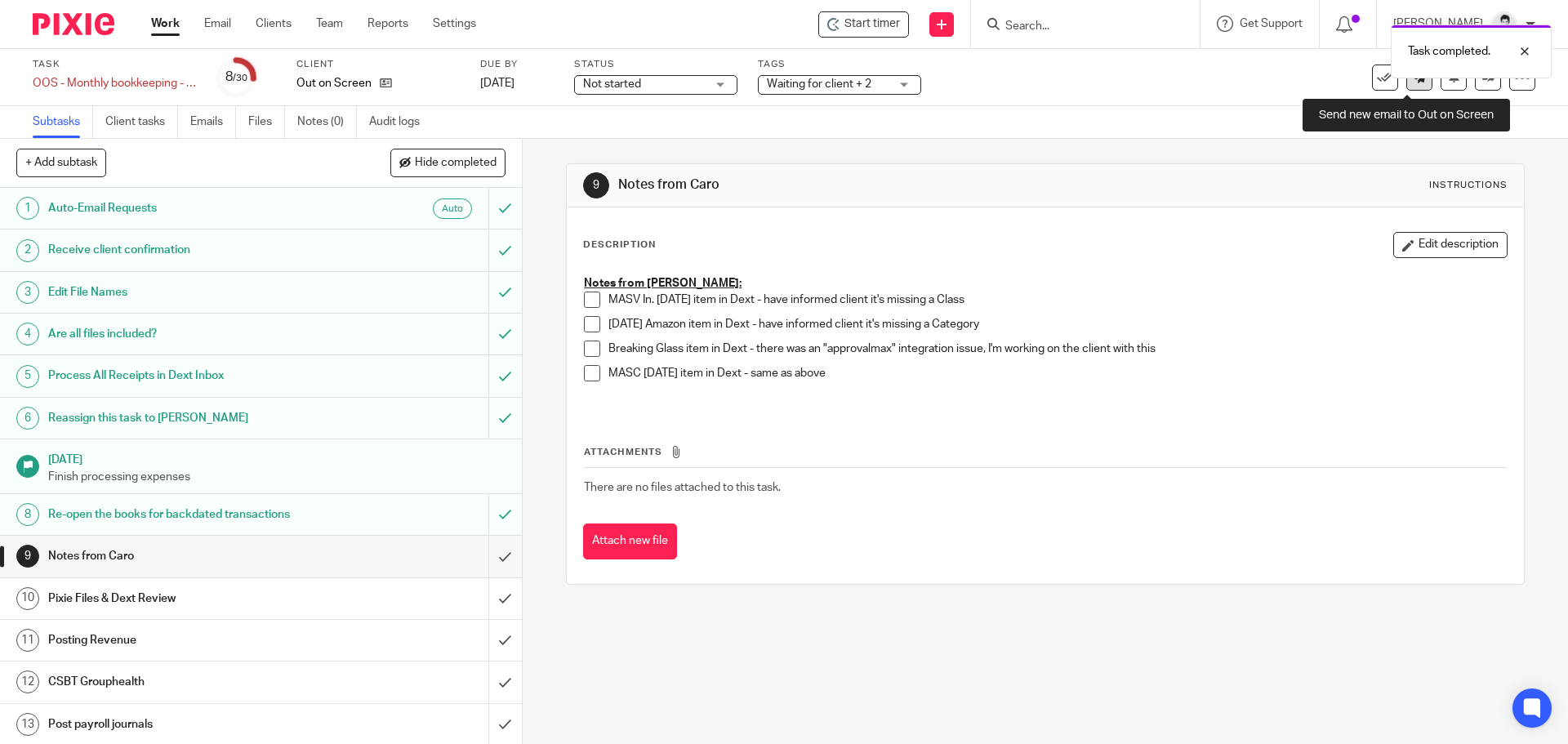
click at [1407, 88] on link at bounding box center [1419, 77] width 26 height 26
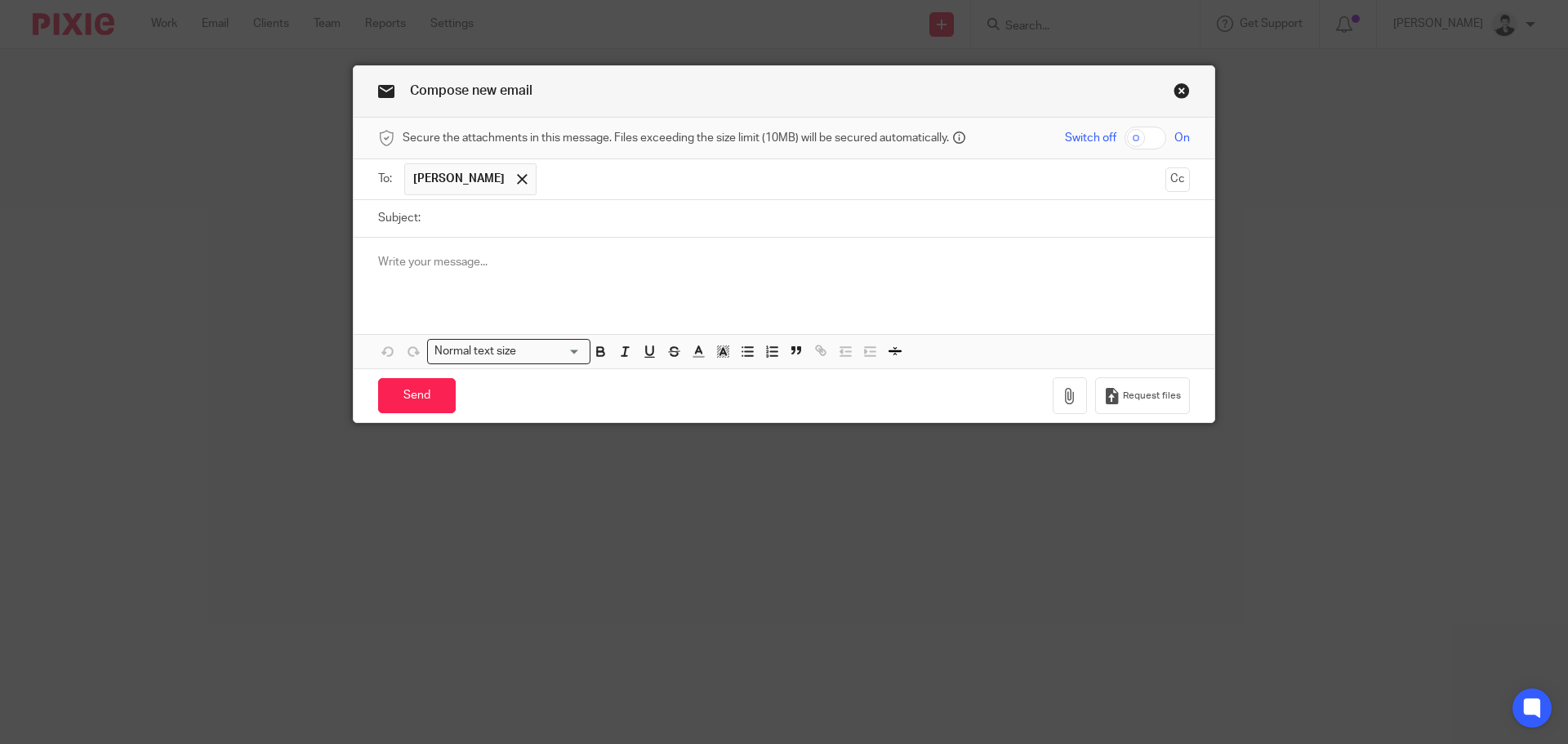
click at [545, 180] on input "text" at bounding box center [851, 179] width 613 height 32
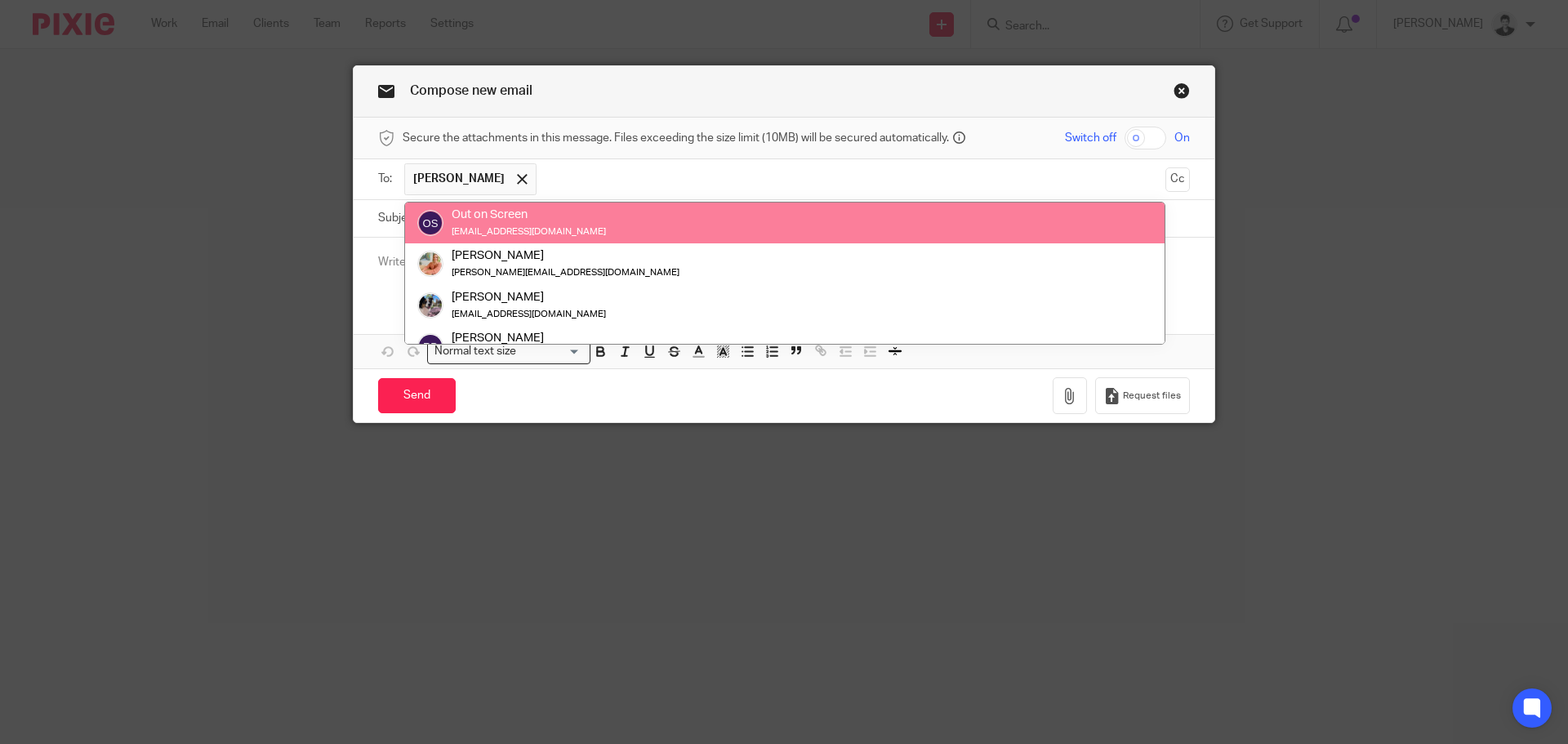
click at [1166, 183] on button "Cc" at bounding box center [1178, 179] width 24 height 24
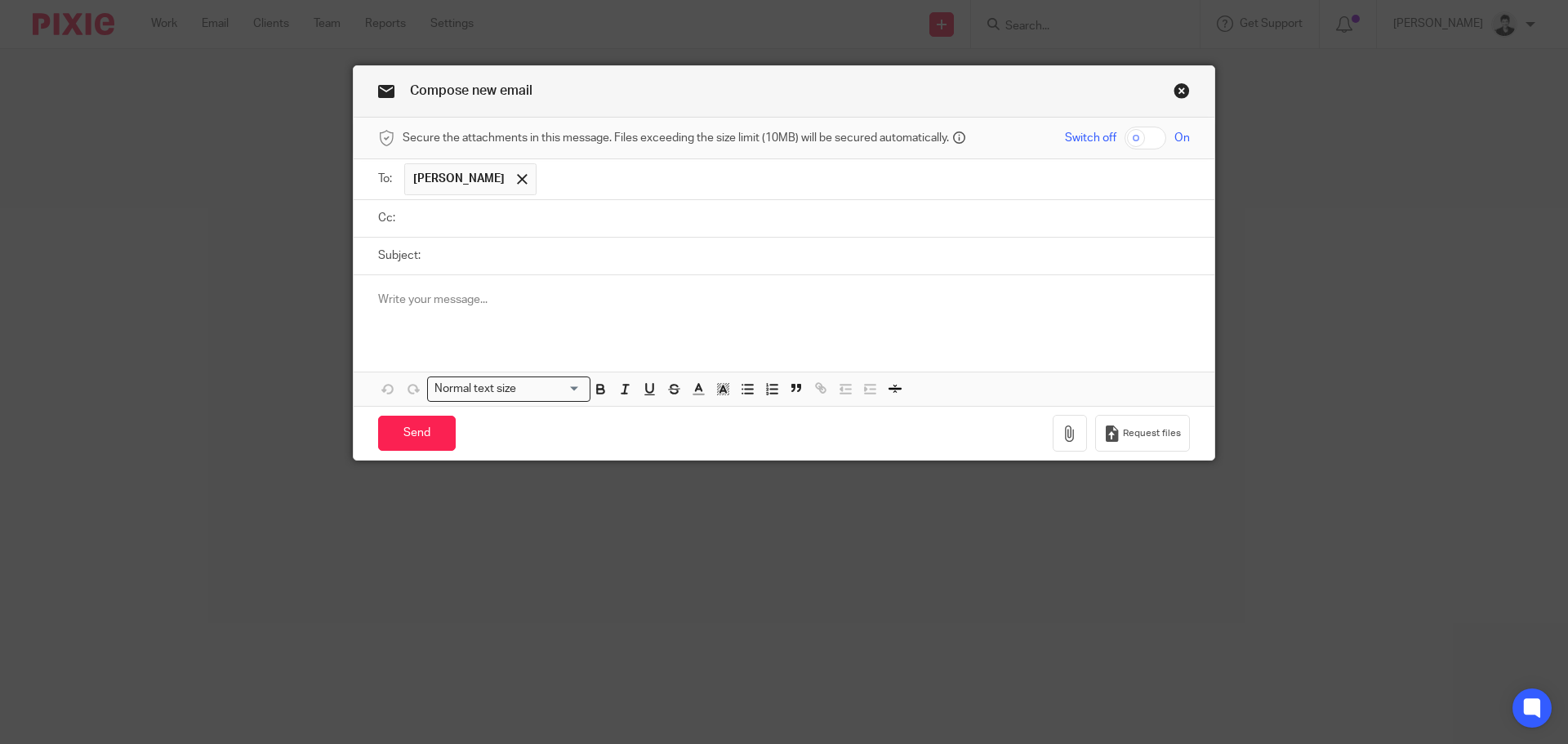
click at [492, 214] on input "text" at bounding box center [796, 218] width 776 height 19
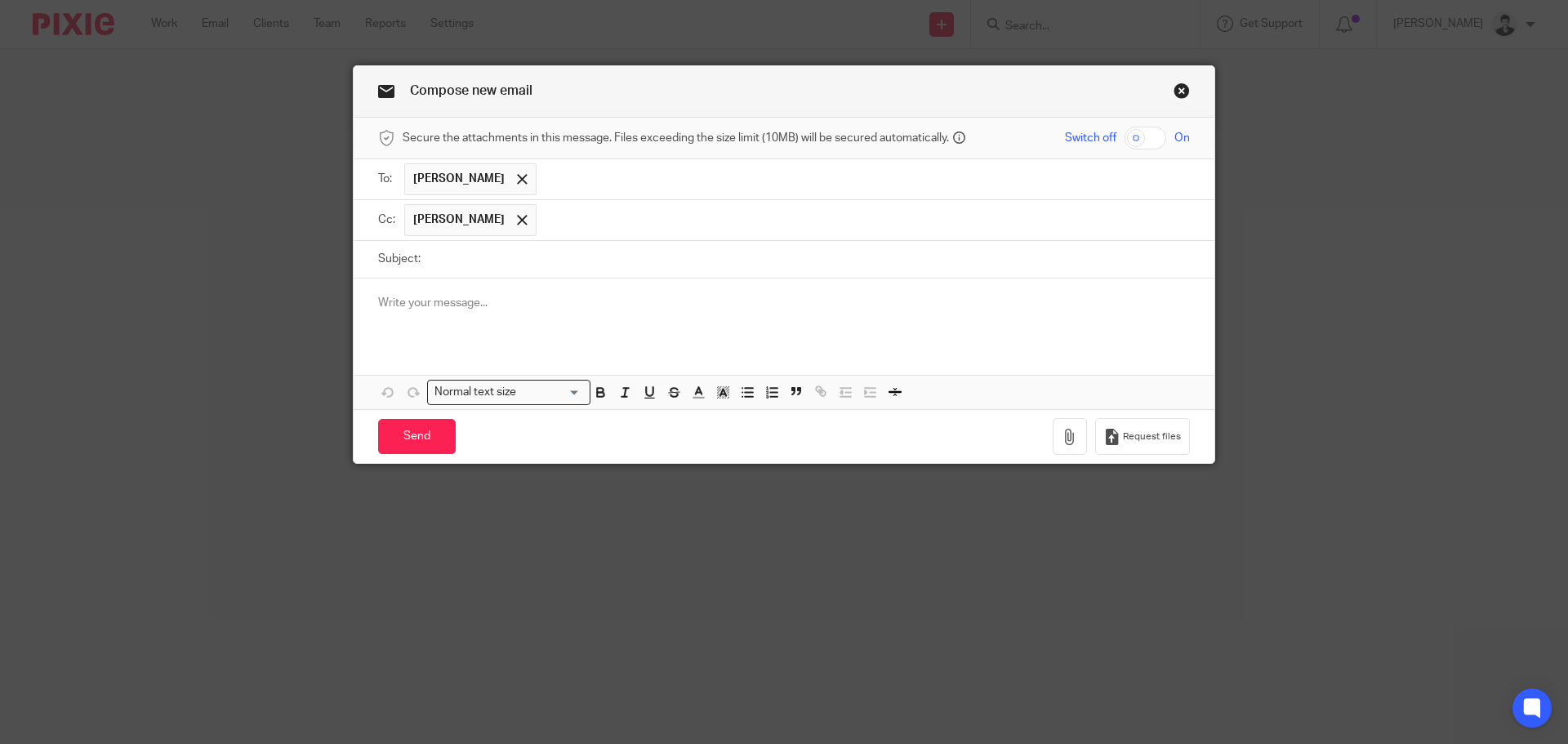
click at [450, 261] on input "Subject:" at bounding box center [809, 259] width 761 height 37
type input "D"
type input "OOS Dext - July"
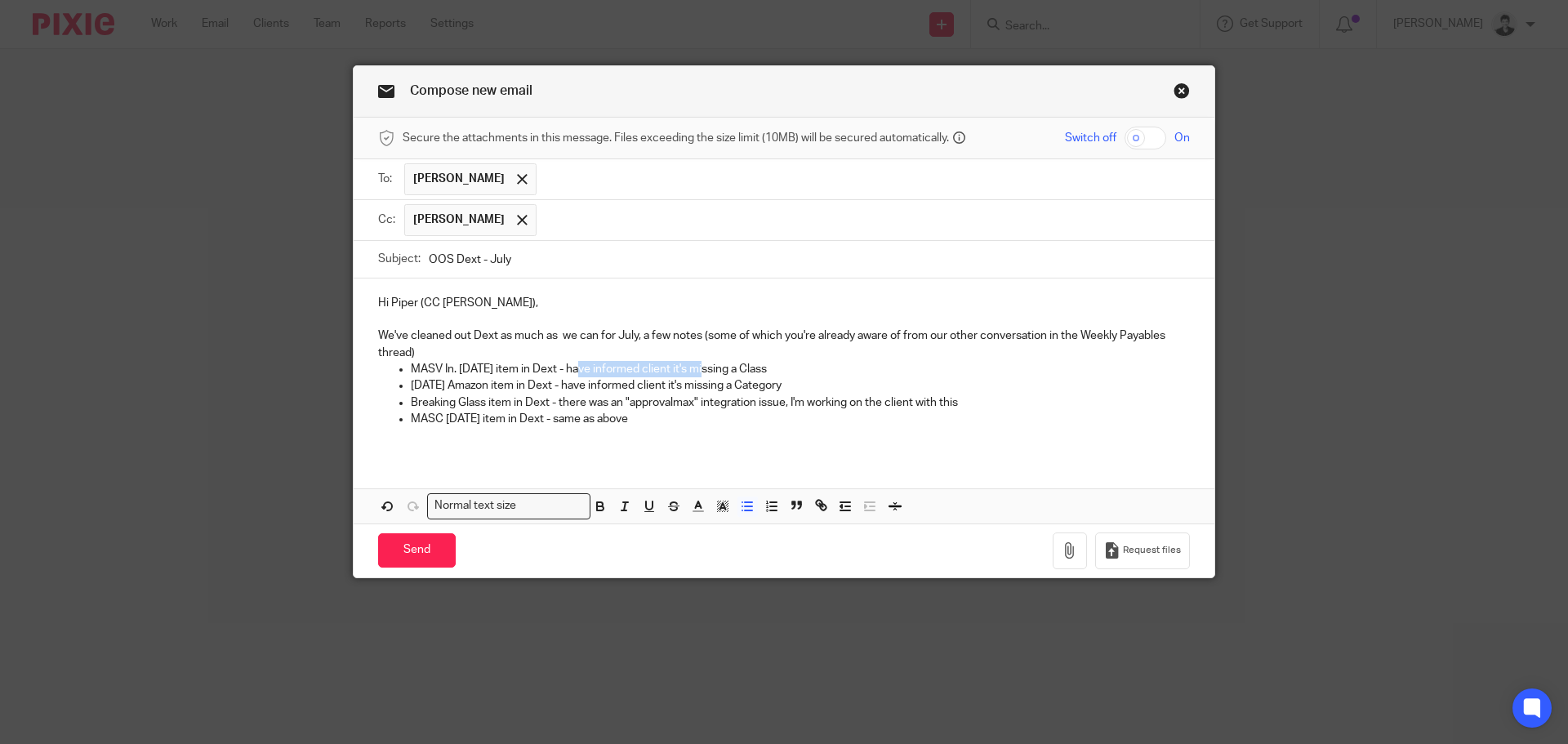
drag, startPoint x: 569, startPoint y: 368, endPoint x: 692, endPoint y: 375, distance: 123.2
click at [692, 375] on p "MASV In. July 5th item in Dext - have informed client it's missing a Class" at bounding box center [800, 369] width 780 height 17
click at [450, 364] on p "MASV In. July 5th item in Dext - missing a Class" at bounding box center [800, 369] width 780 height 17
drag, startPoint x: 529, startPoint y: 371, endPoint x: 562, endPoint y: 372, distance: 33.0
click at [562, 372] on p "MASV Inc. July 5th item in Dext - missing a Class" at bounding box center [800, 369] width 780 height 17
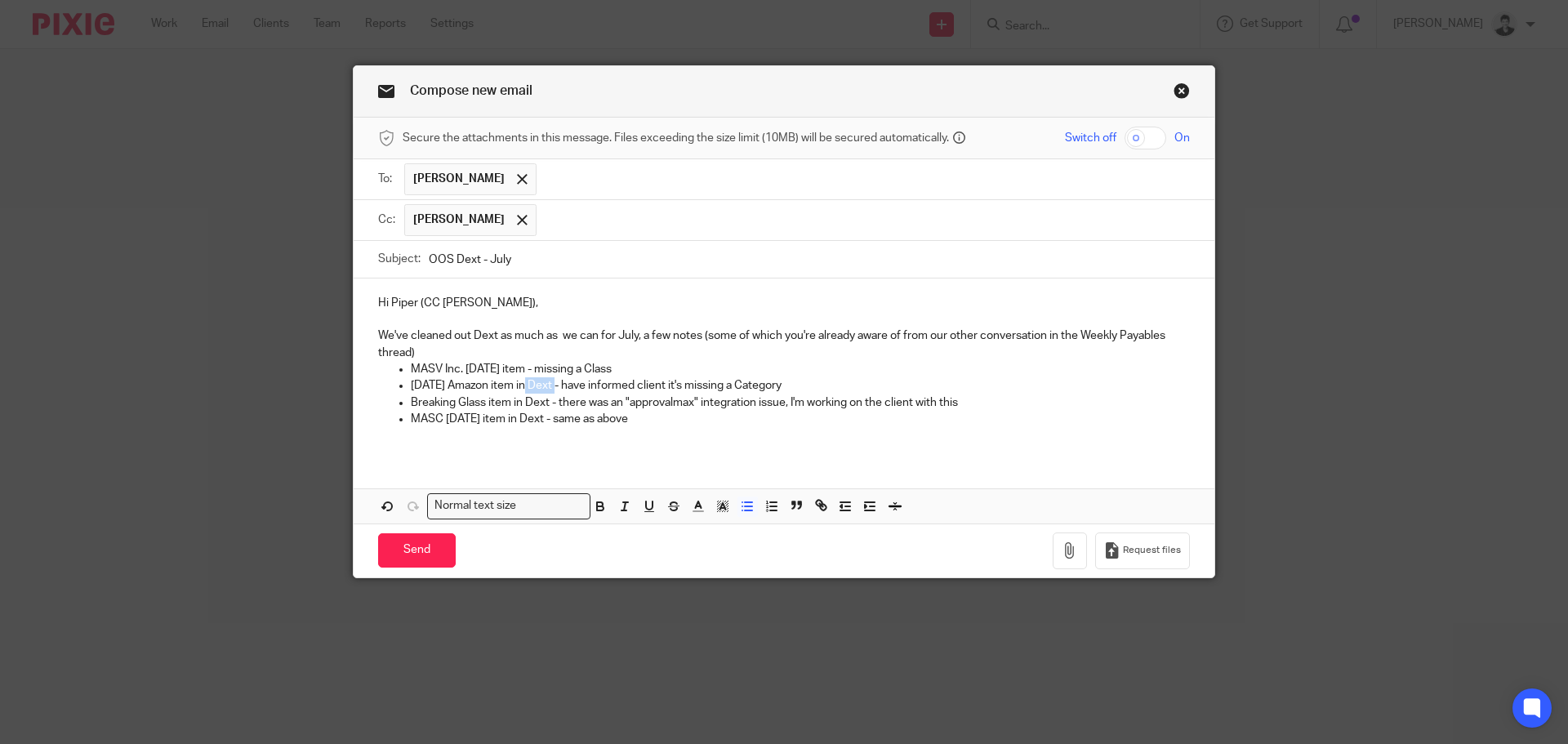
drag, startPoint x: 516, startPoint y: 384, endPoint x: 550, endPoint y: 390, distance: 34.5
click at [550, 390] on p "July 11 Amazon item in Dext - have informed client it's missing a Category" at bounding box center [800, 385] width 780 height 17
drag, startPoint x: 522, startPoint y: 384, endPoint x: 647, endPoint y: 391, distance: 125.2
click at [647, 391] on p "July 11 Amazon item - have informed client it's missing a Category" at bounding box center [800, 385] width 780 height 17
click at [628, 368] on p "MASV Inc. July 5th item - missing a Class" at bounding box center [800, 369] width 780 height 17
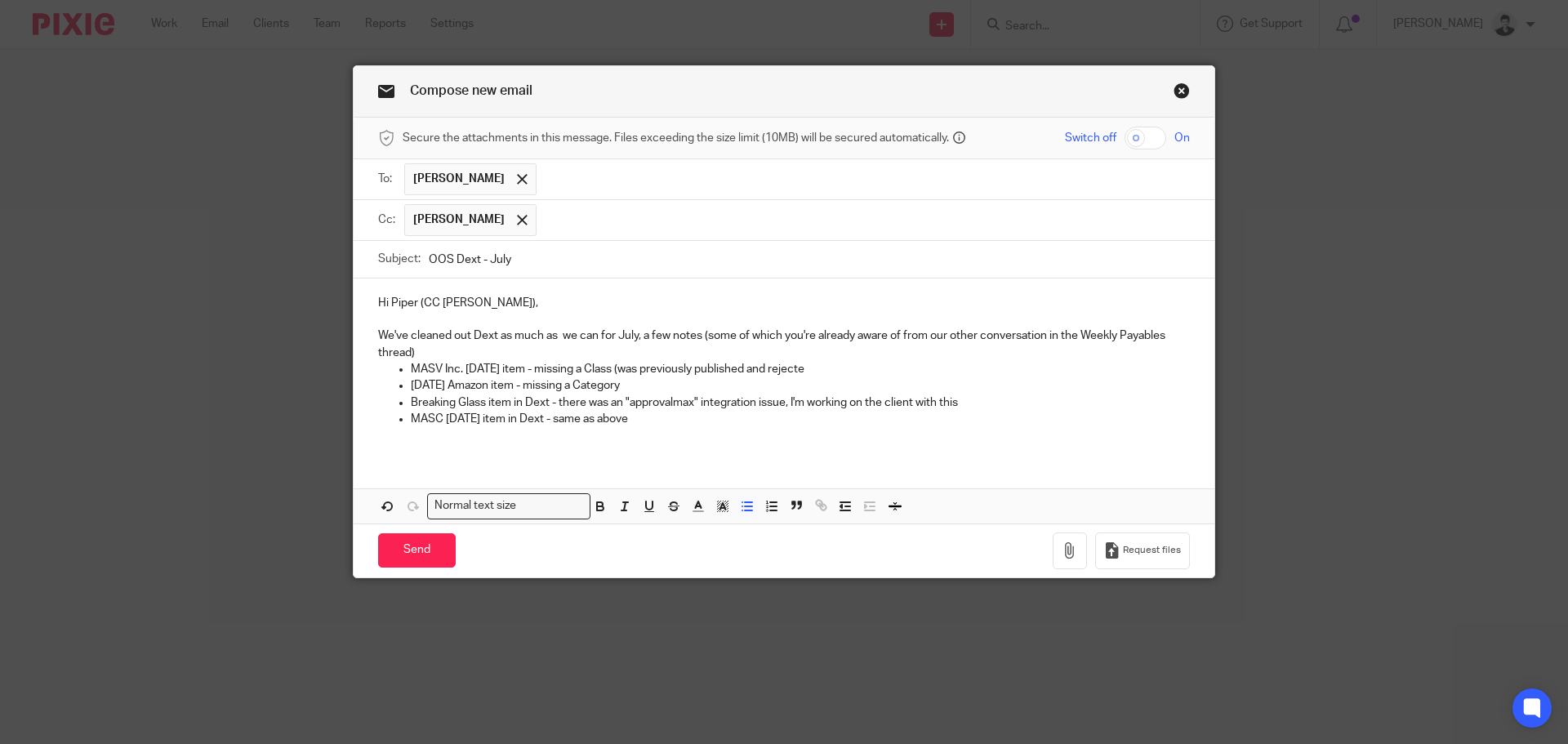
click at [614, 368] on p "MASV Inc. July 5th item - missing a Class (was previously published and rejecte" at bounding box center [800, 369] width 780 height 17
copy p "(was previously published and rejecte"
drag, startPoint x: 447, startPoint y: 382, endPoint x: 406, endPoint y: 383, distance: 41.0
click at [411, 383] on p "July 11 Amazon item - missing a Category" at bounding box center [800, 385] width 780 height 17
click at [473, 386] on p "Amazon item - missing a Category" at bounding box center [800, 385] width 780 height 17
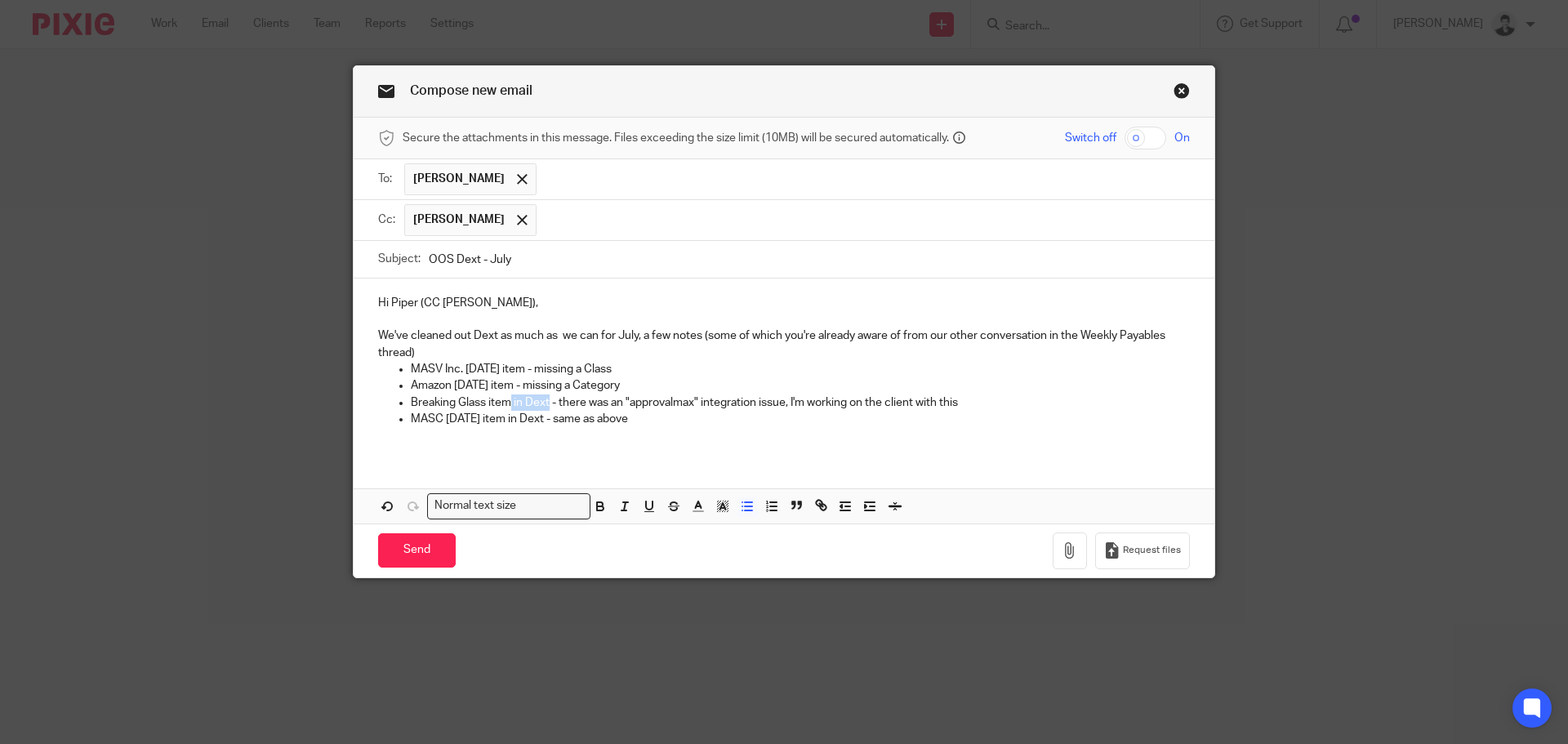
drag, startPoint x: 511, startPoint y: 404, endPoint x: 545, endPoint y: 404, distance: 34.0
click at [545, 404] on p "Breaking Glass item in Dext - there was an "approvalmax" integration issue, I'm…" at bounding box center [800, 402] width 780 height 17
drag, startPoint x: 947, startPoint y: 401, endPoint x: 771, endPoint y: 383, distance: 176.9
click at [750, 409] on p "Breaking Glass item - there was an "approvalmax" integration issue, I'm working…" at bounding box center [800, 402] width 780 height 17
click at [438, 418] on p "MASC July 22nd item in Dext - same as above" at bounding box center [800, 418] width 780 height 17
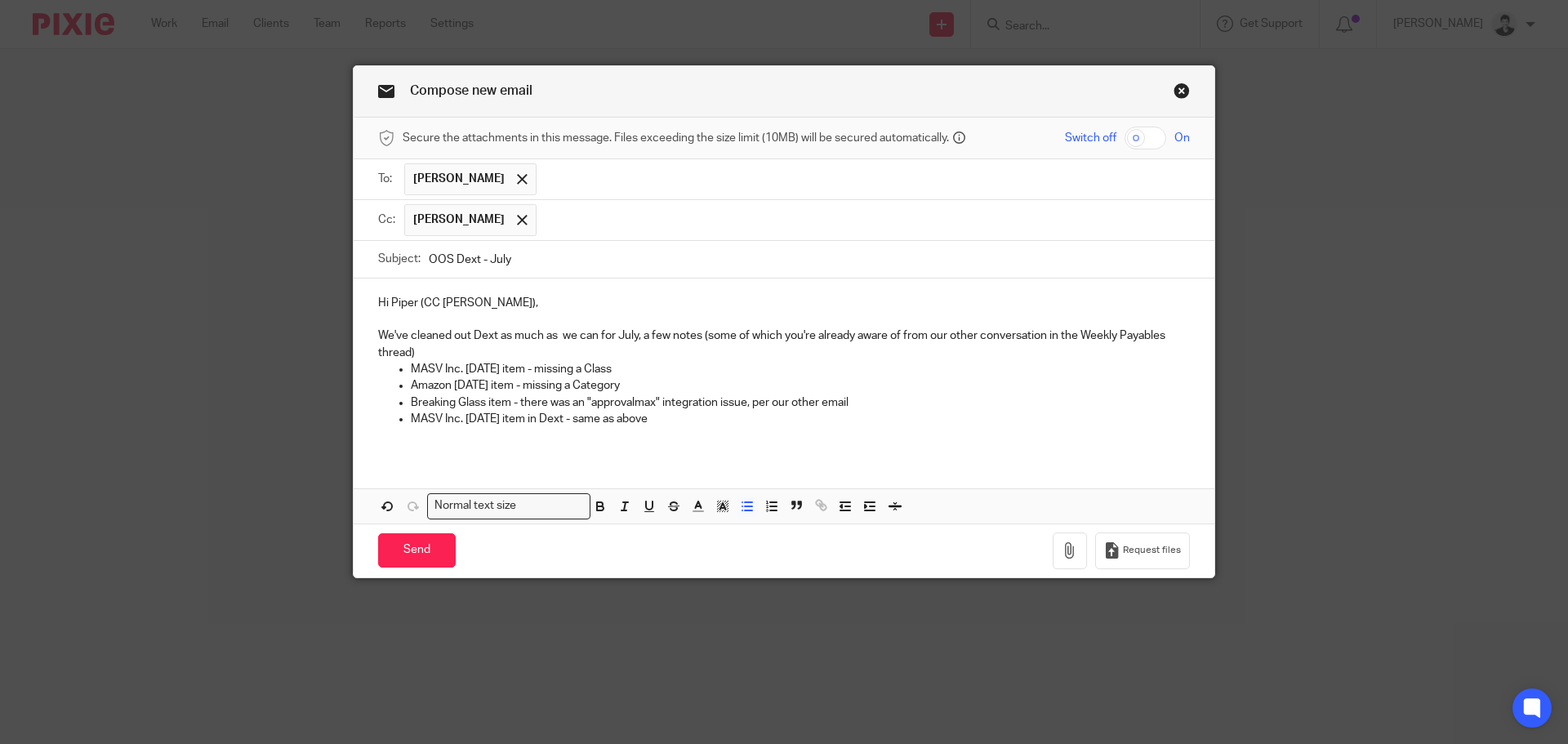
click at [481, 401] on p "Breaking Glass item - there was an "approvalmax" integration issue, per our oth…" at bounding box center [800, 402] width 780 height 17
drag, startPoint x: 539, startPoint y: 418, endPoint x: 572, endPoint y: 418, distance: 33.0
click at [572, 418] on p "MASV Inc. July 22nd item in Dext - same as above" at bounding box center [800, 418] width 780 height 17
drag, startPoint x: 563, startPoint y: 405, endPoint x: 902, endPoint y: 405, distance: 339.0
click at [902, 405] on p "Breaking Glass July 18th item - there was an "approvalmax" integration issue, p…" at bounding box center [800, 402] width 780 height 17
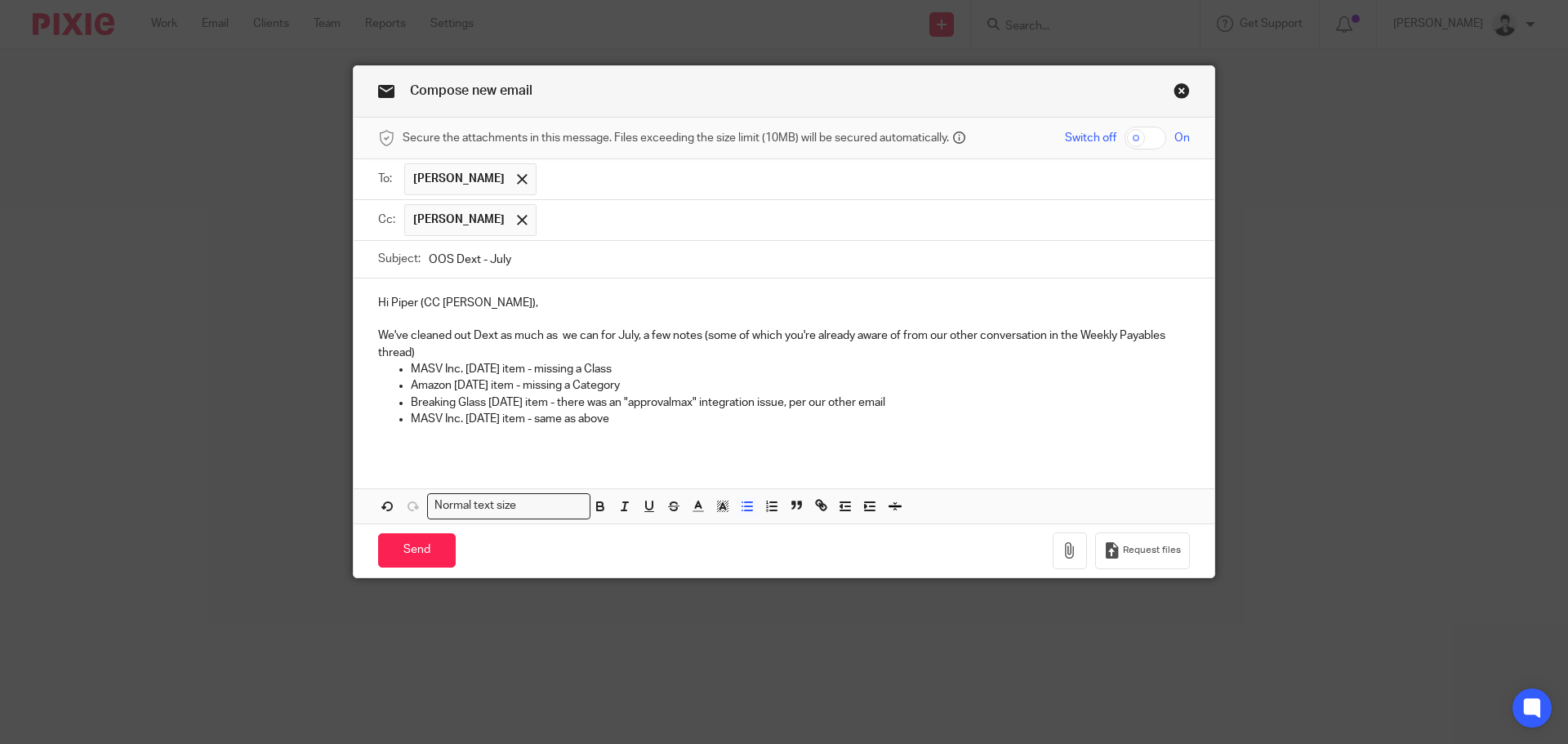
copy p "there was an "approvalmax" integration issue, per our other email"
drag, startPoint x: 644, startPoint y: 423, endPoint x: 545, endPoint y: 425, distance: 99.0
click at [545, 425] on p "MASV Inc. July 22nd item - same as above" at bounding box center [800, 418] width 780 height 17
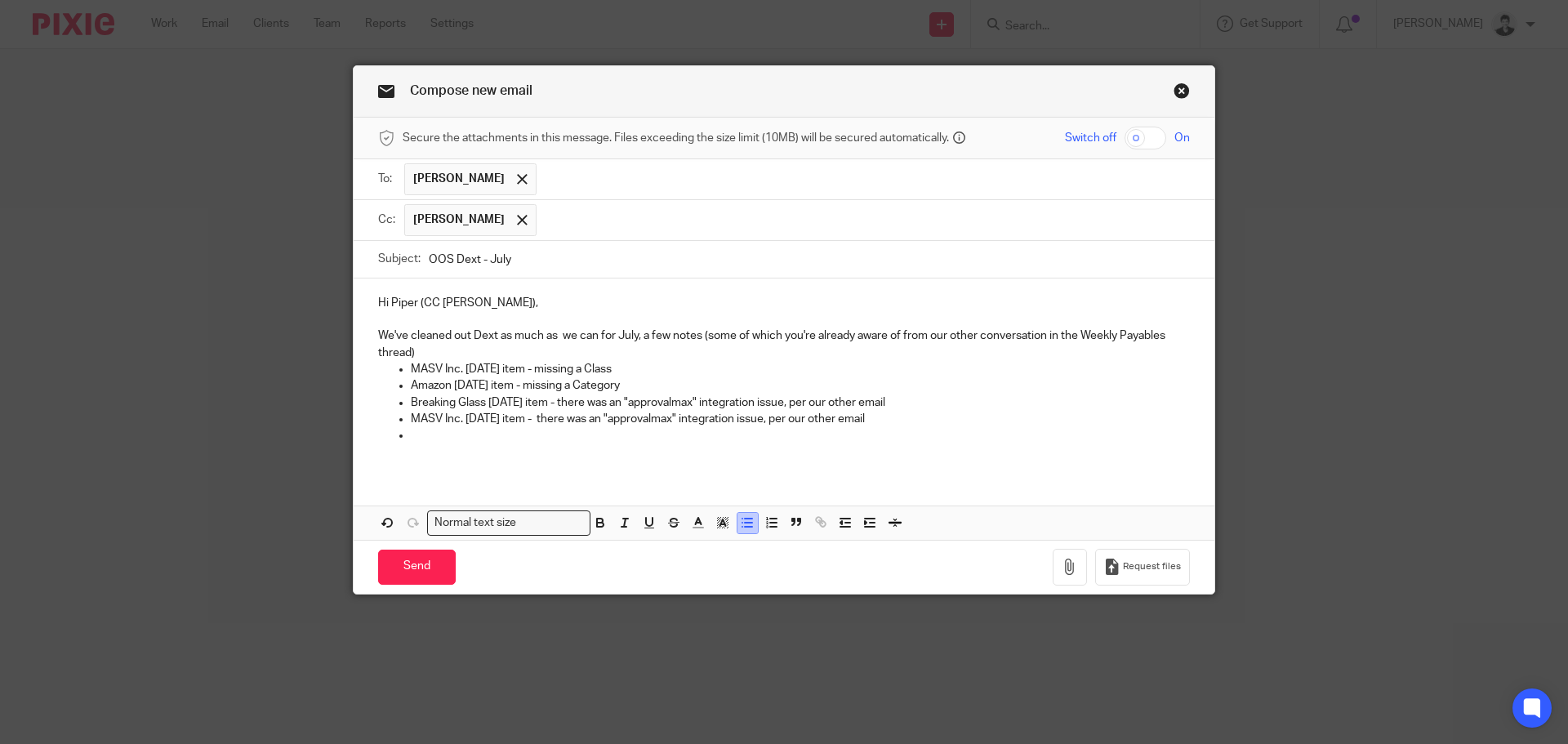
click at [740, 525] on icon "button" at bounding box center [747, 522] width 15 height 15
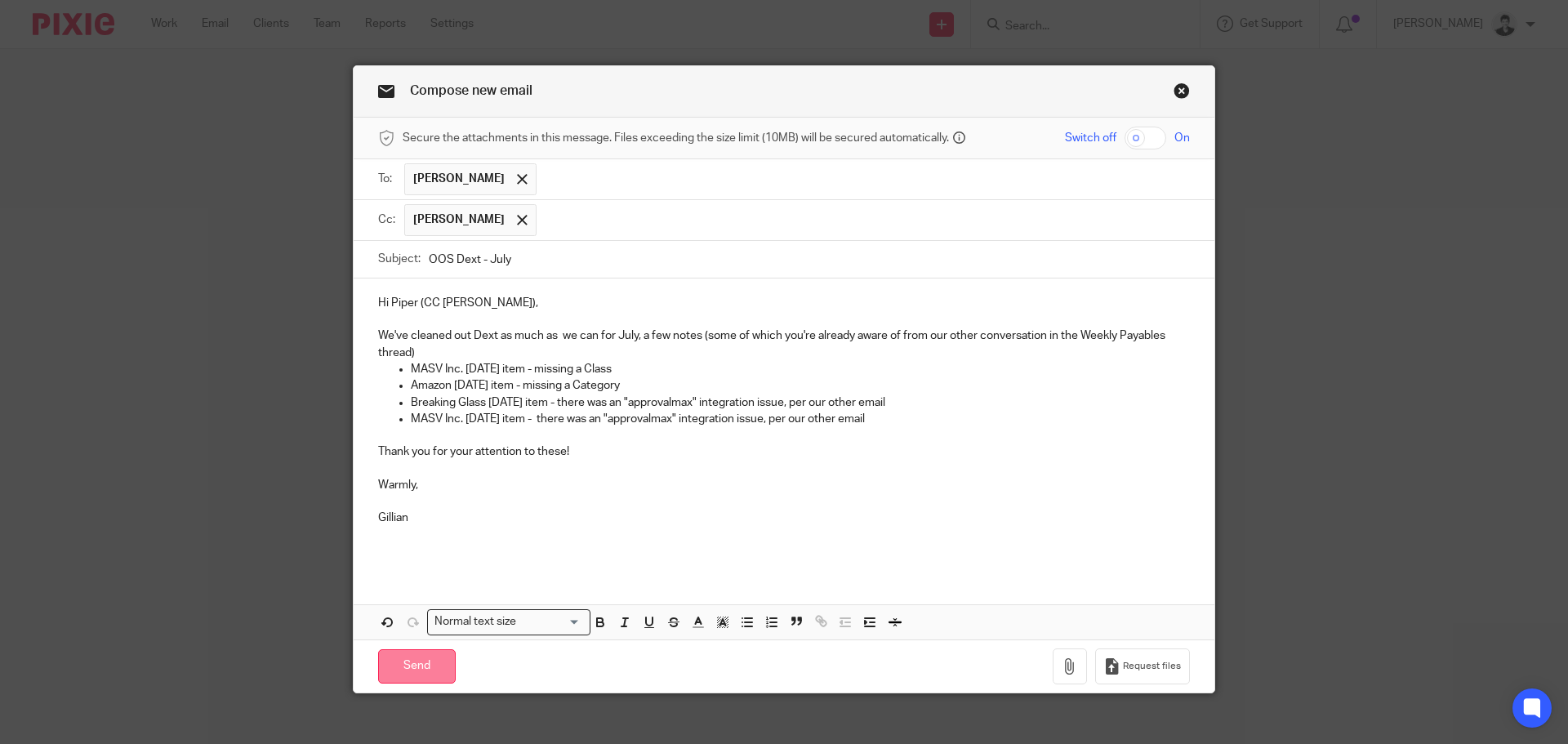
click at [413, 668] on input "Send" at bounding box center [417, 667] width 77 height 35
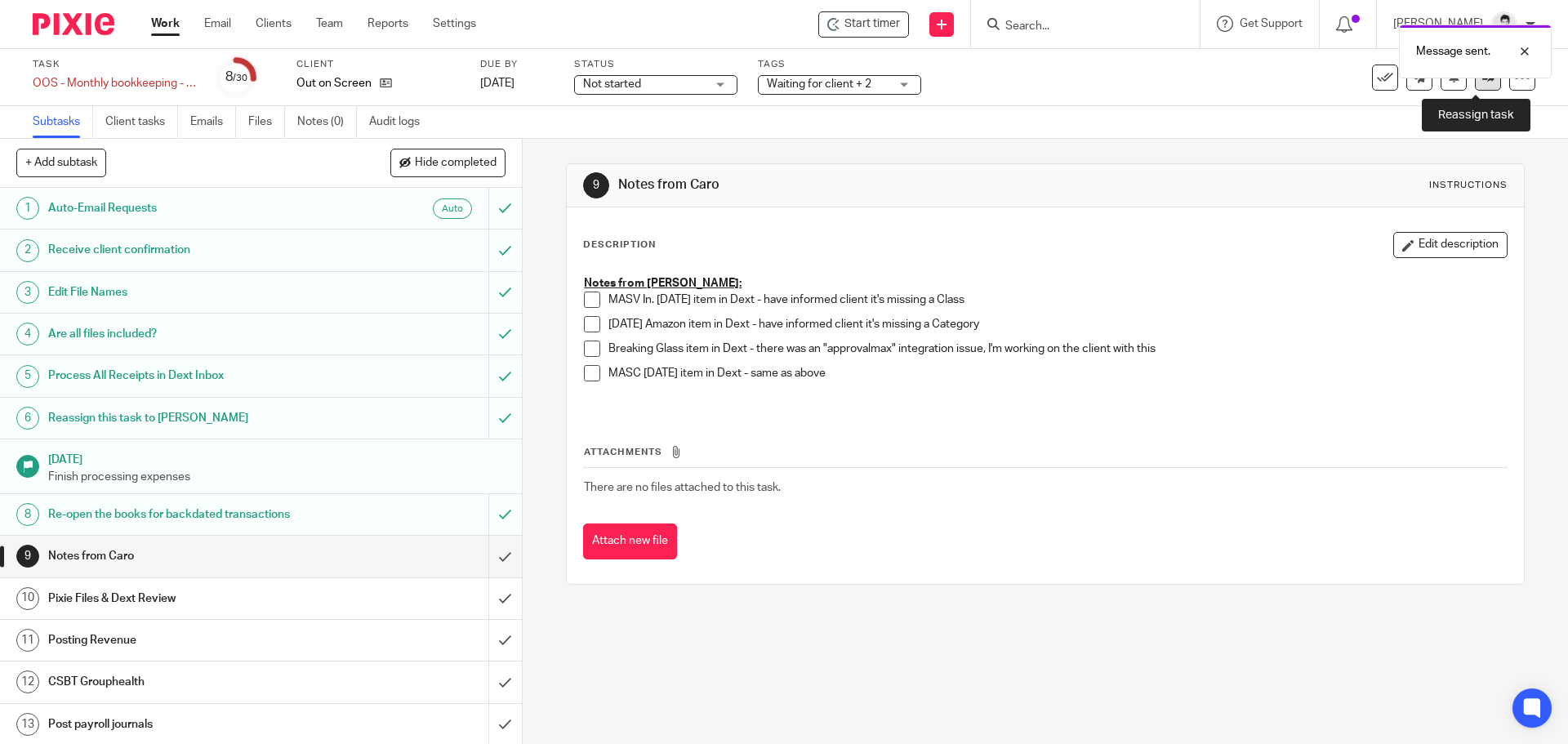
click at [1479, 87] on link at bounding box center [1488, 77] width 26 height 26
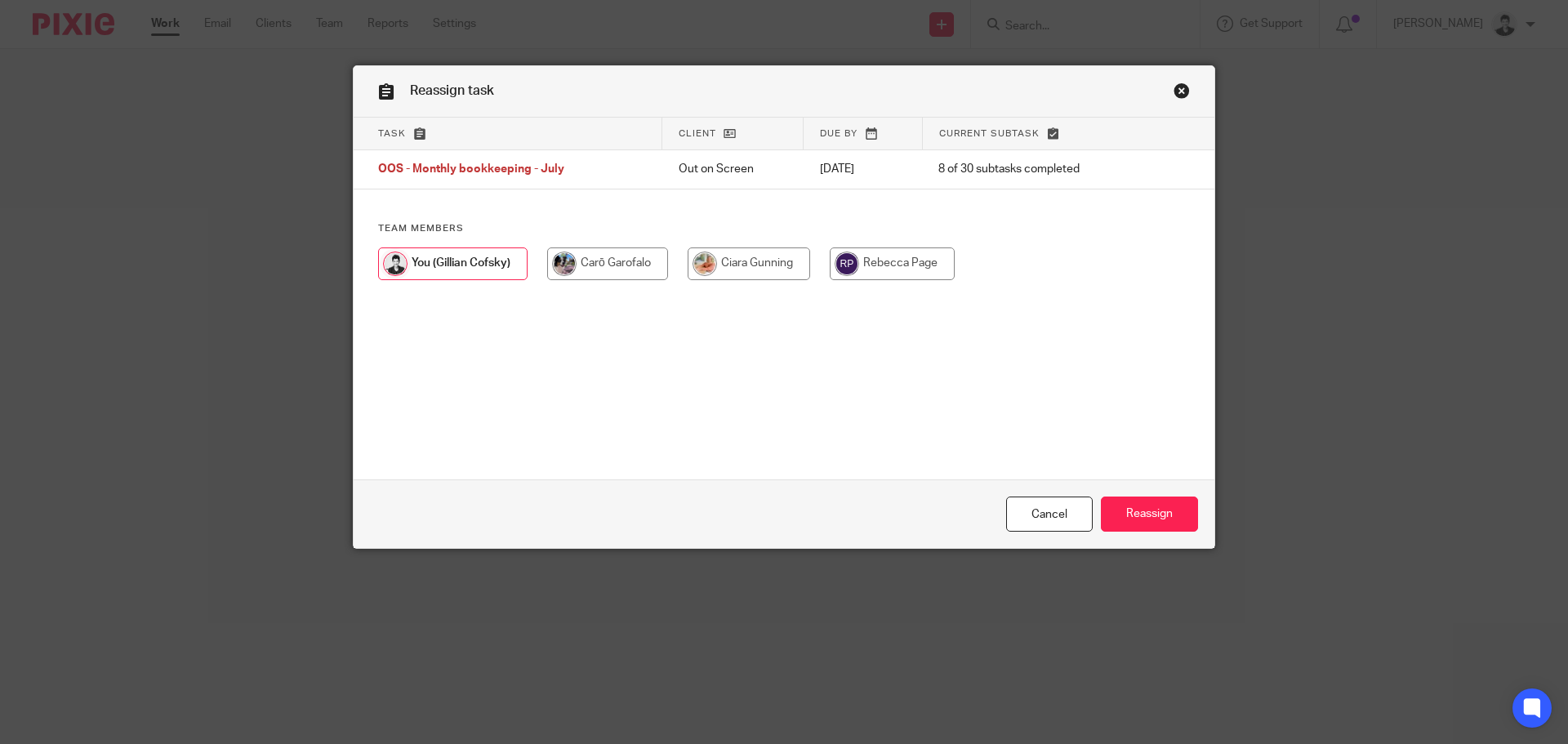
click at [726, 262] on input "radio" at bounding box center [748, 263] width 122 height 32
radio input "true"
click at [1152, 506] on input "Reassign" at bounding box center [1149, 514] width 97 height 35
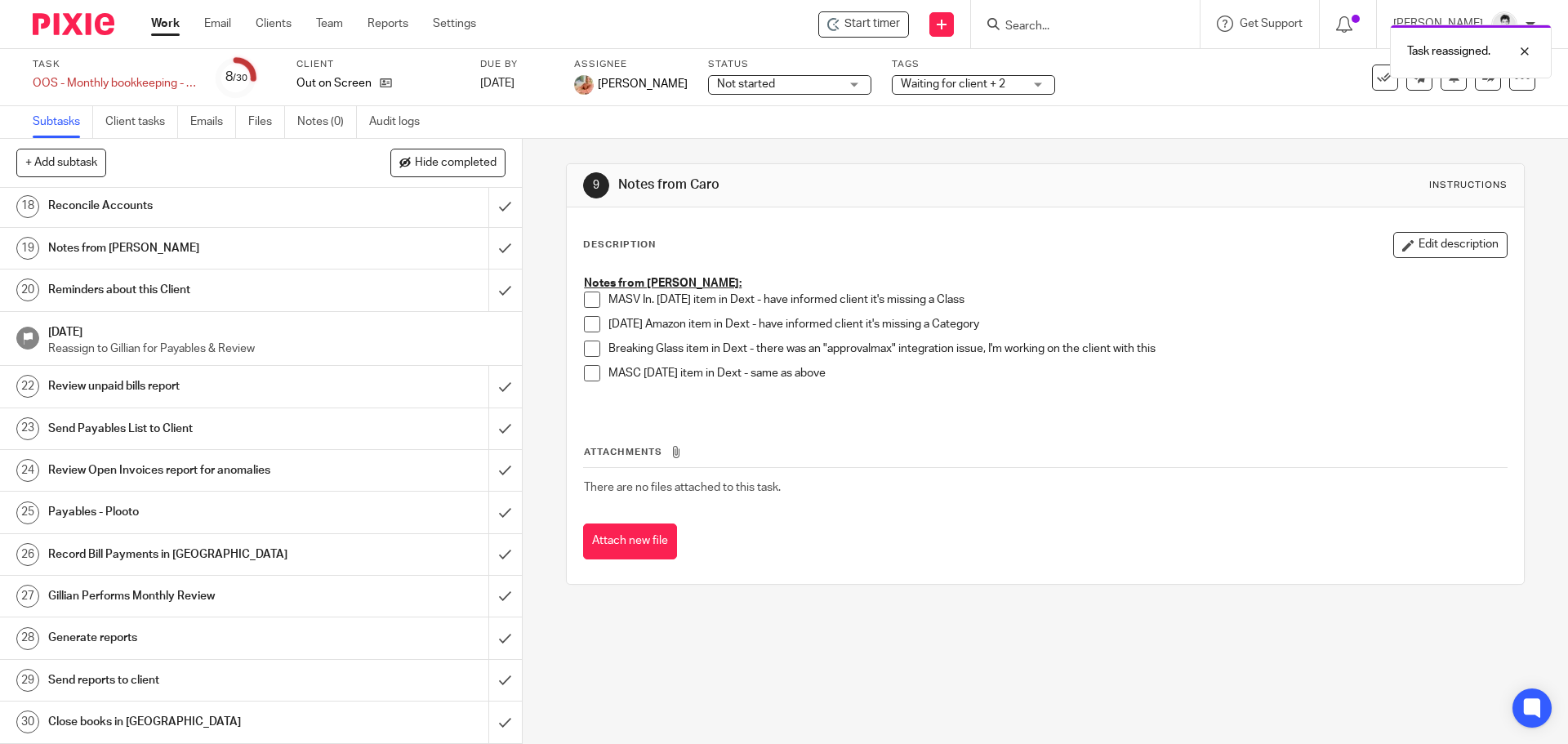
scroll to position [744, 0]
click at [483, 394] on input "submit" at bounding box center [261, 386] width 522 height 41
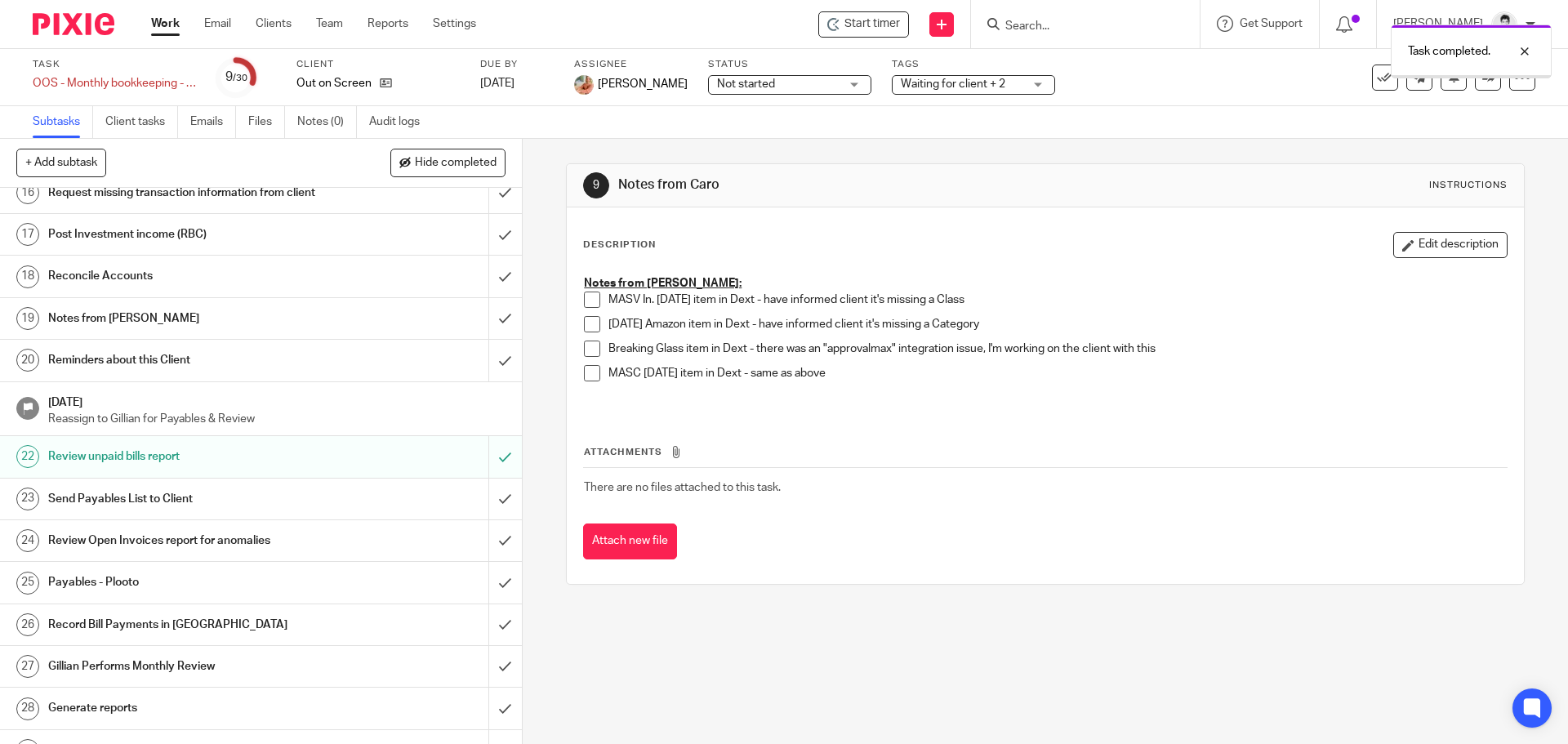
scroll to position [744, 0]
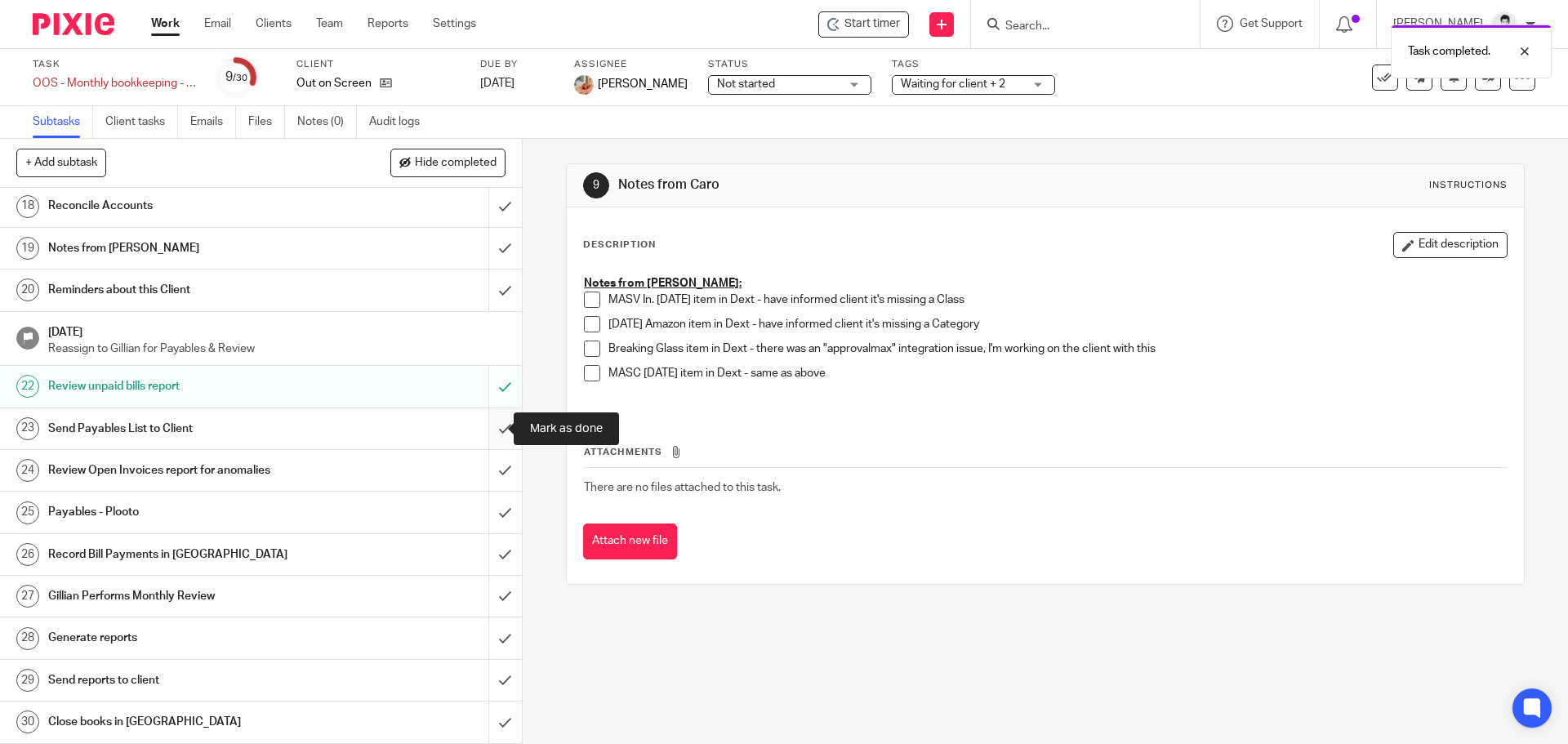
click at [488, 441] on input "submit" at bounding box center [261, 429] width 522 height 41
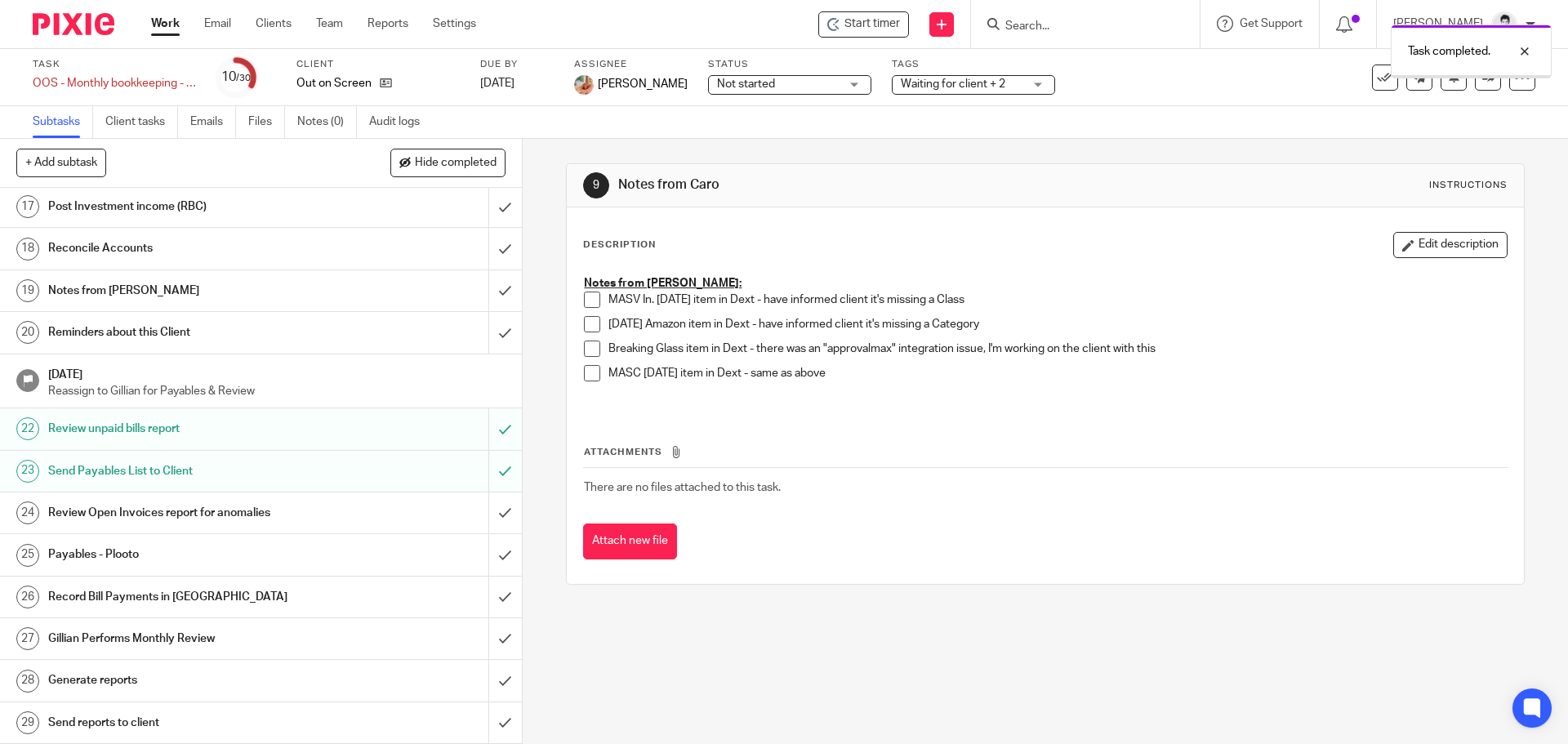
scroll to position [701, 0]
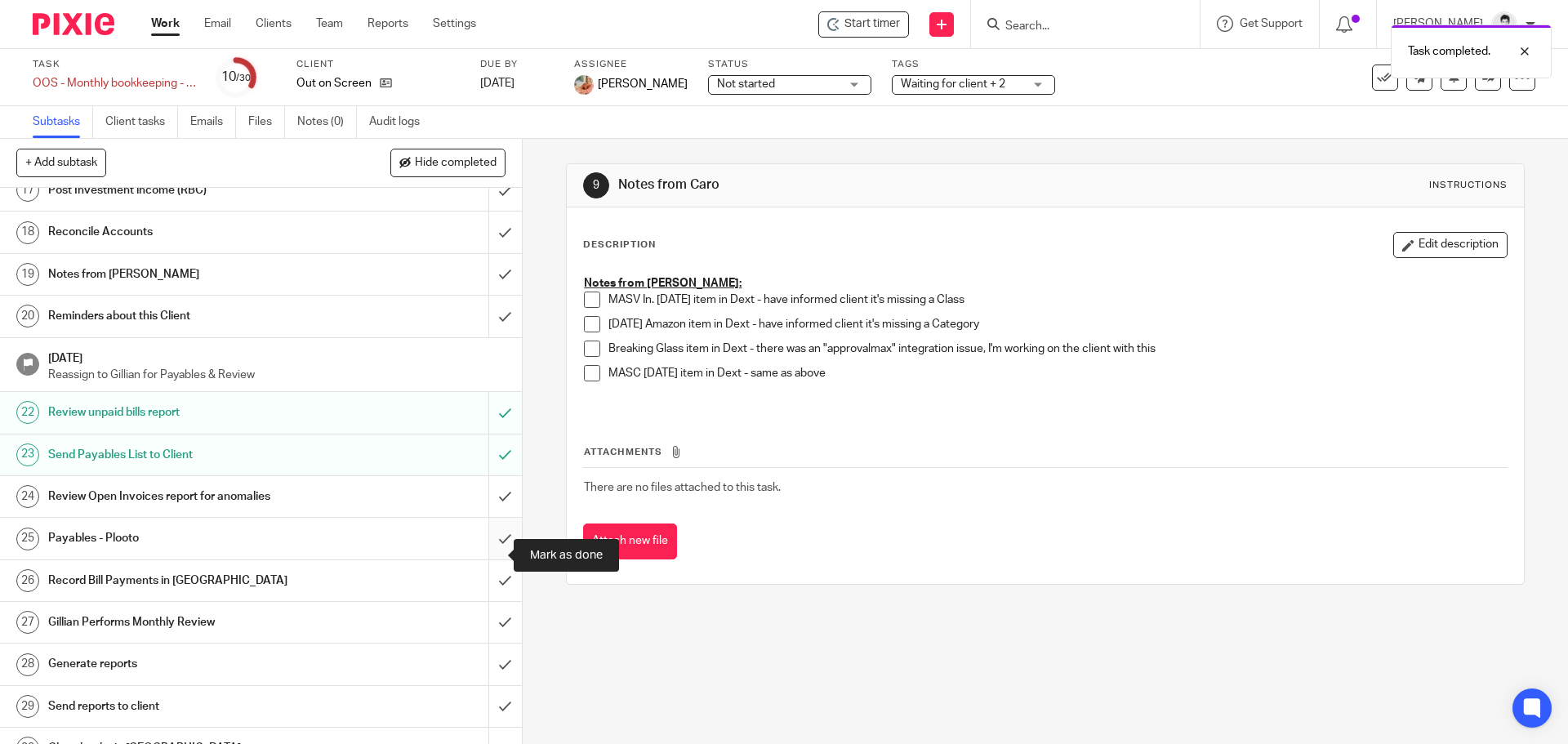
click at [488, 555] on input "submit" at bounding box center [261, 538] width 522 height 41
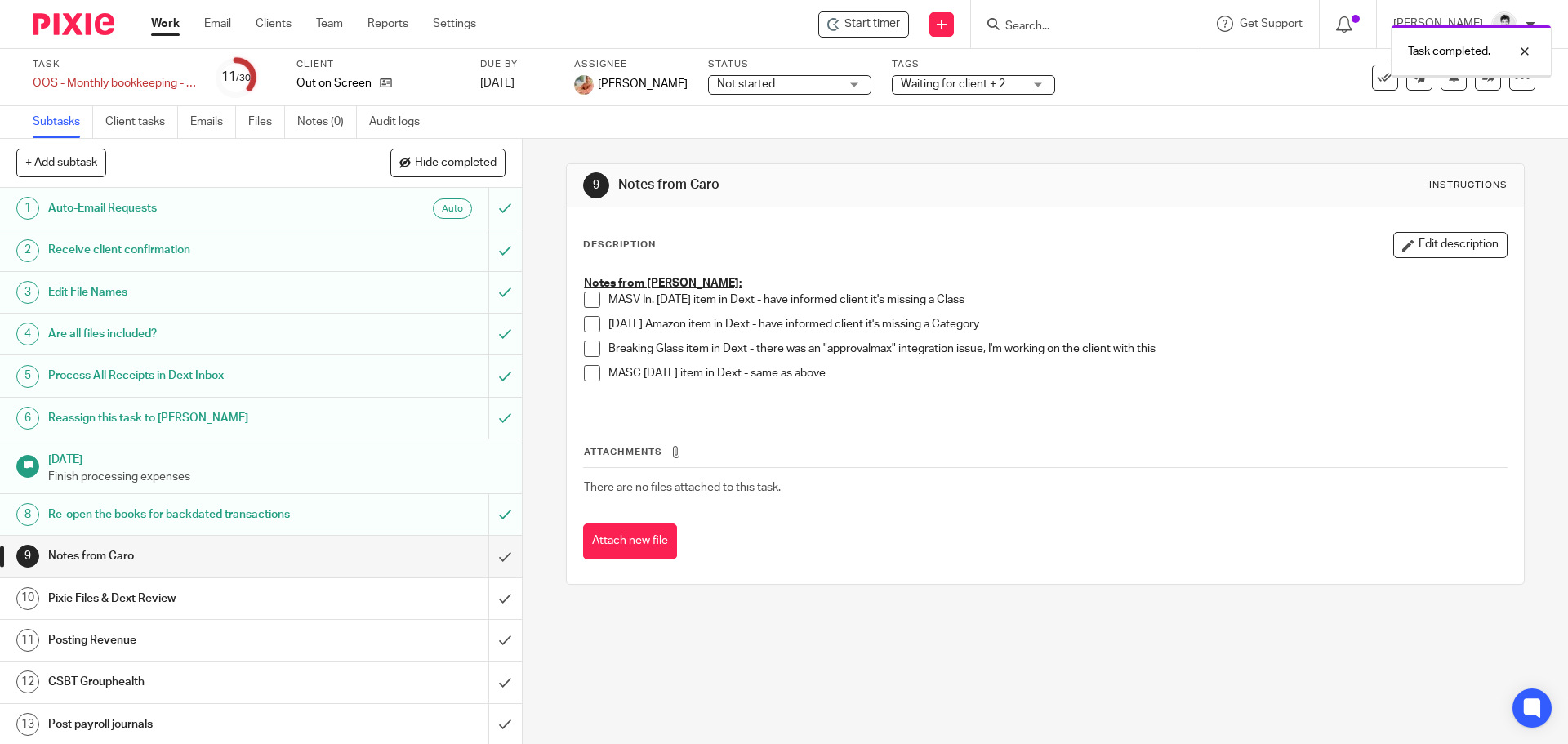
scroll to position [744, 0]
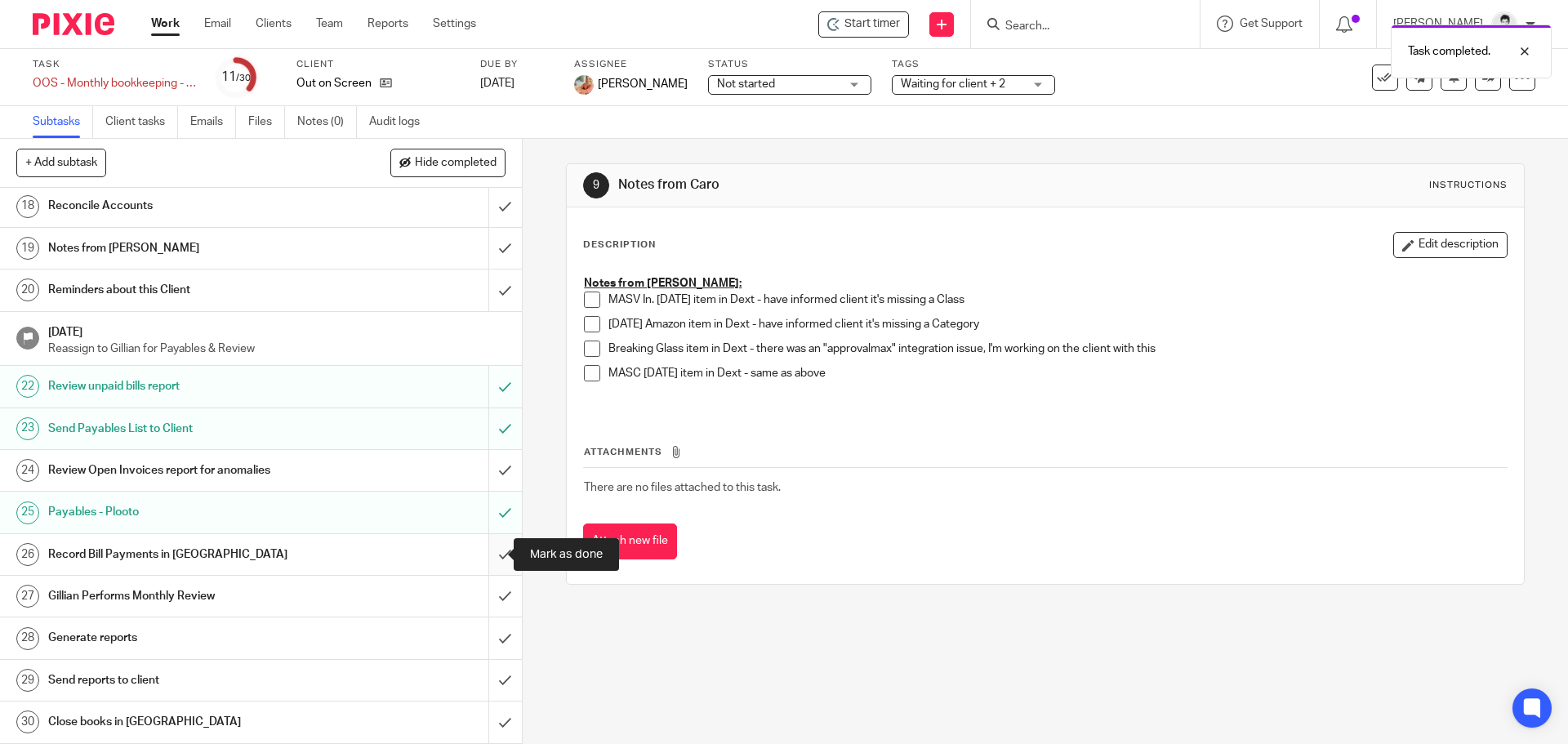
click at [488, 550] on input "submit" at bounding box center [261, 554] width 522 height 41
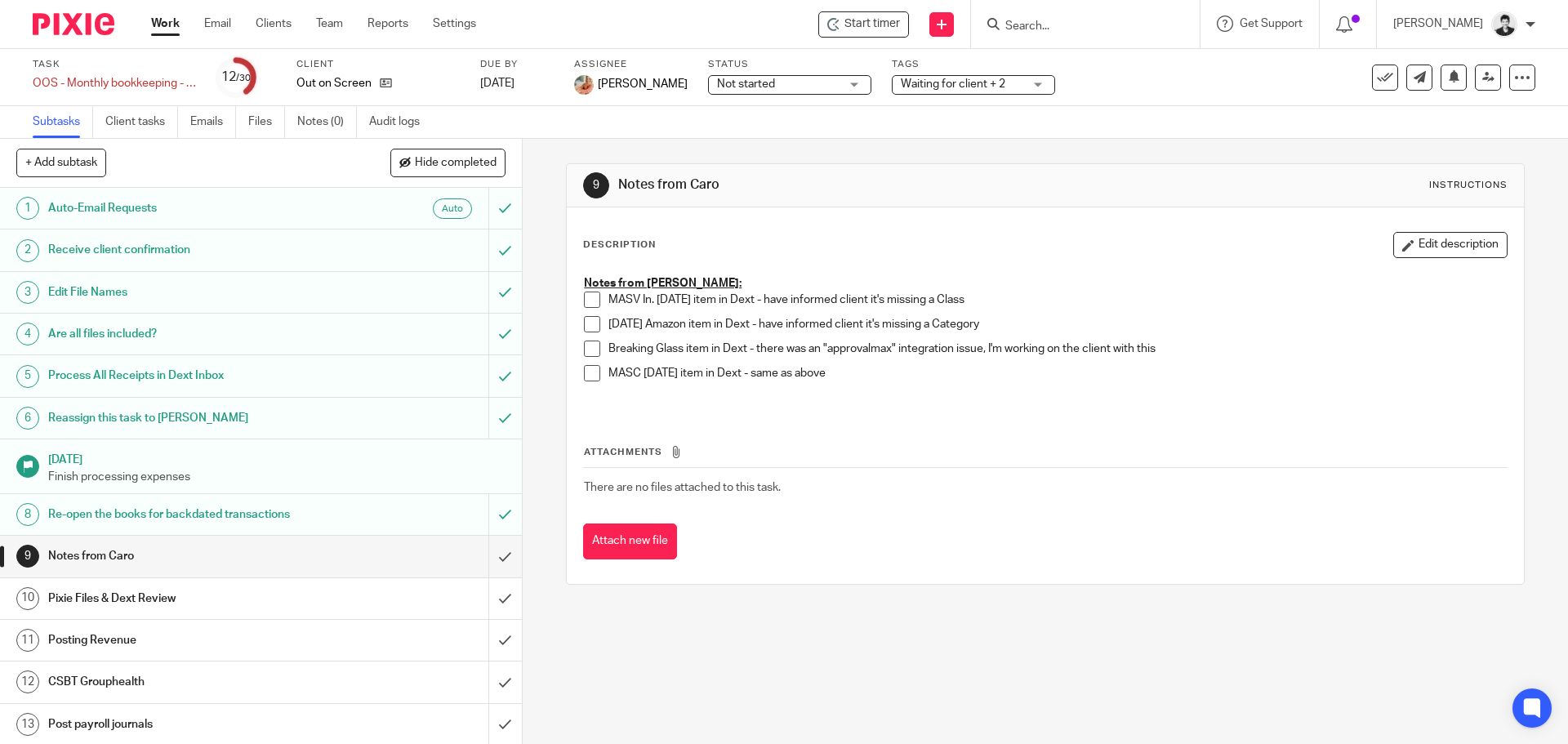
click at [152, 30] on link "Work" at bounding box center [165, 23] width 28 height 17
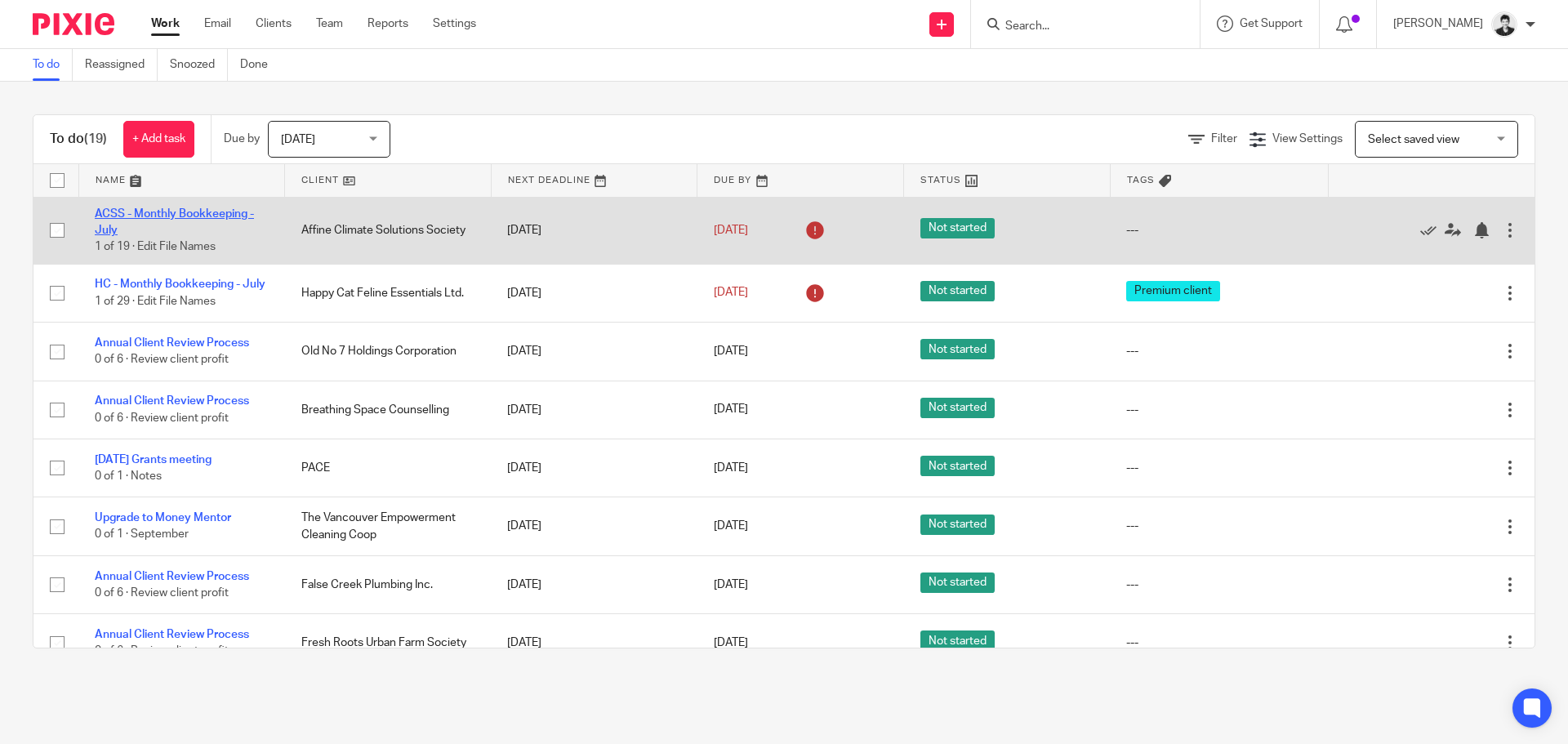
click at [174, 210] on link "ACSS - Monthly Bookkeeping - July" at bounding box center [174, 222] width 159 height 27
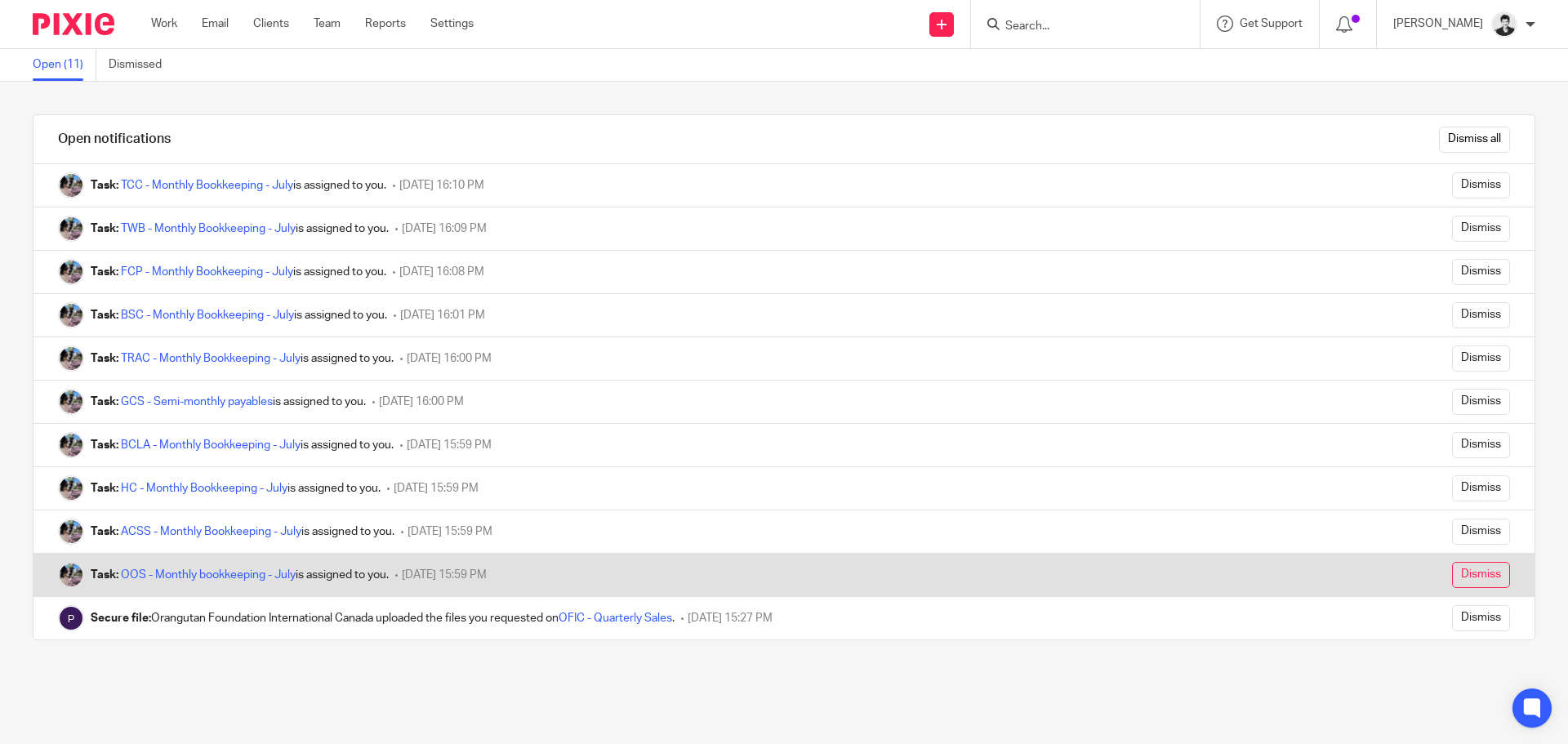
click at [1453, 568] on input "Dismiss" at bounding box center [1481, 575] width 58 height 26
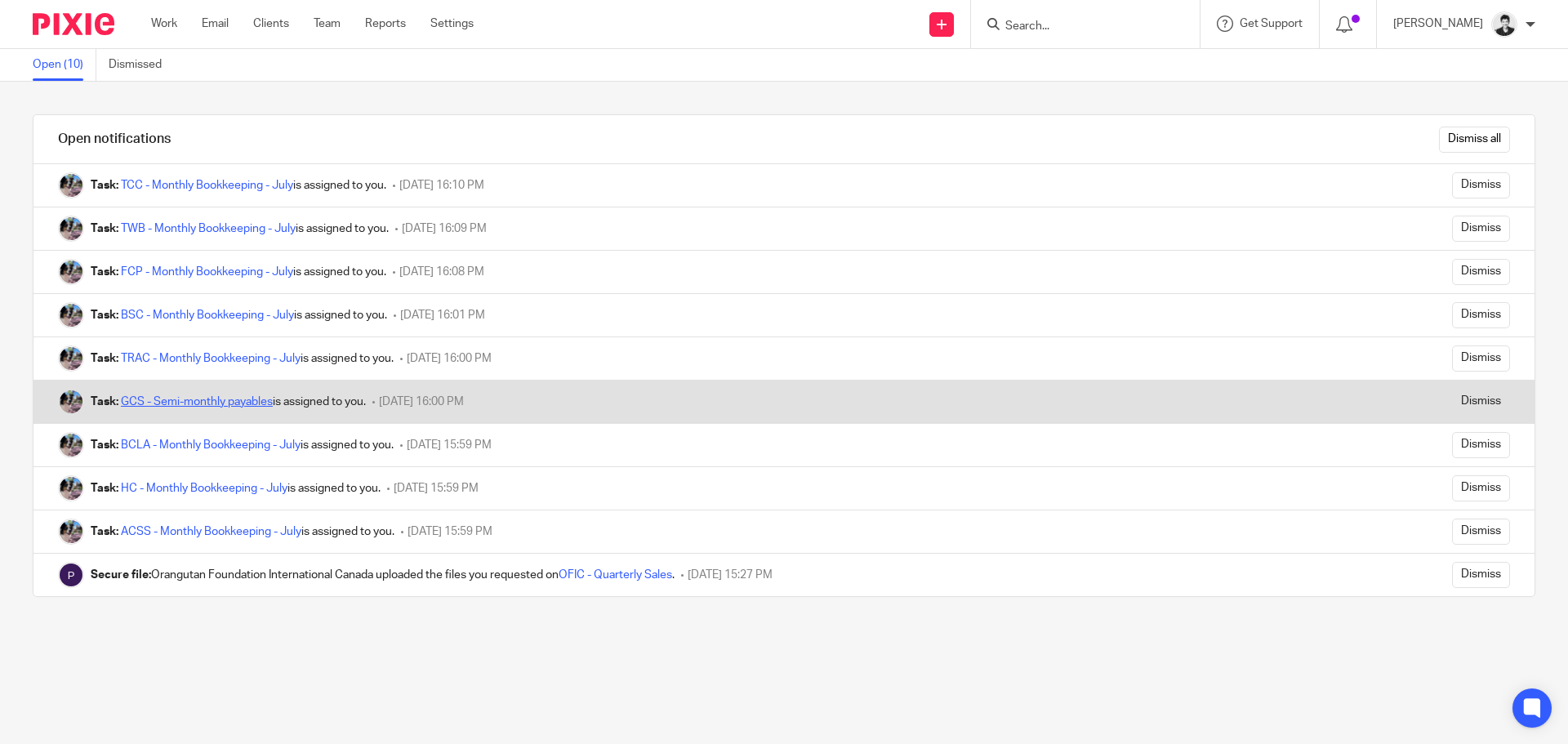
click at [250, 402] on link "GCS - Semi-monthly payables" at bounding box center [197, 402] width 152 height 12
click at [1470, 399] on input "Dismiss" at bounding box center [1481, 402] width 58 height 26
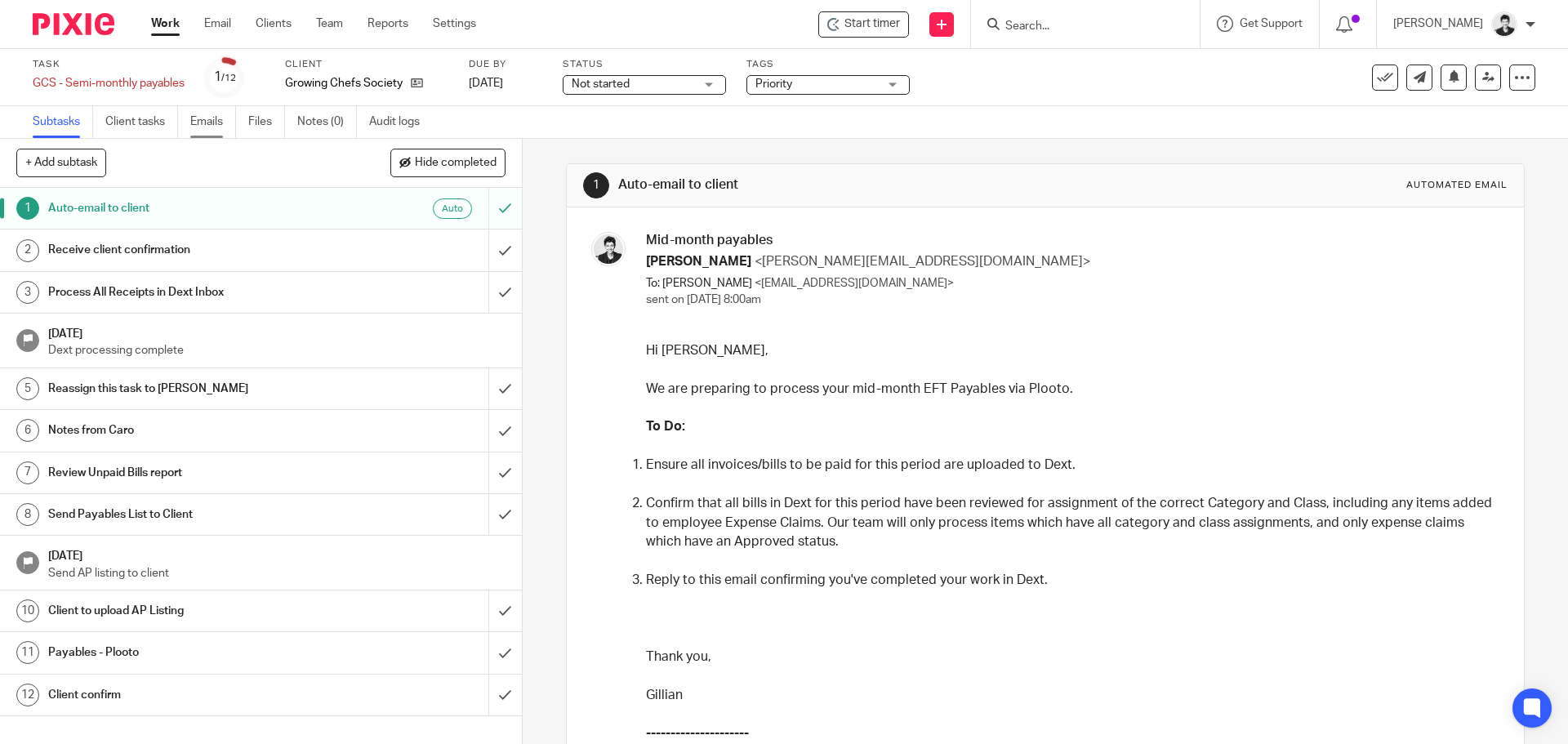
click at [200, 119] on link "Emails" at bounding box center [213, 122] width 46 height 32
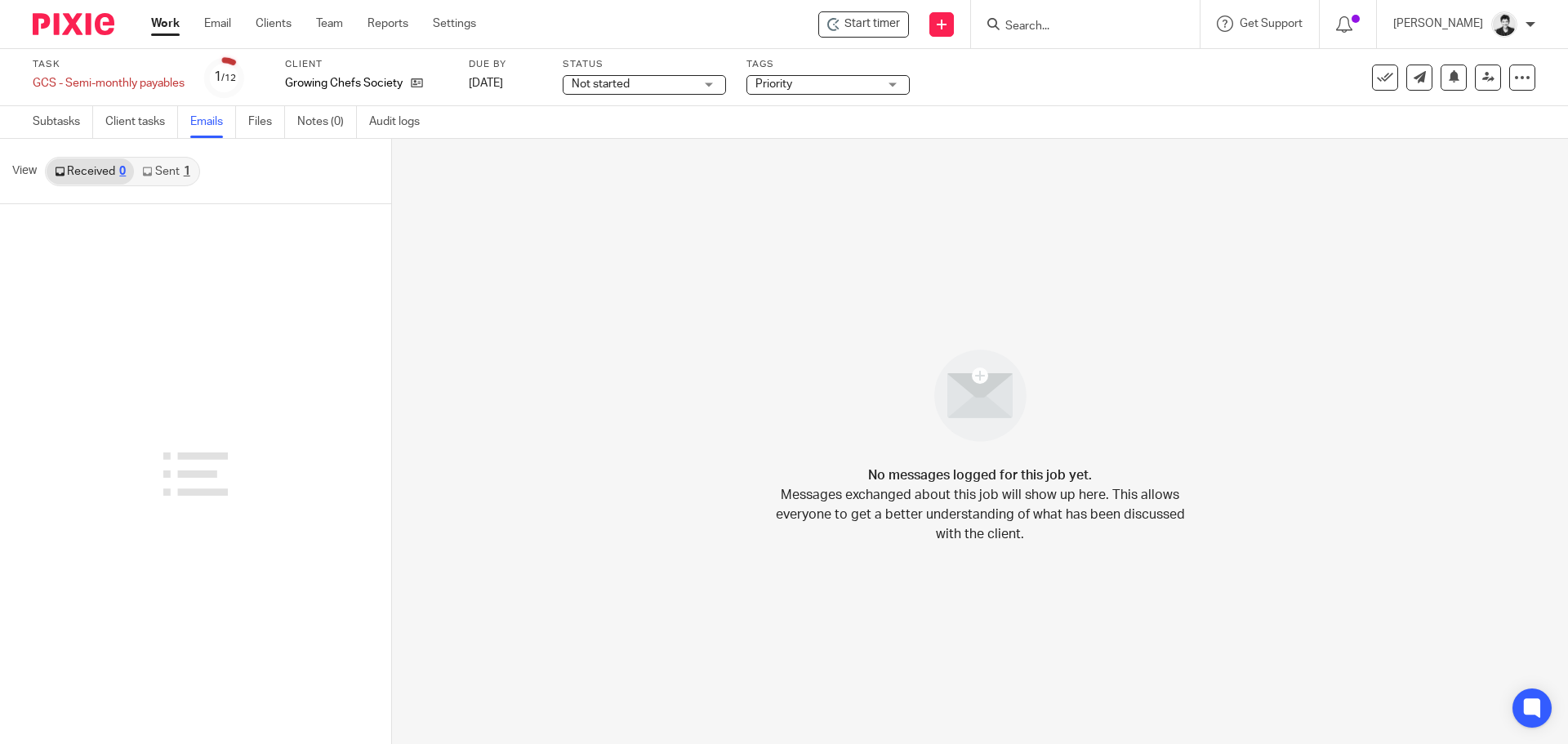
click at [771, 78] on span "Priority" at bounding box center [775, 84] width 37 height 12
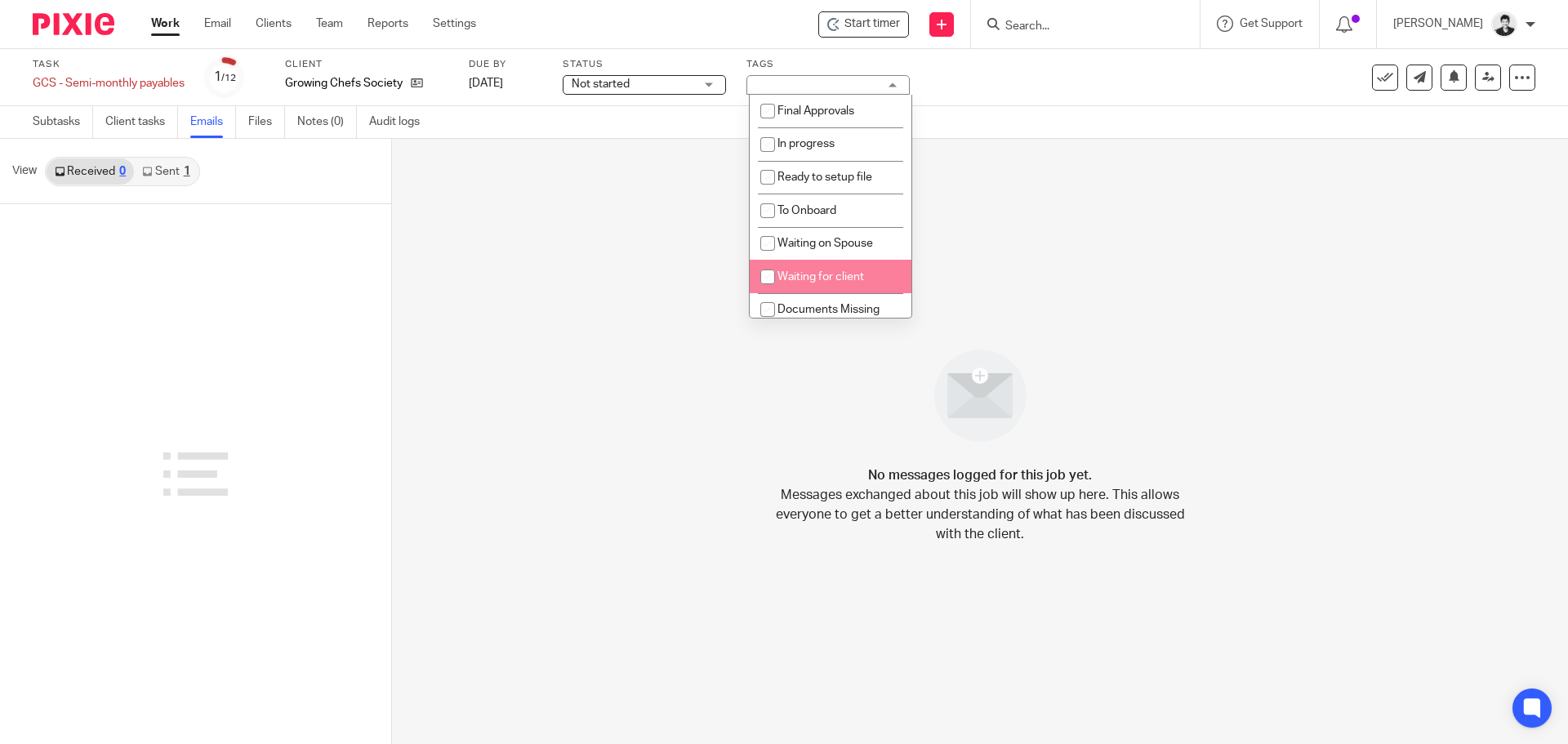
click at [873, 280] on li "Waiting for client" at bounding box center [830, 277] width 161 height 33
checkbox input "true"
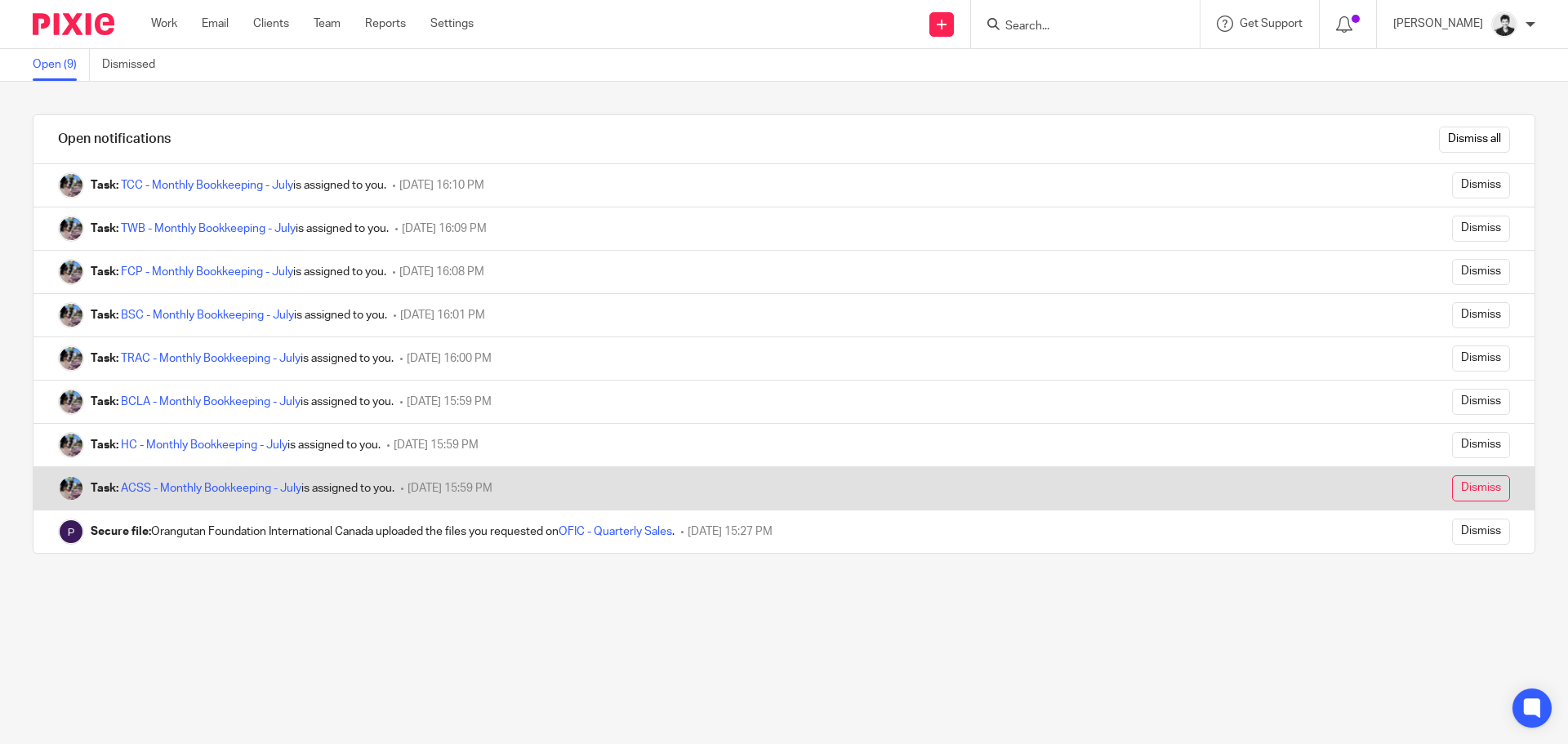
click at [1453, 484] on input "Dismiss" at bounding box center [1481, 488] width 58 height 26
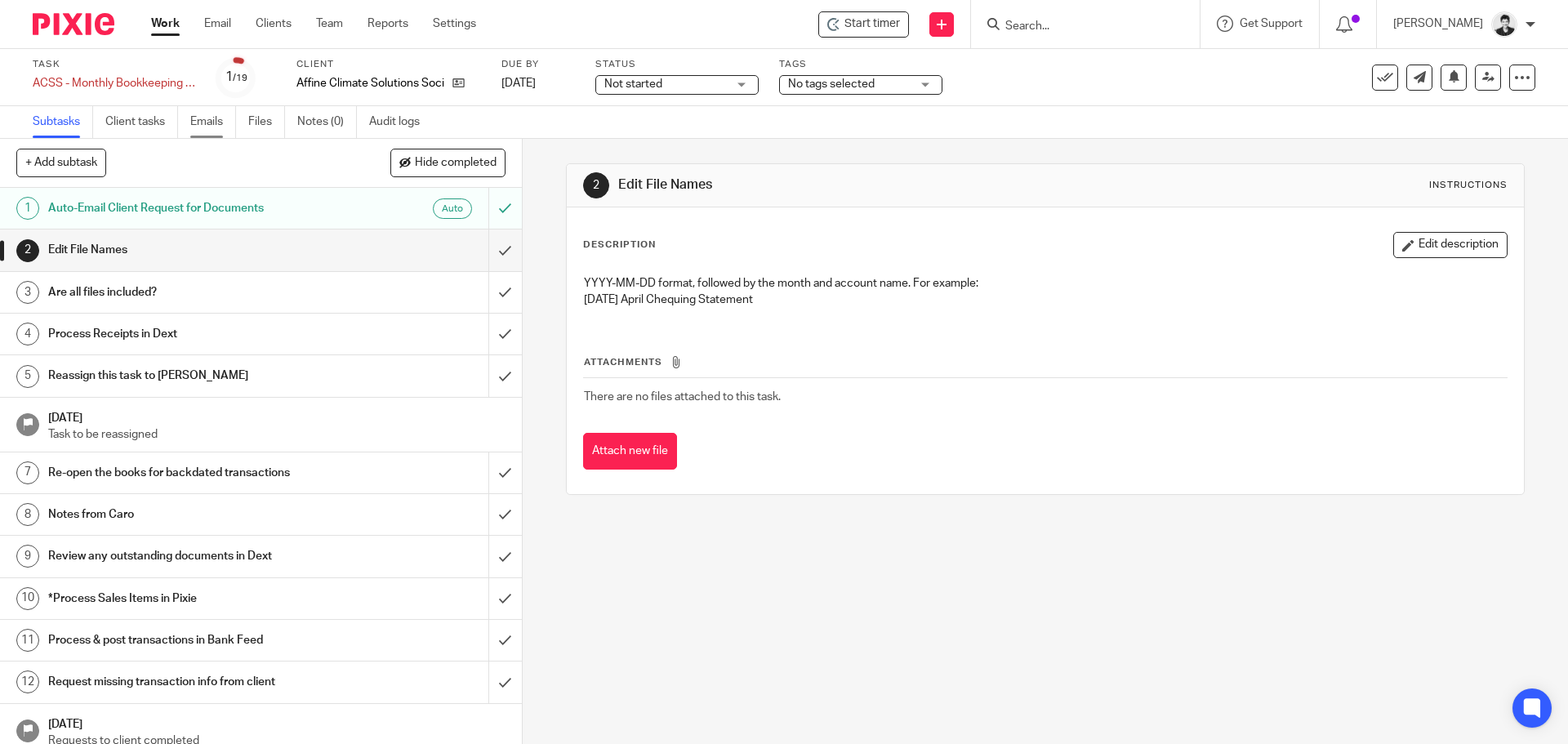
click at [210, 130] on link "Emails" at bounding box center [213, 122] width 46 height 32
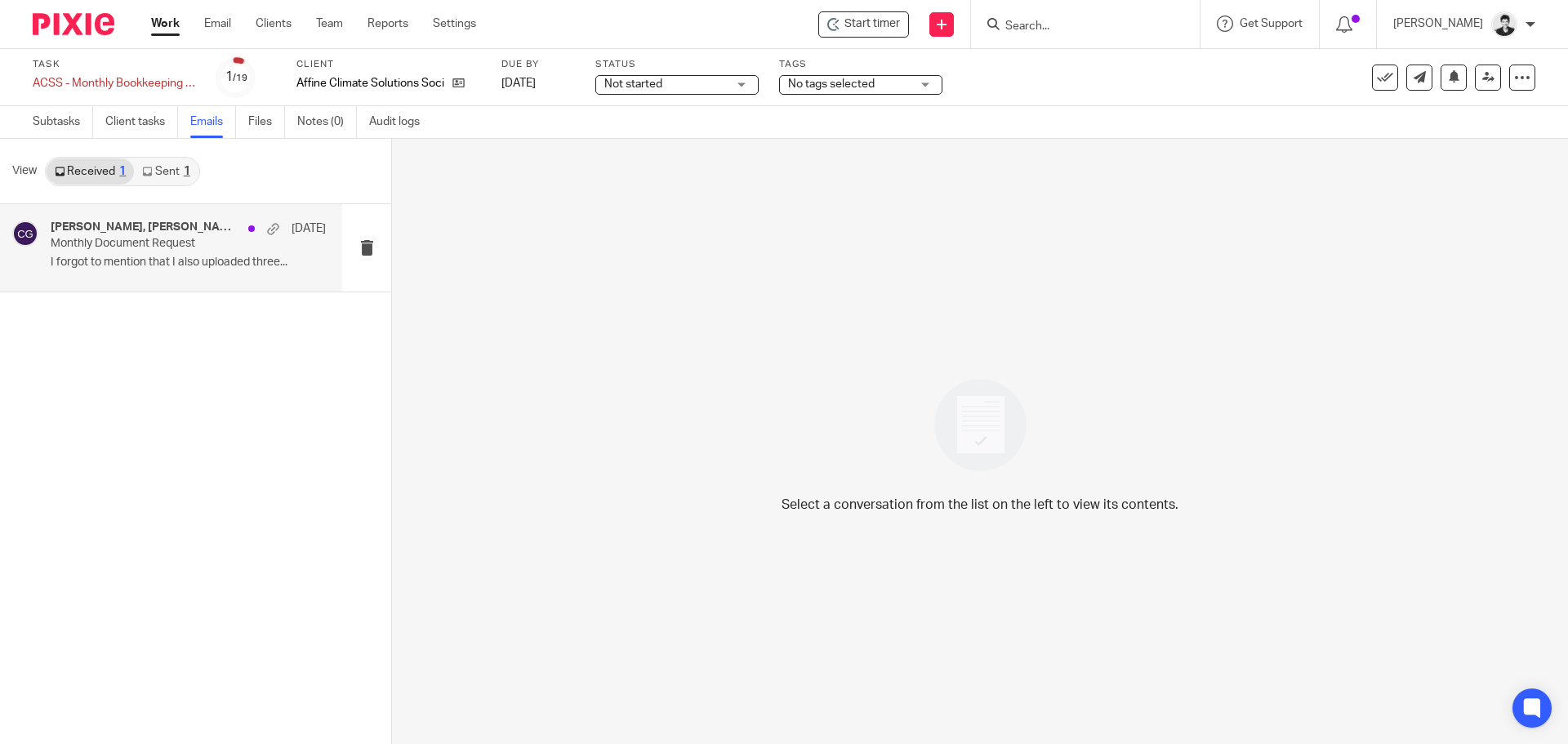
click at [157, 264] on p "I forgot to mention that I also uploaded three..." at bounding box center [188, 262] width 275 height 14
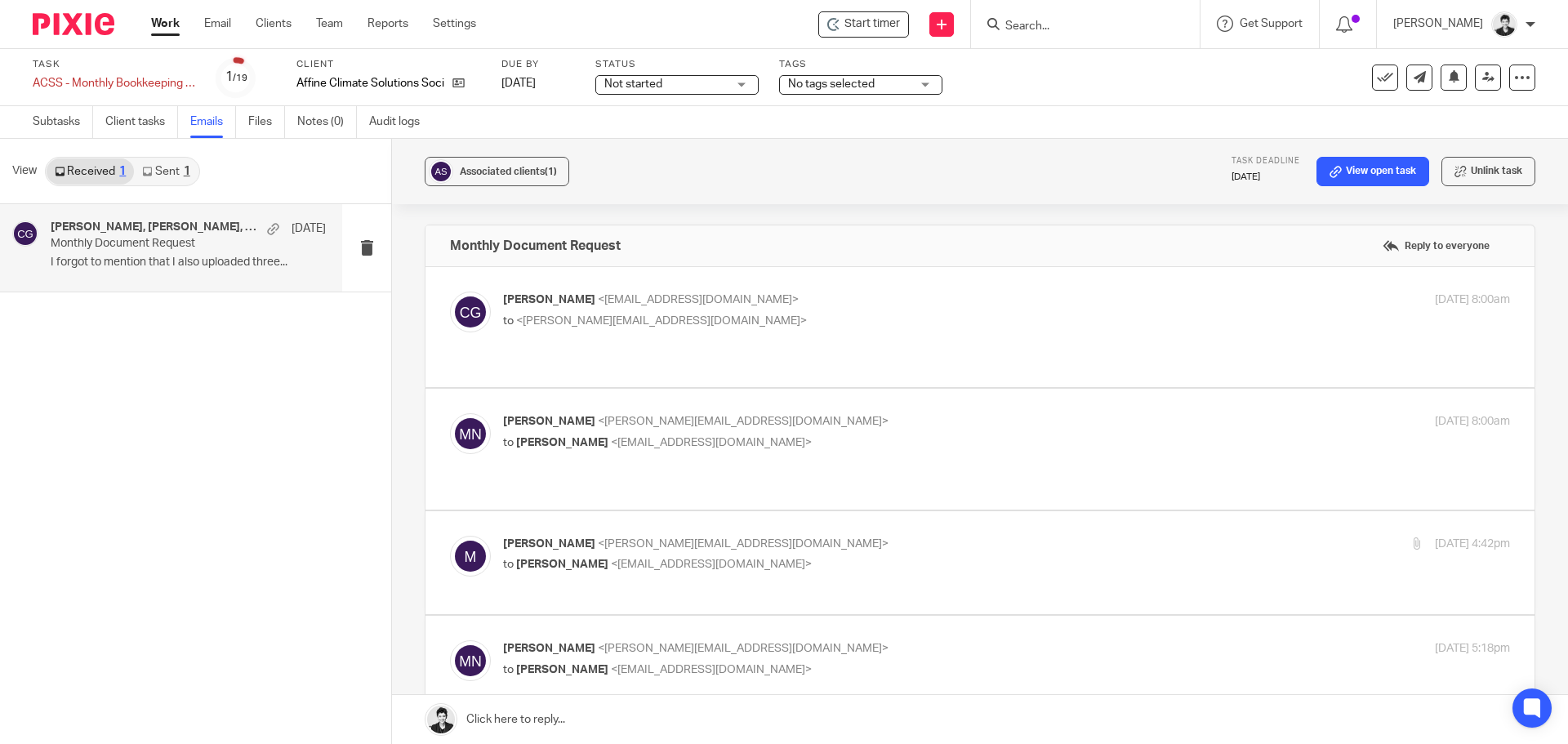
click at [681, 435] on div "Michaela Neuberger <m.neuberger@affineclimate.ca> to Carō Garofalo <admin@letsm…" at bounding box center [1007, 434] width 1008 height 41
checkbox input "true"
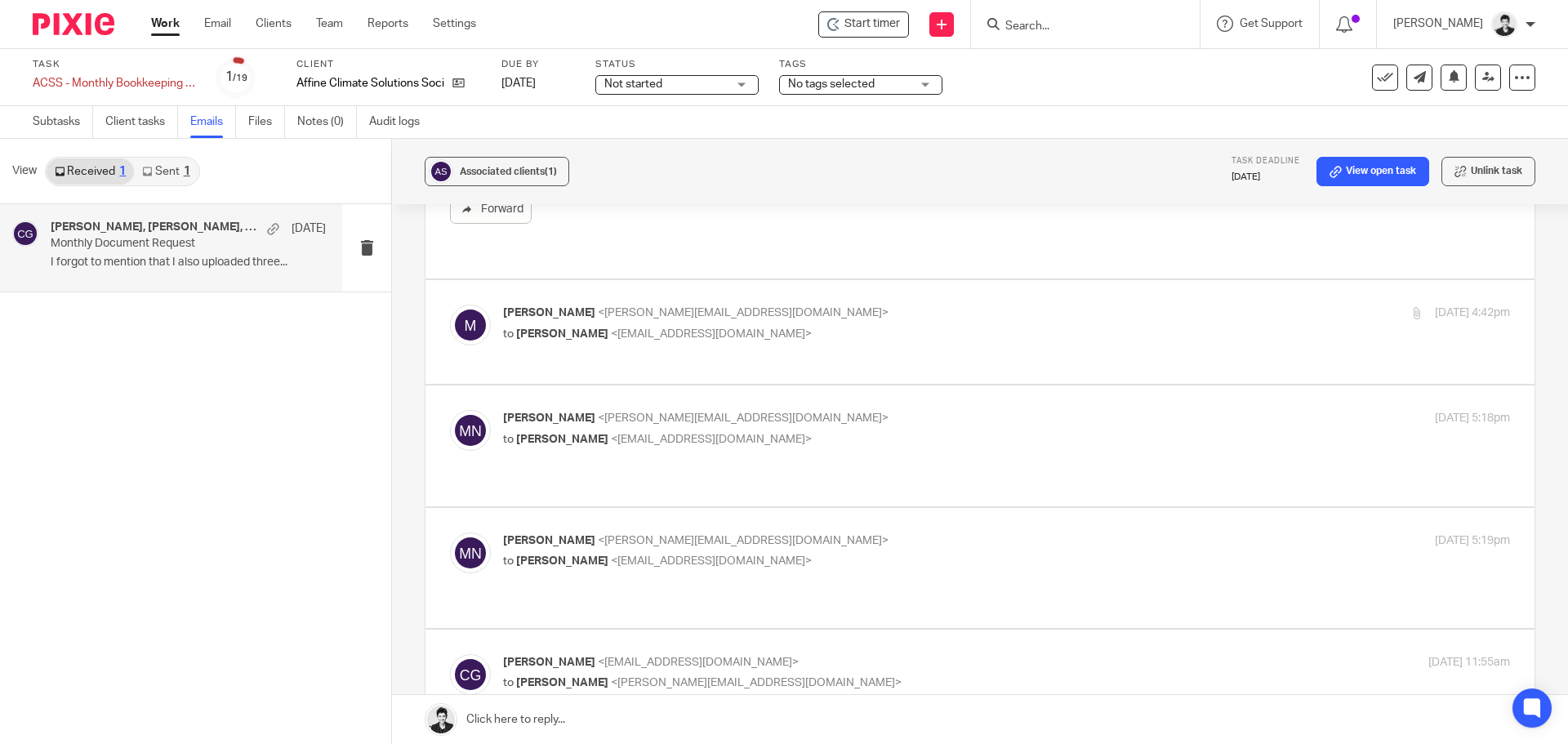
scroll to position [443, 0]
click at [660, 305] on span "<m.neuberger@affineclimate.ca>" at bounding box center [742, 311] width 291 height 12
checkbox input "true"
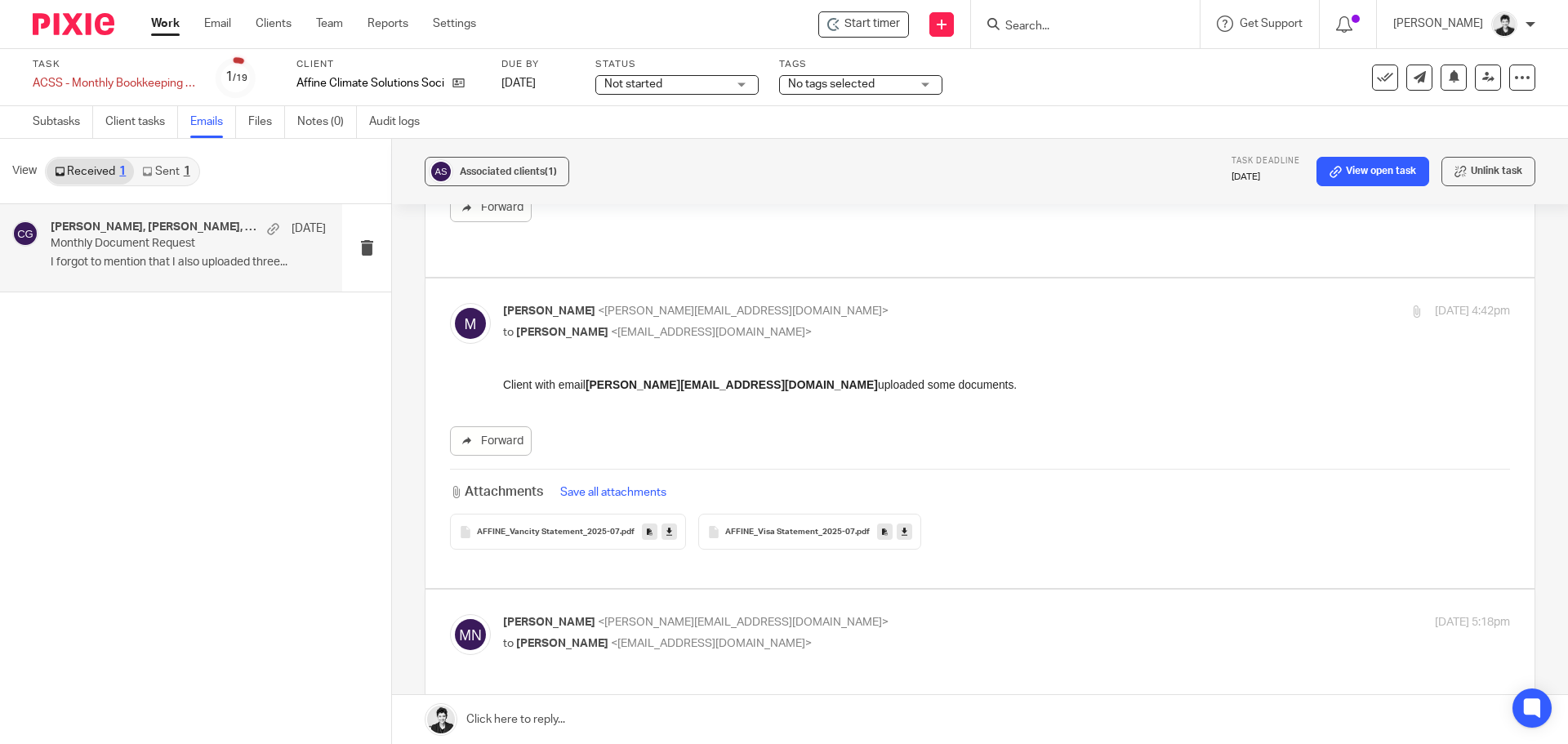
scroll to position [0, 0]
click at [715, 635] on p "to Carō Garofalo <admin@letsmakeitcount.ca>" at bounding box center [838, 644] width 671 height 18
checkbox input "true"
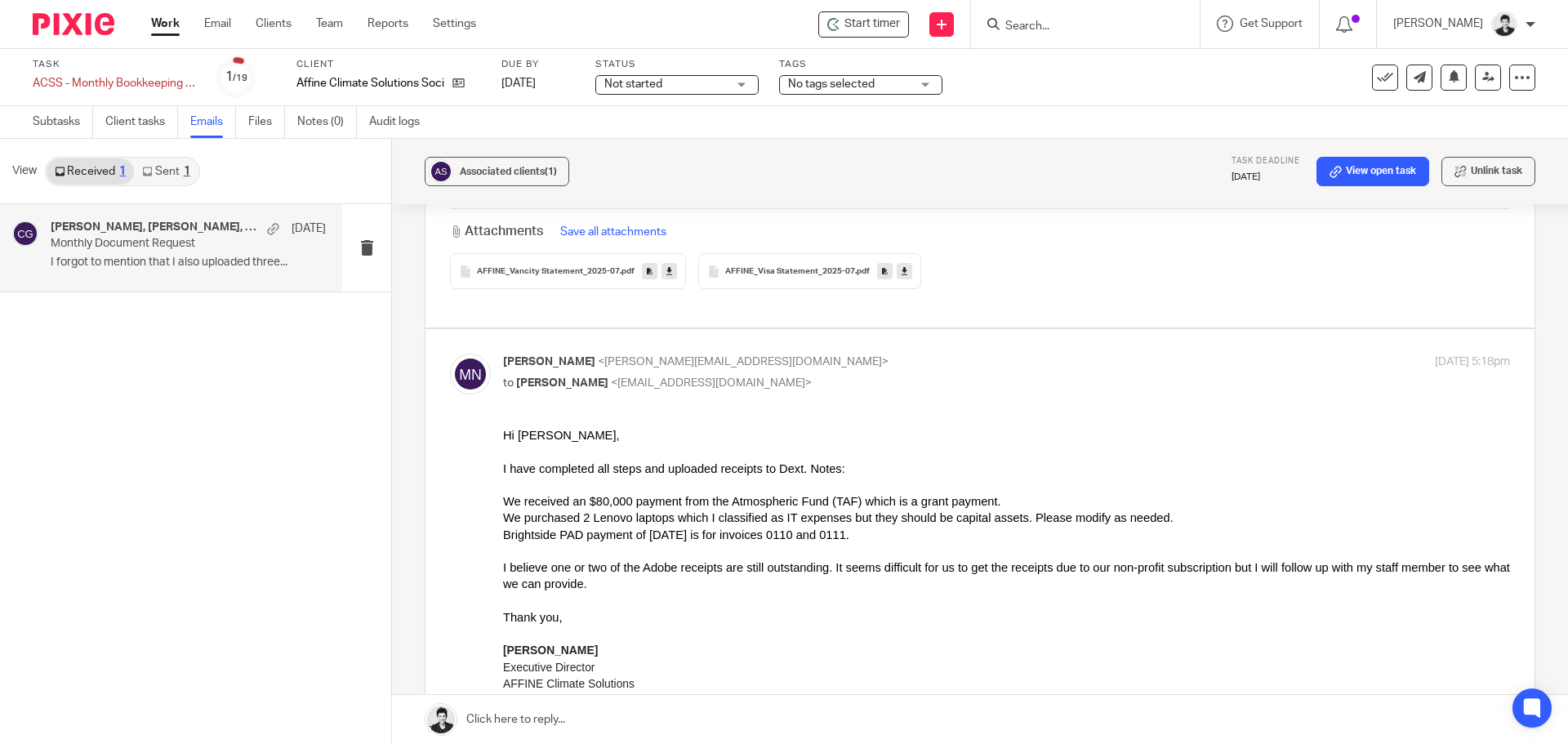
scroll to position [770, 0]
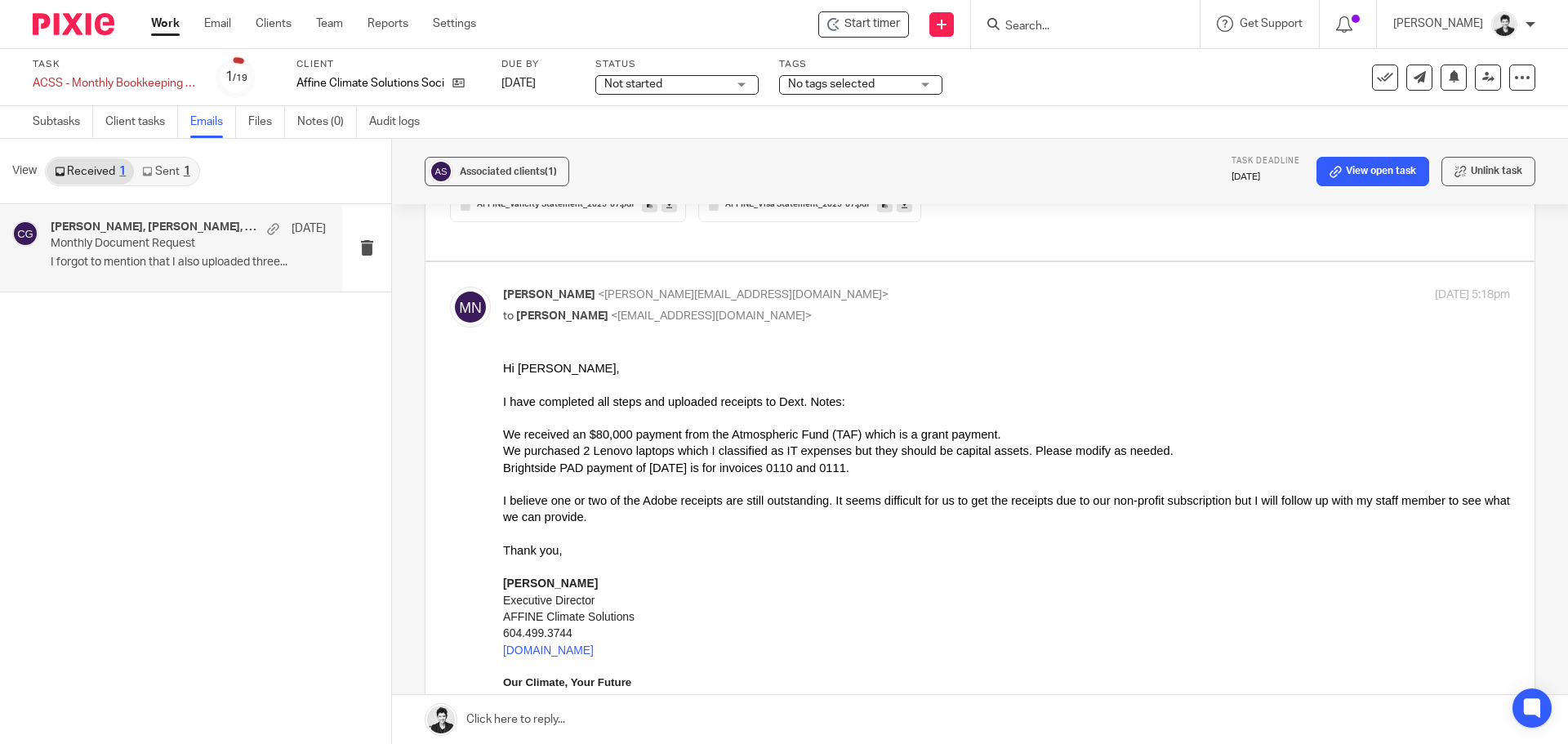
drag, startPoint x: 504, startPoint y: 431, endPoint x: 845, endPoint y: 517, distance: 351.7
click at [845, 517] on div "Hi Caro, I have completed all steps and uploaded receipts to Dext. Notes: We re…" at bounding box center [1007, 685] width 1008 height 652
copy div "We received an $80,000 payment from the Atmospheric Fund (TAF) which is a grant…"
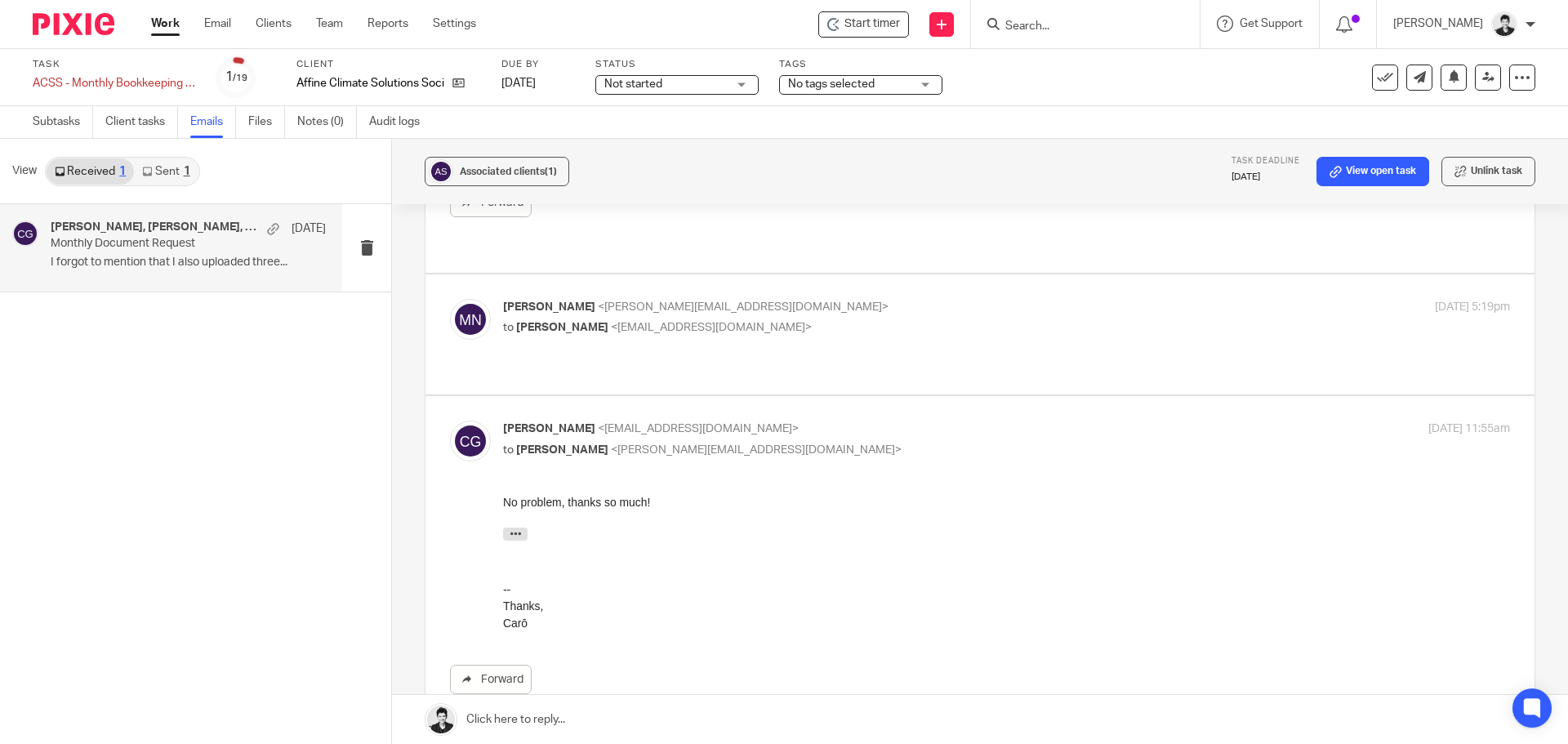
scroll to position [1631, 0]
click at [620, 319] on span "<admin@letsmakeitcount.ca>" at bounding box center [711, 325] width 201 height 12
checkbox input "true"
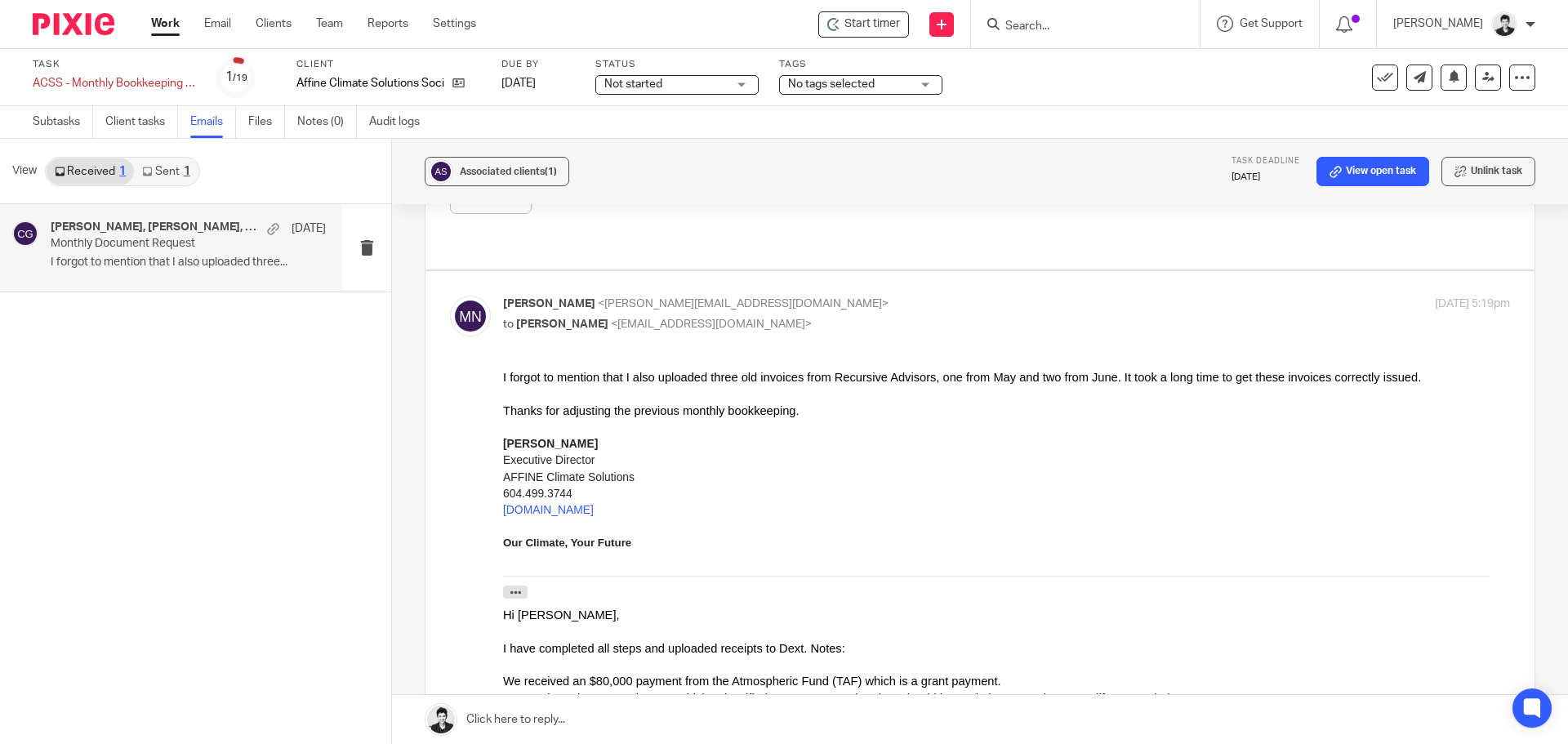
scroll to position [1636, 0]
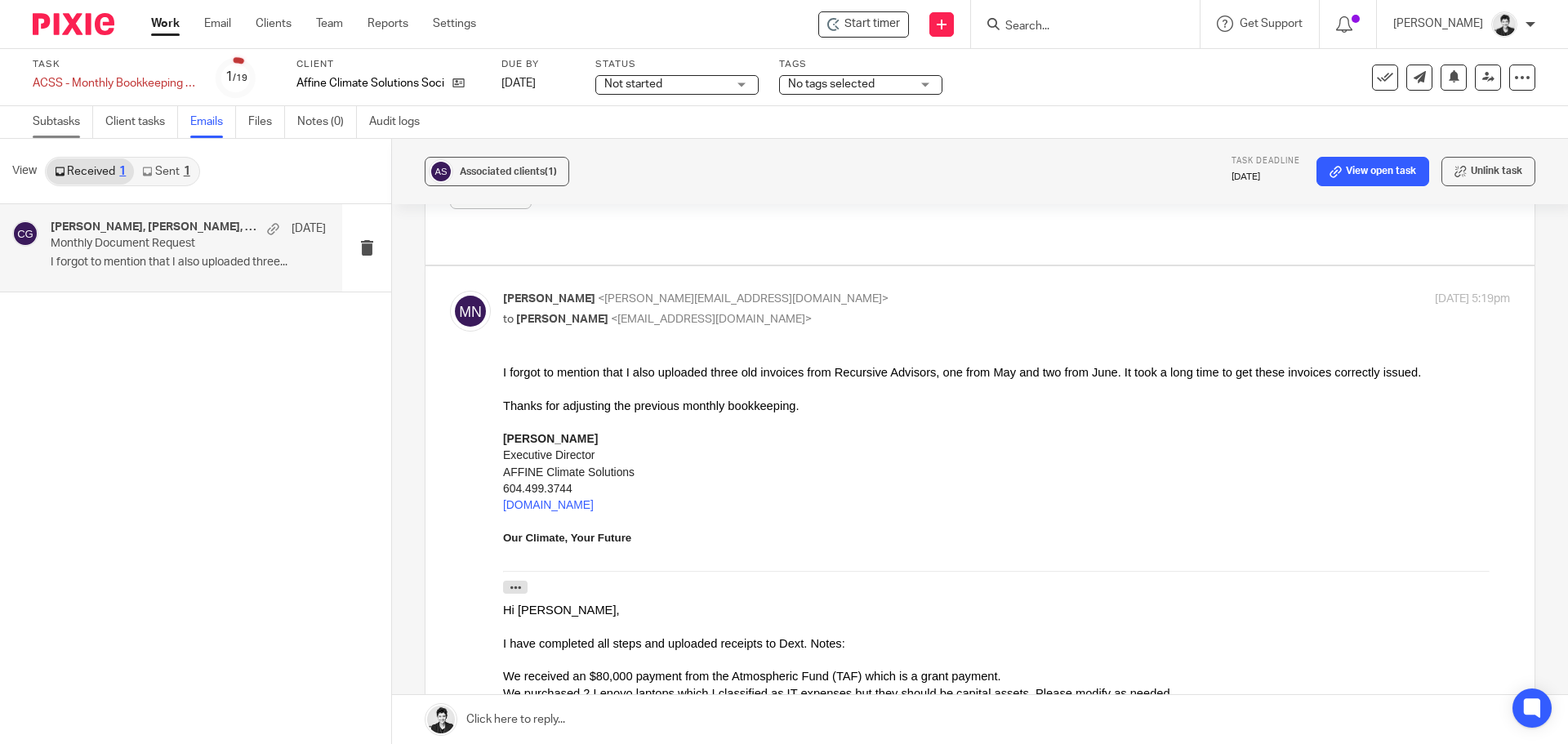
click at [72, 124] on link "Subtasks" at bounding box center [63, 122] width 61 height 32
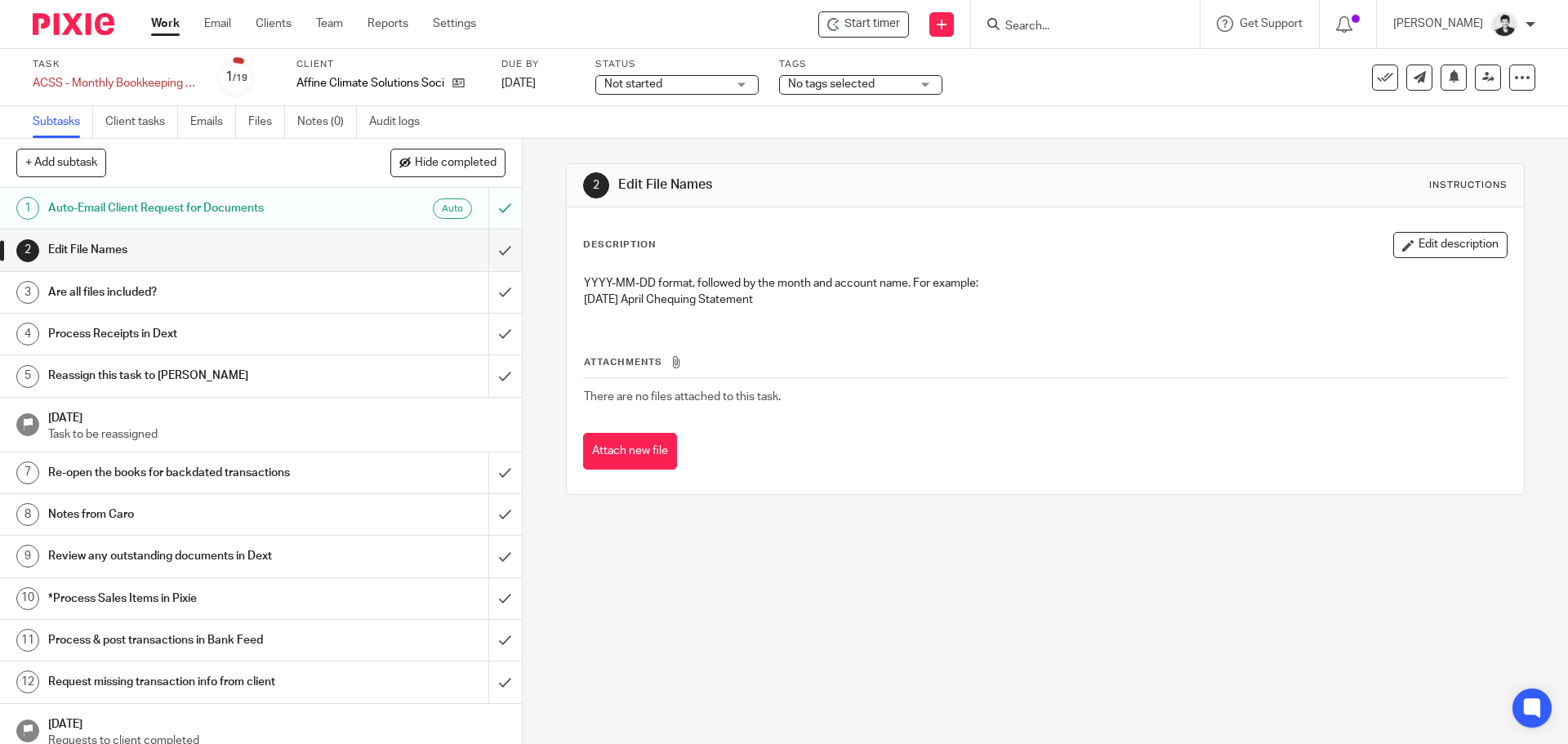
click at [334, 514] on div "Notes from Caro" at bounding box center [259, 514] width 424 height 24
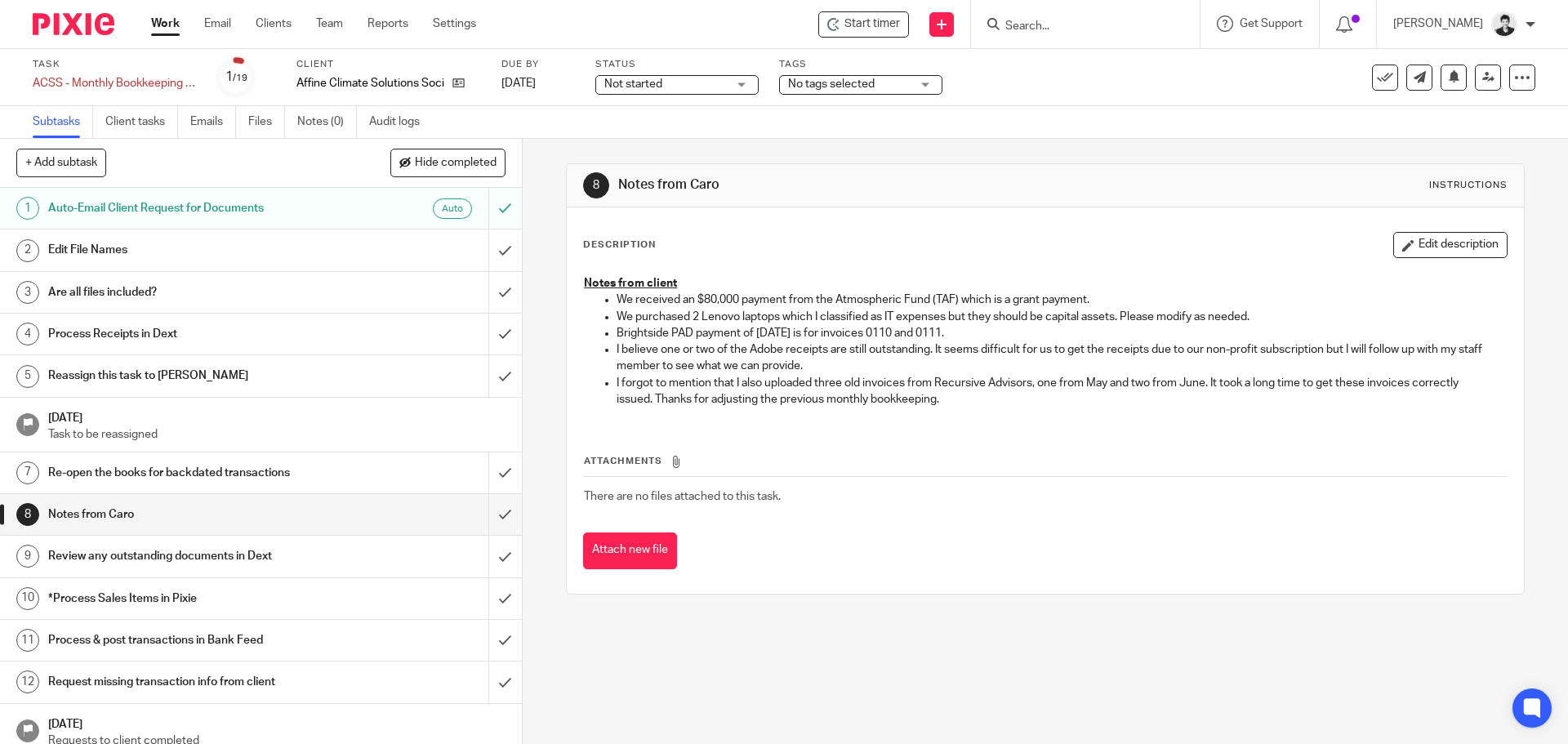
click at [1405, 241] on button "Edit description" at bounding box center [1451, 244] width 114 height 26
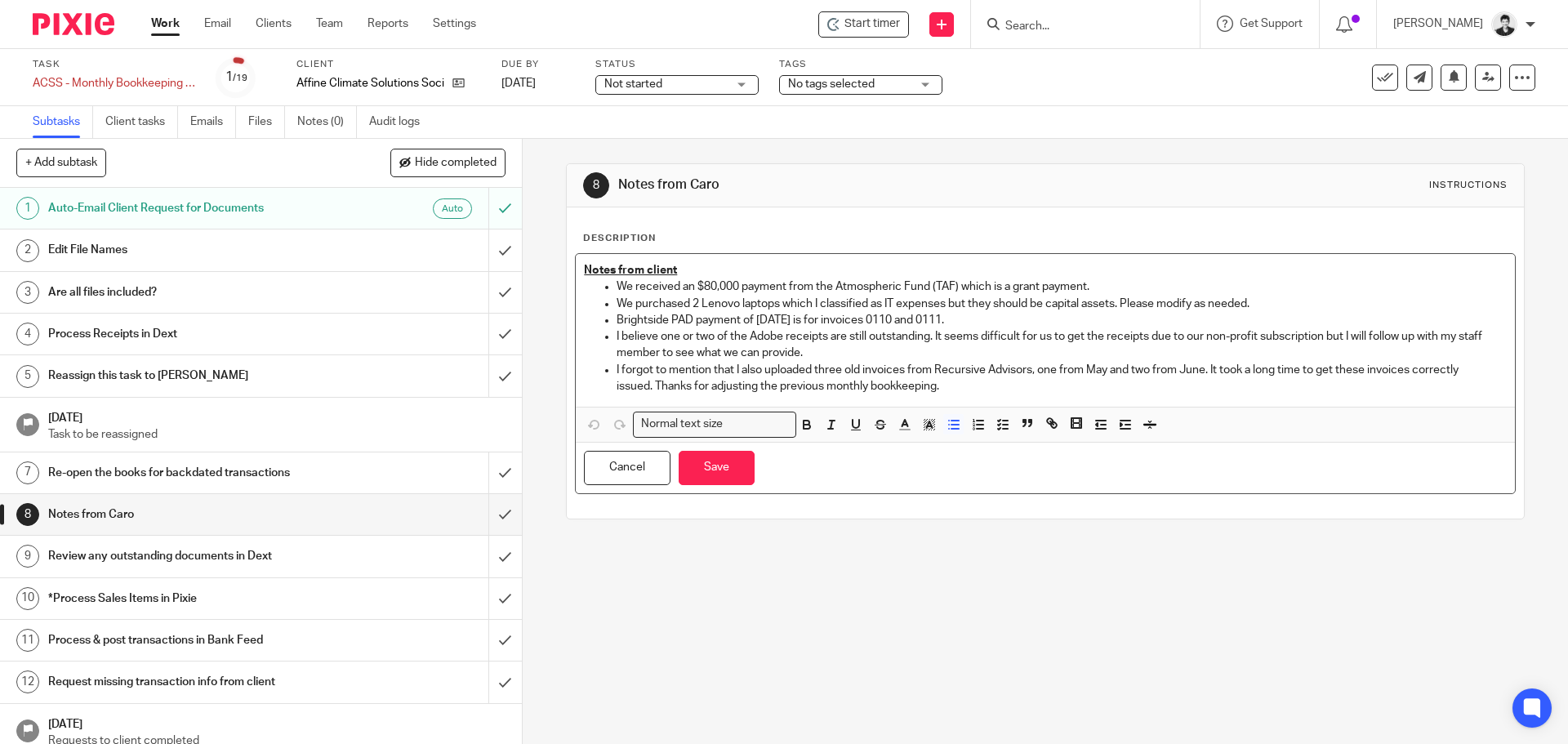
drag, startPoint x: 811, startPoint y: 402, endPoint x: 585, endPoint y: 374, distance: 227.7
click at [585, 374] on ul "I believe one or two of the Adobe receipts are still outstanding. It seems diff…" at bounding box center [1045, 362] width 922 height 66
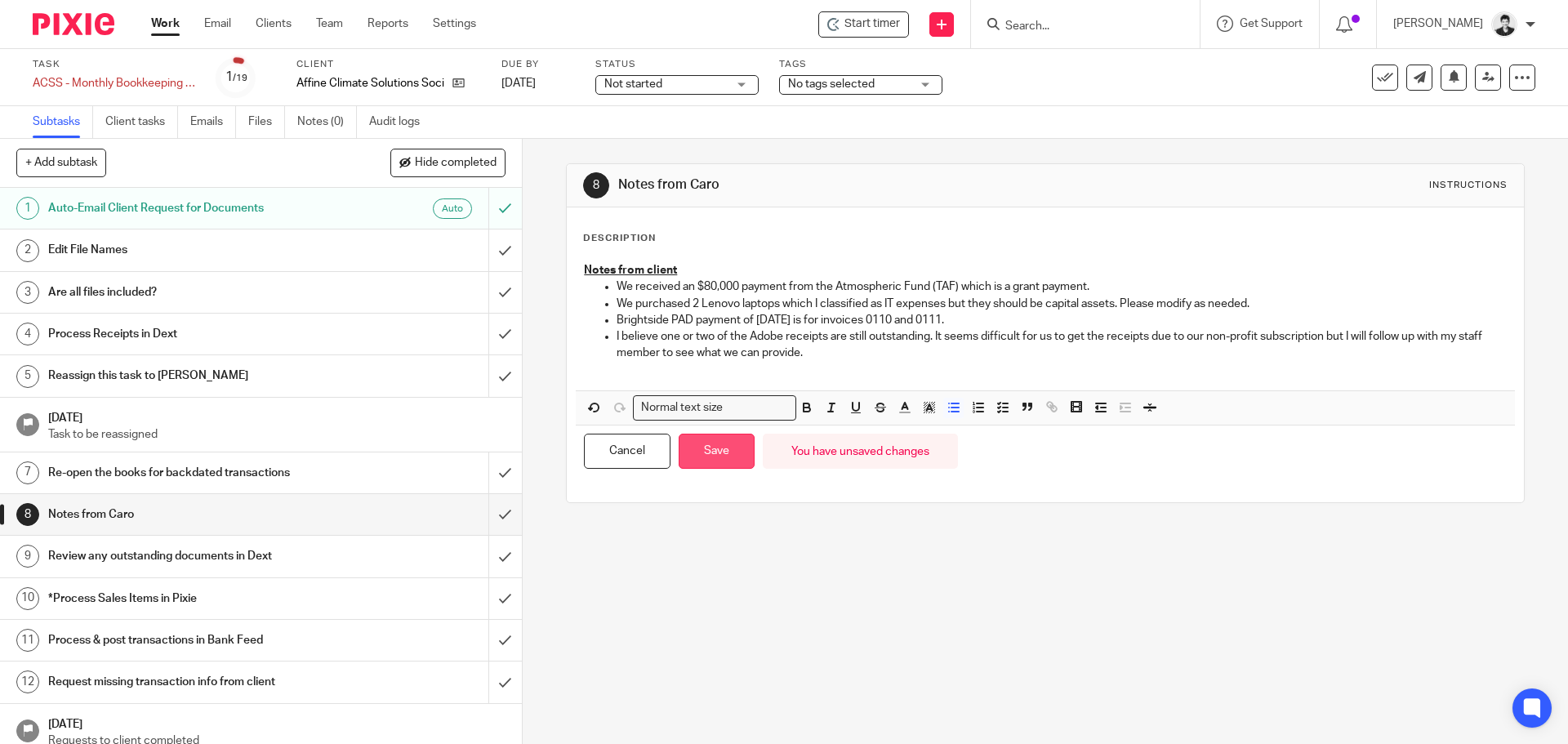
click at [706, 457] on button "Save" at bounding box center [717, 451] width 76 height 35
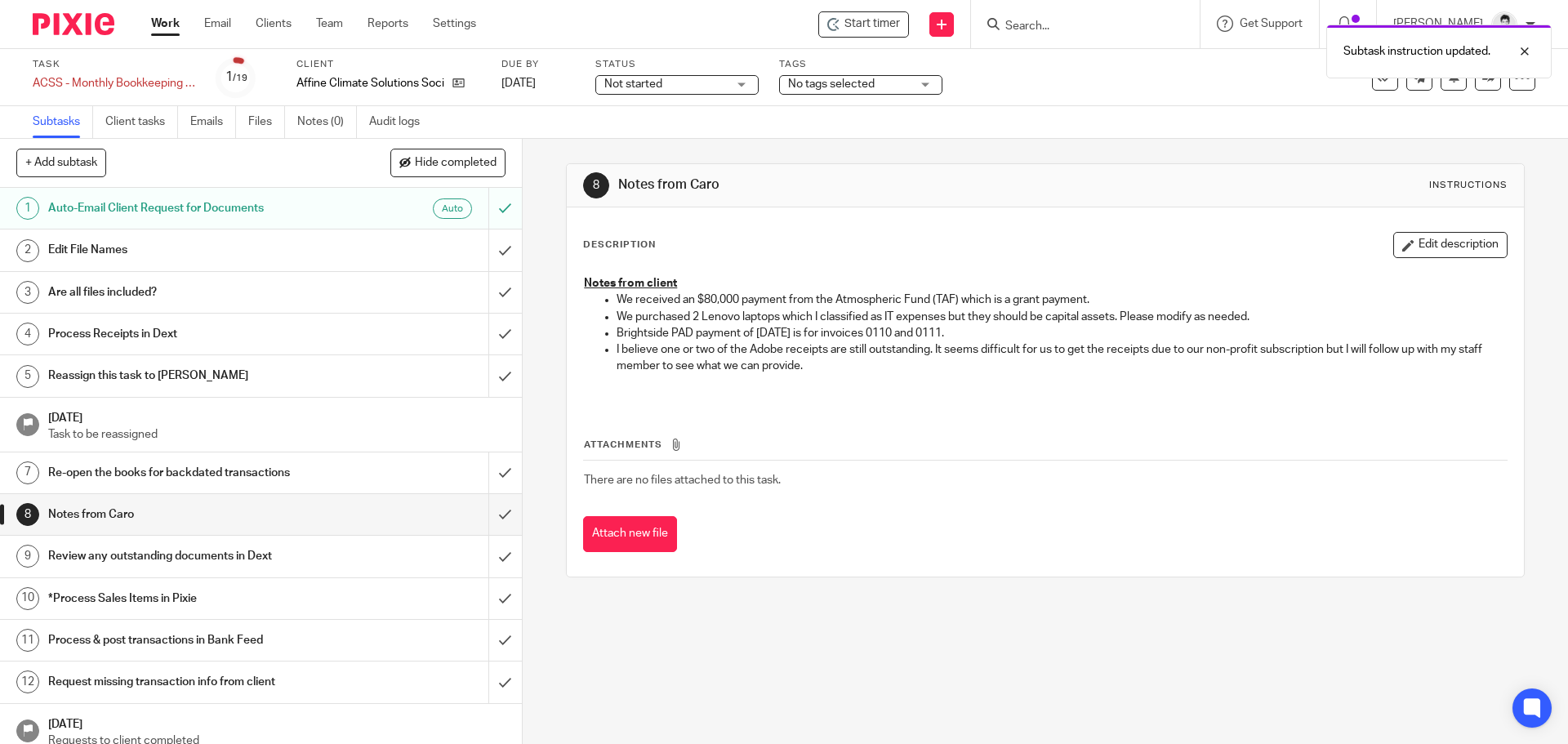
click at [382, 252] on div "Edit File Names" at bounding box center [259, 249] width 424 height 24
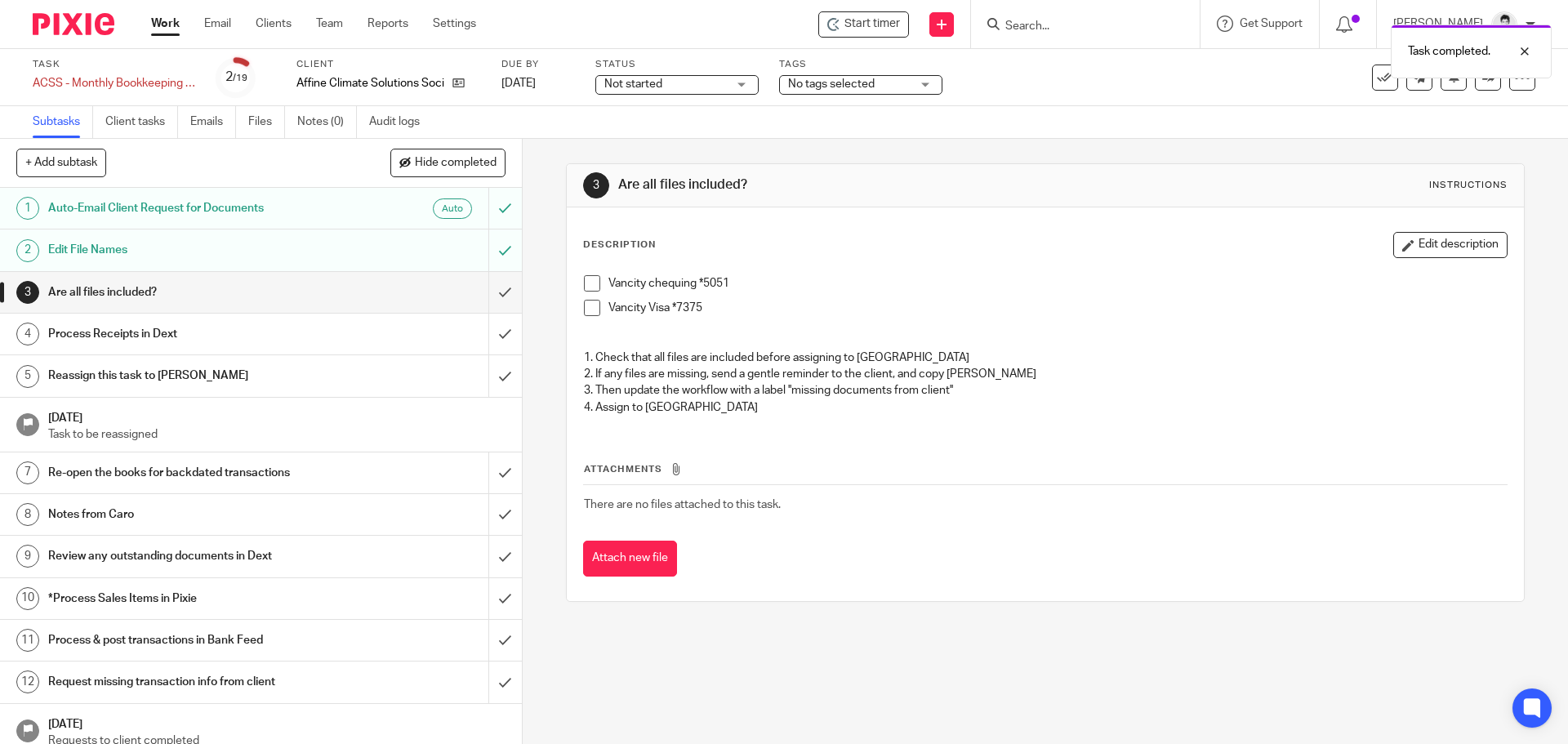
click at [585, 284] on span at bounding box center [592, 283] width 17 height 17
click at [587, 303] on span at bounding box center [592, 307] width 17 height 17
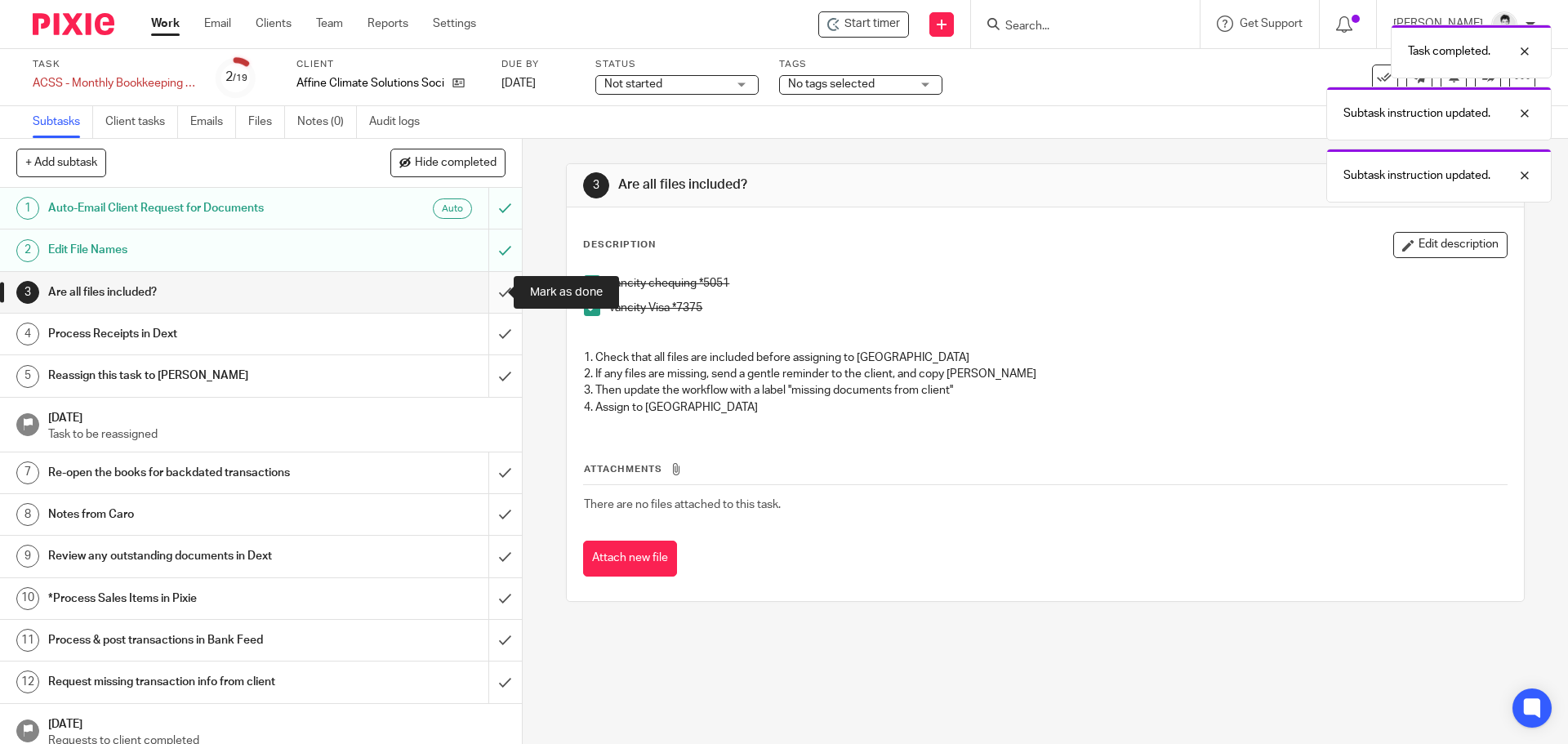
click at [475, 284] on input "submit" at bounding box center [261, 292] width 522 height 41
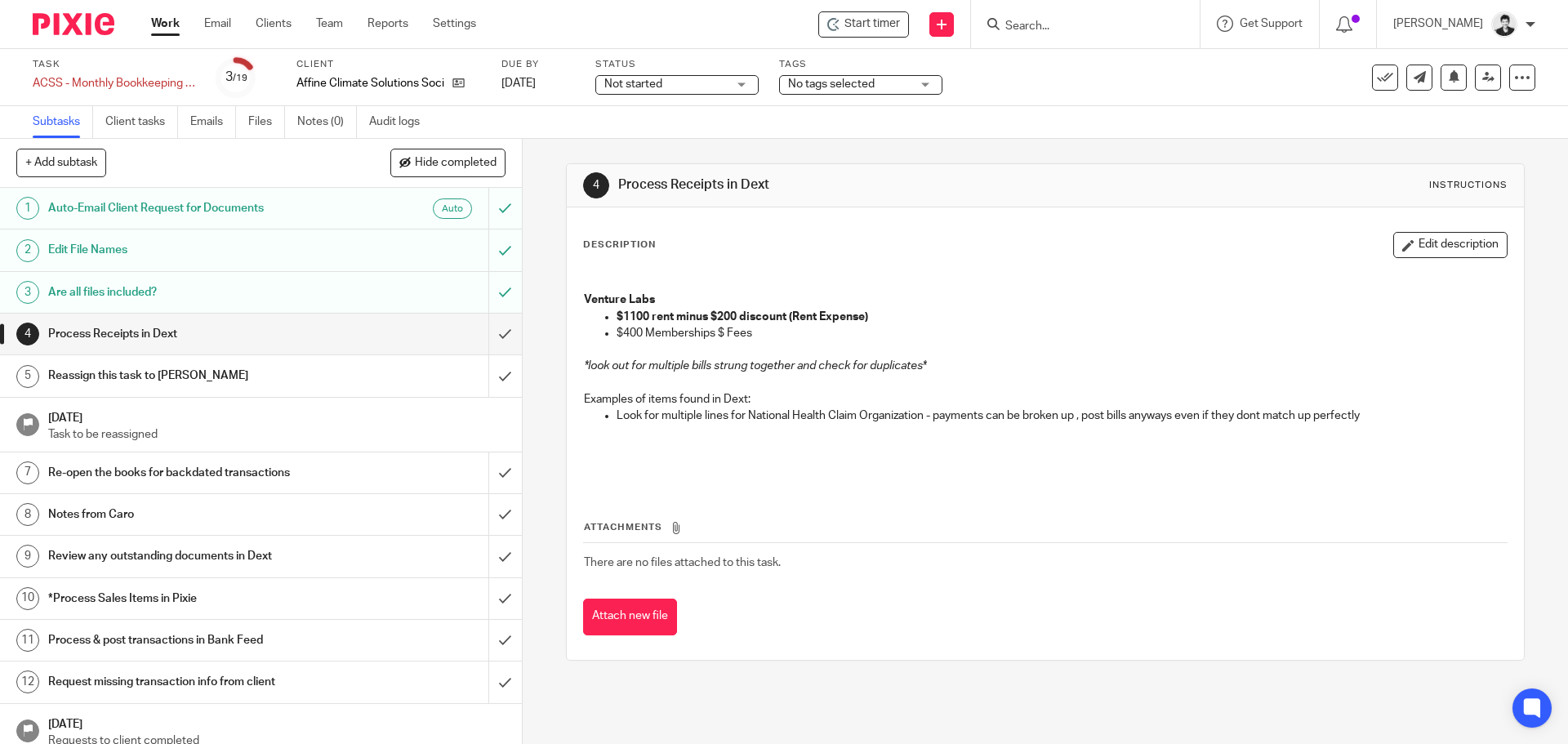
click at [206, 510] on h1 "Notes from Caro" at bounding box center [189, 514] width 283 height 24
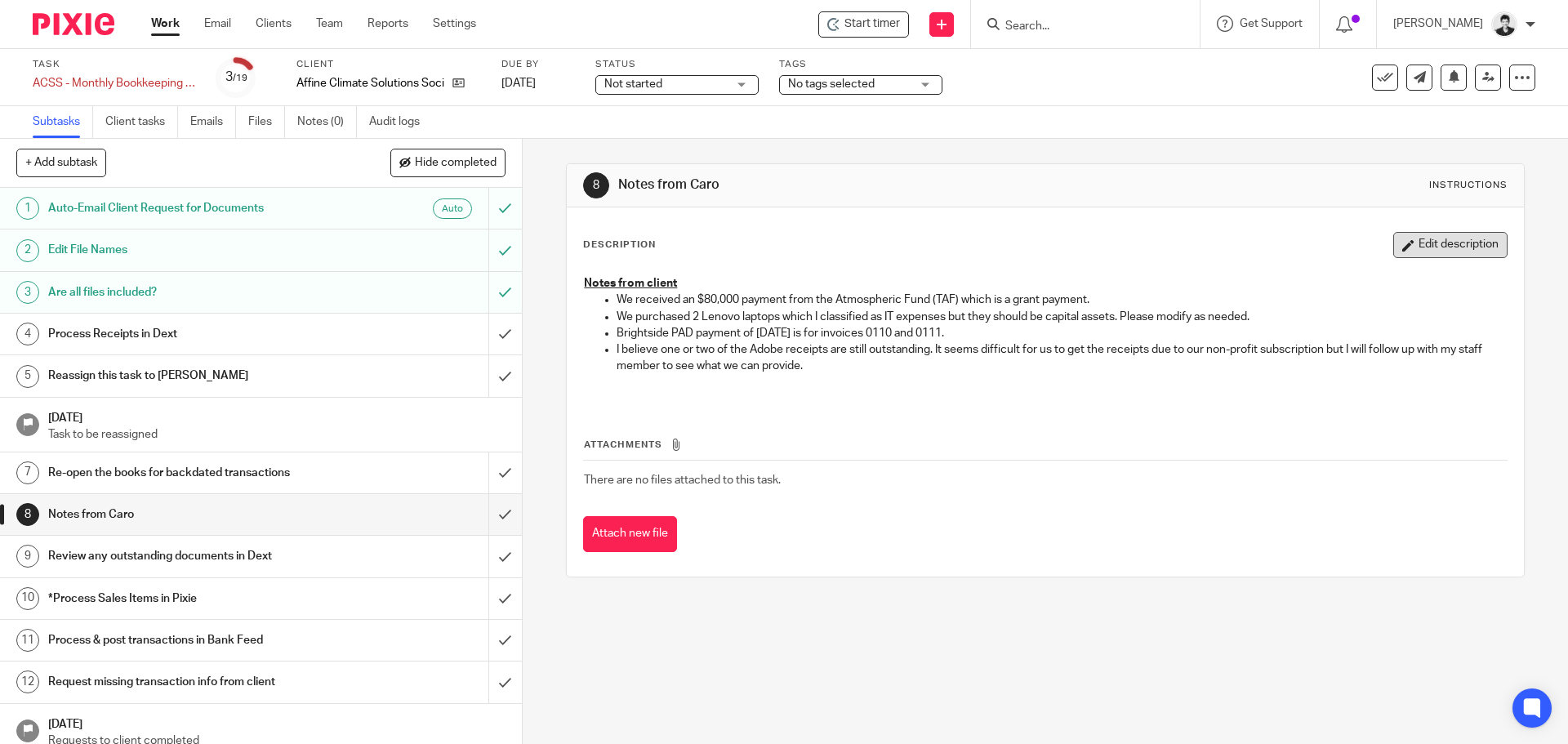
click at [1437, 239] on button "Edit description" at bounding box center [1451, 244] width 114 height 26
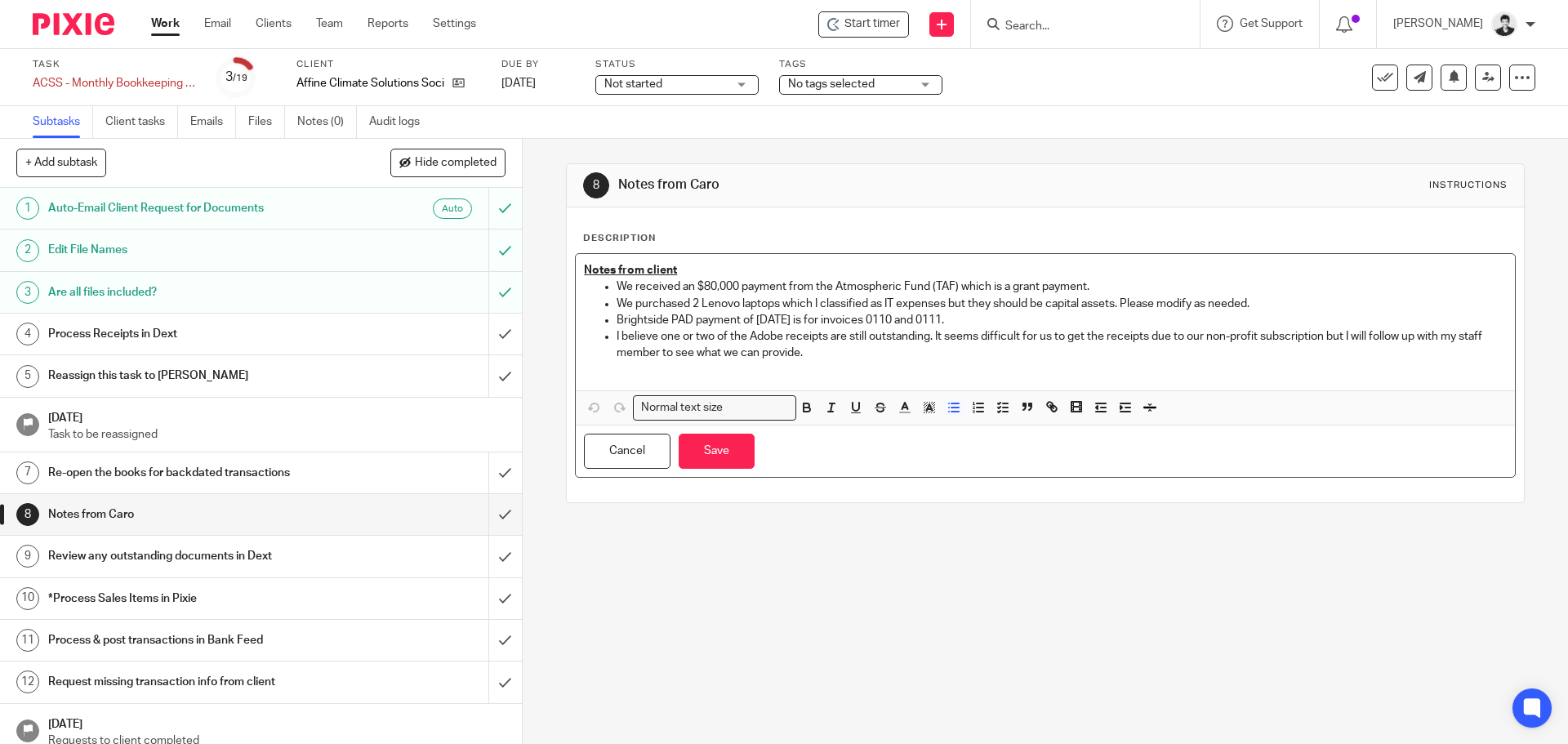
drag, startPoint x: 1261, startPoint y: 300, endPoint x: 600, endPoint y: 305, distance: 661.0
click at [617, 305] on li "We purchased 2 Lenovo laptops which I classified as IT expenses but they should…" at bounding box center [1061, 303] width 889 height 17
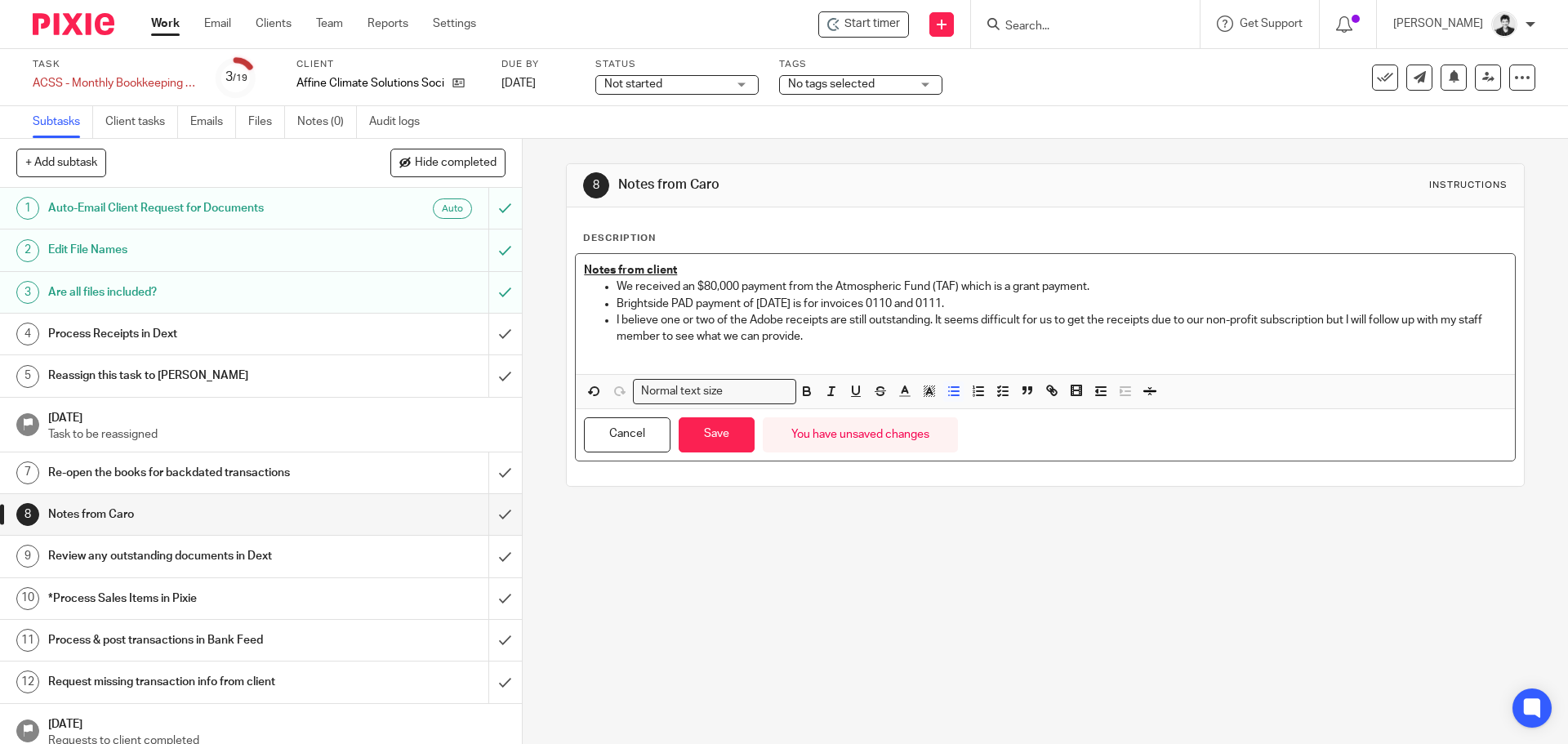
drag, startPoint x: 835, startPoint y: 343, endPoint x: 580, endPoint y: 323, distance: 255.8
click at [584, 323] on ul "I believe one or two of the Adobe receipts are still outstanding. It seems diff…" at bounding box center [1045, 336] width 922 height 50
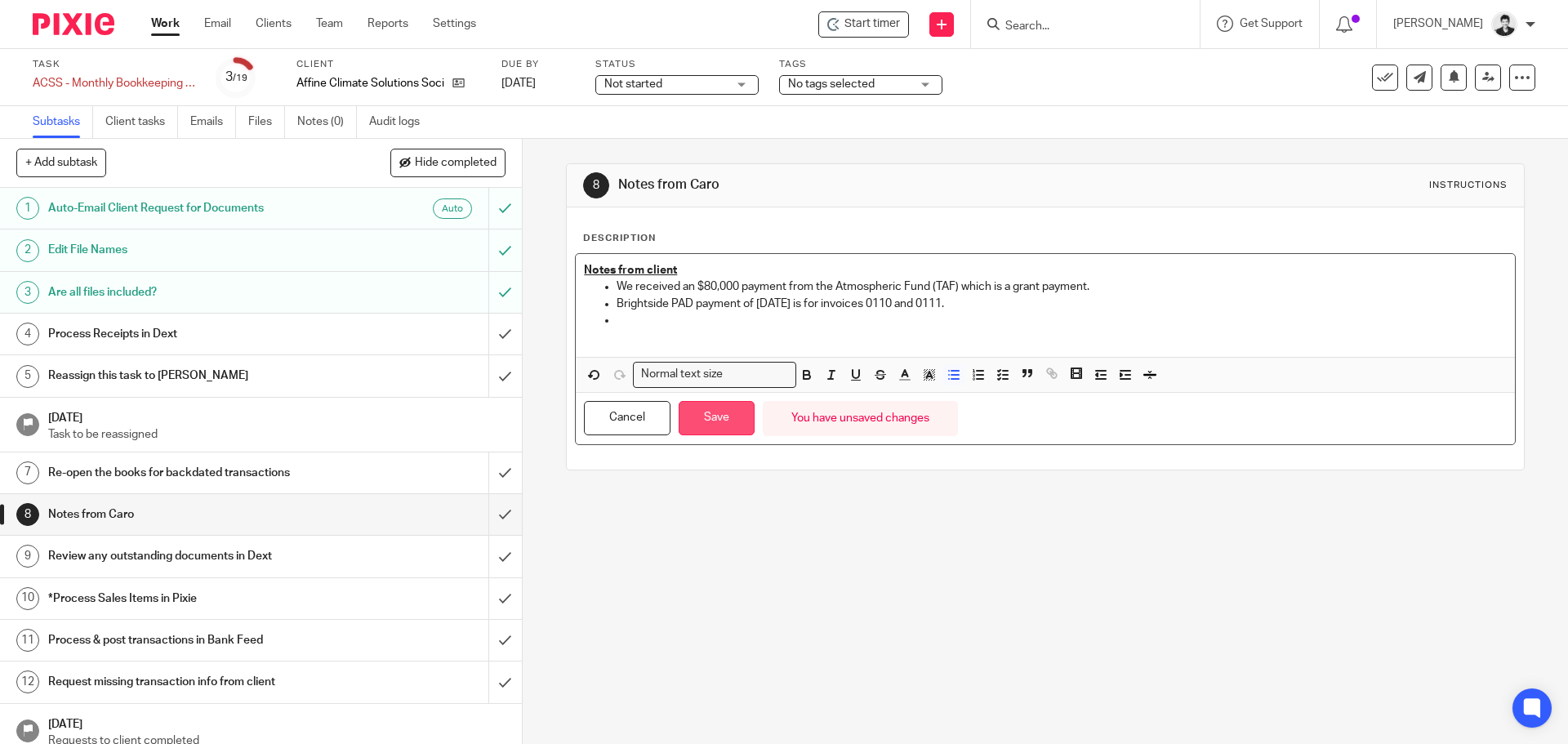
click at [711, 415] on button "Save" at bounding box center [717, 418] width 76 height 35
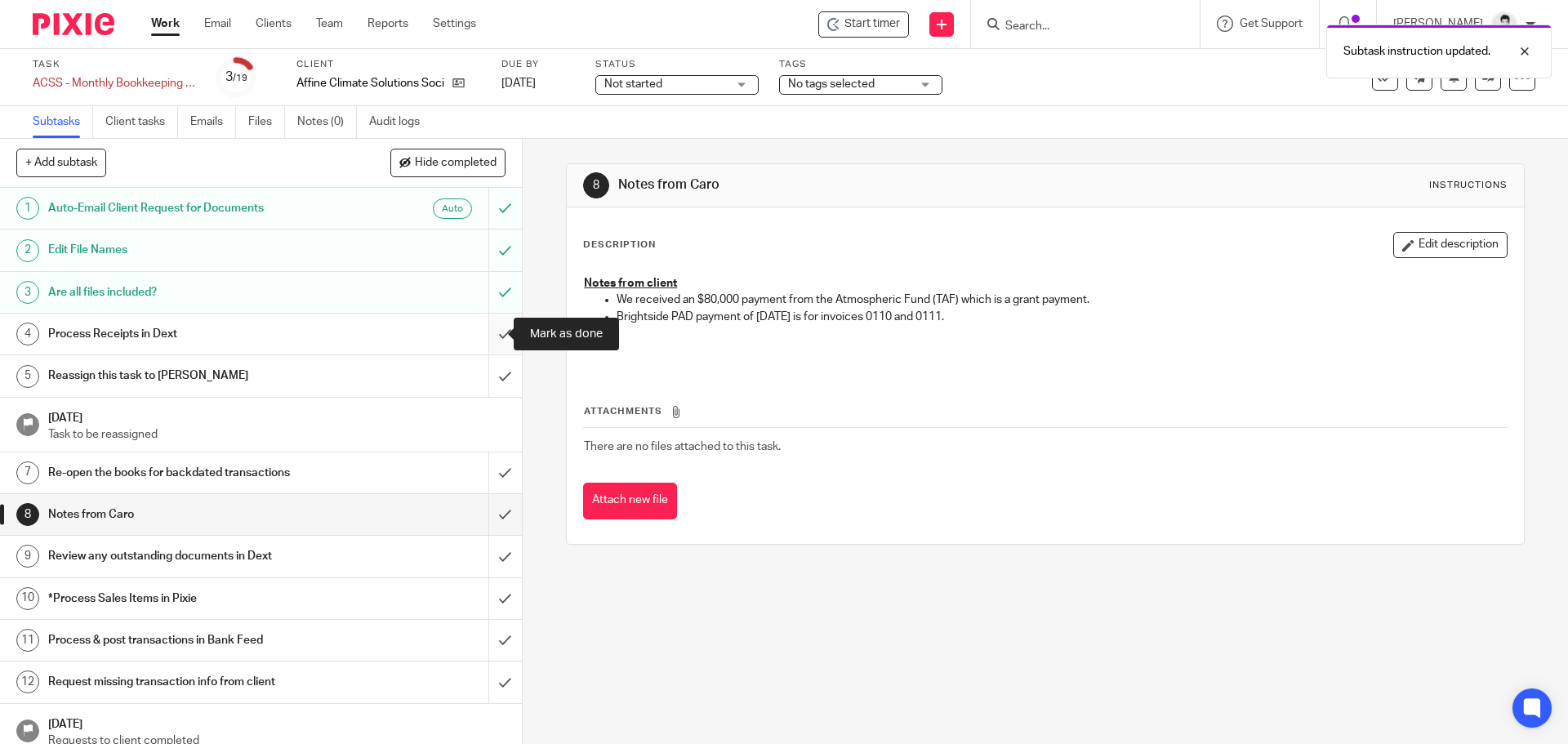
click at [484, 333] on input "submit" at bounding box center [261, 334] width 522 height 41
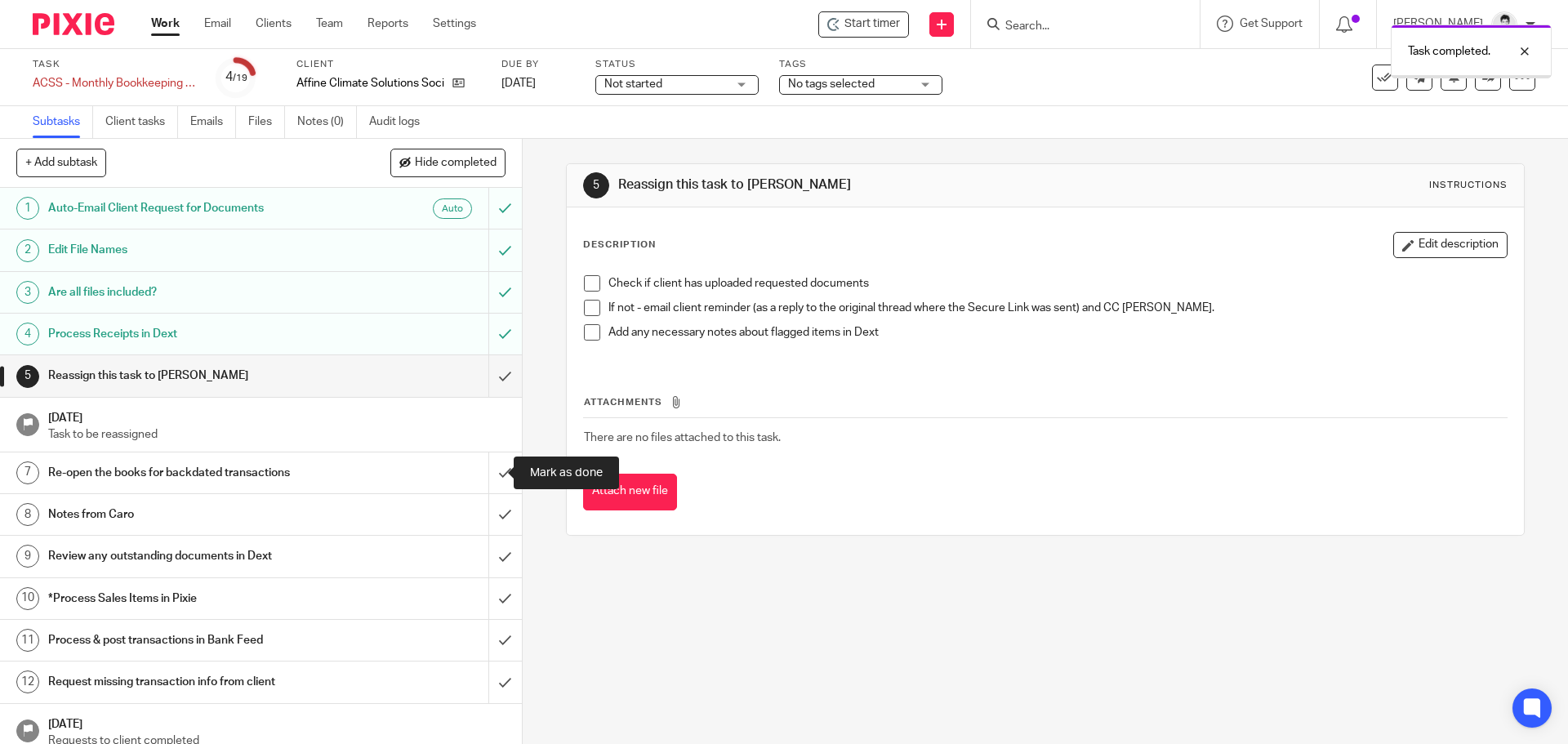
click at [489, 472] on input "submit" at bounding box center [261, 473] width 522 height 41
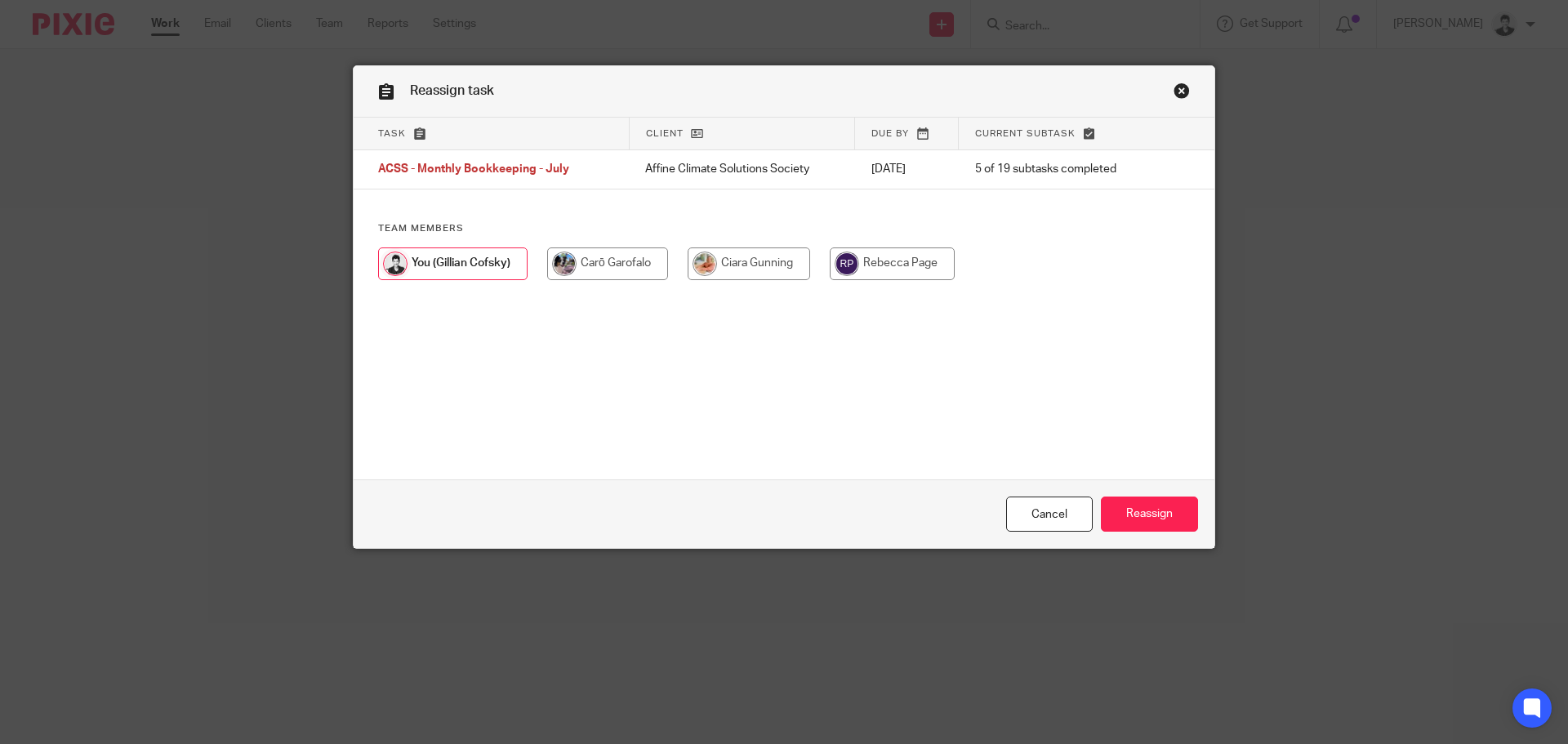
click at [705, 266] on input "radio" at bounding box center [748, 263] width 122 height 32
radio input "true"
click at [1121, 501] on input "Reassign" at bounding box center [1149, 514] width 97 height 35
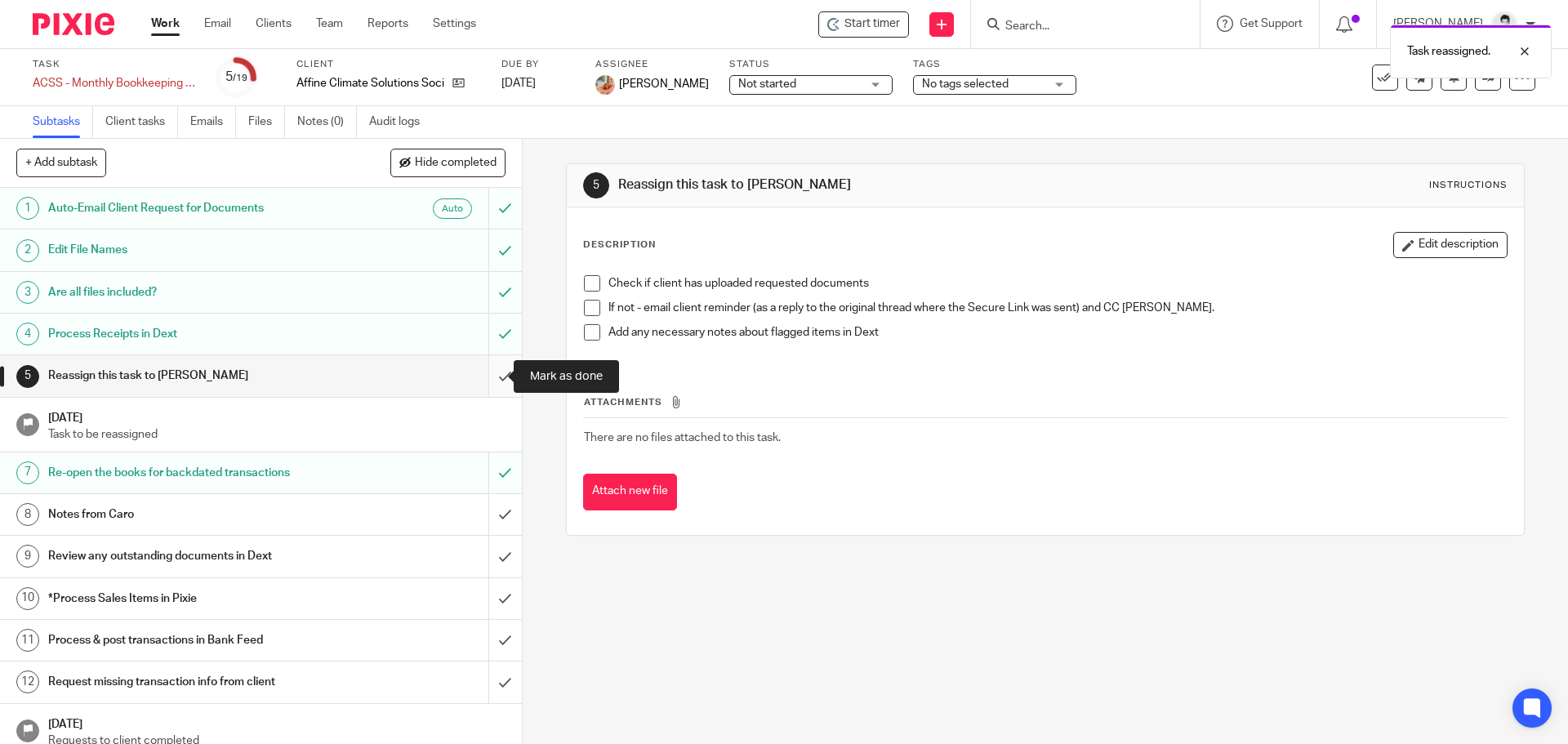
click at [488, 373] on input "submit" at bounding box center [261, 375] width 522 height 41
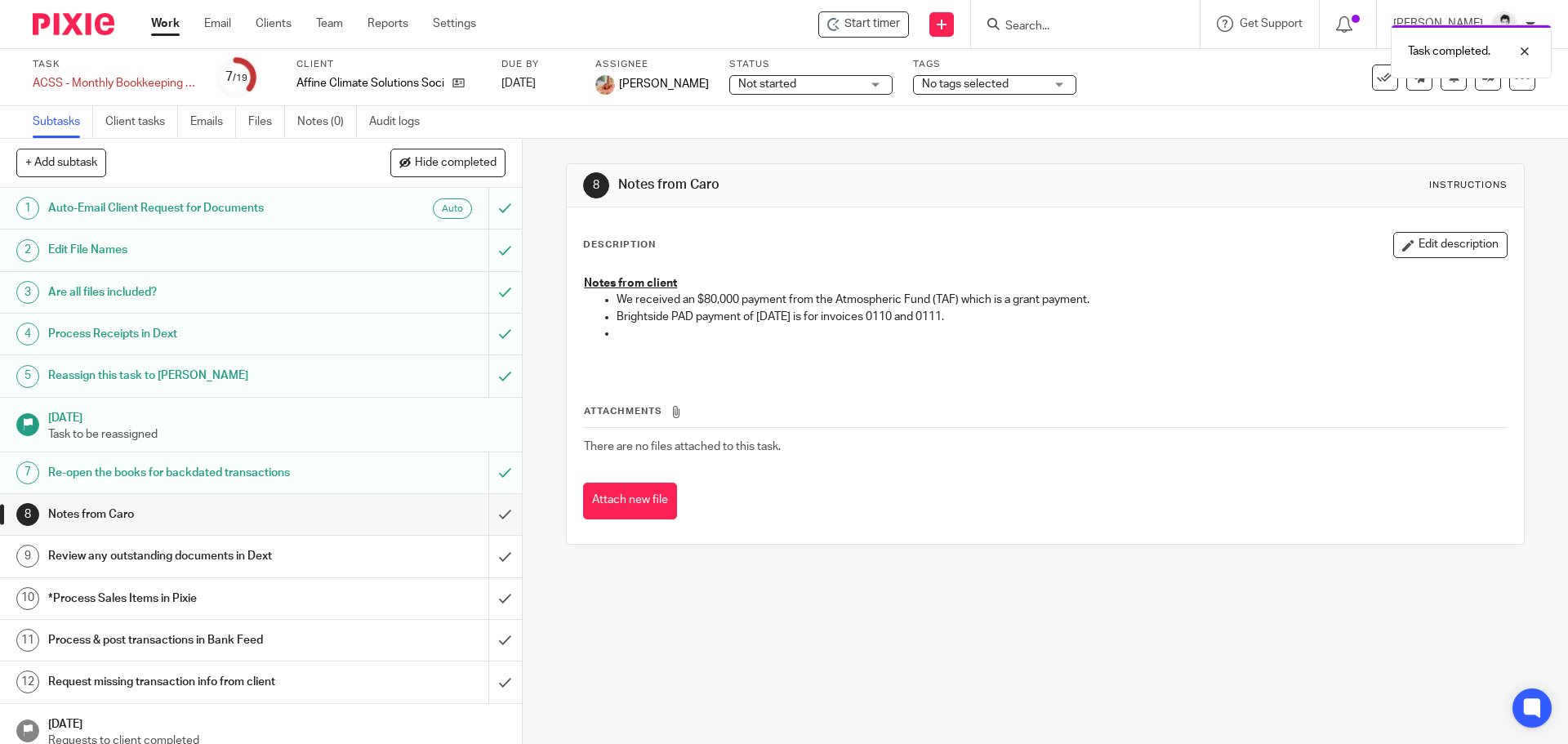
click at [851, 80] on div "Not started Not started" at bounding box center [811, 85] width 163 height 20
click at [779, 150] on li "In progress" at bounding box center [794, 144] width 161 height 33
click at [175, 25] on link "Work" at bounding box center [165, 23] width 28 height 17
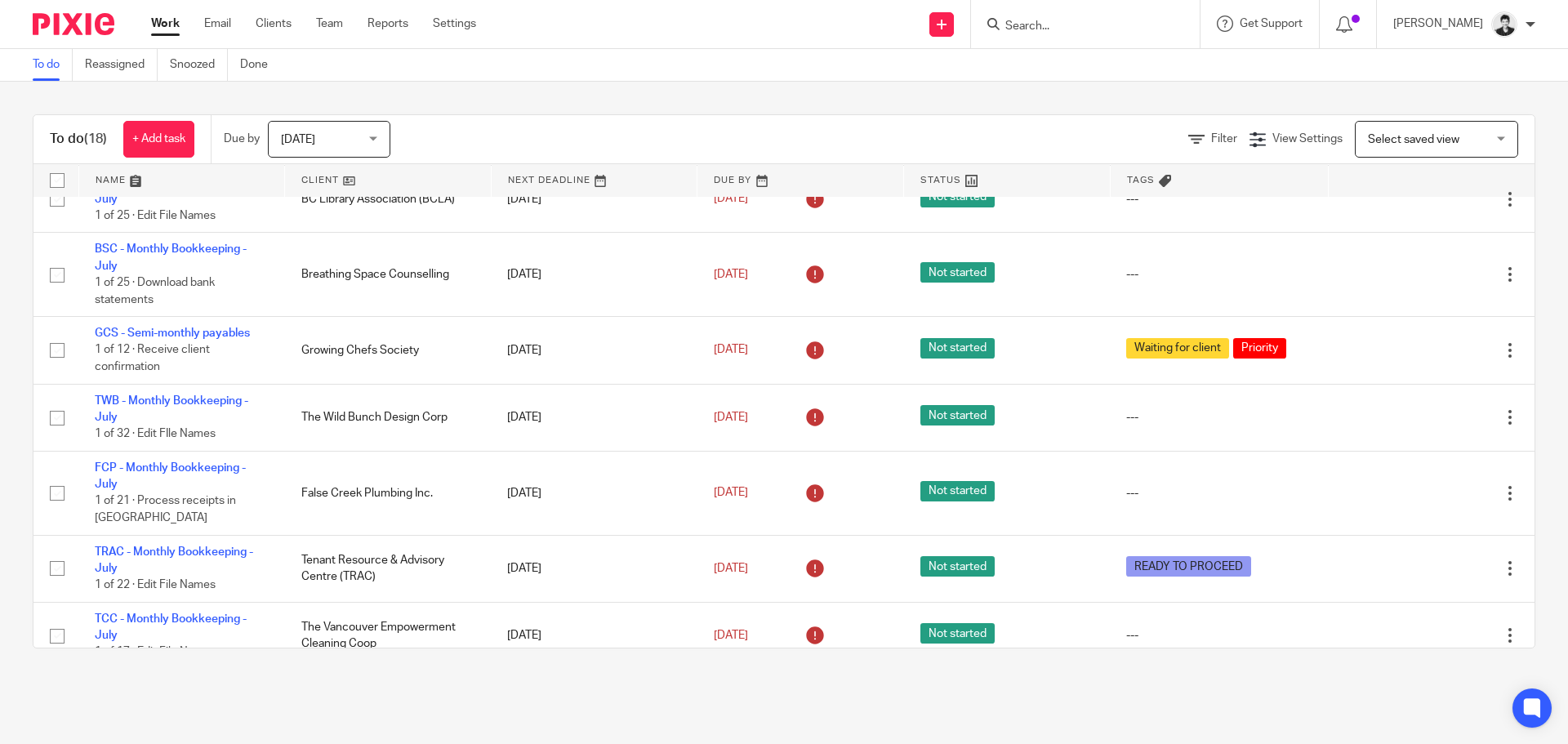
scroll to position [712, 0]
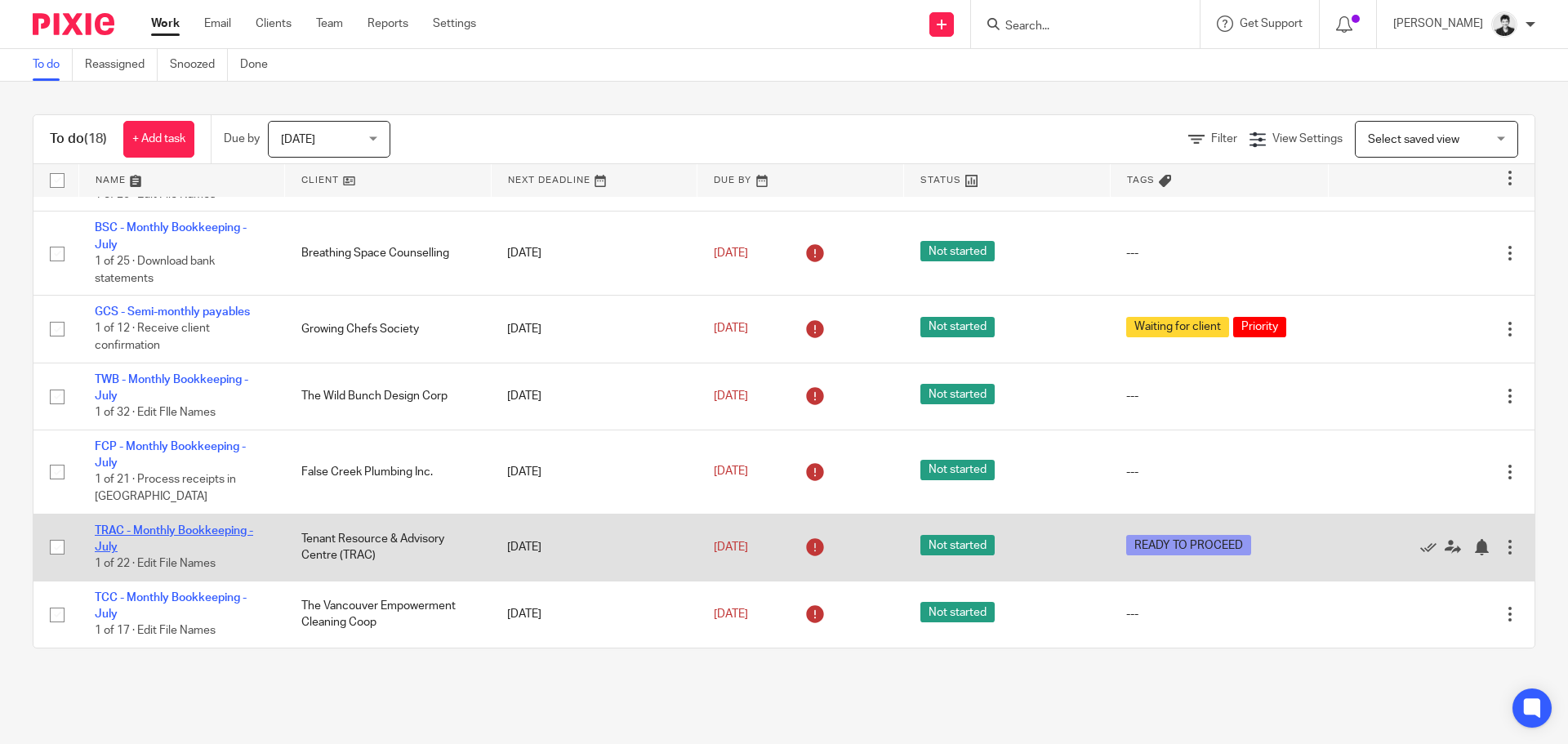
click at [177, 532] on link "TRAC - Monthly Bookkeeping - July" at bounding box center [174, 539] width 158 height 27
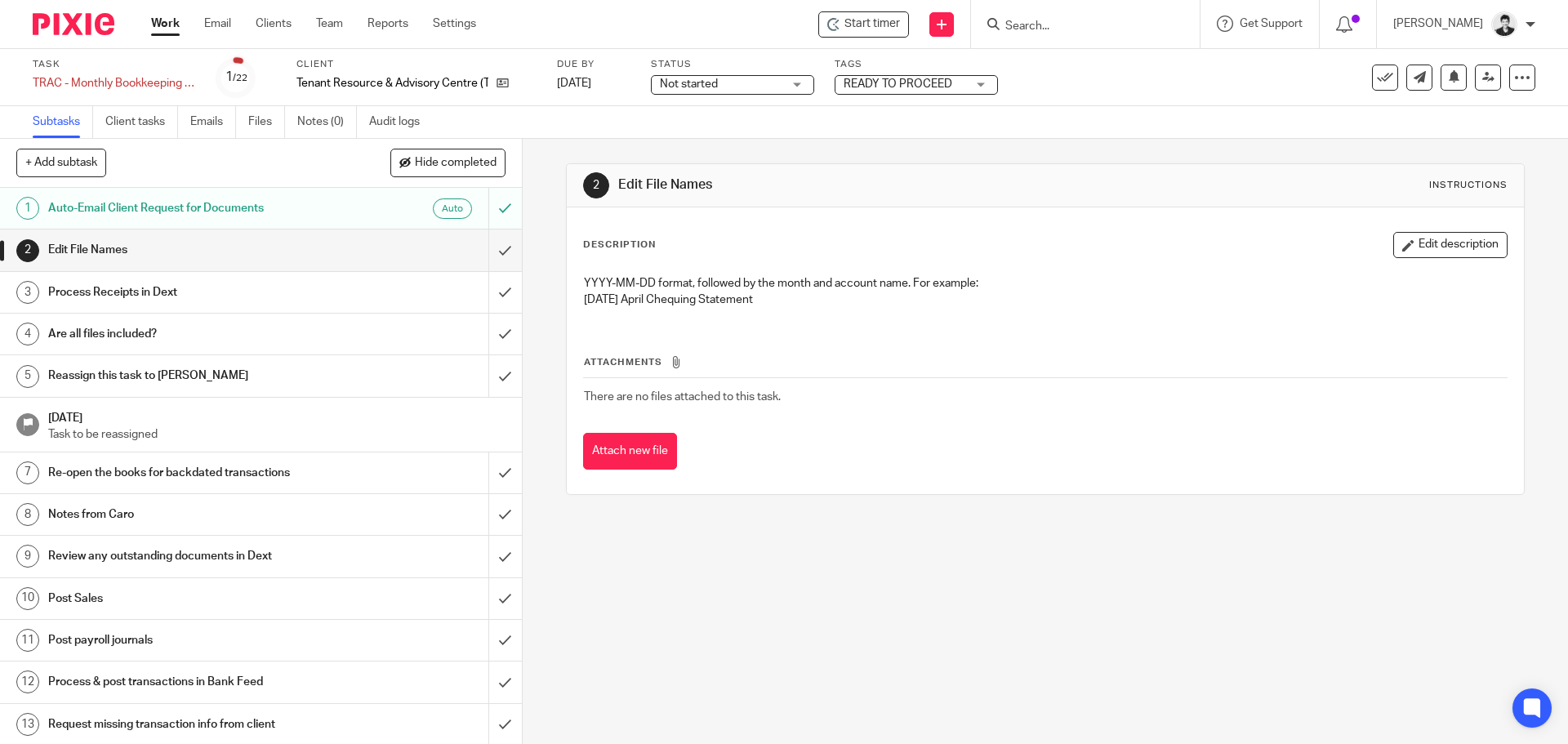
click at [708, 282] on p "YYYY-MM-DD format, followed by the month and account name. For example:" at bounding box center [1045, 283] width 922 height 17
